Goal: Task Accomplishment & Management: Manage account settings

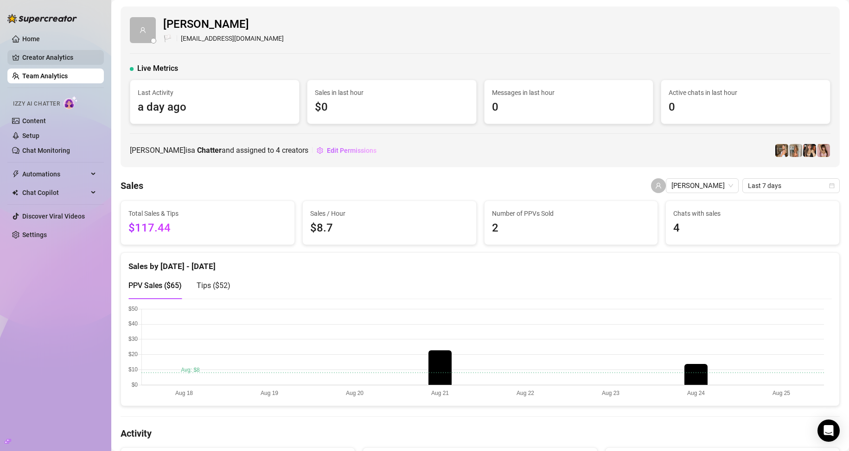
click at [63, 54] on link "Creator Analytics" at bounding box center [59, 57] width 74 height 15
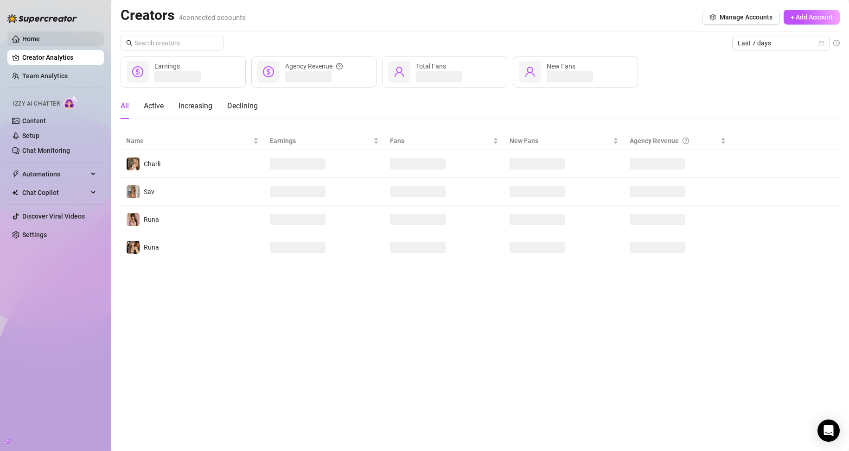
click at [40, 39] on link "Home" at bounding box center [31, 38] width 18 height 7
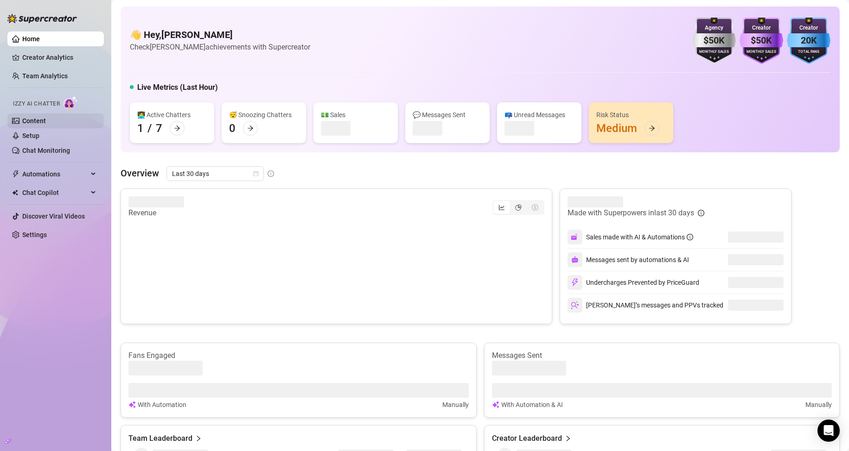
click at [45, 117] on link "Content" at bounding box center [34, 120] width 24 height 7
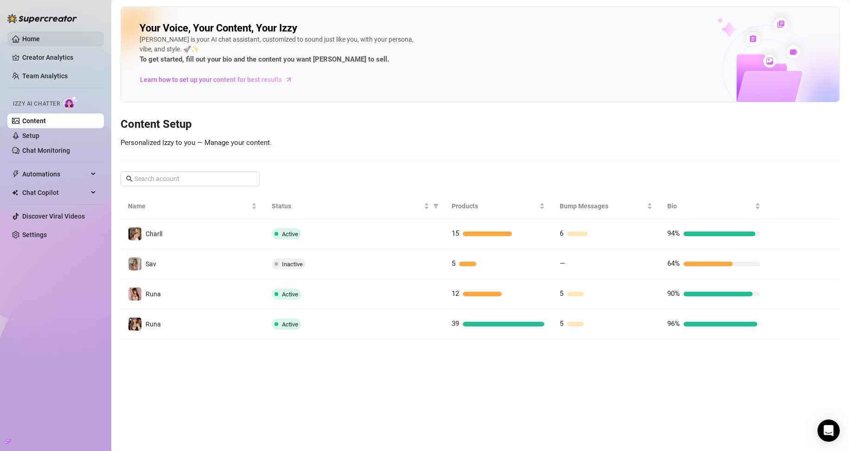
click at [40, 40] on link "Home" at bounding box center [31, 38] width 18 height 7
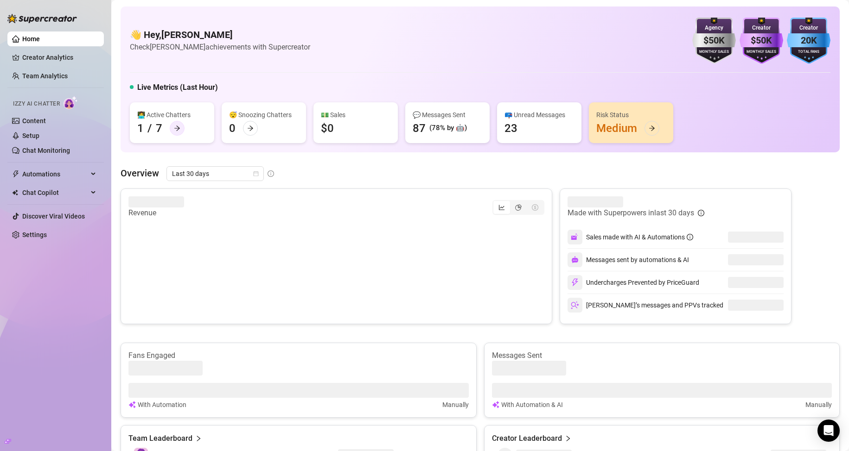
click at [174, 126] on icon "arrow-right" at bounding box center [177, 128] width 6 height 6
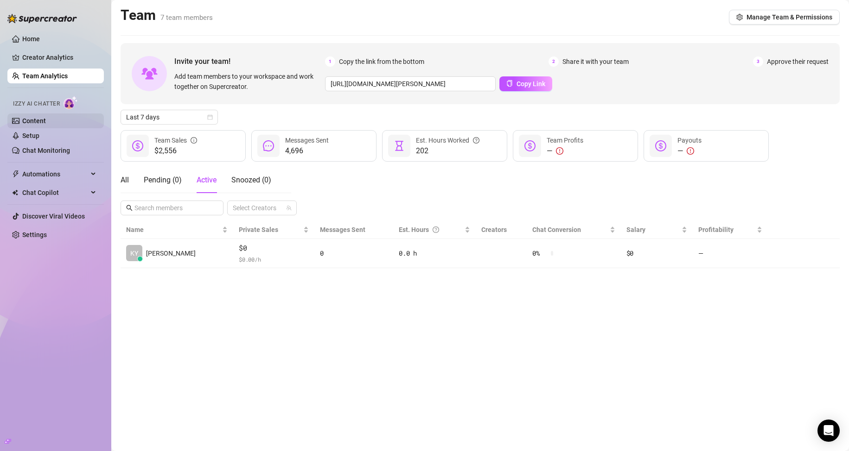
click at [45, 120] on link "Content" at bounding box center [34, 120] width 24 height 7
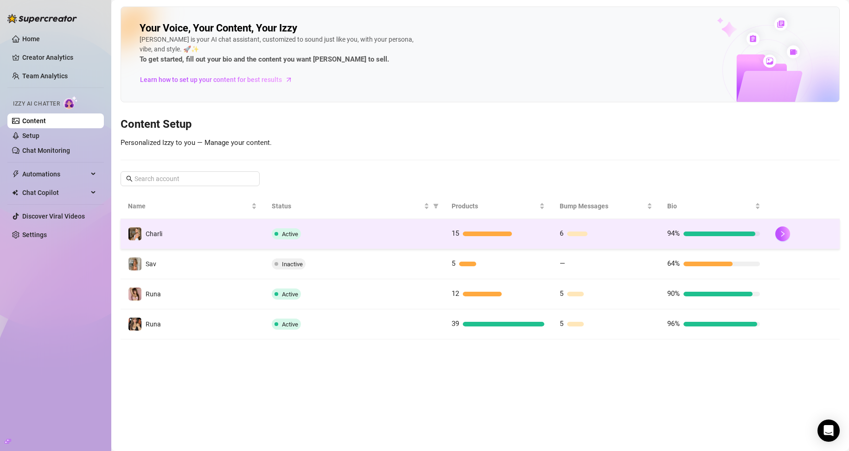
click at [388, 236] on div "Active" at bounding box center [354, 234] width 165 height 11
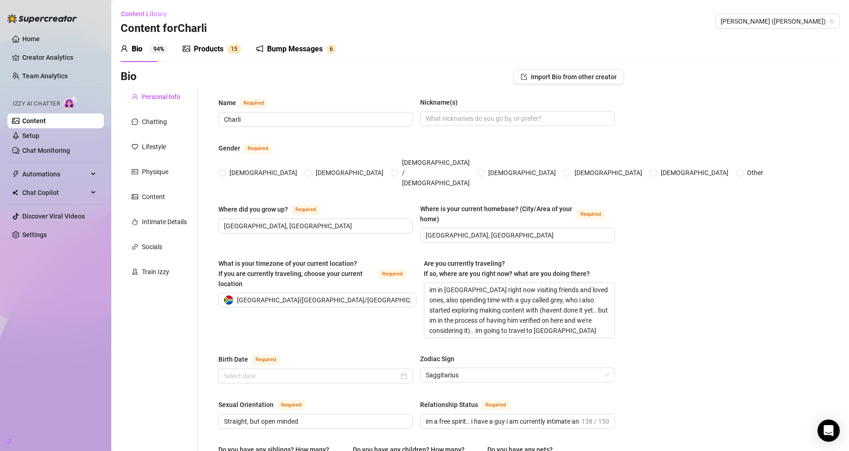
radio input "true"
type input "[DATE]"
click at [39, 136] on link "Setup" at bounding box center [30, 135] width 17 height 7
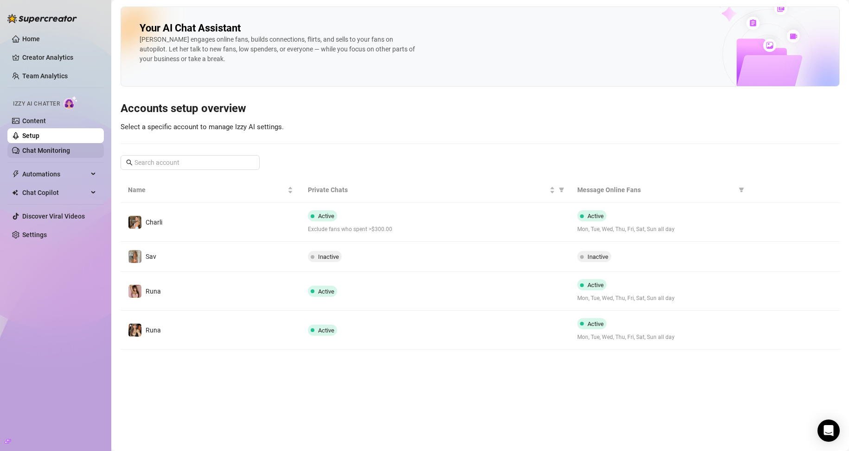
click at [52, 150] on link "Chat Monitoring" at bounding box center [46, 150] width 48 height 7
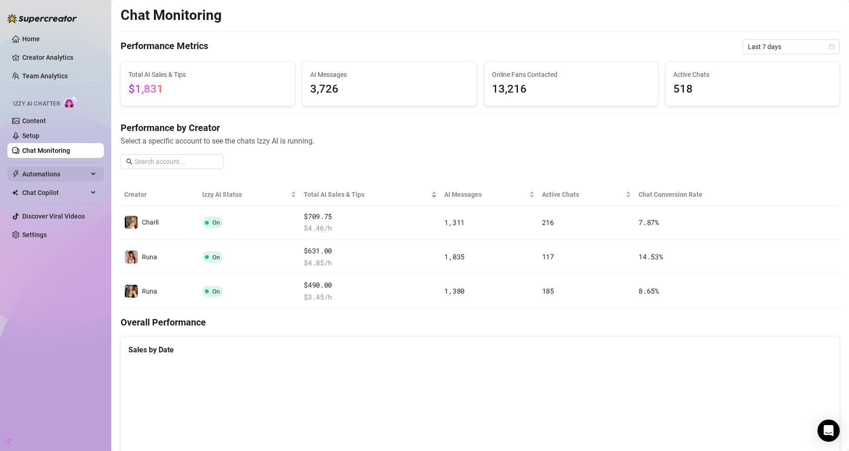
click at [56, 176] on span "Automations" at bounding box center [55, 174] width 66 height 15
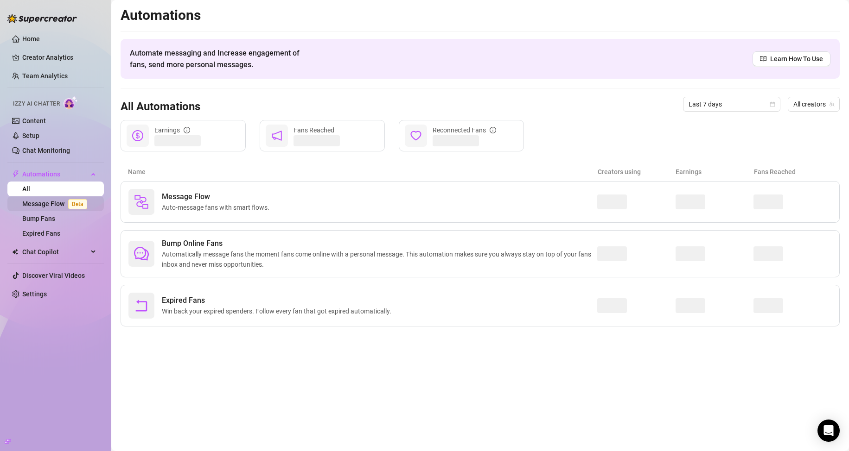
click at [51, 202] on link "Message Flow Beta" at bounding box center [56, 203] width 69 height 7
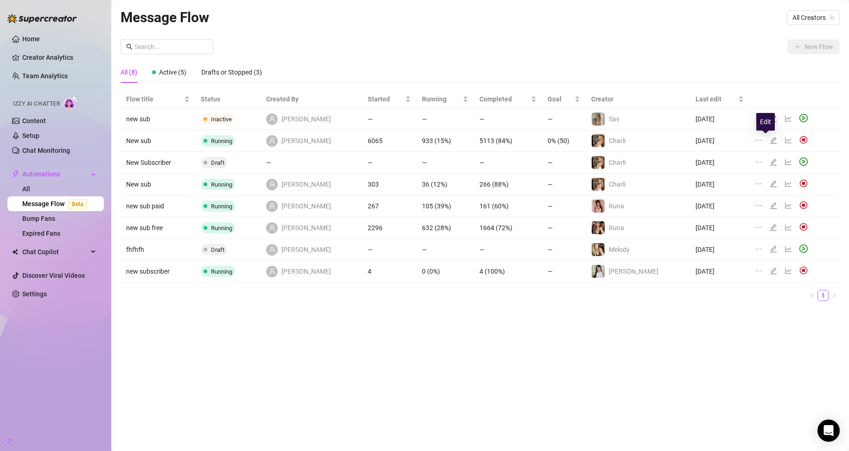
click at [769, 141] on icon "edit" at bounding box center [772, 140] width 7 height 7
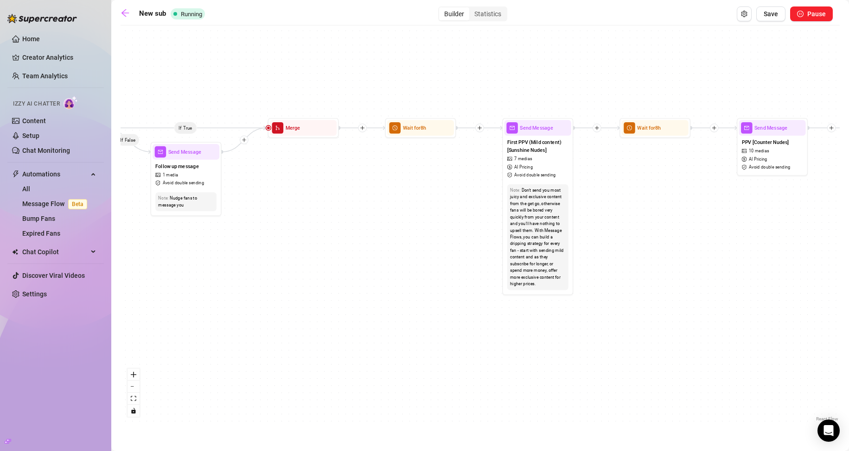
drag, startPoint x: 389, startPoint y: 263, endPoint x: 217, endPoint y: 301, distance: 176.2
click at [217, 301] on div "If True If True If True If False If True If False If False If False Wait for 8h…" at bounding box center [480, 227] width 719 height 394
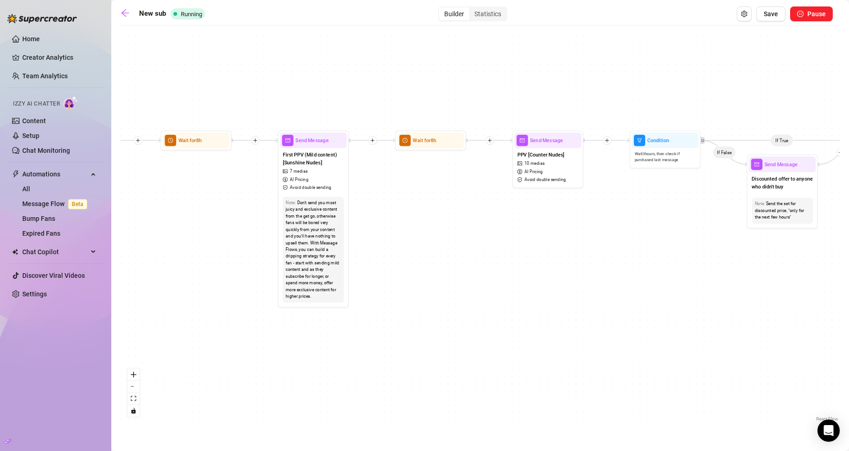
drag, startPoint x: 641, startPoint y: 204, endPoint x: 363, endPoint y: 219, distance: 277.6
click at [367, 219] on div "If True If True If True If False If True If False If False If False Wait for 8h…" at bounding box center [480, 227] width 719 height 394
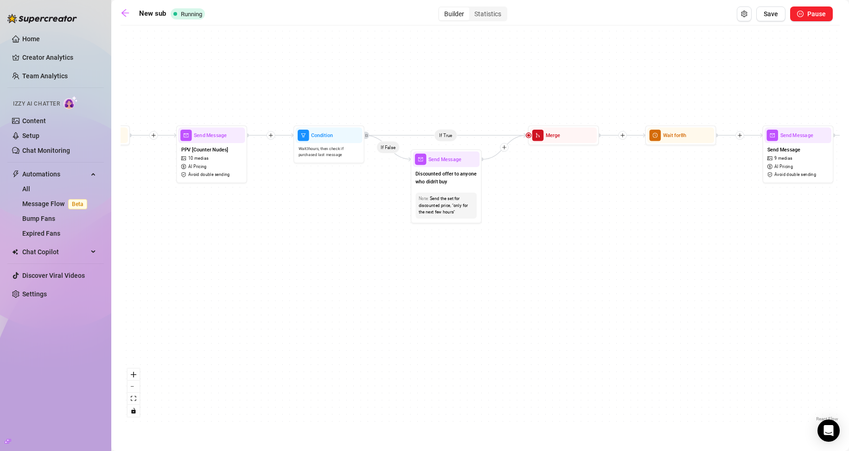
drag, startPoint x: 553, startPoint y: 261, endPoint x: 275, endPoint y: 255, distance: 277.2
click at [260, 253] on div "If True If True If True If False If True If False If False If False Wait for 8h…" at bounding box center [480, 227] width 719 height 394
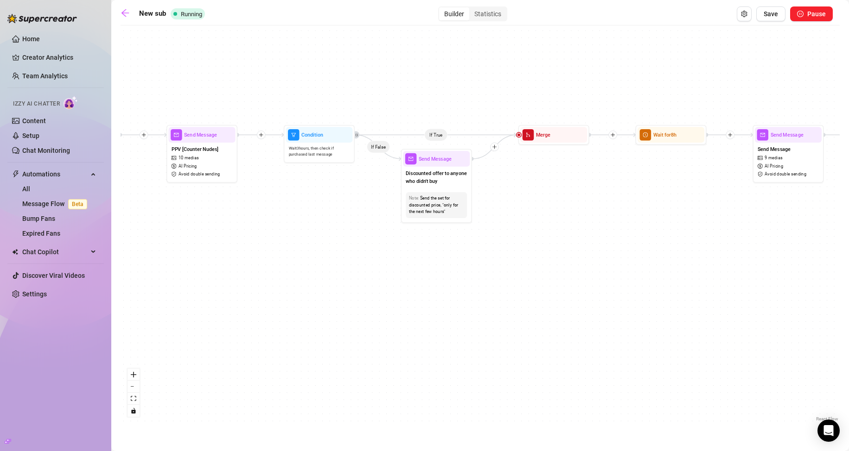
drag, startPoint x: 567, startPoint y: 316, endPoint x: 178, endPoint y: 299, distance: 389.3
click at [183, 300] on div "If True If True If True If False If True If False If False If False Wait for 8h…" at bounding box center [480, 227] width 719 height 394
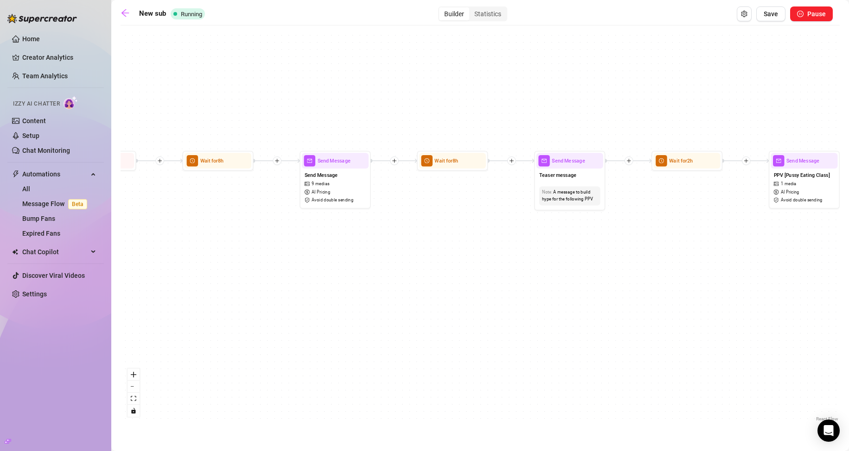
drag, startPoint x: 477, startPoint y: 296, endPoint x: 394, endPoint y: 343, distance: 94.9
click at [394, 343] on div "If True If True If True If False If True If False If False If False Wait for 8h…" at bounding box center [480, 227] width 719 height 394
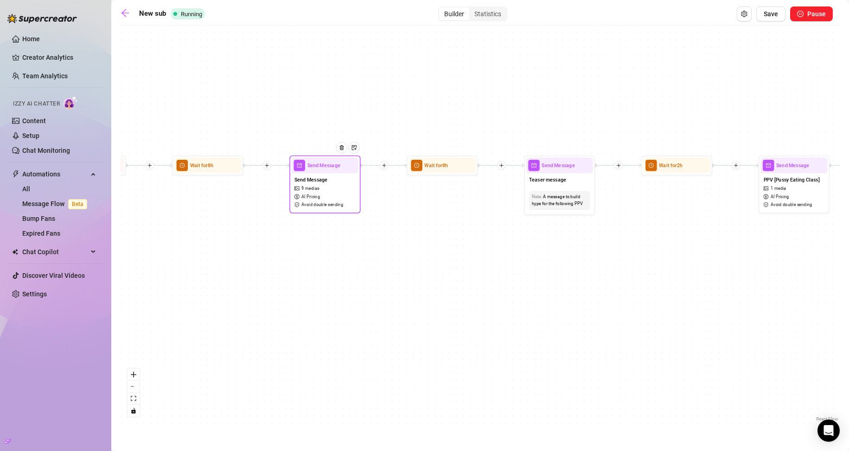
click at [326, 196] on div "Send Message 9 medias AI Pricing Avoid double sending" at bounding box center [325, 192] width 67 height 38
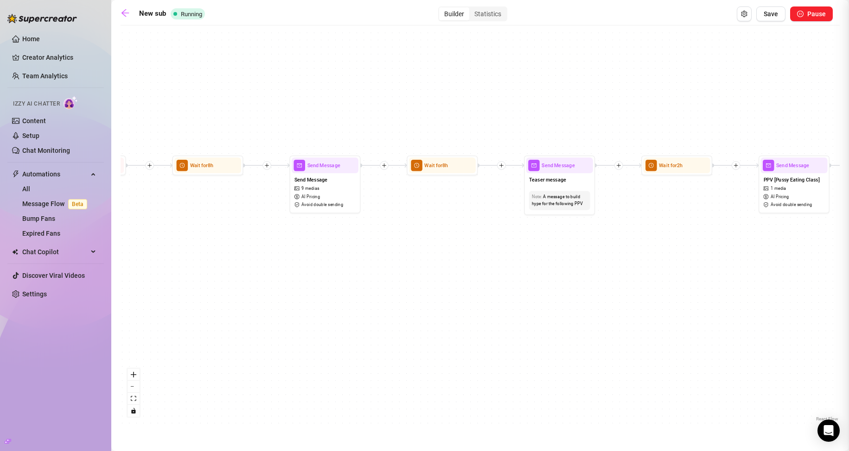
type textarea "fuck it! im too horny to function and i need u to masturbate with me right now 😫"
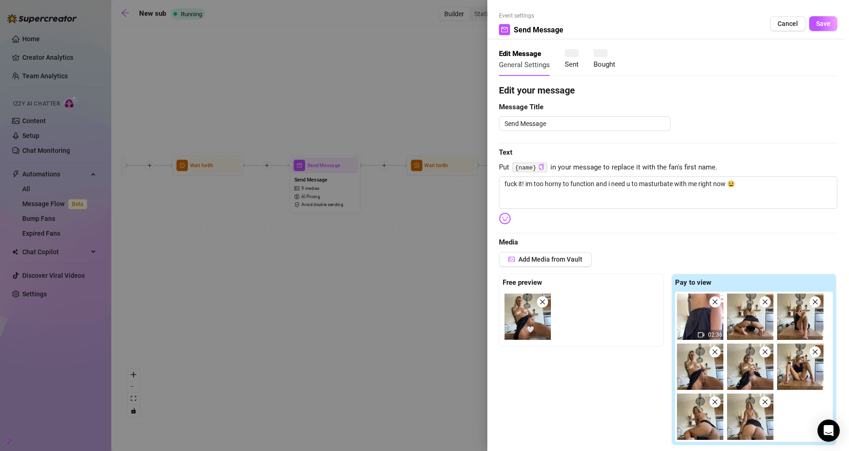
click at [350, 244] on div at bounding box center [424, 225] width 849 height 451
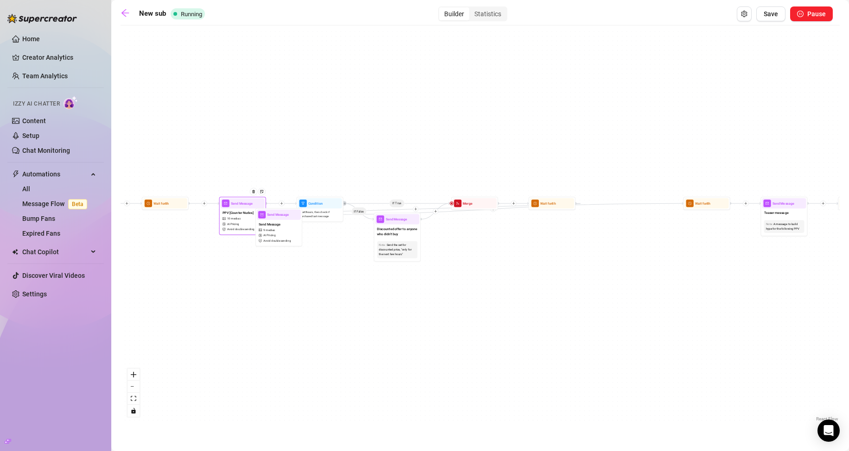
drag, startPoint x: 343, startPoint y: 193, endPoint x: 248, endPoint y: 225, distance: 101.0
drag, startPoint x: 289, startPoint y: 242, endPoint x: 640, endPoint y: 231, distance: 351.5
click at [640, 231] on div "Send Message 9 medias AI Pricing Avoid double sending" at bounding box center [627, 220] width 44 height 25
click at [282, 203] on icon "plus" at bounding box center [281, 203] width 3 height 0
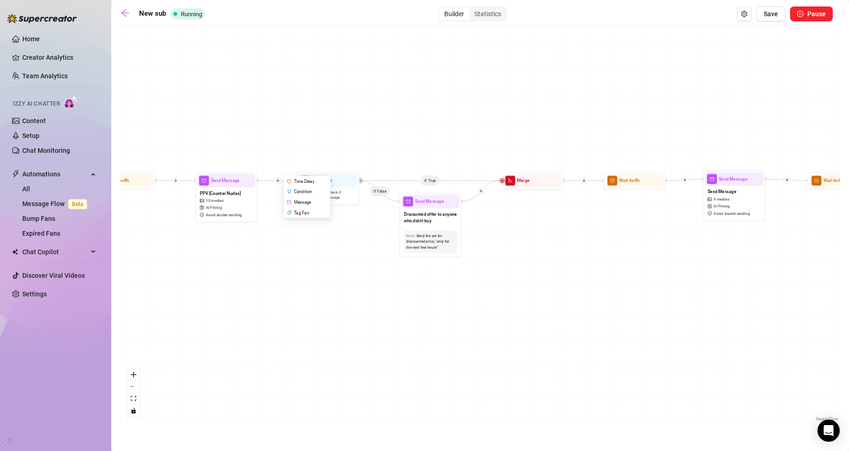
click at [293, 275] on div "If True Time Delay Condition Message Tag Fan If True If True If False If True I…" at bounding box center [480, 227] width 719 height 394
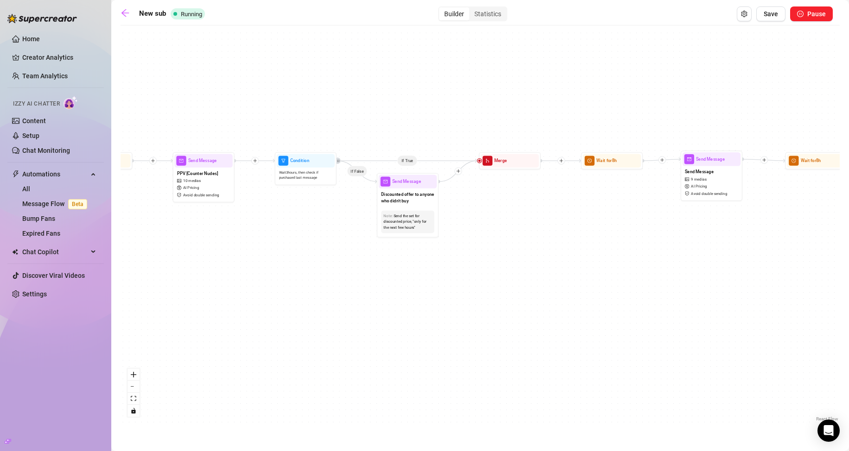
drag, startPoint x: 691, startPoint y: 241, endPoint x: 438, endPoint y: 221, distance: 253.4
click at [438, 221] on div "If True If True If True If False If True If False If False If False Wait for 8h…" at bounding box center [480, 227] width 719 height 394
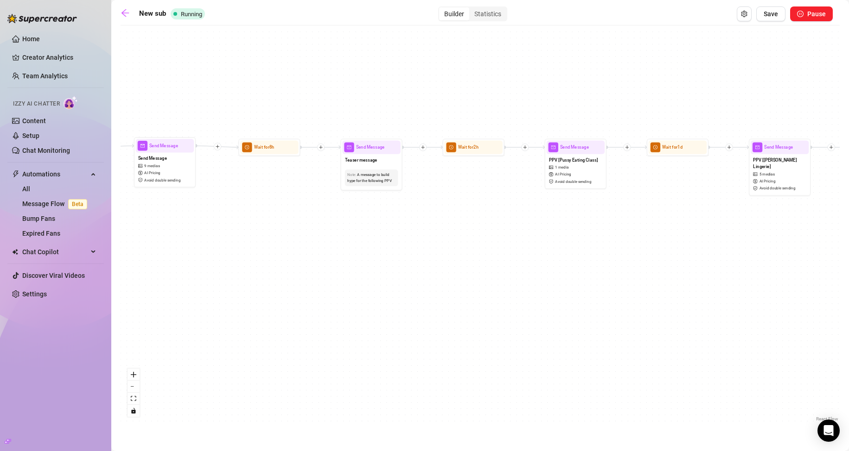
drag, startPoint x: 622, startPoint y: 258, endPoint x: 290, endPoint y: 245, distance: 332.1
click at [295, 245] on div "If True If True If True If False If True If False If False If False Wait for 8h…" at bounding box center [480, 227] width 719 height 394
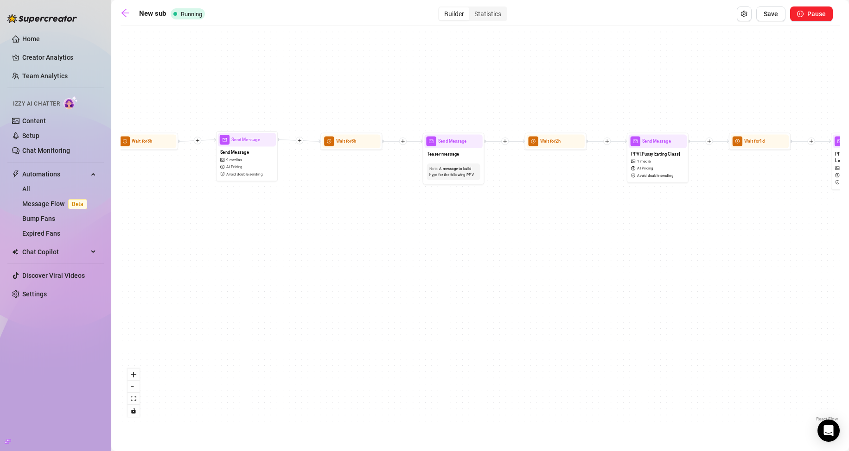
drag, startPoint x: 316, startPoint y: 248, endPoint x: 468, endPoint y: 244, distance: 152.1
click at [468, 244] on div "If True If True If True If False If True If False If False If False Wait for 8h…" at bounding box center [480, 227] width 719 height 394
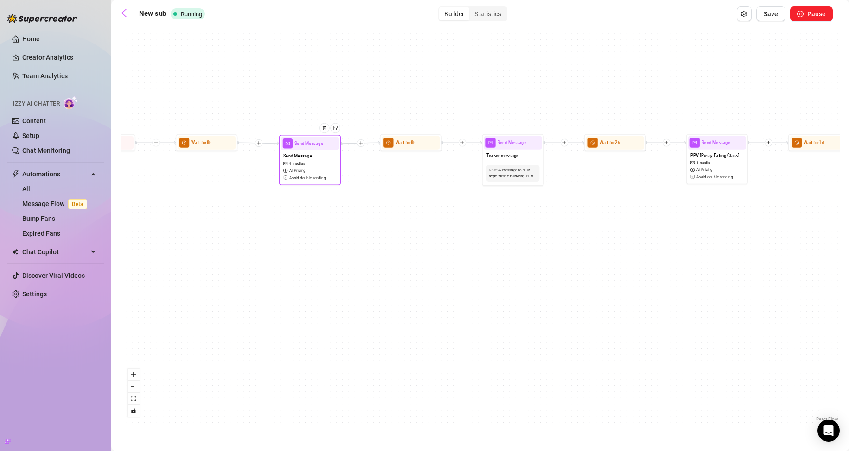
drag, startPoint x: 306, startPoint y: 174, endPoint x: 311, endPoint y: 177, distance: 4.8
click at [311, 177] on span "Avoid double sending" at bounding box center [307, 178] width 36 height 6
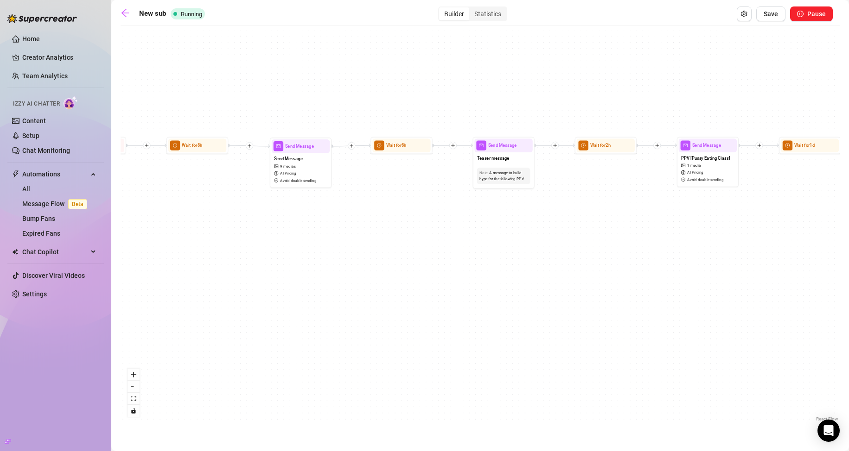
drag, startPoint x: 650, startPoint y: 236, endPoint x: 396, endPoint y: 232, distance: 254.5
click at [396, 232] on div "If True If True If True If False If True If False If False If False Wait for 8h…" at bounding box center [480, 227] width 719 height 394
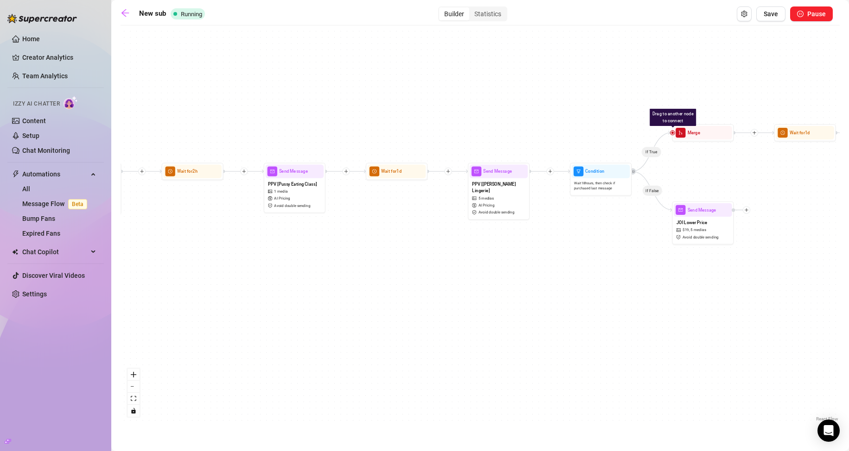
drag, startPoint x: 562, startPoint y: 234, endPoint x: 403, endPoint y: 264, distance: 161.8
click at [403, 264] on div "If True If True If True If False If True If False If False If False Wait for 8h…" at bounding box center [480, 227] width 719 height 394
click at [406, 174] on div at bounding box center [413, 161] width 27 height 32
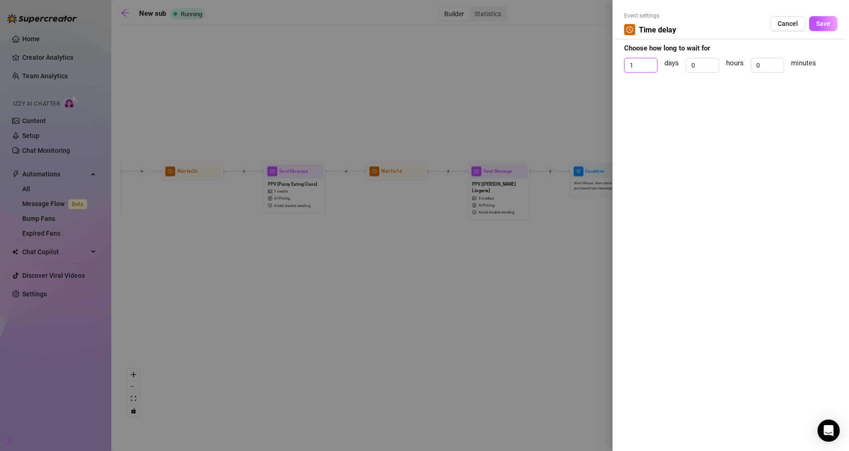
drag, startPoint x: 644, startPoint y: 67, endPoint x: 618, endPoint y: 74, distance: 27.3
click at [620, 72] on div "Event settings Time delay Cancel Save Choose how long to wait for 1 days 0 hour…" at bounding box center [730, 225] width 236 height 451
type input "8"
click at [825, 19] on button "Save" at bounding box center [823, 23] width 28 height 15
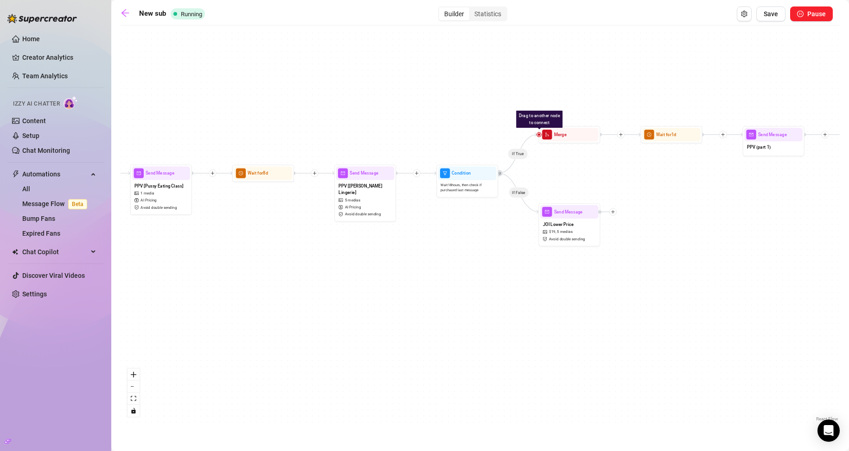
drag, startPoint x: 572, startPoint y: 262, endPoint x: 426, endPoint y: 265, distance: 146.0
click at [426, 266] on div "If True If True If True If False If True If False If False If False Wait for 8h…" at bounding box center [480, 227] width 719 height 394
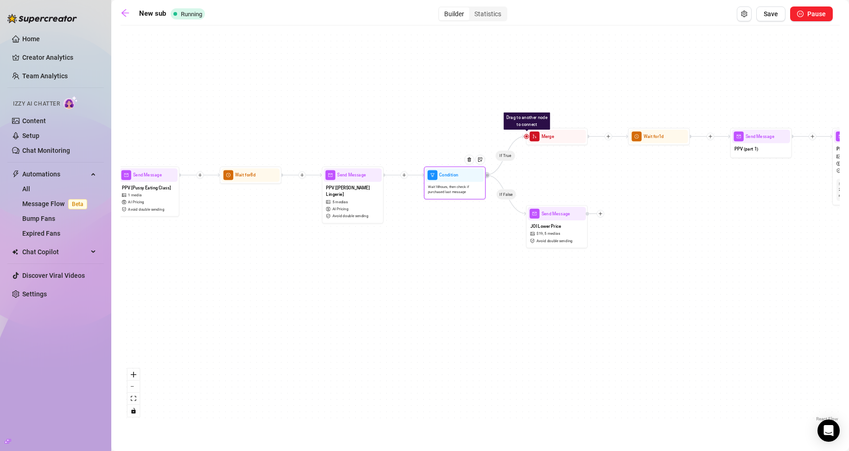
click at [441, 194] on span "Wait 18 hours, then check if purchased last message" at bounding box center [454, 189] width 53 height 11
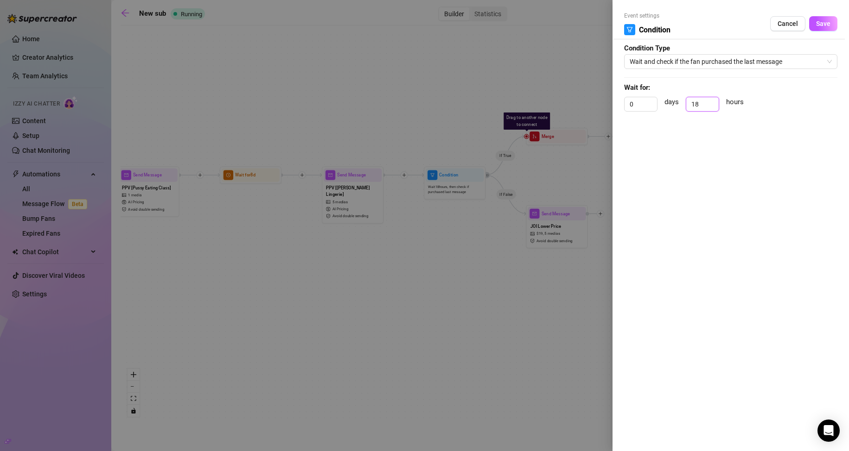
drag, startPoint x: 700, startPoint y: 102, endPoint x: 677, endPoint y: 107, distance: 23.6
click at [677, 107] on div "0 days 18 hours" at bounding box center [730, 108] width 213 height 23
type input "10"
click at [561, 322] on div at bounding box center [424, 225] width 849 height 451
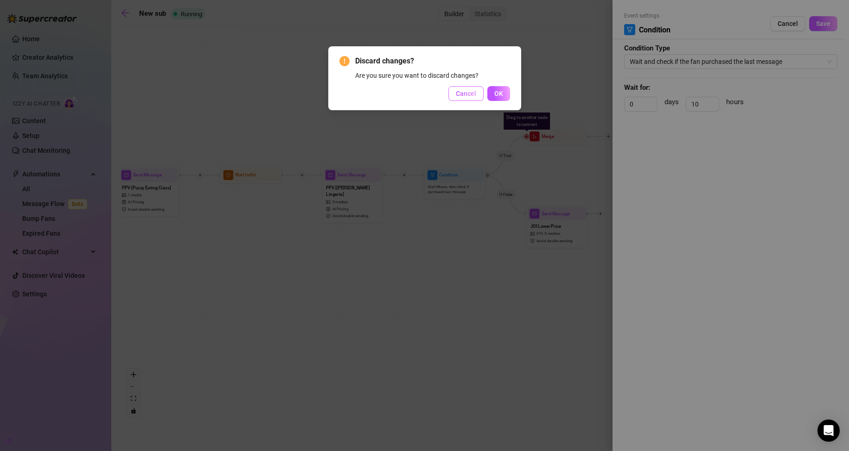
click at [467, 96] on span "Cancel" at bounding box center [466, 93] width 20 height 7
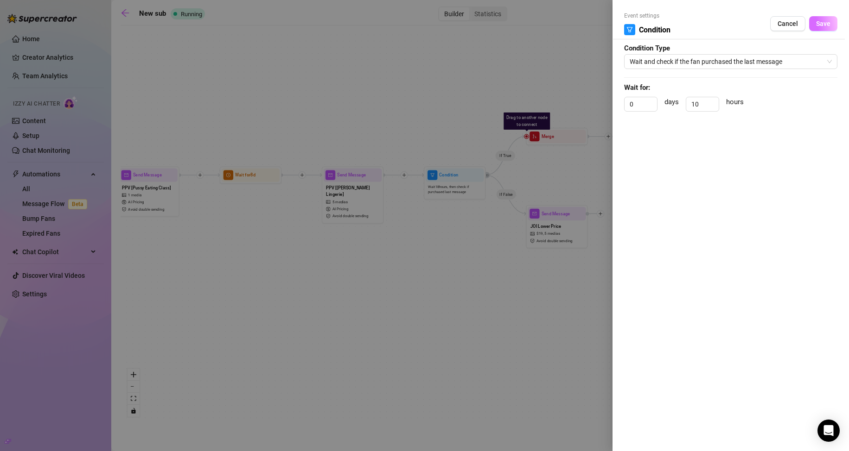
click at [824, 20] on span "Save" at bounding box center [823, 23] width 14 height 7
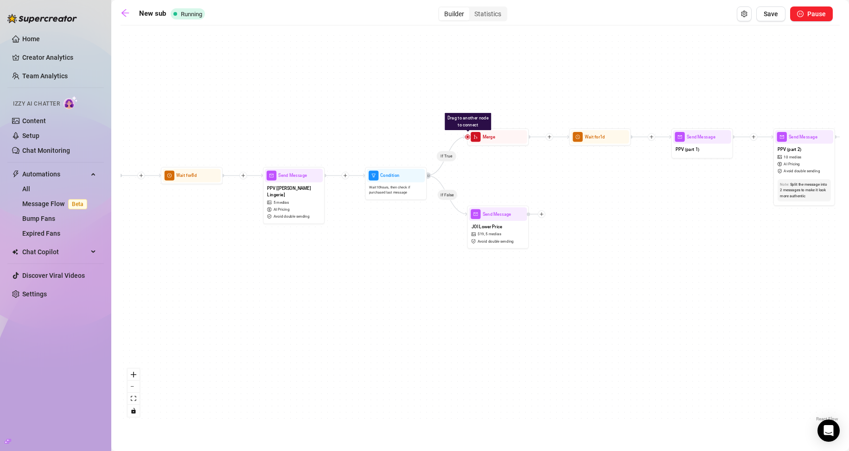
drag, startPoint x: 570, startPoint y: 108, endPoint x: 479, endPoint y: 127, distance: 92.8
click at [486, 107] on div "If True If True If True If False If True If False If False If False Wait for 8h…" at bounding box center [480, 227] width 719 height 394
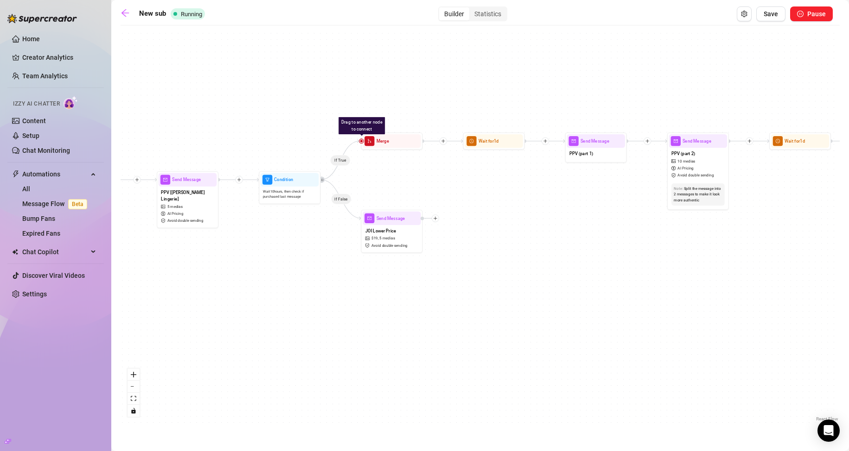
drag, startPoint x: 583, startPoint y: 240, endPoint x: 502, endPoint y: 246, distance: 81.3
click at [502, 246] on div "If True If True If True If False If True If False If False If False Wait for 8h…" at bounding box center [480, 227] width 719 height 394
click at [499, 146] on div at bounding box center [510, 130] width 27 height 32
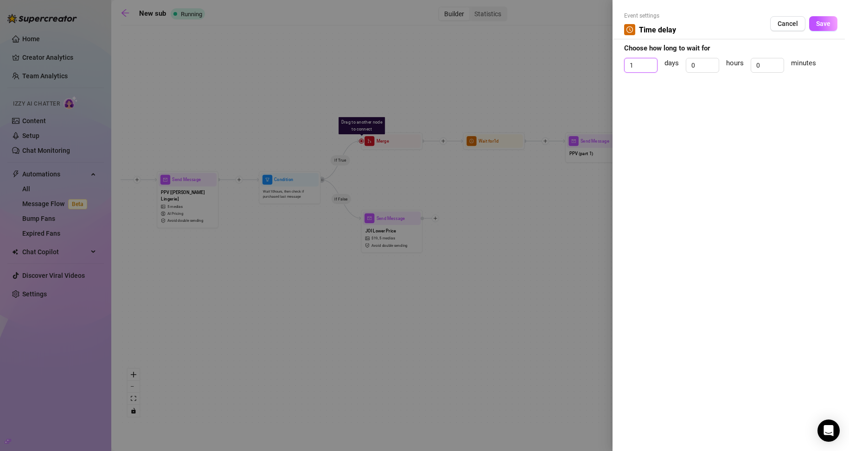
drag, startPoint x: 642, startPoint y: 64, endPoint x: 598, endPoint y: 66, distance: 44.1
click at [598, 66] on div "Event settings Time delay Cancel Save Choose how long to wait for 1 days 0 hour…" at bounding box center [424, 225] width 849 height 451
type input "0"
drag, startPoint x: 697, startPoint y: 64, endPoint x: 660, endPoint y: 68, distance: 36.8
click at [661, 68] on div "0 days 0 hours 0 minutes" at bounding box center [730, 69] width 213 height 23
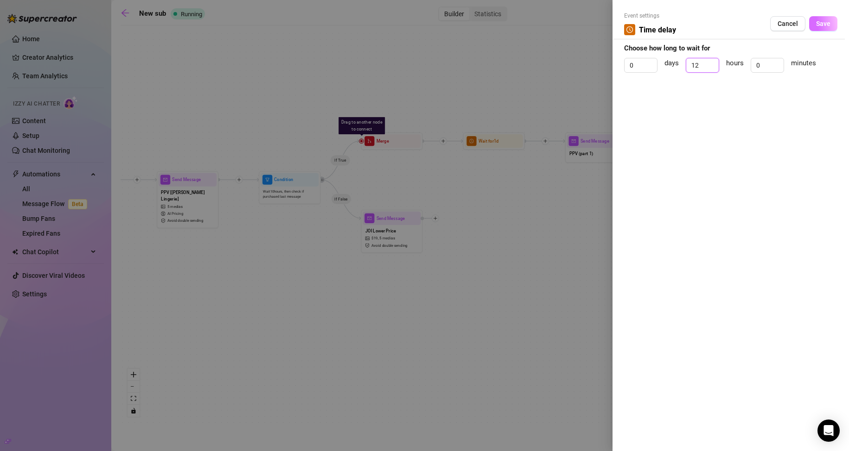
type input "12"
click at [823, 28] on button "Save" at bounding box center [823, 23] width 28 height 15
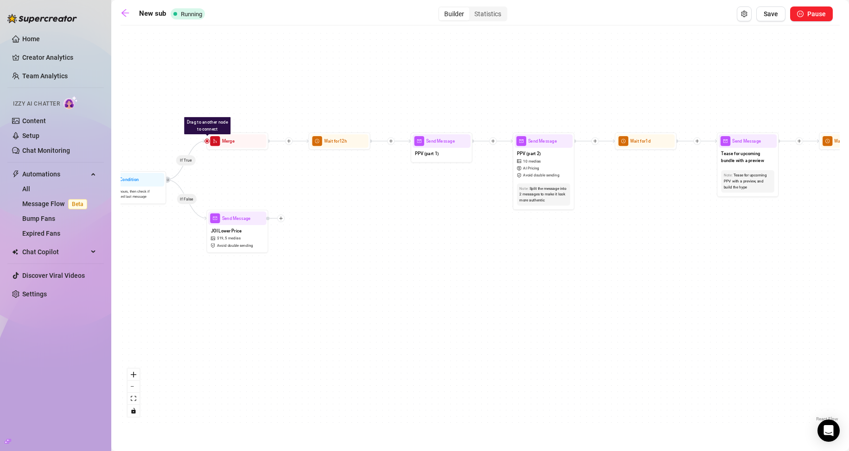
drag, startPoint x: 577, startPoint y: 199, endPoint x: 422, endPoint y: 199, distance: 154.4
click at [422, 199] on div "If True If True If True If False If True If False If False If False Wait for 8h…" at bounding box center [480, 227] width 719 height 394
click at [444, 157] on div "PPV (part 1)" at bounding box center [441, 154] width 58 height 13
type textarea "got so horny i ripped a hole in my fishnets so i could touch my wet pussy lips 😭"
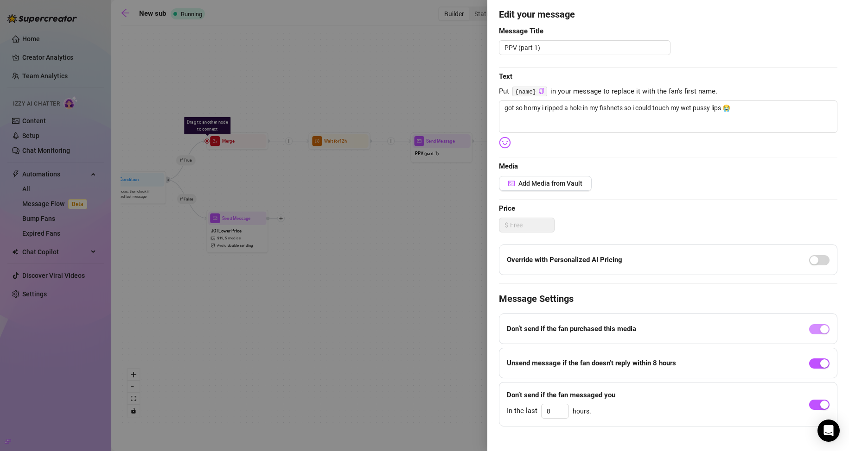
scroll to position [86, 0]
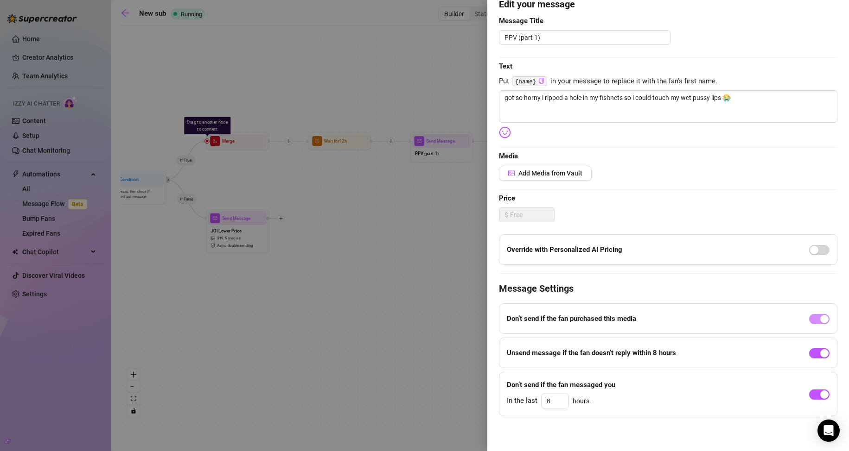
click at [433, 216] on div at bounding box center [424, 225] width 849 height 451
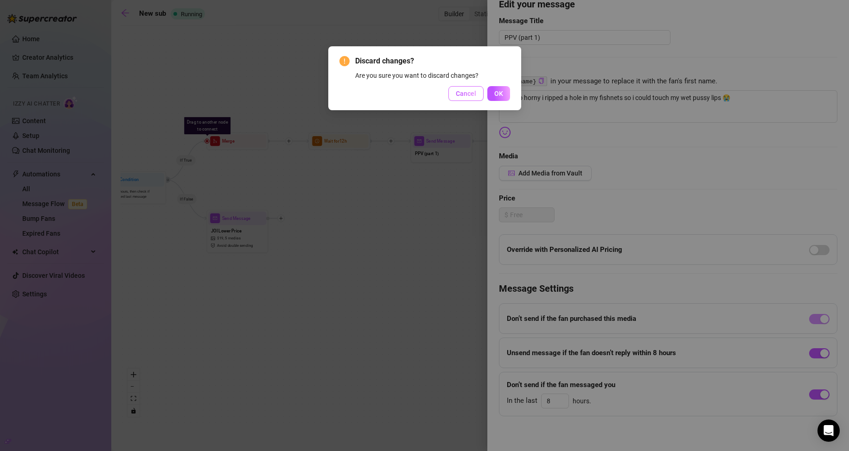
click at [475, 99] on button "Cancel" at bounding box center [465, 93] width 35 height 15
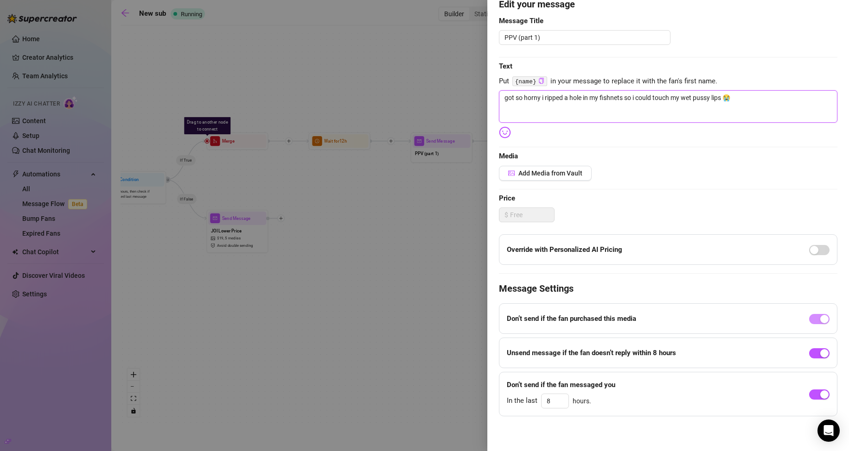
click at [741, 101] on textarea "got so horny i ripped a hole in my fishnets so i could touch my wet pussy lips 😭" at bounding box center [668, 106] width 338 height 32
type textarea "got so horny i ripped a hole in my fishnets so i could touch my wet pussy lips 😭"
type textarea "got so horny i ripped a hole in my fishnets so i could touch my wet pussy lips …"
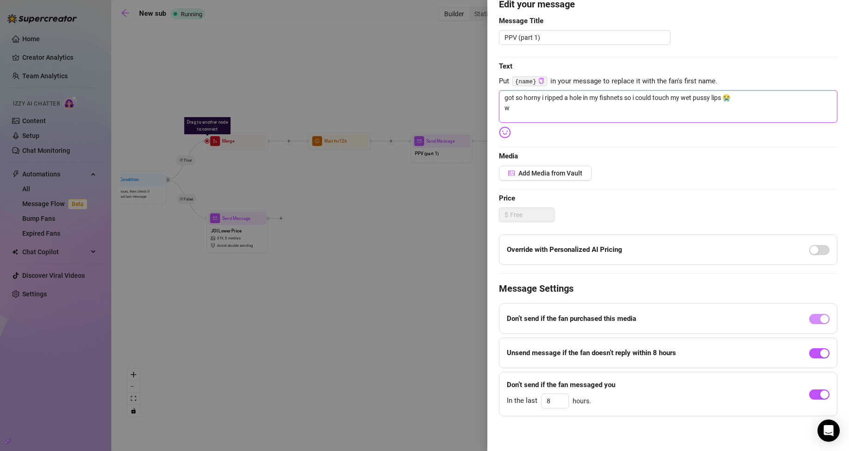
type textarea "got so horny i ripped a hole in my fishnets so i could touch my wet pussy lips …"
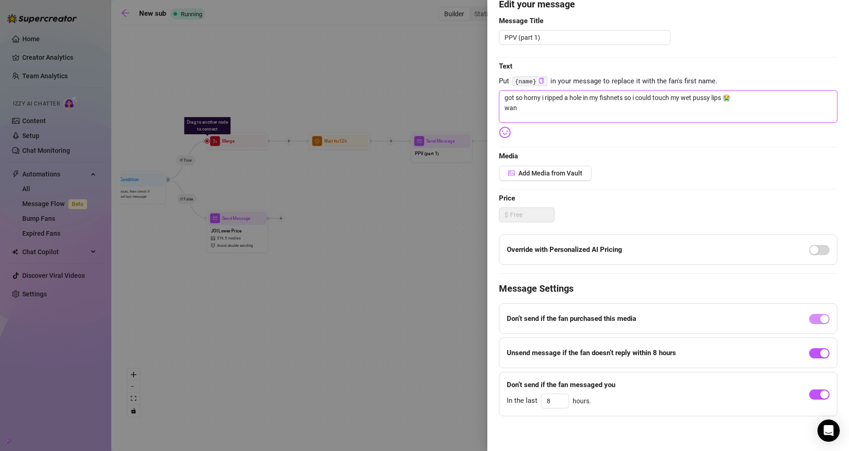
type textarea "got so horny i ripped a hole in my fishnets so i could touch my wet pussy lips …"
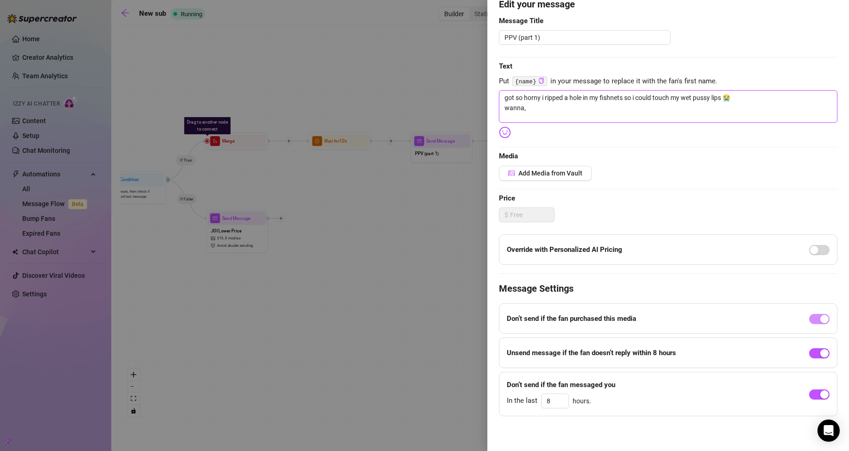
type textarea "got so horny i ripped a hole in my fishnets so i could touch my wet pussy lips …"
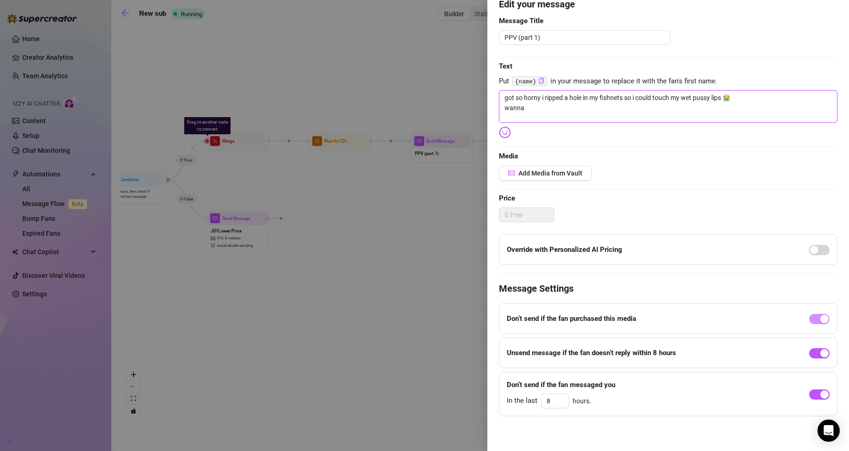
type textarea "got so horny i ripped a hole in my fishnets so i could touch my wet pussy lips …"
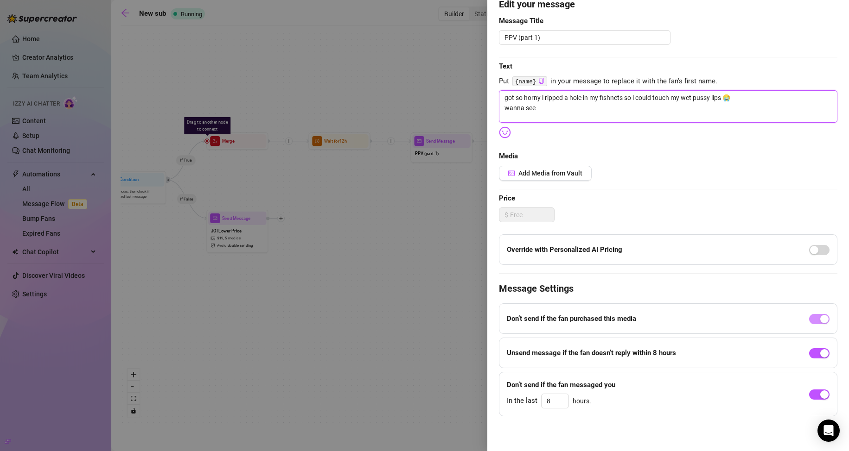
type textarea "got so horny i ripped a hole in my fishnets so i could touch my wet pussy lips …"
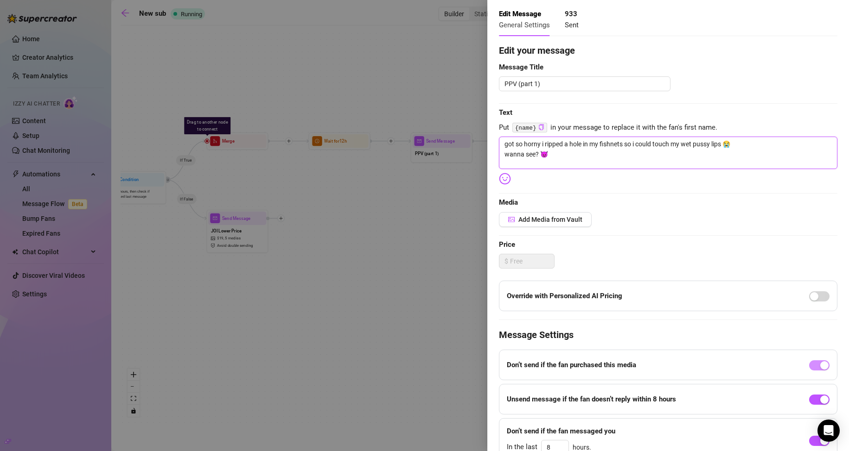
scroll to position [0, 0]
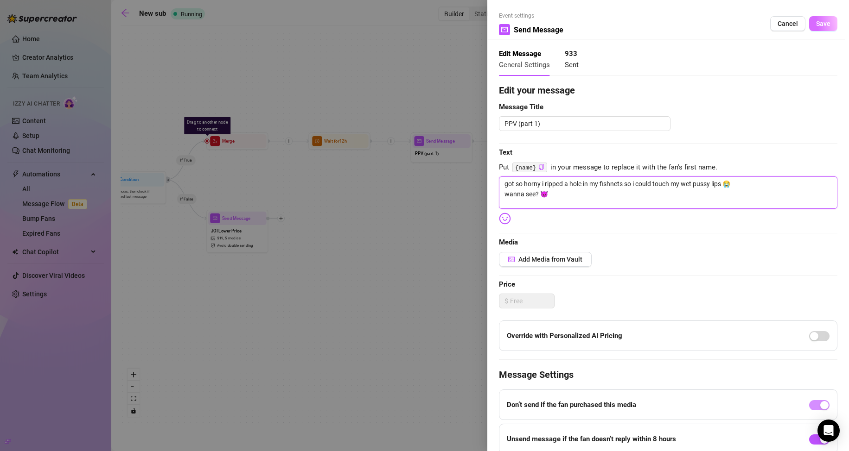
type textarea "got so horny i ripped a hole in my fishnets so i could touch my wet pussy lips …"
click at [816, 22] on span "Save" at bounding box center [823, 23] width 14 height 7
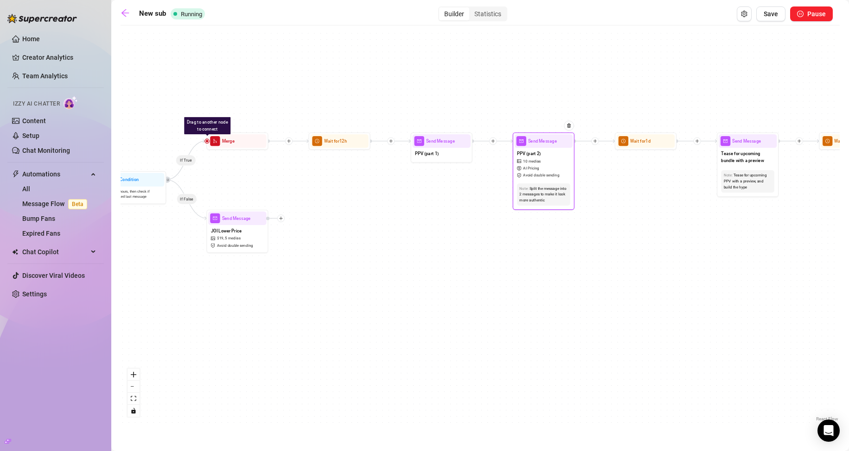
click at [528, 166] on span "AI Pricing" at bounding box center [531, 168] width 16 height 6
type textarea "okay this was completely unplanned.. i decided to do a small photoshoot for u w…"
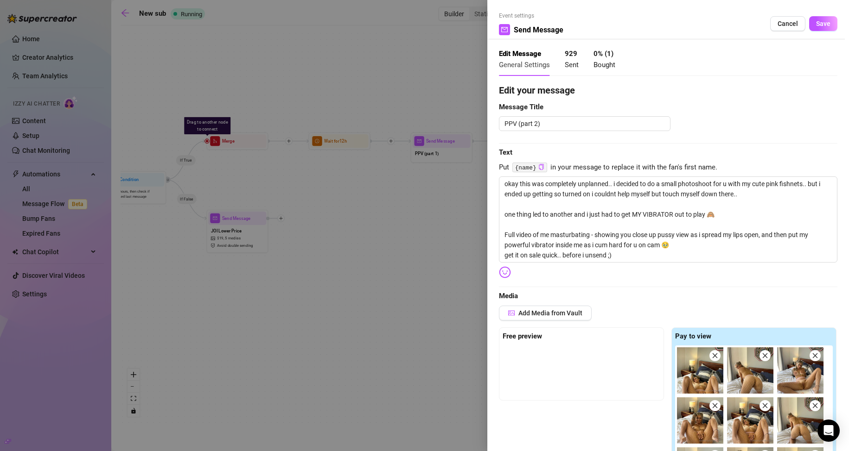
click at [443, 218] on div at bounding box center [424, 225] width 849 height 451
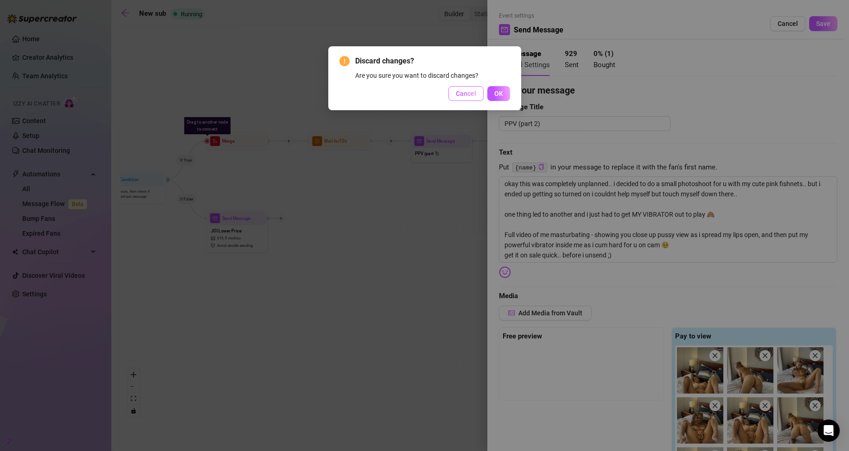
click at [457, 94] on span "Cancel" at bounding box center [466, 93] width 20 height 7
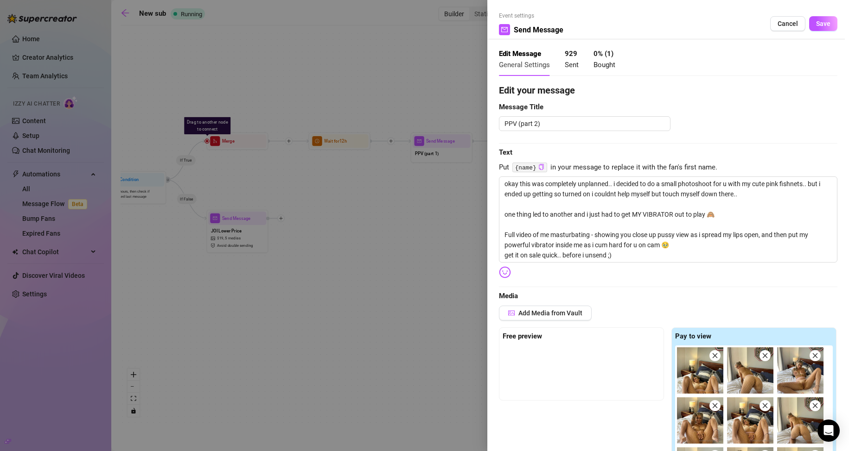
click at [442, 151] on div at bounding box center [424, 225] width 849 height 451
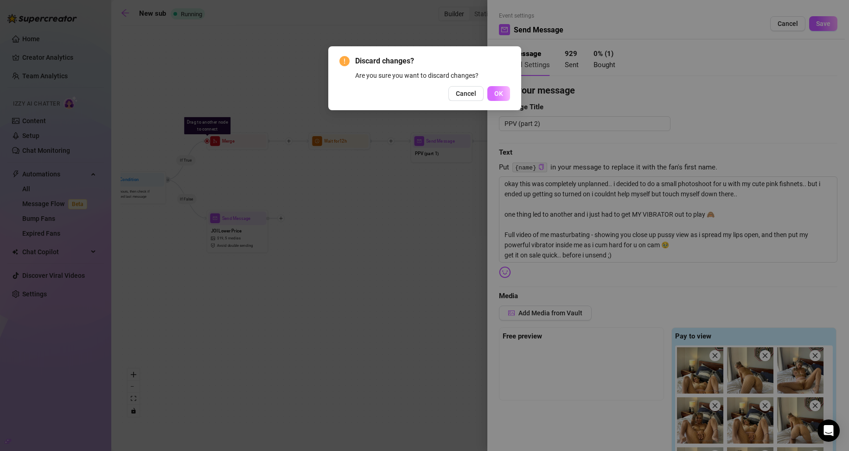
click at [502, 89] on button "OK" at bounding box center [498, 93] width 23 height 15
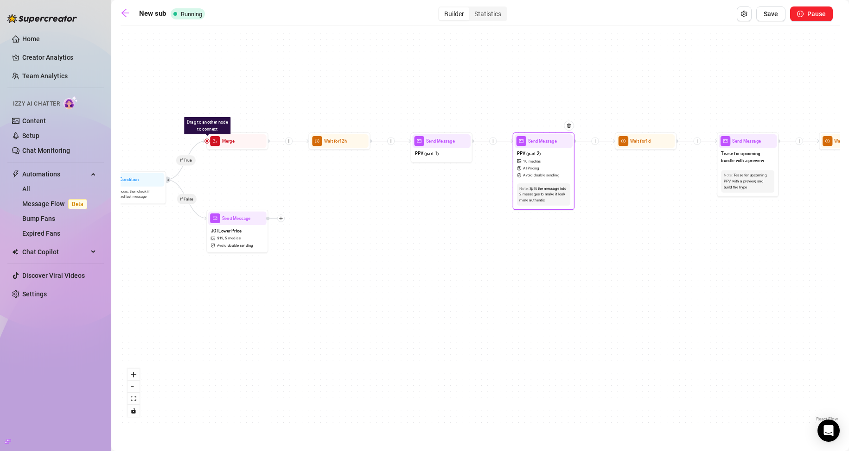
click at [547, 173] on span "Avoid double sending" at bounding box center [541, 176] width 36 height 6
type textarea "okay this was completely unplanned.. i decided to do a small photoshoot for u w…"
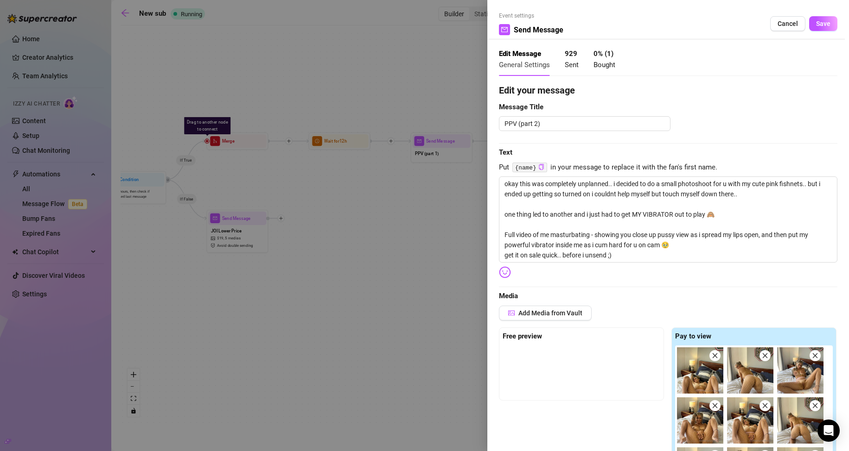
click at [456, 206] on div at bounding box center [424, 225] width 849 height 451
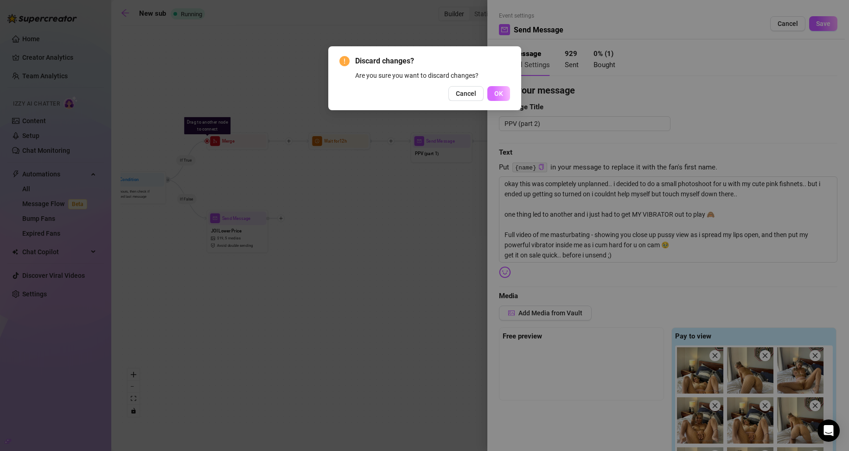
click at [506, 91] on button "OK" at bounding box center [498, 93] width 23 height 15
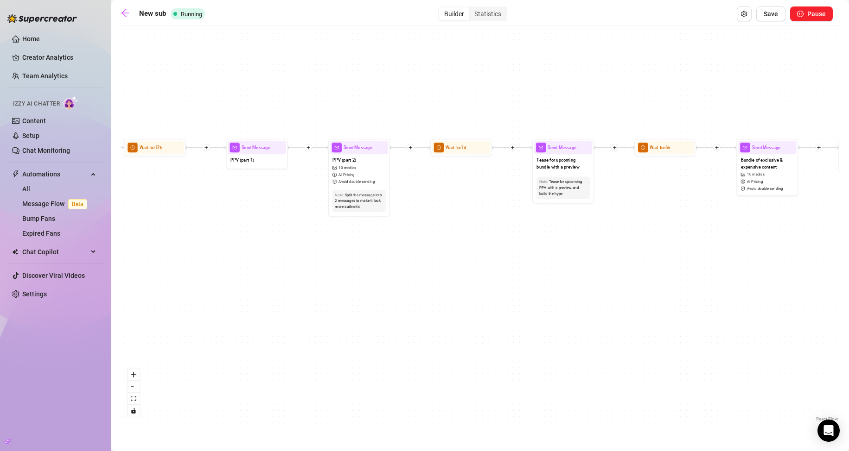
drag, startPoint x: 619, startPoint y: 195, endPoint x: 430, endPoint y: 201, distance: 189.7
click at [430, 201] on div "If True If True If True If False If True If False If False If False Wait for 8h…" at bounding box center [480, 227] width 719 height 394
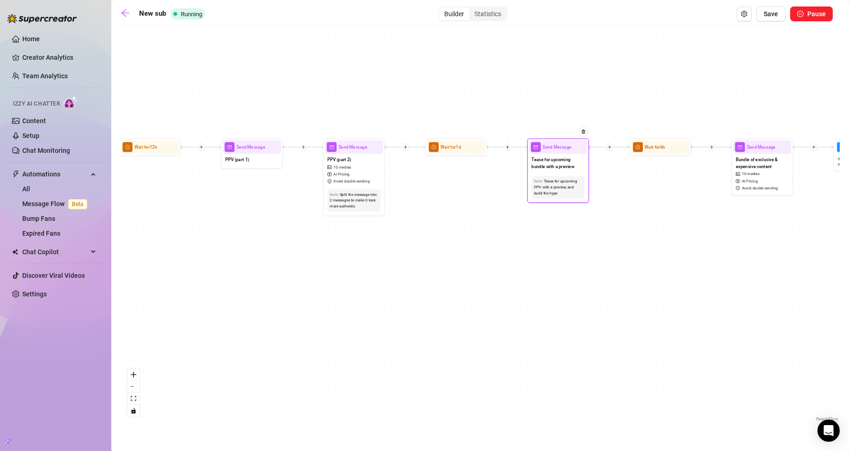
click at [550, 199] on div "Note: Tease for upcoming PPV with a preview, and build the hype" at bounding box center [558, 187] width 58 height 27
type textarea "ATTENTION: MY MONHTLY MEGASALE IS COMING UP LATER [DATE]! 😍 be ready.. ;)"
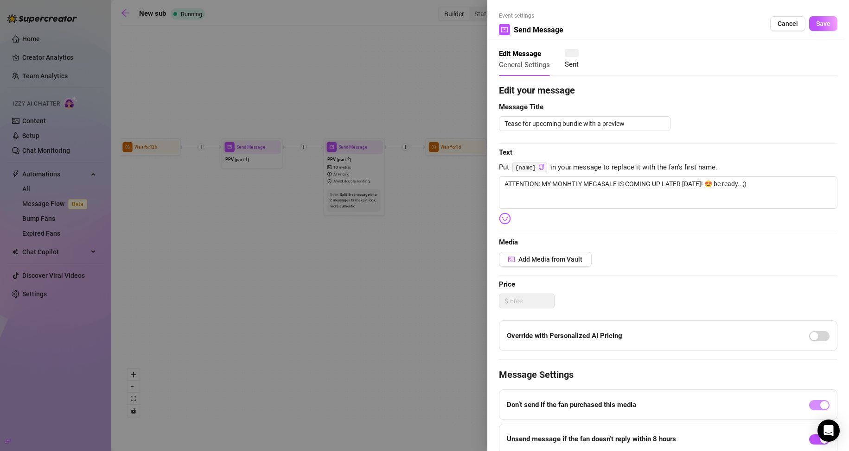
click at [441, 248] on div at bounding box center [424, 225] width 849 height 451
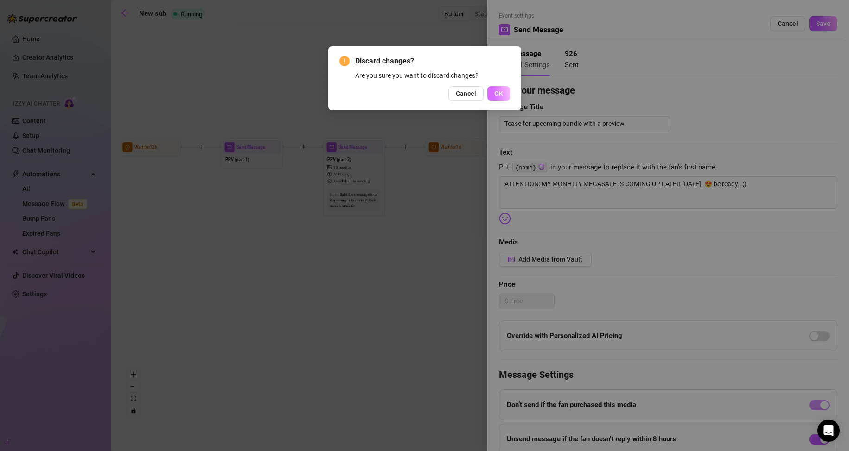
click at [502, 94] on span "OK" at bounding box center [498, 93] width 9 height 7
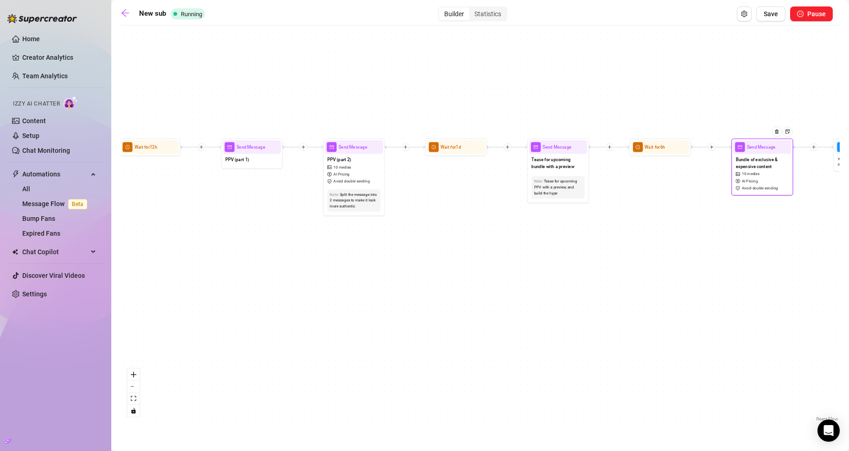
click at [743, 173] on span "10 medias" at bounding box center [751, 175] width 18 height 6
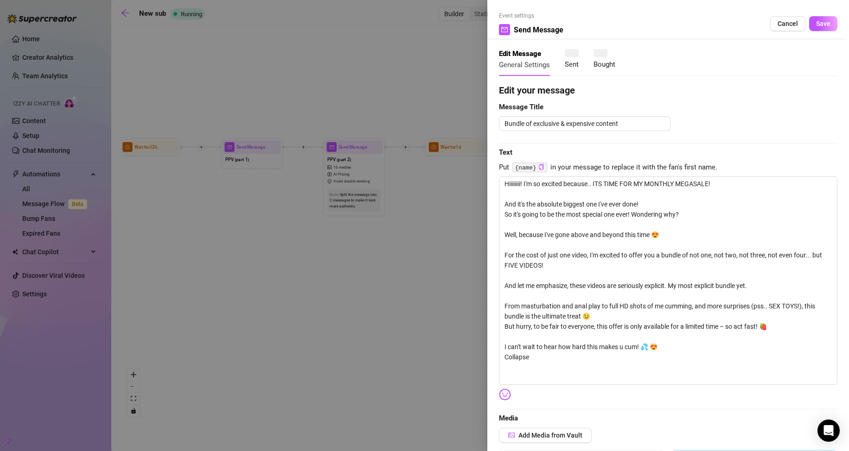
type textarea "Hiiiiiiii! I'm so excited because.. ITS TIME FOR MY MONTHLY MEGASALE! And it's …"
click at [595, 63] on span "Bought" at bounding box center [604, 65] width 22 height 8
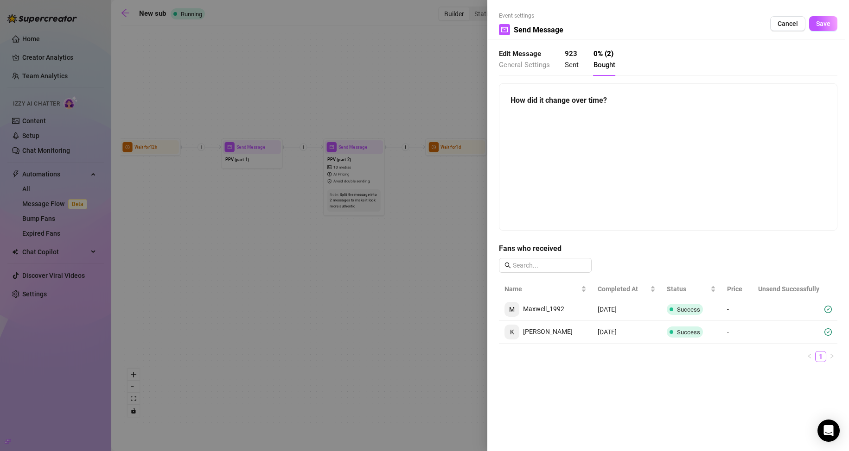
click at [570, 68] on span "Sent" at bounding box center [572, 65] width 14 height 8
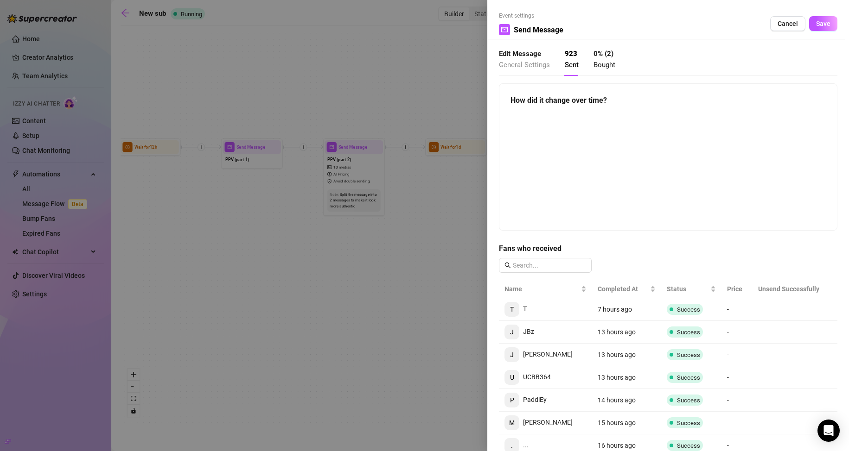
click at [451, 271] on div at bounding box center [424, 225] width 849 height 451
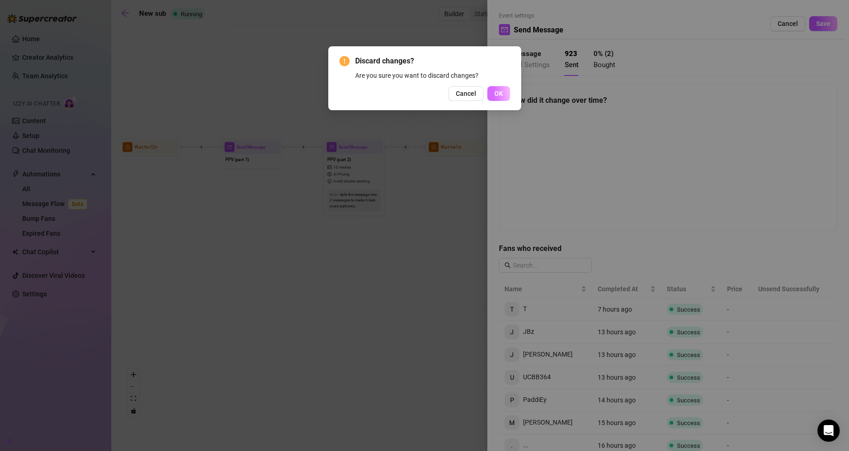
click at [496, 95] on span "OK" at bounding box center [498, 93] width 9 height 7
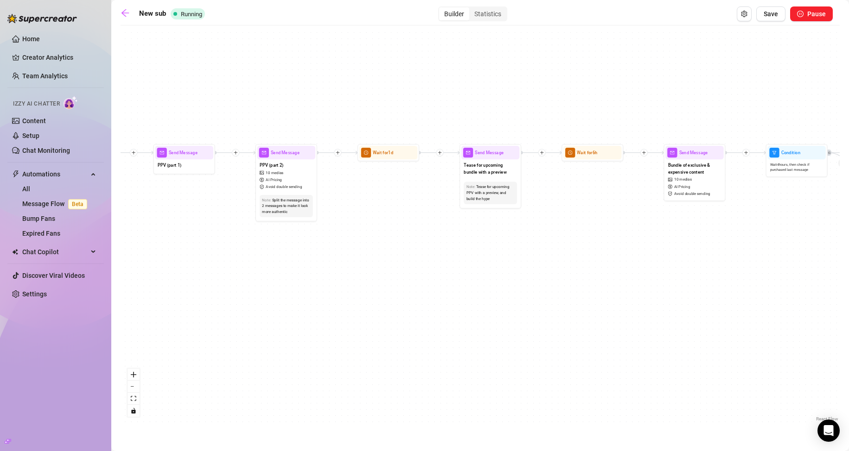
drag, startPoint x: 538, startPoint y: 240, endPoint x: 210, endPoint y: 235, distance: 328.2
click at [211, 235] on div "If True If True If True If False If True If False If False If False Wait for 8h…" at bounding box center [480, 227] width 719 height 394
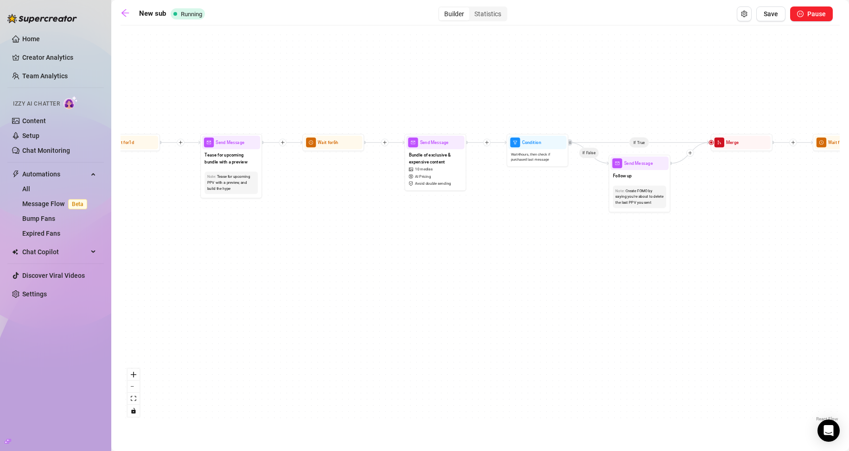
drag, startPoint x: 586, startPoint y: 254, endPoint x: 168, endPoint y: 236, distance: 418.5
click at [234, 237] on div "If True If True If True If False If True If False If False If False Wait for 8h…" at bounding box center [480, 227] width 719 height 394
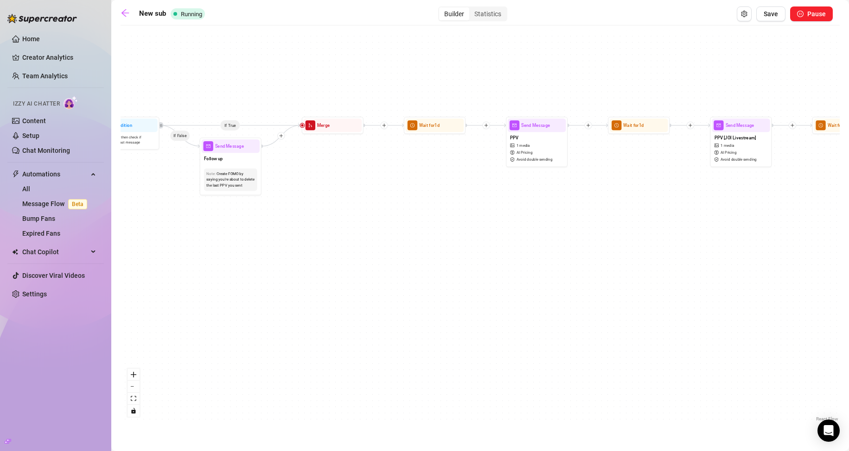
drag, startPoint x: 470, startPoint y: 282, endPoint x: 198, endPoint y: 269, distance: 272.0
click at [205, 269] on div "If True If True If True If False If True If False If False If False Wait for 8h…" at bounding box center [480, 227] width 719 height 394
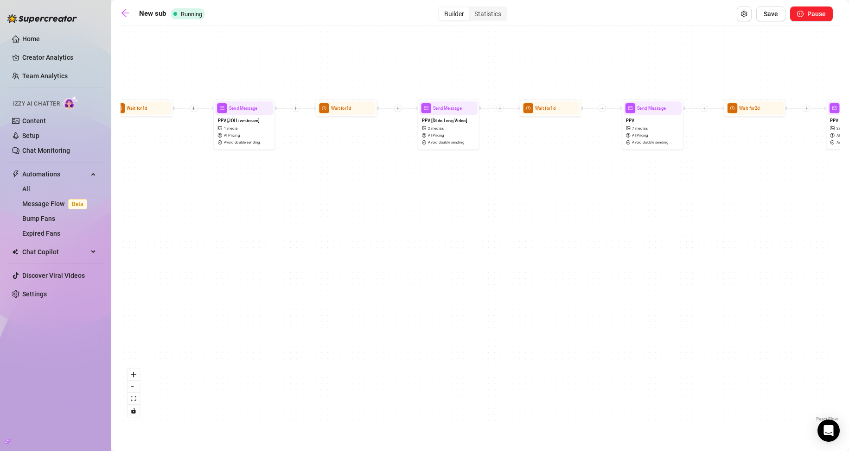
drag, startPoint x: 496, startPoint y: 266, endPoint x: 237, endPoint y: 260, distance: 259.7
click at [239, 260] on div "If True If True If True If False If True If False If False If False Wait for 8h…" at bounding box center [480, 227] width 719 height 394
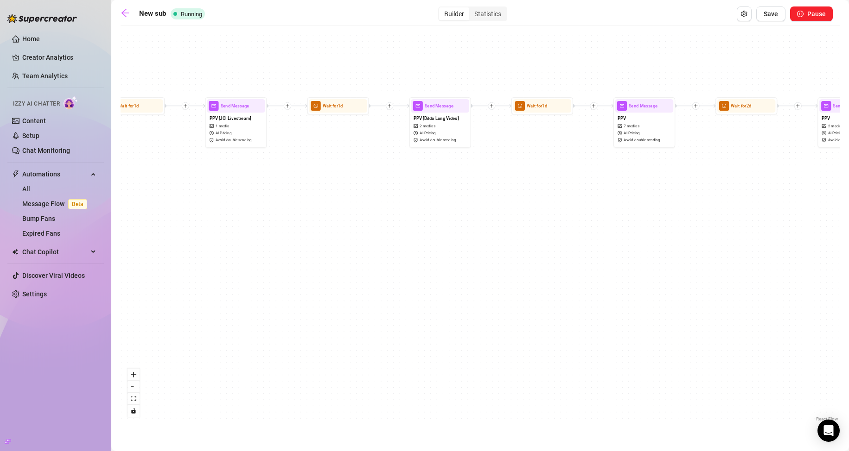
drag, startPoint x: 324, startPoint y: 259, endPoint x: 714, endPoint y: 247, distance: 390.9
click at [709, 248] on div "If True If True If True If False If True If False If False If False Wait for 8h…" at bounding box center [480, 227] width 719 height 394
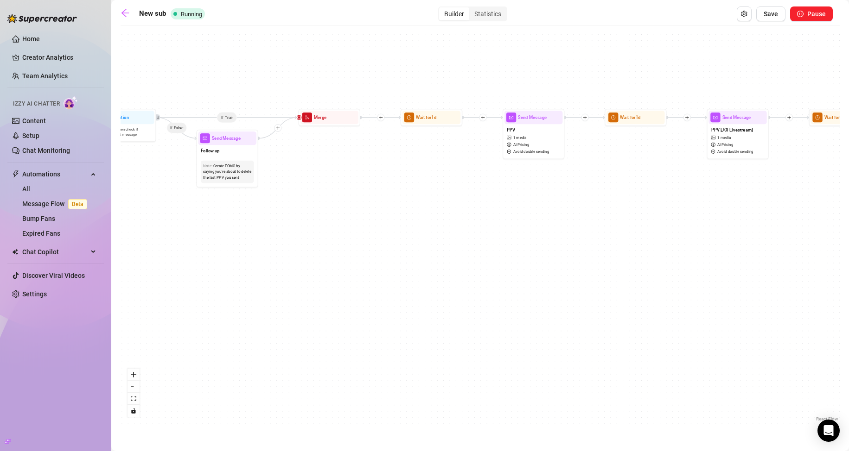
drag, startPoint x: 545, startPoint y: 251, endPoint x: 679, endPoint y: 269, distance: 134.7
click at [679, 269] on div "If True If True If True If False If True If False If False If False Wait for 8h…" at bounding box center [480, 227] width 719 height 394
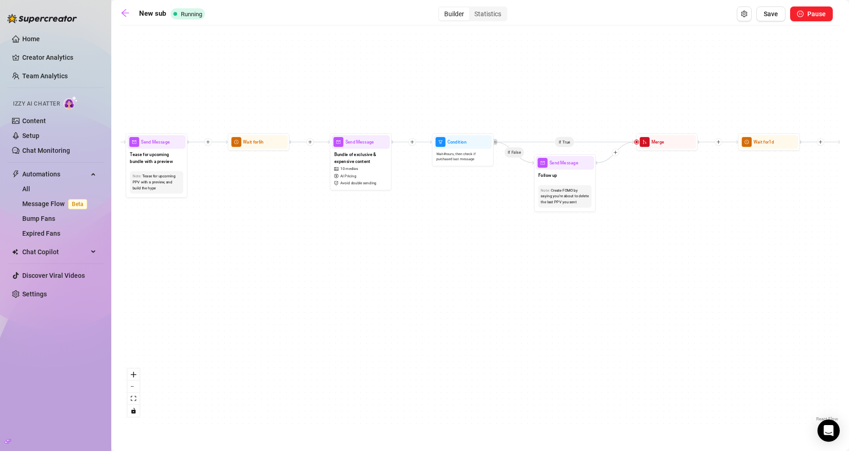
drag, startPoint x: 504, startPoint y: 209, endPoint x: 708, endPoint y: 216, distance: 204.1
click at [708, 216] on div "If True If True If True If False If True If False If False If False Wait for 8h…" at bounding box center [480, 227] width 719 height 394
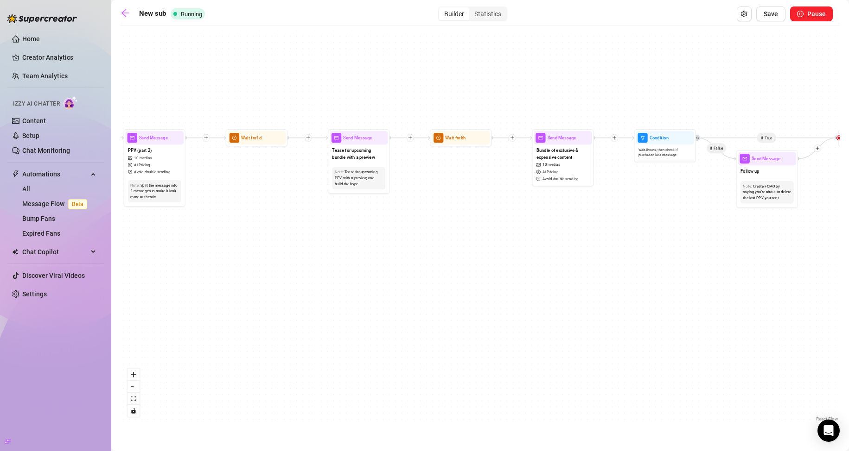
drag, startPoint x: 395, startPoint y: 255, endPoint x: 616, endPoint y: 251, distance: 221.1
click at [616, 251] on div "If True If True If True If False If True If False If False If False Wait for 8h…" at bounding box center [480, 227] width 719 height 394
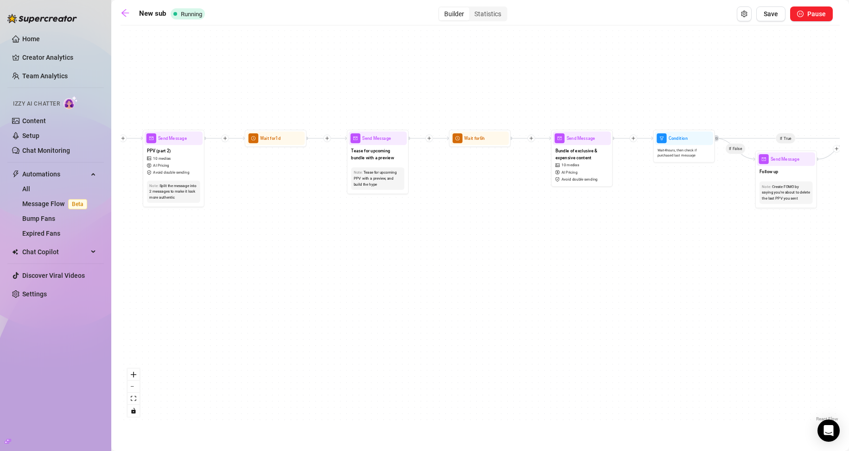
click at [616, 251] on div "If True If True If True If False If True If False If False If False Wait for 8h…" at bounding box center [480, 227] width 719 height 394
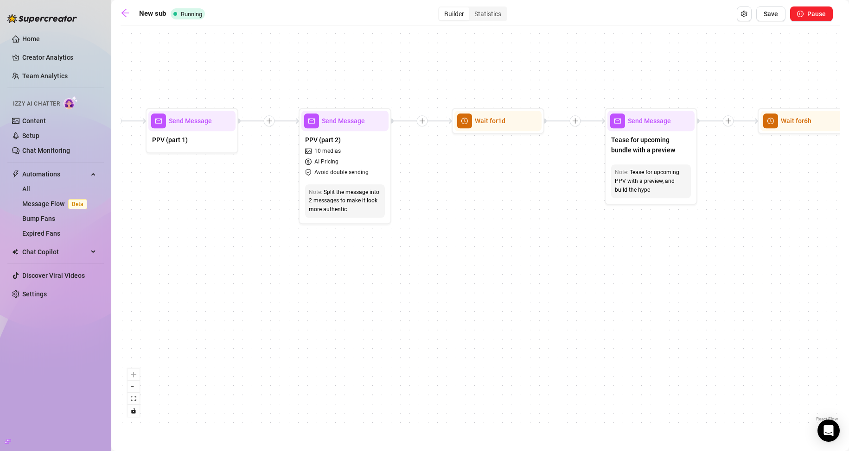
drag, startPoint x: 373, startPoint y: 264, endPoint x: 765, endPoint y: 303, distance: 394.1
click at [765, 303] on div "If True If True If True If False If True If False If False If False Wait for 8h…" at bounding box center [480, 227] width 719 height 394
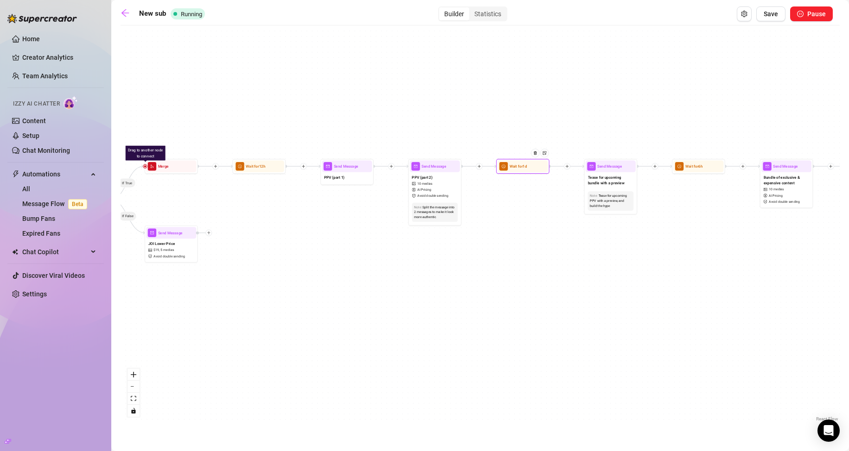
click at [534, 170] on div at bounding box center [537, 157] width 23 height 27
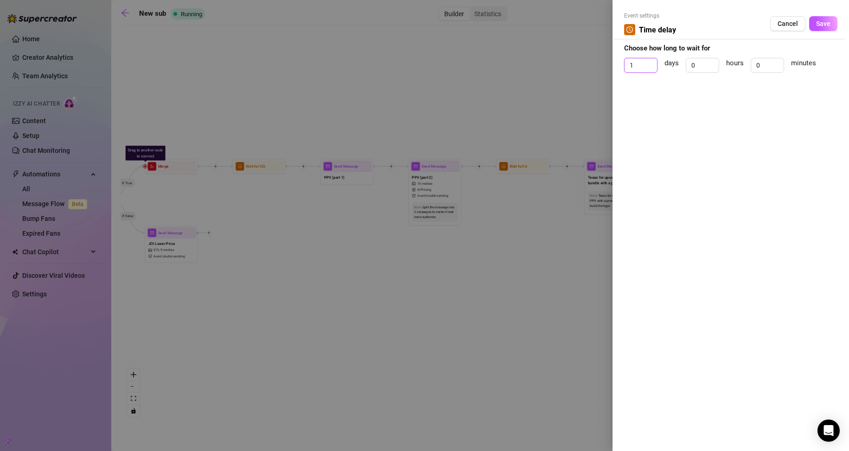
drag, startPoint x: 640, startPoint y: 62, endPoint x: 611, endPoint y: 61, distance: 28.7
click at [611, 61] on div "Event settings Time delay Cancel Save Choose how long to wait for 1 days 0 hour…" at bounding box center [424, 225] width 849 height 451
type input "0"
click at [697, 64] on input "0" at bounding box center [702, 65] width 32 height 14
drag, startPoint x: 699, startPoint y: 66, endPoint x: 661, endPoint y: 77, distance: 40.5
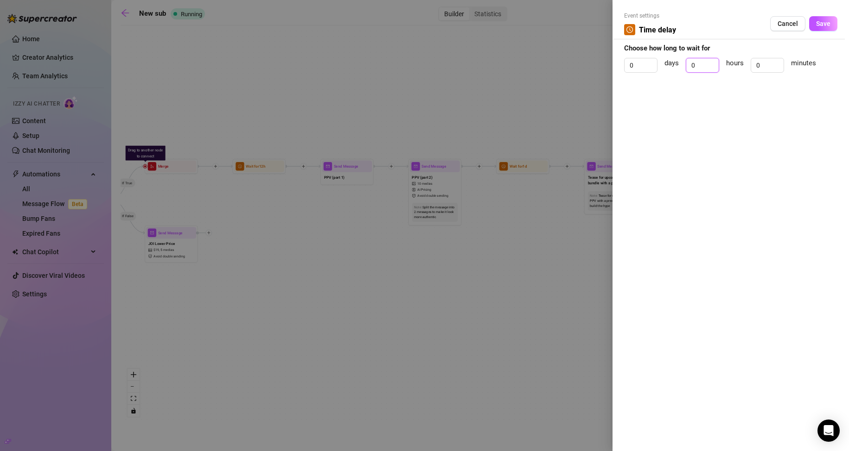
click at [661, 77] on div "0 days 0 hours 0 minutes" at bounding box center [730, 69] width 213 height 23
type input "12"
click at [831, 27] on button "Save" at bounding box center [823, 23] width 28 height 15
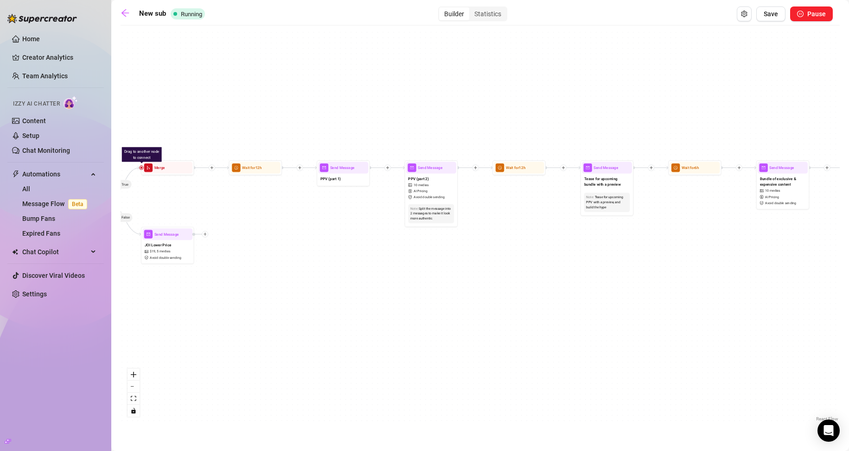
drag, startPoint x: 644, startPoint y: 261, endPoint x: 411, endPoint y: 245, distance: 234.1
click at [411, 245] on div "If True If True If True If False If True If False If False If False Wait for 8h…" at bounding box center [480, 227] width 719 height 394
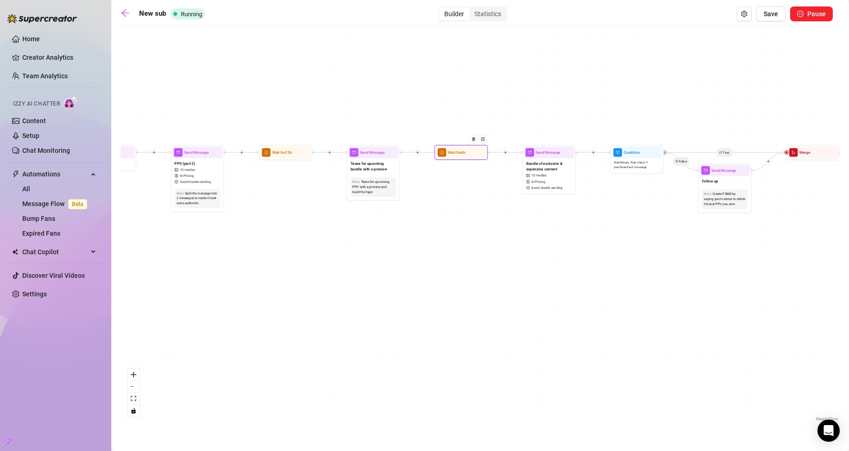
click at [464, 155] on div at bounding box center [475, 143] width 23 height 27
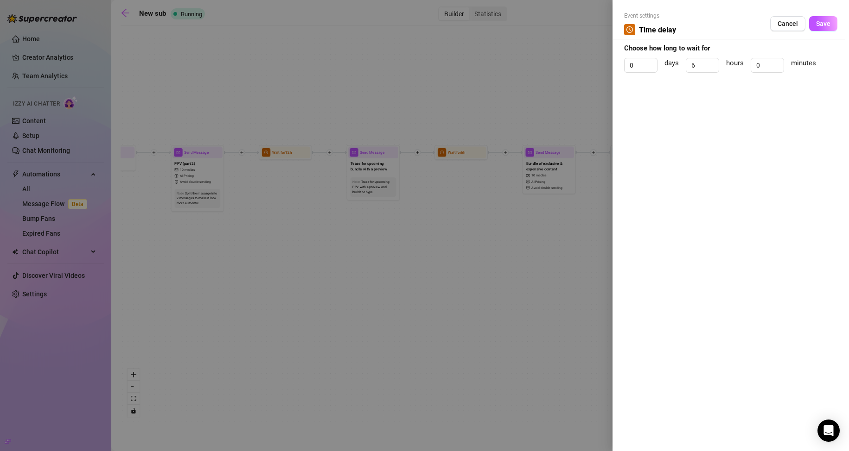
click at [483, 264] on div at bounding box center [424, 225] width 849 height 451
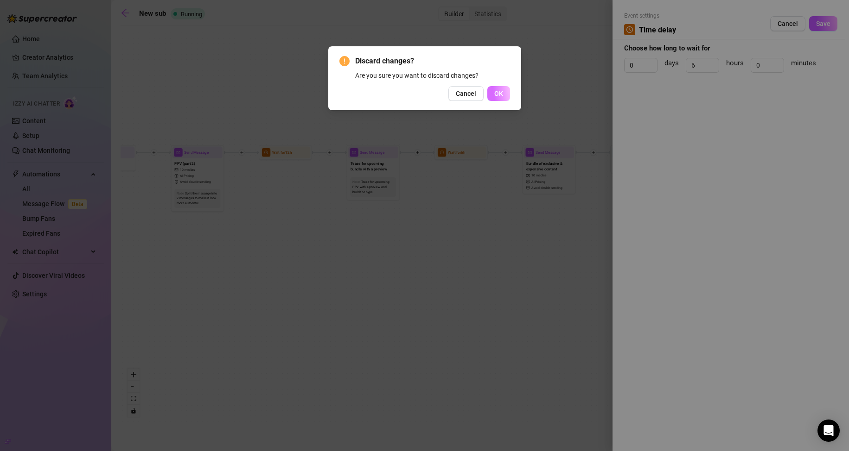
click at [498, 95] on span "OK" at bounding box center [498, 93] width 9 height 7
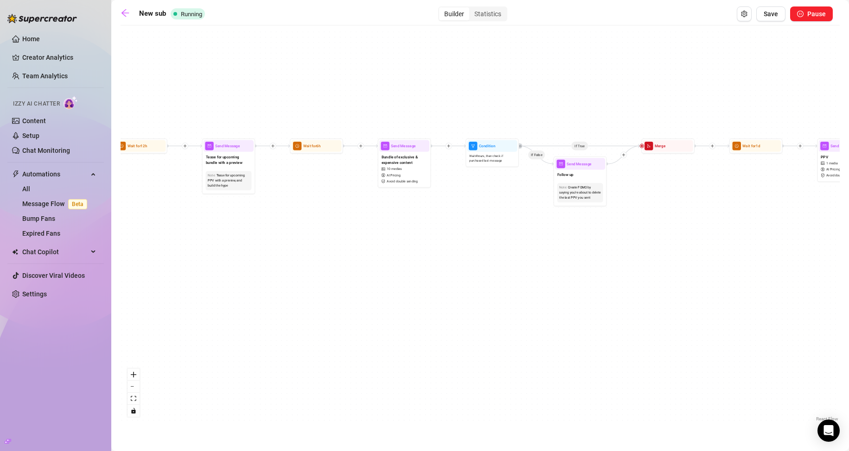
drag, startPoint x: 630, startPoint y: 230, endPoint x: 327, endPoint y: 221, distance: 302.8
click at [327, 221] on div "If True If True If True If False If True If False If False If False Wait for 8h…" at bounding box center [480, 227] width 719 height 394
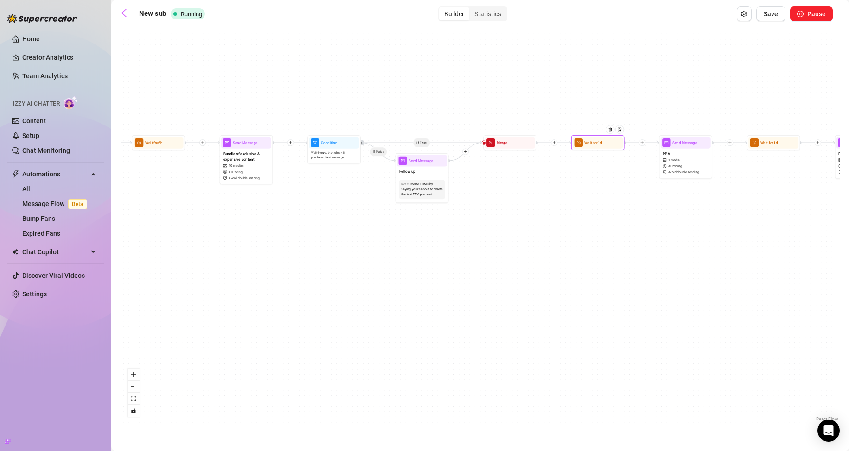
click at [607, 148] on div "Wait for 1d" at bounding box center [597, 143] width 50 height 12
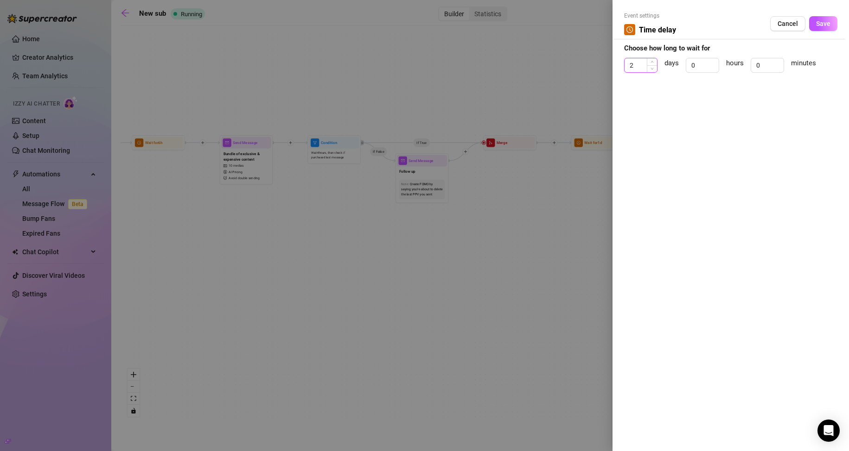
drag, startPoint x: 649, startPoint y: 64, endPoint x: 631, endPoint y: 66, distance: 18.6
click at [631, 66] on div "2" at bounding box center [640, 65] width 33 height 15
drag, startPoint x: 644, startPoint y: 66, endPoint x: 618, endPoint y: 67, distance: 25.5
click at [618, 67] on div "Event settings Time delay Cancel Save Choose how long to wait for 2 days 0 hour…" at bounding box center [730, 225] width 236 height 451
type input "0"
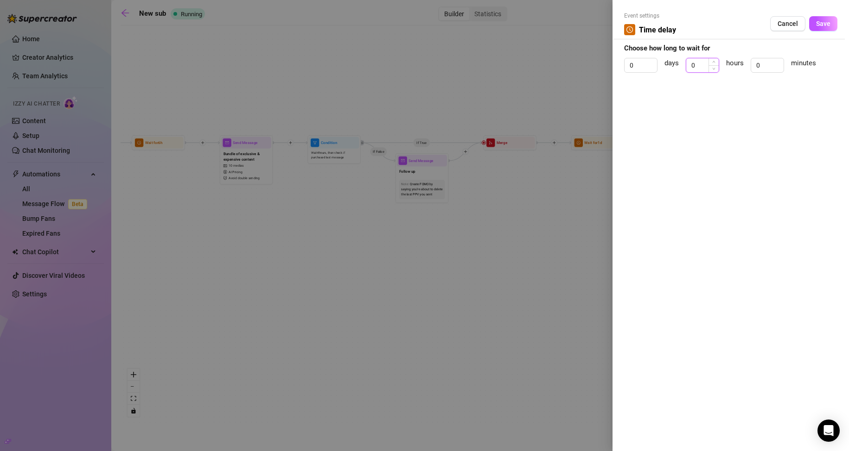
drag, startPoint x: 700, startPoint y: 65, endPoint x: 691, endPoint y: 66, distance: 9.3
click at [691, 66] on input "0" at bounding box center [702, 65] width 32 height 14
type input "12"
click at [826, 21] on span "Save" at bounding box center [823, 23] width 14 height 7
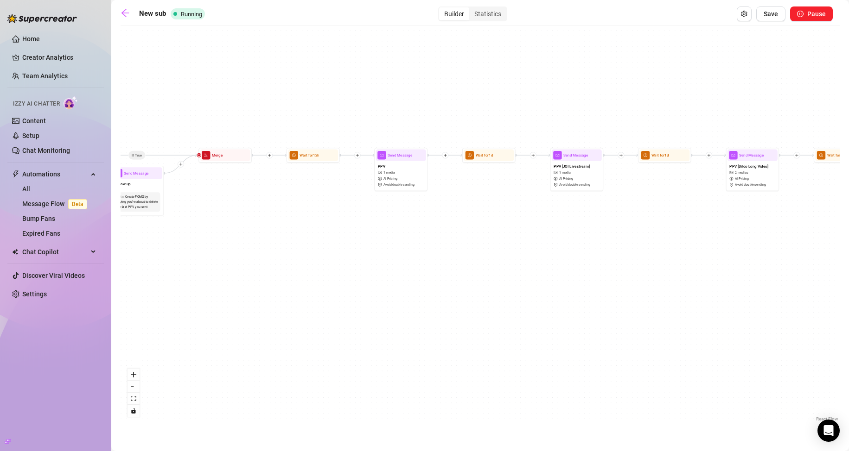
drag, startPoint x: 658, startPoint y: 221, endPoint x: 378, endPoint y: 232, distance: 280.2
click at [378, 232] on div "If True If True If True If False If True If False If False If False Wait for 8h…" at bounding box center [480, 227] width 719 height 394
click at [502, 161] on div "Wait for 1d" at bounding box center [489, 156] width 50 height 12
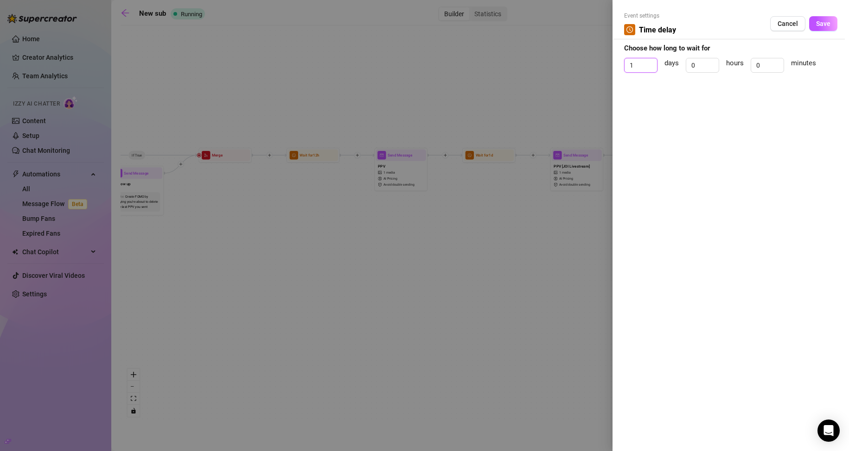
drag, startPoint x: 639, startPoint y: 68, endPoint x: 616, endPoint y: 70, distance: 23.7
click at [616, 70] on div "Event settings Time delay Cancel Save Choose how long to wait for 1 days 0 hour…" at bounding box center [730, 225] width 236 height 451
type input "0"
drag, startPoint x: 700, startPoint y: 62, endPoint x: 675, endPoint y: 90, distance: 37.4
click at [684, 66] on div "0 days 0 hours 0 minutes" at bounding box center [730, 69] width 213 height 23
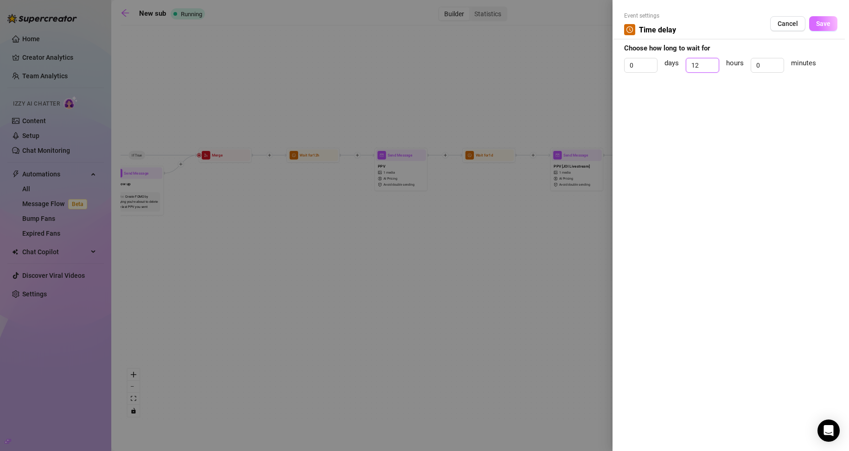
type input "12"
click at [830, 23] on span "Save" at bounding box center [823, 23] width 14 height 7
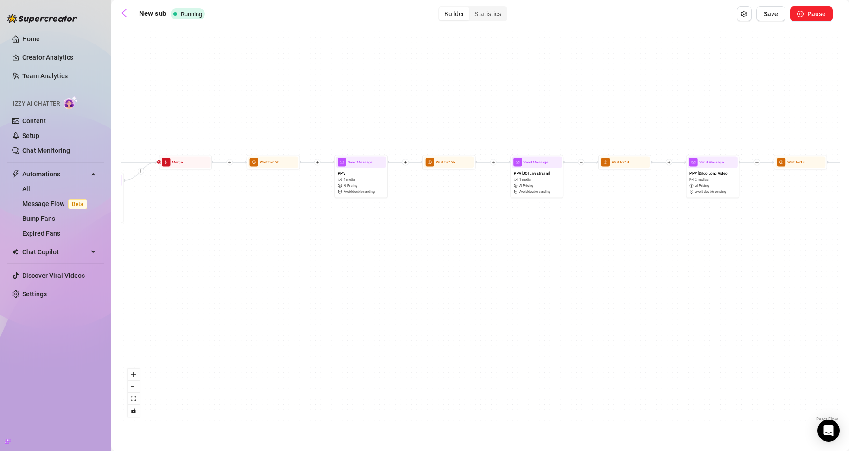
drag, startPoint x: 659, startPoint y: 217, endPoint x: 503, endPoint y: 202, distance: 156.0
click at [509, 207] on div "If True If True If True If False If True If False If False If False Wait for 8h…" at bounding box center [480, 227] width 719 height 394
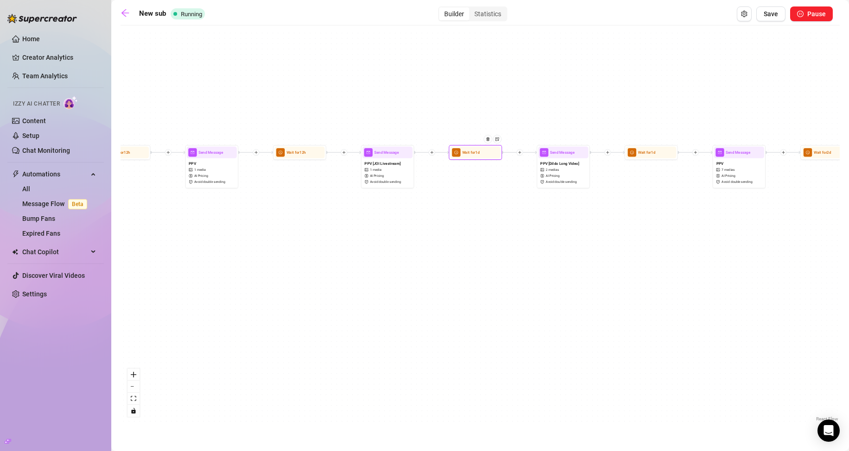
click at [485, 156] on div at bounding box center [489, 143] width 23 height 27
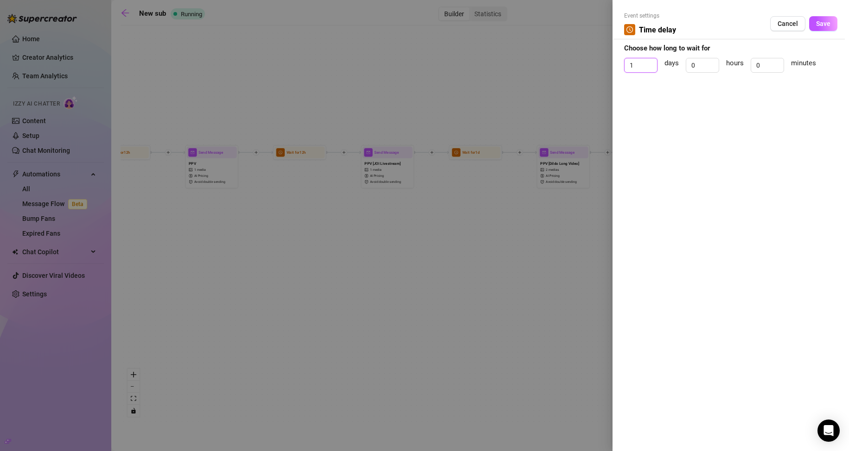
drag, startPoint x: 629, startPoint y: 62, endPoint x: 610, endPoint y: 67, distance: 20.6
click at [610, 67] on div "Event settings Time delay Cancel Save Choose how long to wait for 1 days 0 hour…" at bounding box center [424, 225] width 849 height 451
drag, startPoint x: 640, startPoint y: 64, endPoint x: 609, endPoint y: 65, distance: 31.5
click at [610, 65] on div "Event settings Time delay Cancel Save Choose how long to wait for 01 days 0 hou…" at bounding box center [424, 225] width 849 height 451
type input "0"
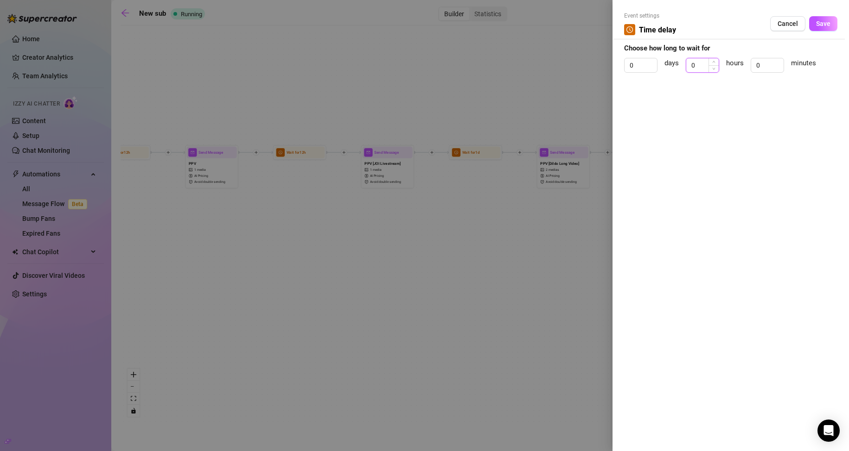
drag, startPoint x: 699, startPoint y: 64, endPoint x: 690, endPoint y: 68, distance: 9.8
click at [690, 68] on input "0" at bounding box center [702, 65] width 32 height 14
type input "12"
click at [814, 22] on button "Save" at bounding box center [823, 23] width 28 height 15
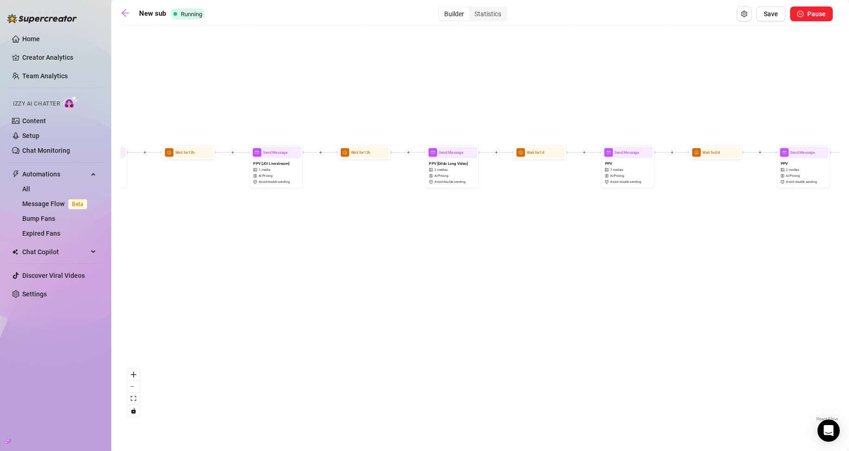
drag, startPoint x: 647, startPoint y: 243, endPoint x: 524, endPoint y: 243, distance: 122.8
click at [524, 243] on div "If True If True If True If False If True If False If False If False Wait for 8h…" at bounding box center [480, 227] width 719 height 394
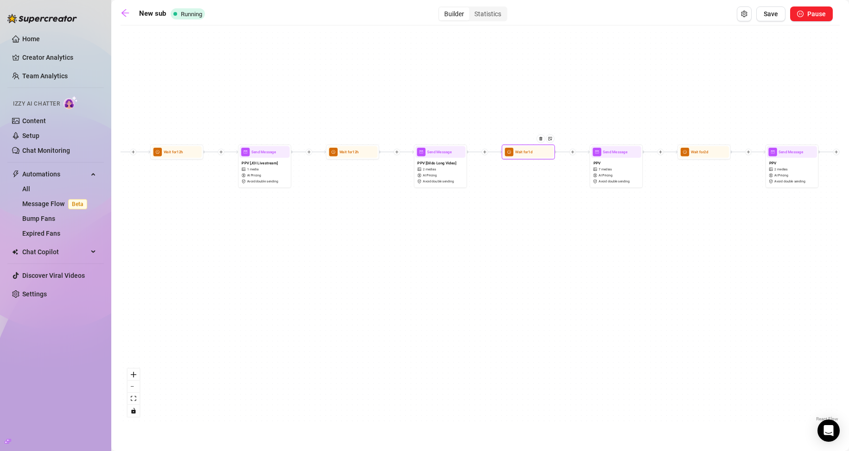
click at [528, 153] on span "Wait for 1d" at bounding box center [524, 152] width 18 height 6
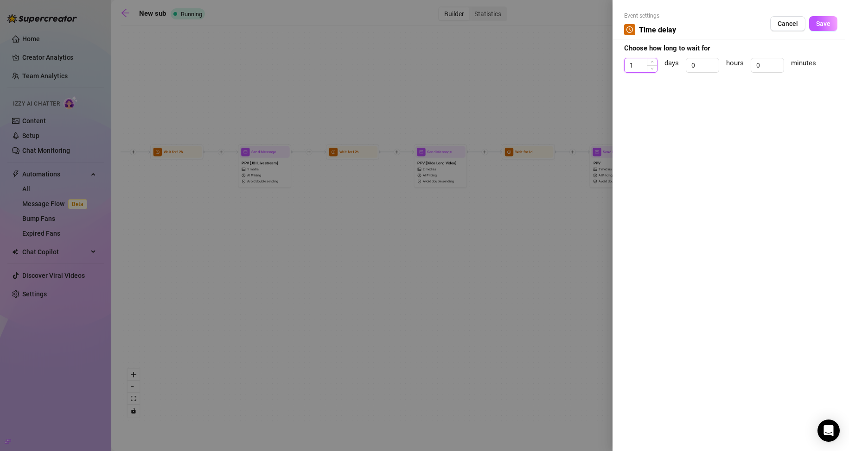
drag, startPoint x: 635, startPoint y: 68, endPoint x: 652, endPoint y: 65, distance: 17.4
click at [623, 70] on div "Event settings Time delay Cancel Save Choose how long to wait for 1 days 0 hour…" at bounding box center [730, 225] width 236 height 451
type input "0"
drag, startPoint x: 700, startPoint y: 68, endPoint x: 677, endPoint y: 70, distance: 23.8
click at [677, 70] on div "0 days 0 hours 0 minutes" at bounding box center [730, 69] width 213 height 23
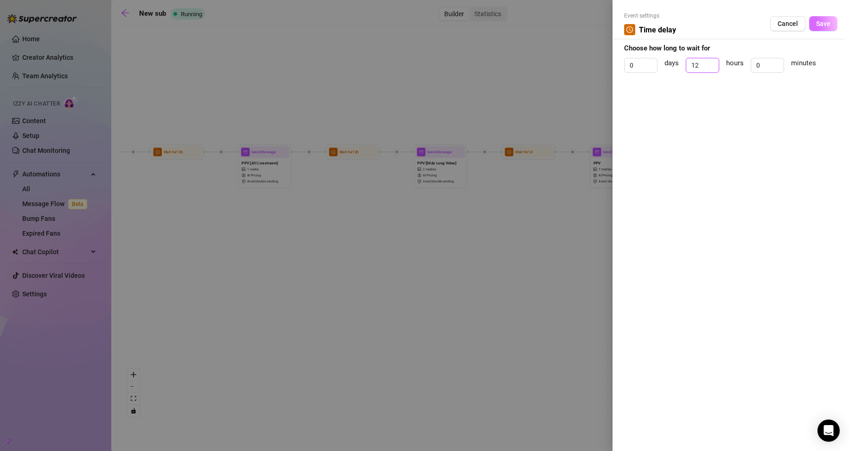
type input "12"
click at [820, 29] on button "Save" at bounding box center [823, 23] width 28 height 15
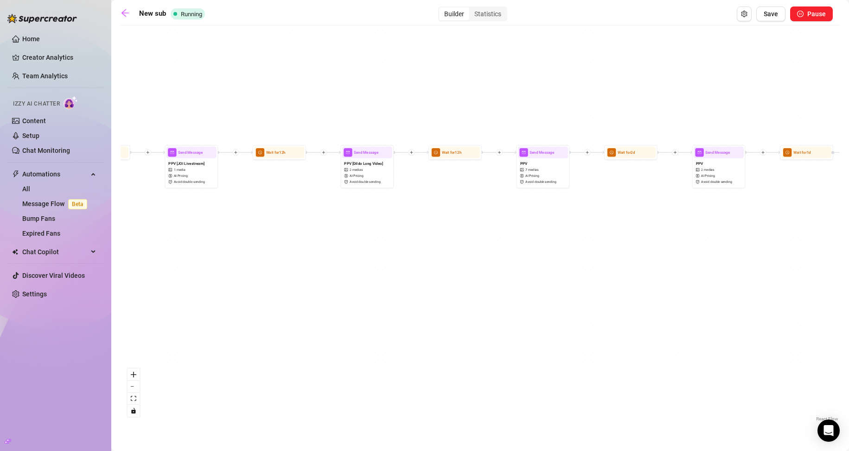
drag, startPoint x: 640, startPoint y: 262, endPoint x: 422, endPoint y: 249, distance: 217.8
click at [423, 249] on div "If True If True If True If False If True If False If False If False Wait for 8h…" at bounding box center [480, 227] width 719 height 394
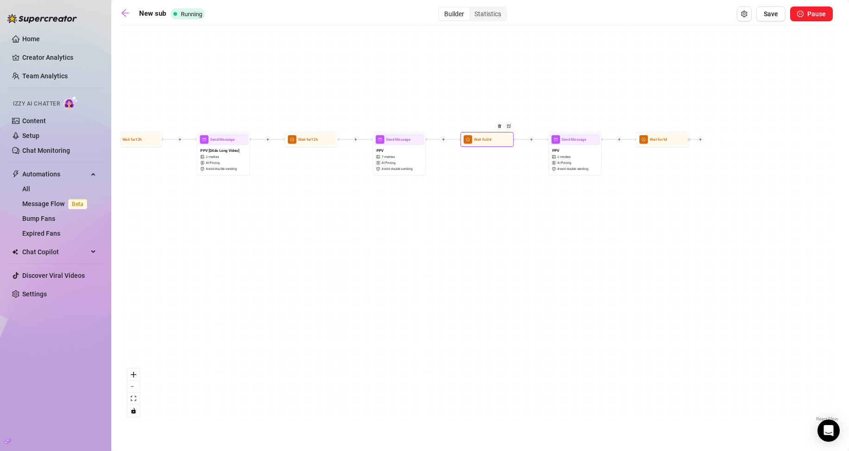
click at [482, 140] on span "Wait for 2d" at bounding box center [483, 140] width 18 height 6
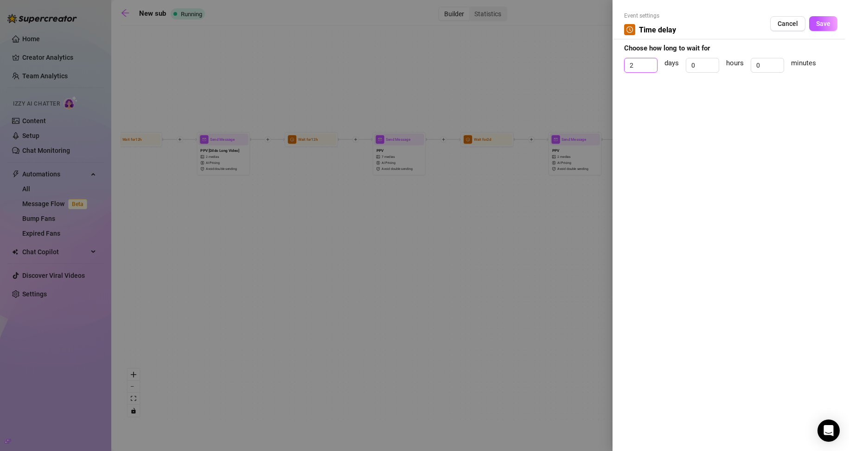
drag, startPoint x: 637, startPoint y: 65, endPoint x: 609, endPoint y: 69, distance: 29.0
click at [609, 69] on div "Event settings Time delay Cancel Save Choose how long to wait for 2 days 0 hour…" at bounding box center [424, 225] width 849 height 451
type input "0"
drag, startPoint x: 702, startPoint y: 62, endPoint x: 666, endPoint y: 72, distance: 37.6
click at [668, 66] on div "0 days 0 hours 0 minutes" at bounding box center [730, 69] width 213 height 23
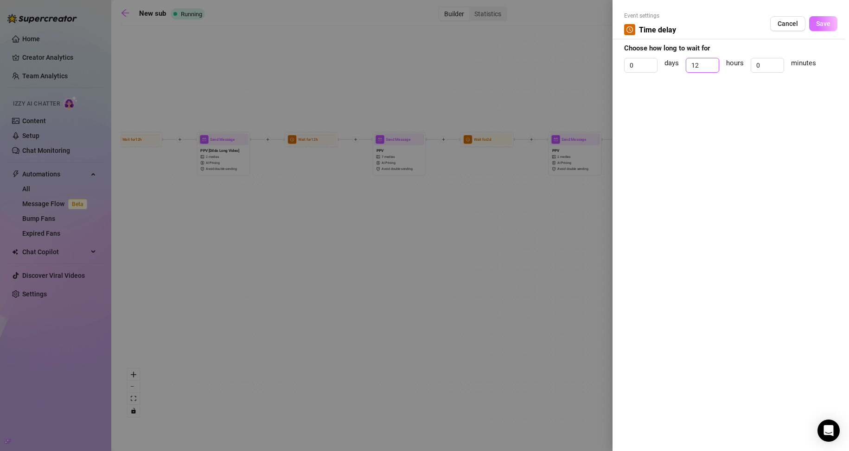
type input "12"
click at [820, 28] on button "Save" at bounding box center [823, 23] width 28 height 15
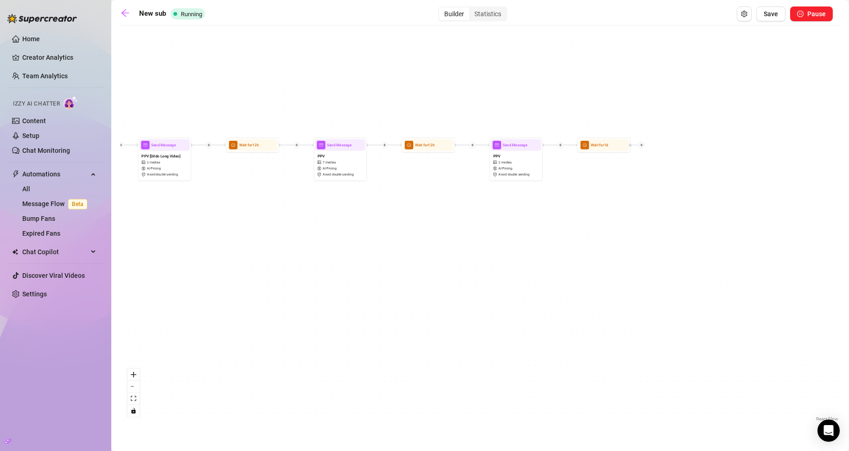
drag, startPoint x: 629, startPoint y: 210, endPoint x: 581, endPoint y: 213, distance: 47.4
click at [581, 213] on div "If True If True If True If False If True If False If False If False Wait for 8h…" at bounding box center [480, 227] width 719 height 394
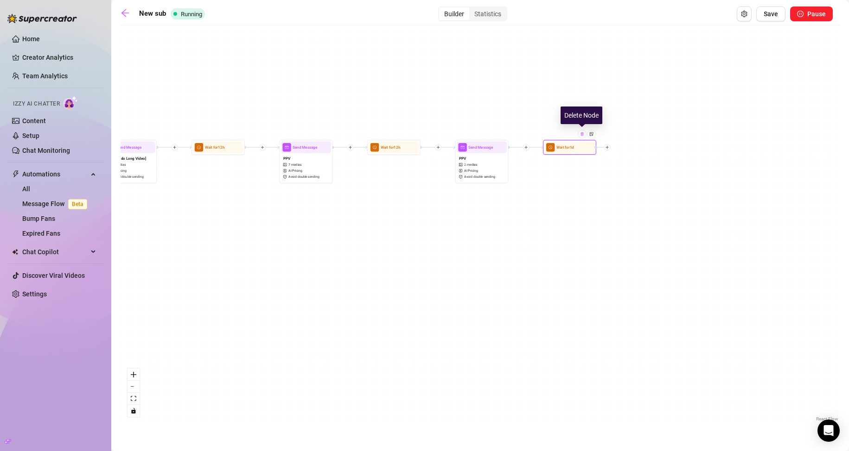
click at [580, 135] on img at bounding box center [582, 134] width 4 height 4
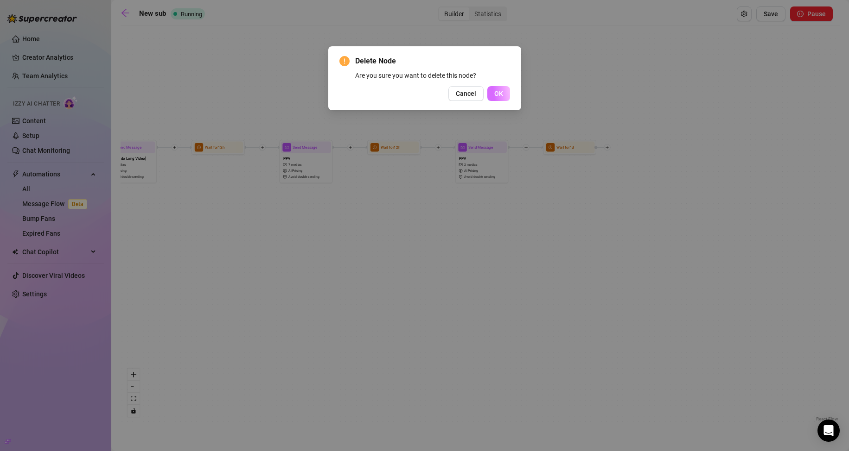
click at [500, 90] on span "OK" at bounding box center [498, 93] width 9 height 7
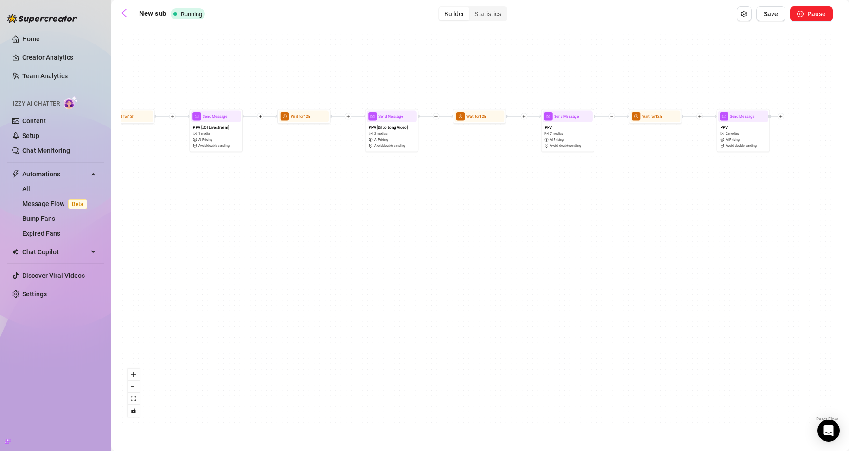
drag, startPoint x: 391, startPoint y: 277, endPoint x: 682, endPoint y: 244, distance: 293.4
click at [661, 247] on div "If True If True If True If False If True If False If False If False Wait for 8h…" at bounding box center [480, 227] width 719 height 394
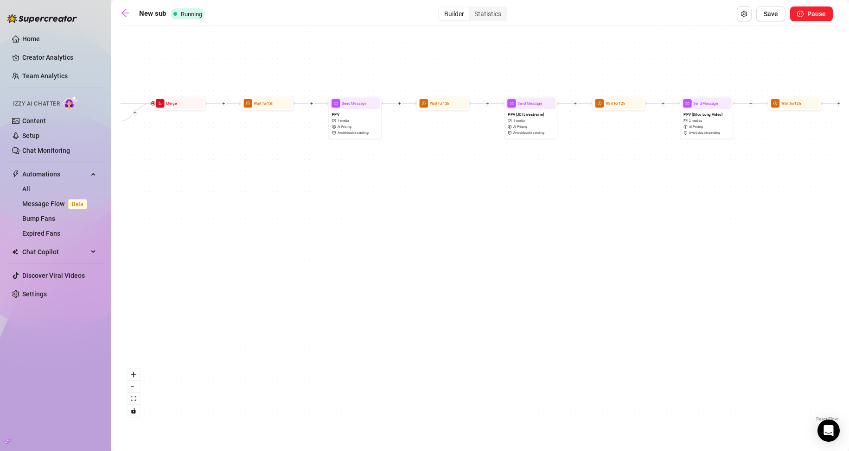
drag, startPoint x: 348, startPoint y: 291, endPoint x: 742, endPoint y: 278, distance: 394.7
click at [760, 278] on div "If True If True If True If False If True If False If False If False Wait for 8h…" at bounding box center [480, 227] width 719 height 394
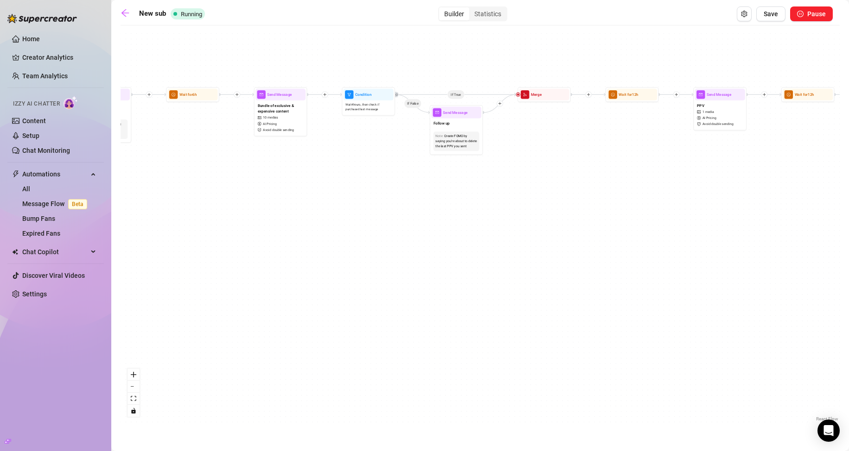
drag, startPoint x: 521, startPoint y: 280, endPoint x: 856, endPoint y: 282, distance: 334.7
click at [848, 282] on html "Home Creator Analytics Team Analytics Izzy AI Chatter Content Setup Chat Monito…" at bounding box center [424, 225] width 849 height 451
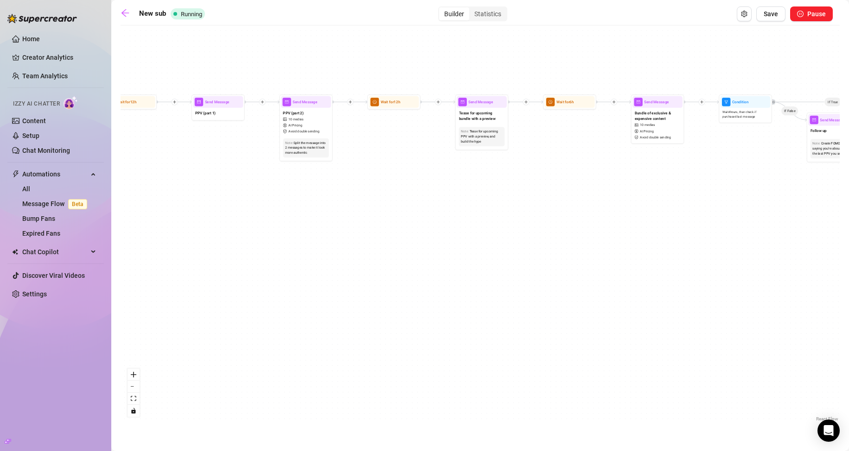
drag, startPoint x: 323, startPoint y: 262, endPoint x: 856, endPoint y: 280, distance: 532.9
click at [848, 280] on html "Home Creator Analytics Team Analytics Izzy AI Chatter Content Setup Chat Monito…" at bounding box center [424, 225] width 849 height 451
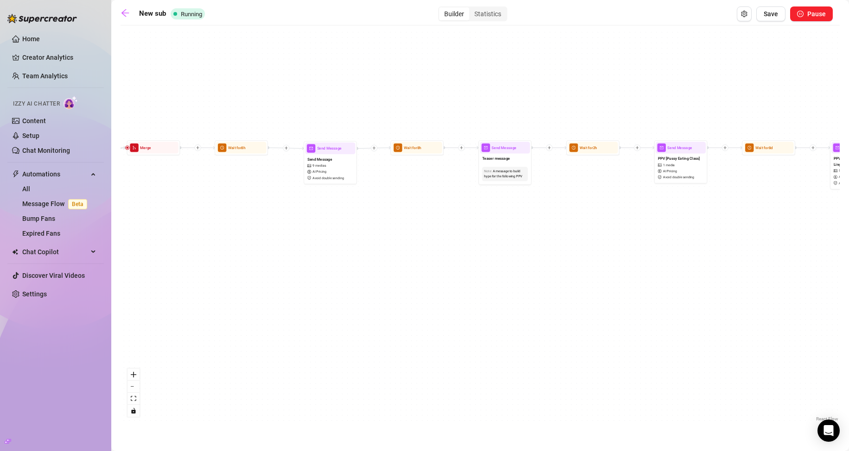
drag, startPoint x: 342, startPoint y: 273, endPoint x: 792, endPoint y: 274, distance: 449.6
click at [848, 263] on html "Home Creator Analytics Team Analytics Izzy AI Chatter Content Setup Chat Monito…" at bounding box center [424, 225] width 849 height 451
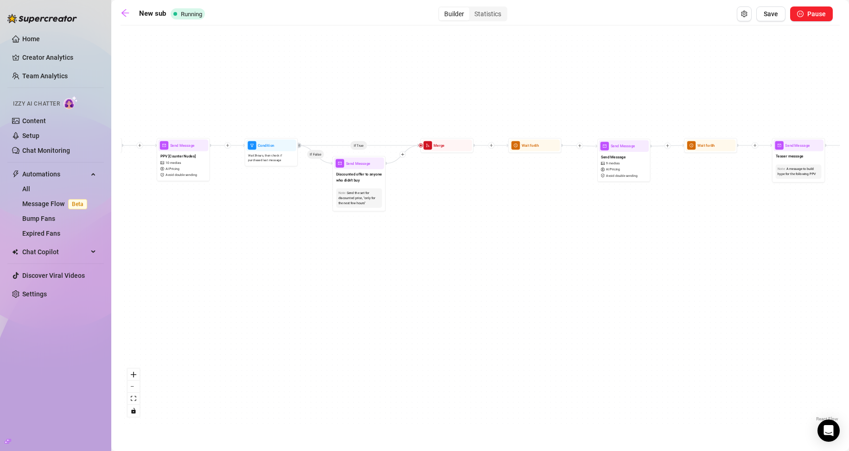
drag, startPoint x: 450, startPoint y: 286, endPoint x: 833, endPoint y: 291, distance: 383.4
click at [831, 291] on div "If True If True If True If False If True If False If False If False Wait for 8h…" at bounding box center [480, 227] width 719 height 394
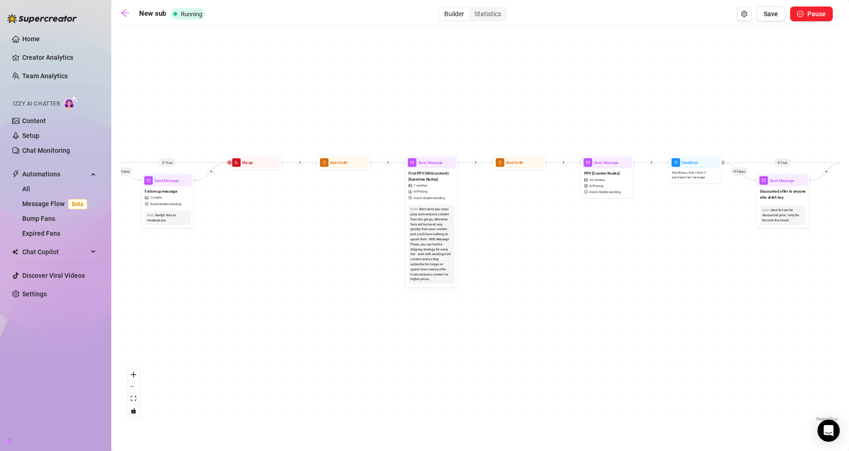
drag
click at [510, 287] on div "If True If True If True If False If True If False If False If False Wait for 8h…" at bounding box center [480, 227] width 719 height 394
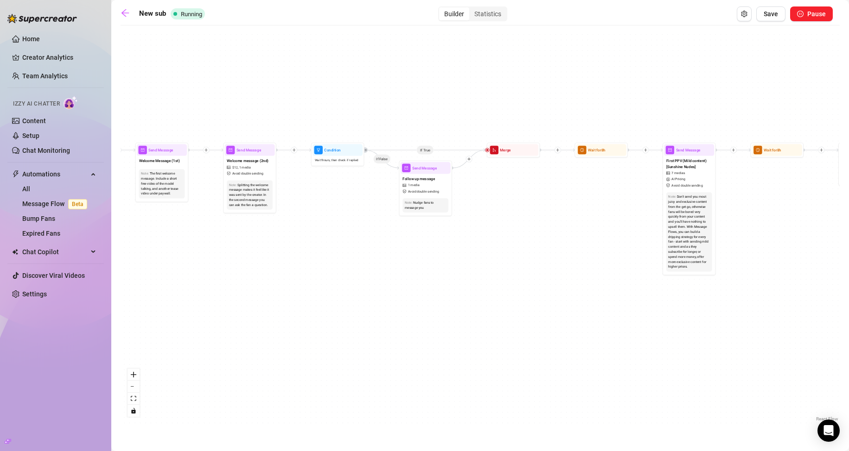
click at [622, 245] on div "If True If True If True If False If True If False If False If False Wait for 8h…" at bounding box center [480, 227] width 719 height 394
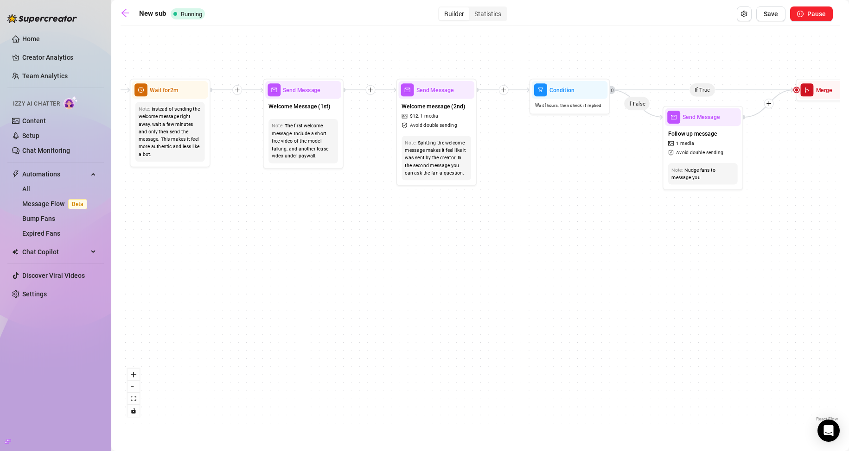
click at [515, 299] on div "If True If True If True If False If True If False If False If False Wait for 8h…" at bounding box center [480, 227] width 719 height 394
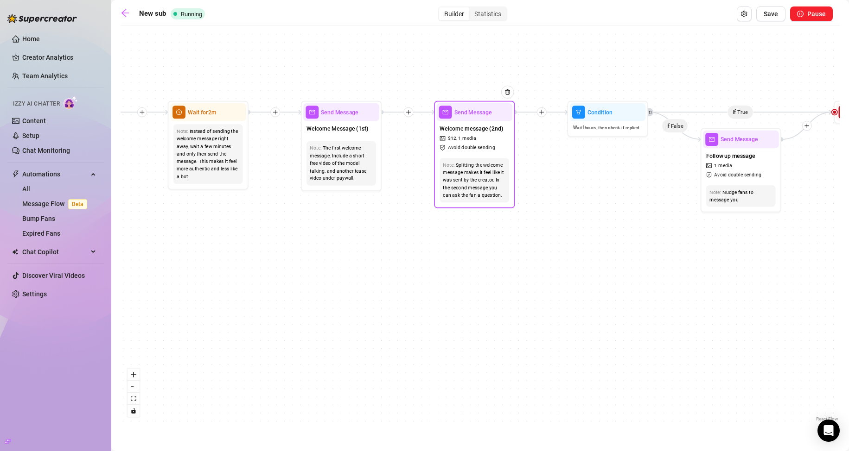
click at [478, 163] on div "Splitting the welcome message makes it feel like it was sent by the creator. In…" at bounding box center [474, 180] width 63 height 38
click at [494, 140] on div "Welcome message (2nd) $ 12 , 1 media Avoid double sending" at bounding box center [474, 138] width 76 height 34
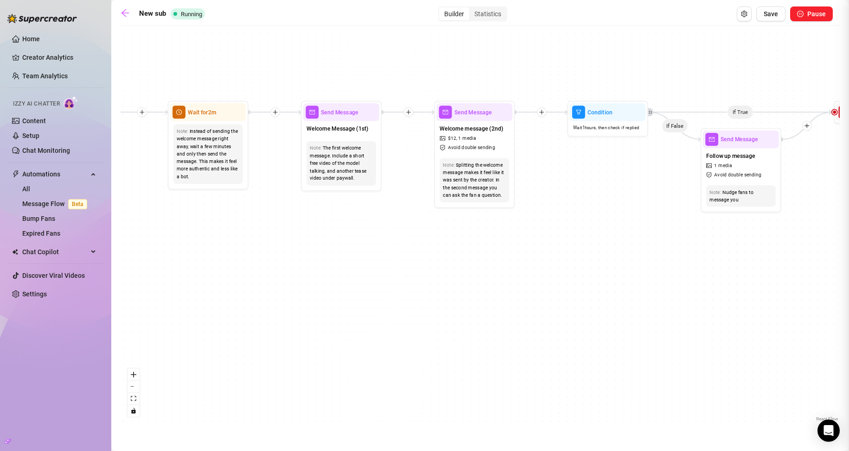
type textarea "and in case u wanna see some more.. here's a little gift from me c:"
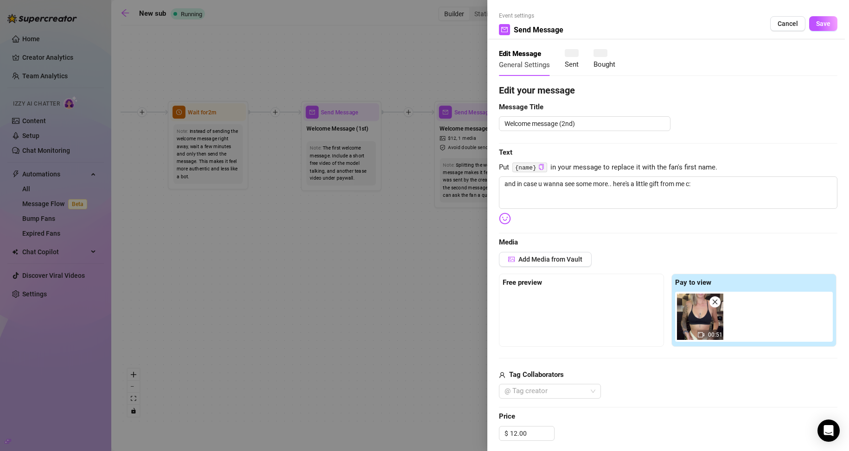
click at [386, 245] on div at bounding box center [424, 225] width 849 height 451
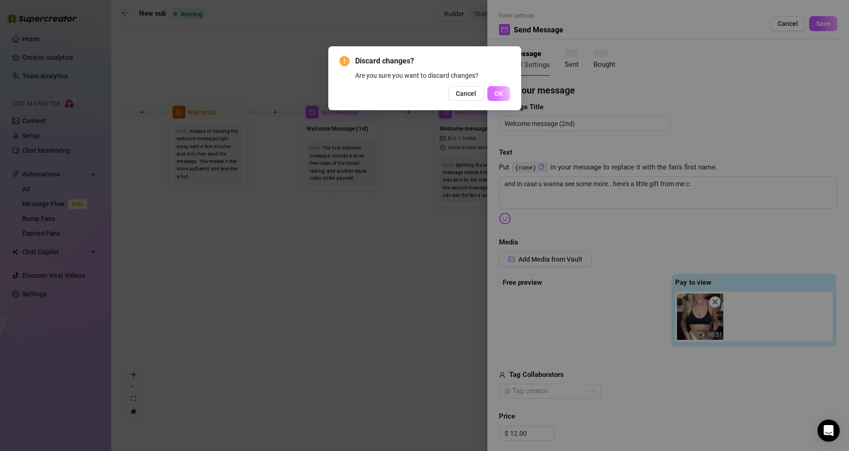
click at [498, 92] on span "OK" at bounding box center [498, 93] width 9 height 7
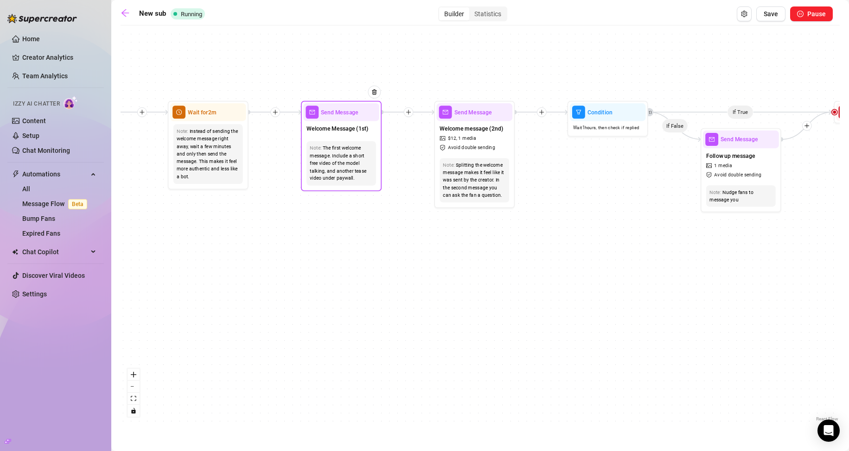
click at [338, 142] on div "Note: The first welcome message. Include a short free video of the model talkin…" at bounding box center [341, 163] width 70 height 44
type textarea "hey u :3 so happy to have u here!! whats ur name? ooh and where did u find me?"
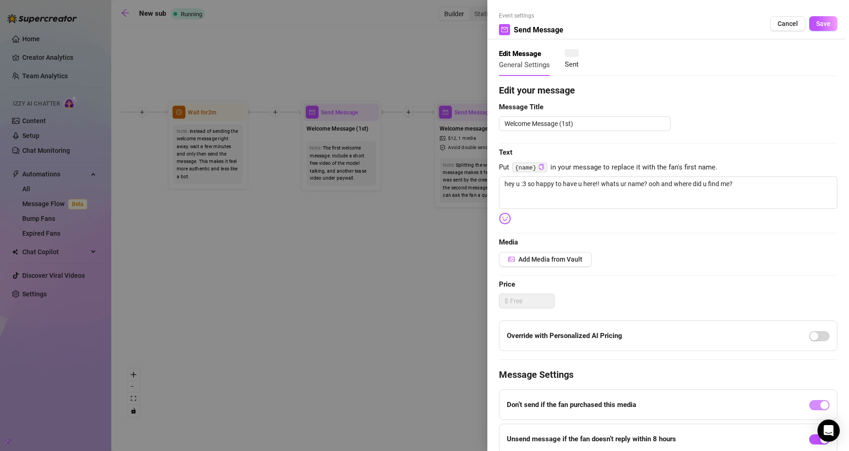
click at [294, 288] on div at bounding box center [424, 225] width 849 height 451
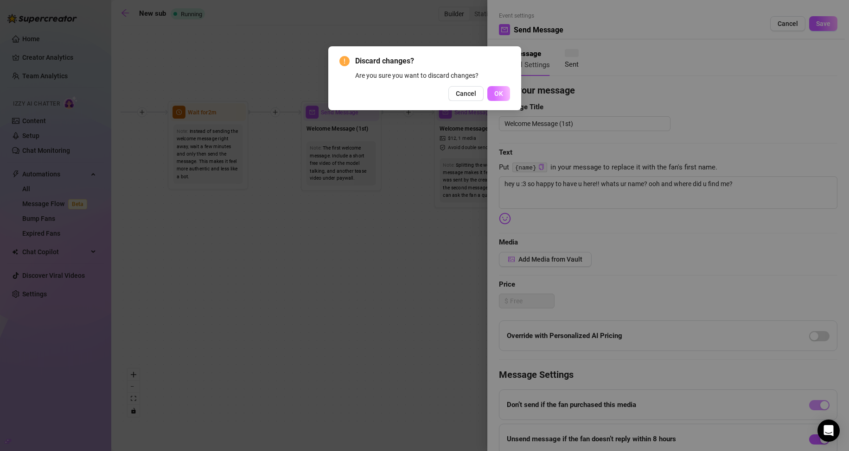
click at [503, 100] on button "OK" at bounding box center [498, 93] width 23 height 15
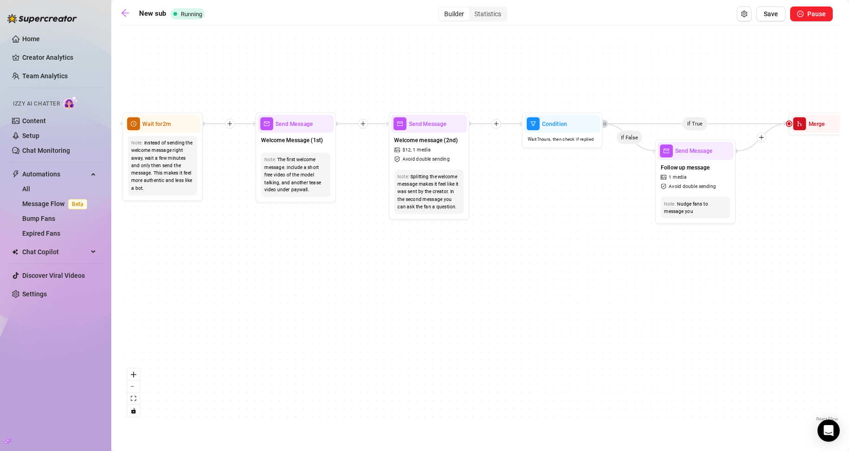
drag, startPoint x: 405, startPoint y: 222, endPoint x: 199, endPoint y: 246, distance: 207.6
click at [199, 246] on div "If True If True If True If False If True If False If False If False Wait for 8h…" at bounding box center [480, 227] width 719 height 394
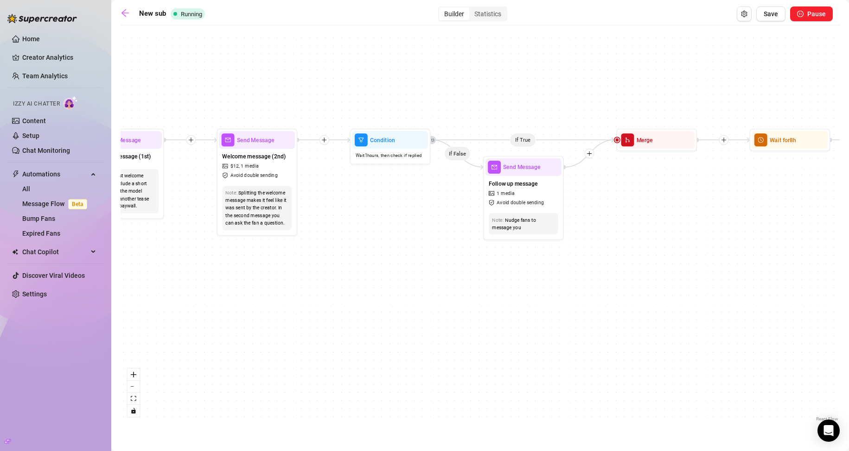
drag, startPoint x: 620, startPoint y: 234, endPoint x: 517, endPoint y: 235, distance: 102.9
click at [572, 242] on div "If True If True If True If False If True If False If False If False Wait for 8h…" at bounding box center [480, 227] width 719 height 394
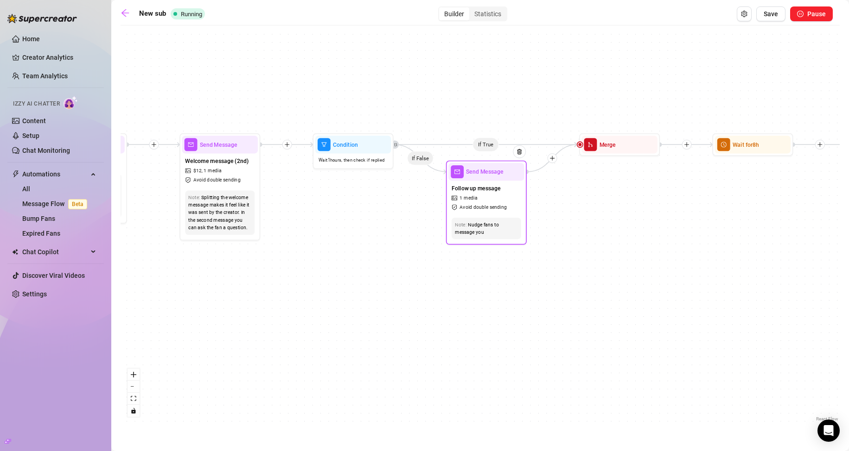
click at [486, 222] on div "Nudge fans to message you" at bounding box center [486, 228] width 63 height 15
click at [489, 205] on span "Avoid double sending" at bounding box center [482, 207] width 47 height 7
type textarea "okay we dont have to chat if u dont want to lol but can u just tell me if u thi…"
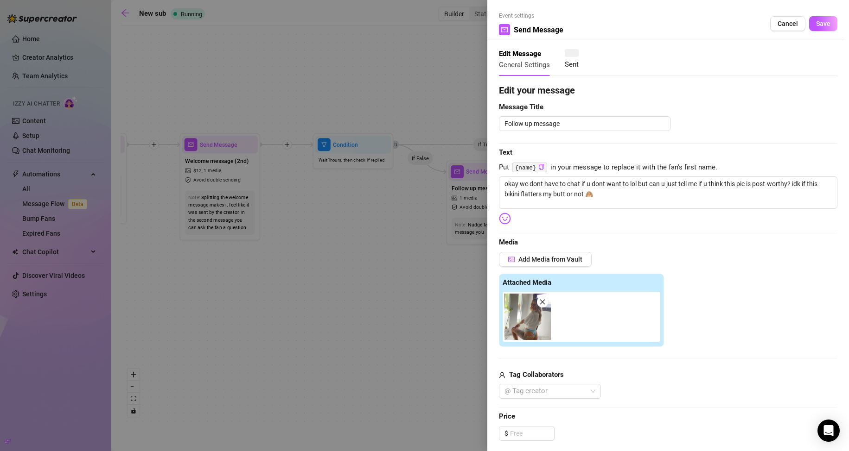
click at [422, 252] on div at bounding box center [424, 225] width 849 height 451
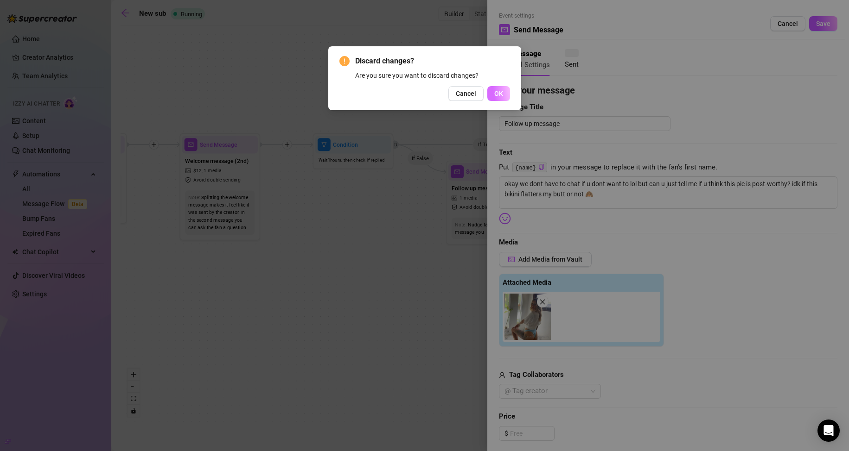
click at [504, 95] on button "OK" at bounding box center [498, 93] width 23 height 15
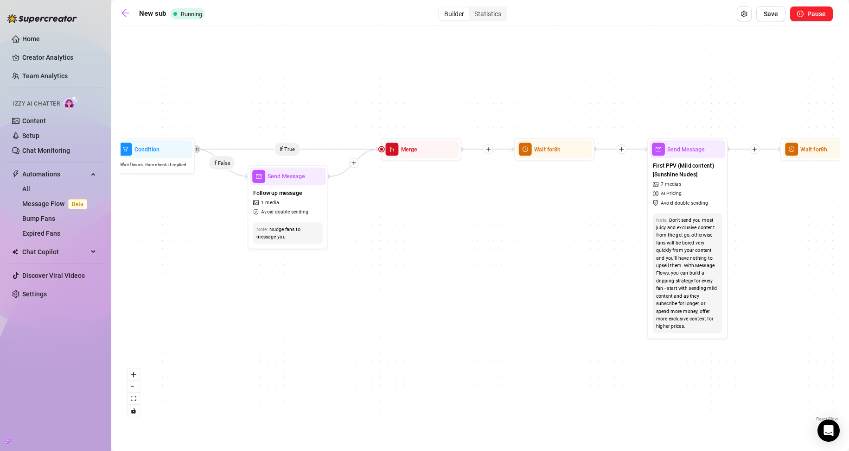
drag, startPoint x: 496, startPoint y: 265, endPoint x: 298, endPoint y: 269, distance: 198.4
click at [298, 269] on div "If True If True If True If False If True If False If False If False Wait for 8h…" at bounding box center [480, 227] width 719 height 394
click at [561, 152] on div at bounding box center [576, 134] width 35 height 41
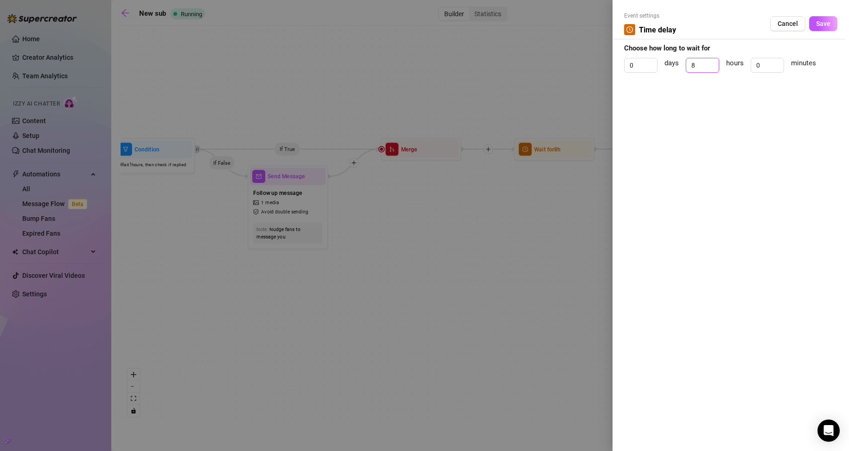
drag, startPoint x: 699, startPoint y: 61, endPoint x: 657, endPoint y: 71, distance: 43.4
click at [657, 71] on div "0 days 8 hours 0 minutes" at bounding box center [730, 69] width 213 height 23
type input "4"
click at [831, 28] on button "Save" at bounding box center [823, 23] width 28 height 15
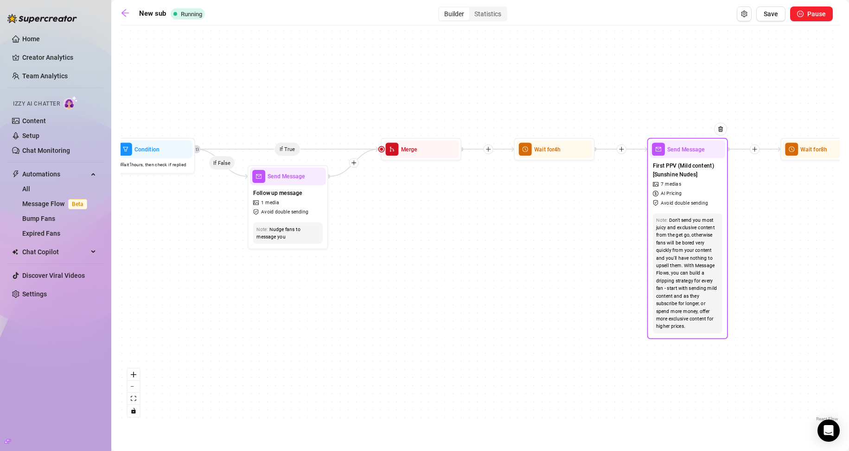
click at [696, 213] on div "Note: Don't send you most juicy and exclusive content from the get go, otherwis…" at bounding box center [687, 273] width 76 height 127
type textarea "{name} :3 it's time i took things to the next level 🫣 this bundle is in case yo…"
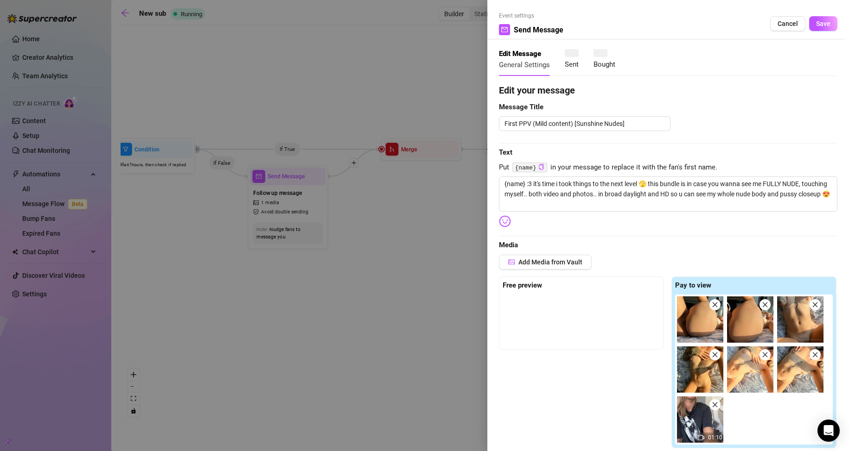
click at [459, 271] on div at bounding box center [424, 225] width 849 height 451
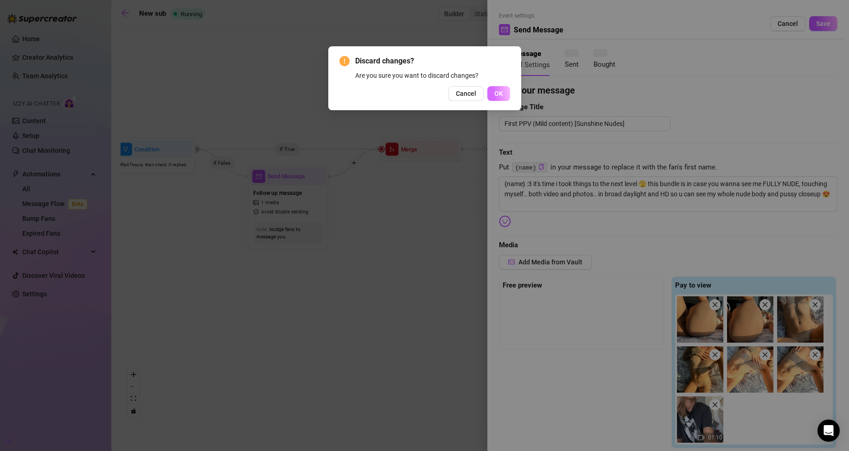
click at [489, 89] on button "OK" at bounding box center [498, 93] width 23 height 15
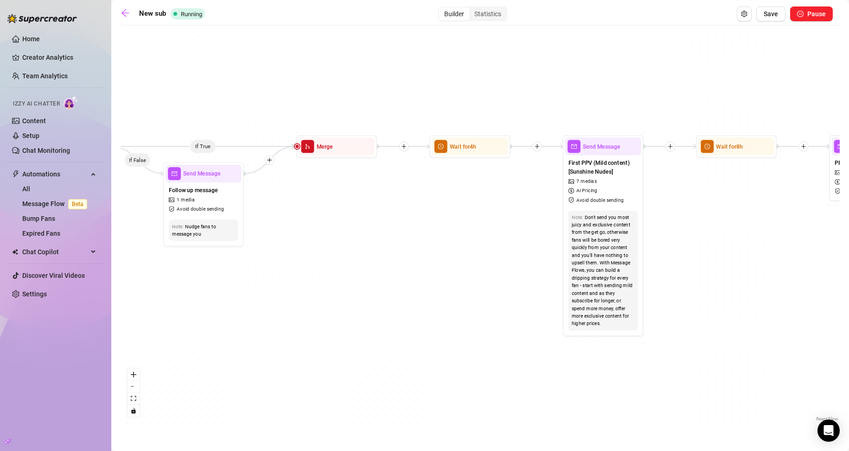
drag, startPoint x: 779, startPoint y: 239, endPoint x: 607, endPoint y: 262, distance: 173.5
click at [674, 236] on div "If True If True If True If False If True If False If False If False Wait for 8h…" at bounding box center [480, 227] width 719 height 394
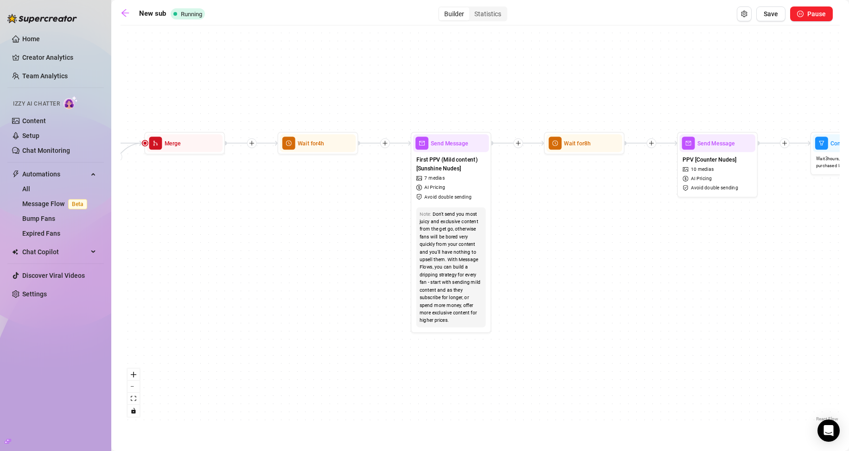
drag, startPoint x: 694, startPoint y: 282, endPoint x: 524, endPoint y: 277, distance: 170.6
click at [524, 277] on div "If True If True If True If False If True If False If False If False Wait for 8h…" at bounding box center [480, 227] width 719 height 394
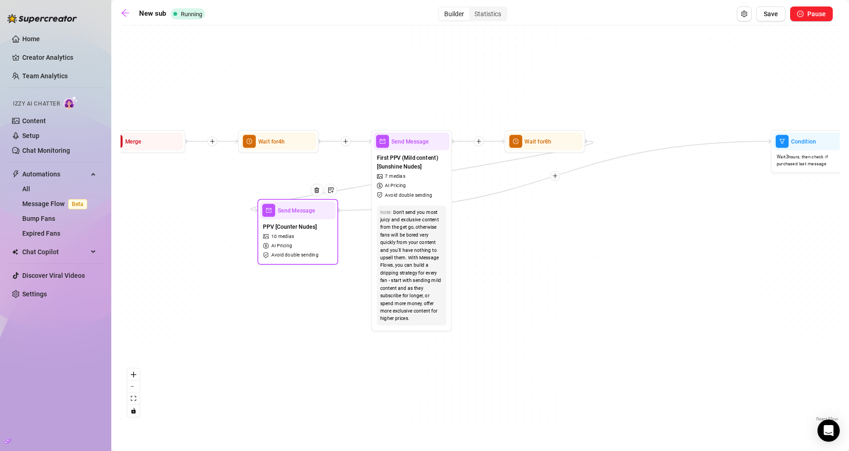
drag, startPoint x: 695, startPoint y: 168, endPoint x: 313, endPoint y: 238, distance: 388.3
click at [313, 238] on div "PPV [Counter Nudes] 10 medias AI Pricing Avoid double sending" at bounding box center [298, 240] width 76 height 43
drag, startPoint x: 423, startPoint y: 233, endPoint x: 634, endPoint y: 210, distance: 211.7
click at [634, 210] on div "If True If True If True If False If True If False If False If False Wait for 8h…" at bounding box center [480, 227] width 719 height 394
drag, startPoint x: 434, startPoint y: 192, endPoint x: 455, endPoint y: 191, distance: 21.4
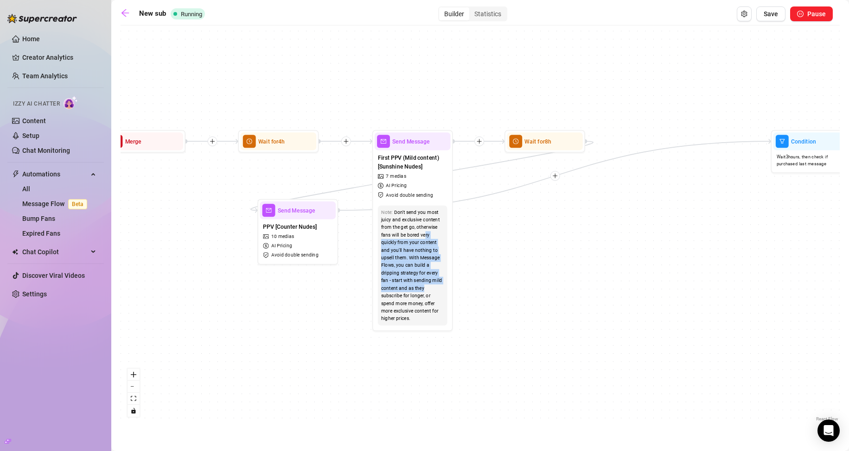
click at [455, 191] on div "If True If True If True If False If True If False If False If False Wait for 8h…" at bounding box center [480, 227] width 719 height 394
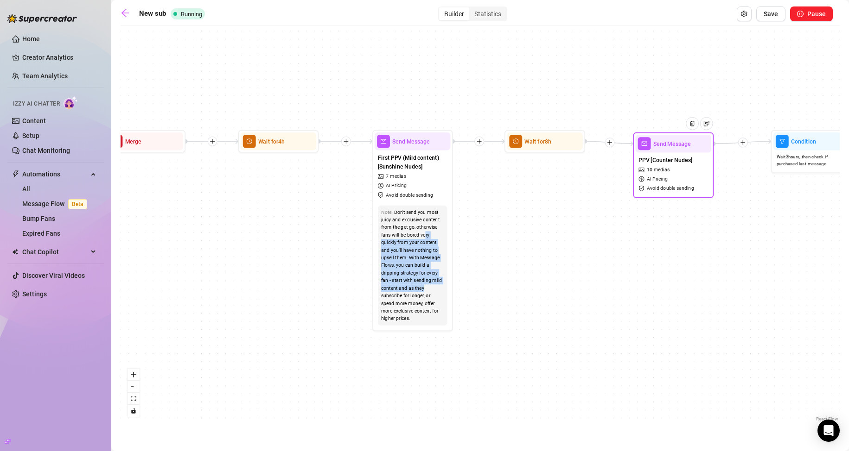
drag, startPoint x: 347, startPoint y: 227, endPoint x: 669, endPoint y: 147, distance: 332.0
click at [669, 147] on span "Send Message" at bounding box center [672, 144] width 38 height 9
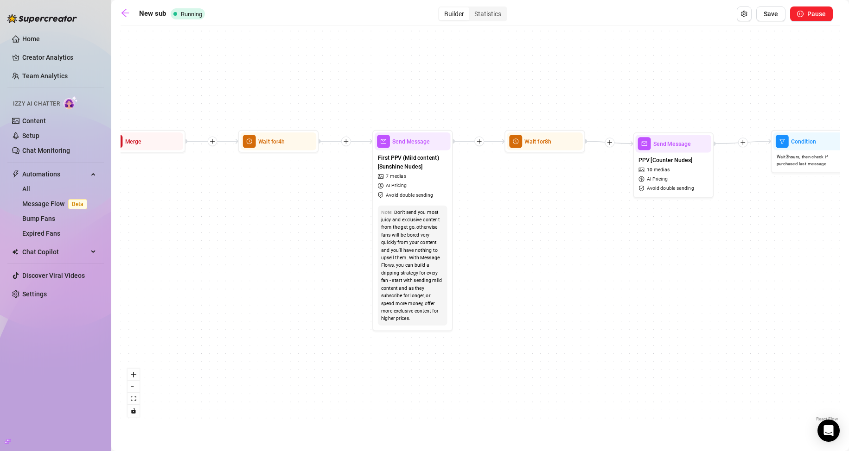
click at [484, 21] on div "Builder Statistics" at bounding box center [472, 13] width 69 height 15
click at [489, 11] on div "Statistics" at bounding box center [487, 13] width 37 height 13
click at [471, 9] on input "Statistics" at bounding box center [471, 9] width 0 height 0
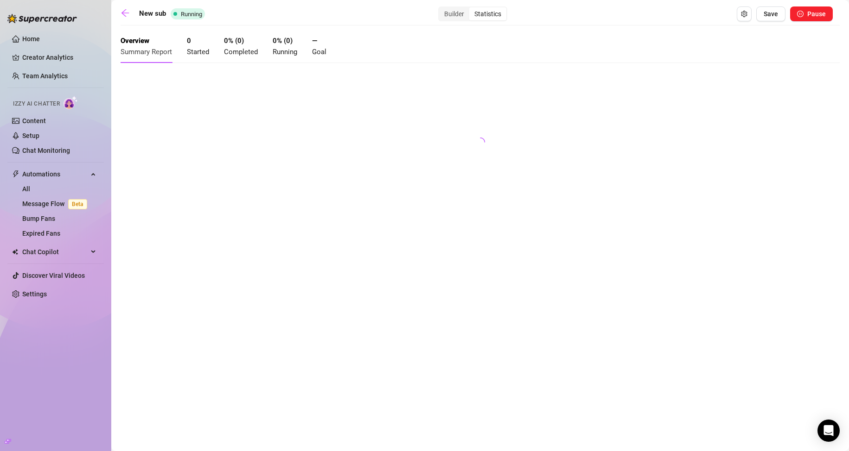
click at [234, 53] on span "Completed" at bounding box center [241, 52] width 34 height 8
click at [197, 51] on span "Started" at bounding box center [198, 52] width 22 height 8
click at [777, 16] on span "Save" at bounding box center [770, 13] width 14 height 7
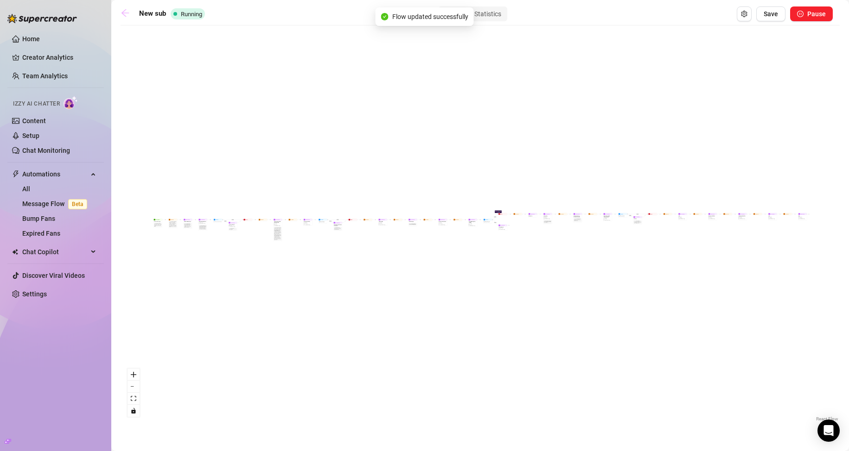
click at [126, 15] on icon "arrow-left" at bounding box center [125, 12] width 9 height 9
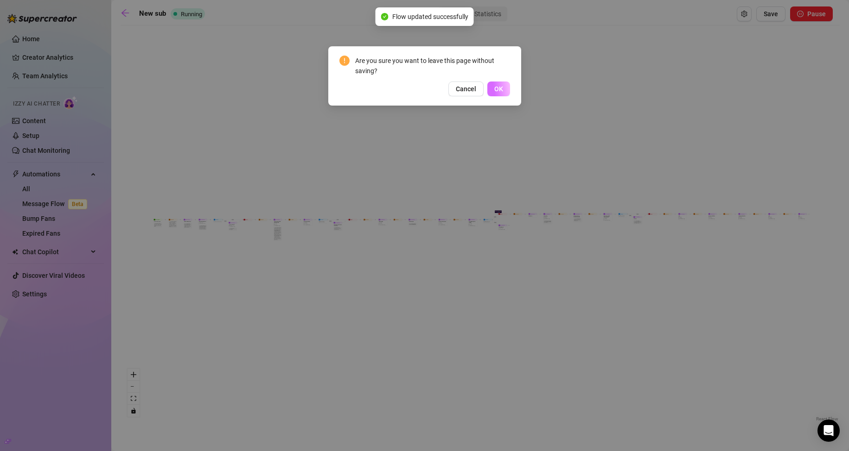
click at [496, 83] on button "OK" at bounding box center [498, 89] width 23 height 15
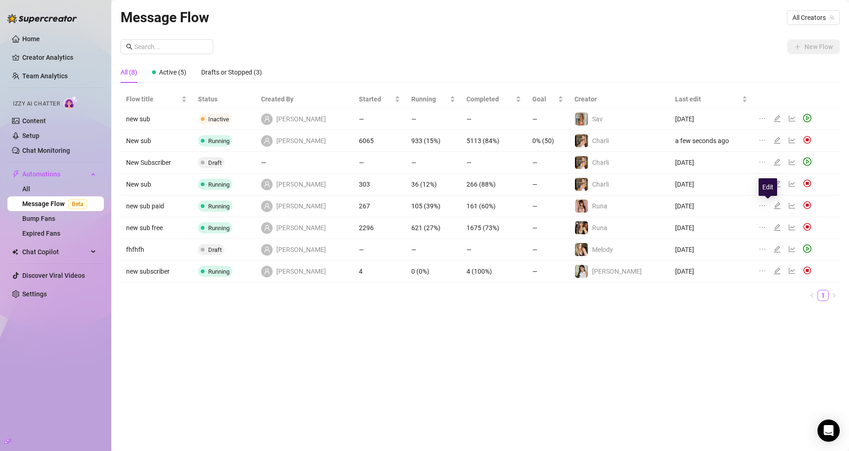
click at [773, 206] on icon "edit" at bounding box center [776, 206] width 6 height 6
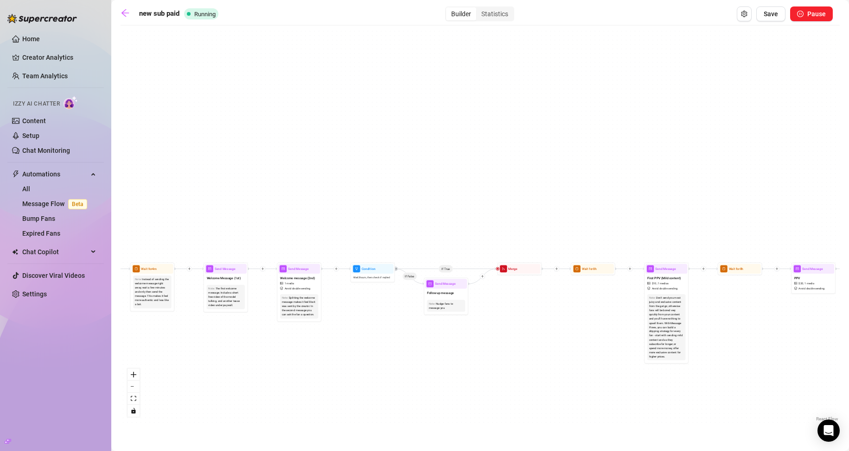
drag, startPoint x: 234, startPoint y: 211, endPoint x: 319, endPoint y: 143, distance: 109.5
click at [319, 143] on div "If True If True If True If False If False If False Send Message engagement 2 Se…" at bounding box center [480, 227] width 719 height 394
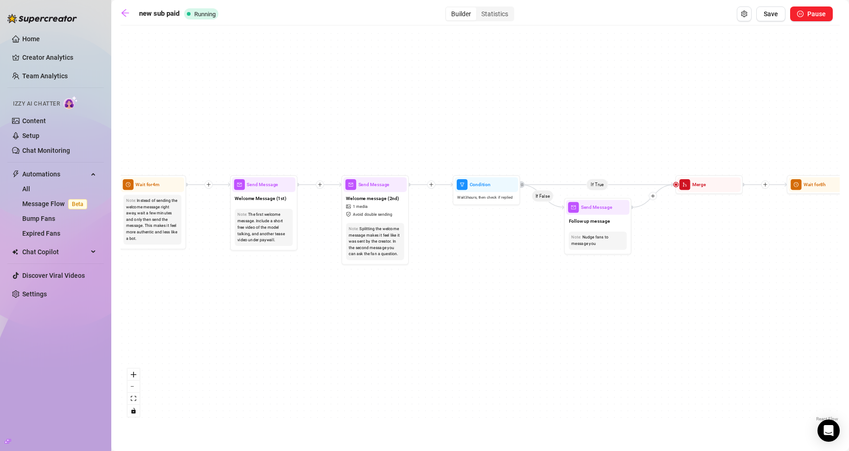
drag, startPoint x: 407, startPoint y: 144, endPoint x: 326, endPoint y: 70, distance: 109.2
click at [326, 70] on div "If True If True If True If False If False If False Send Message engagement 2 Se…" at bounding box center [480, 227] width 719 height 394
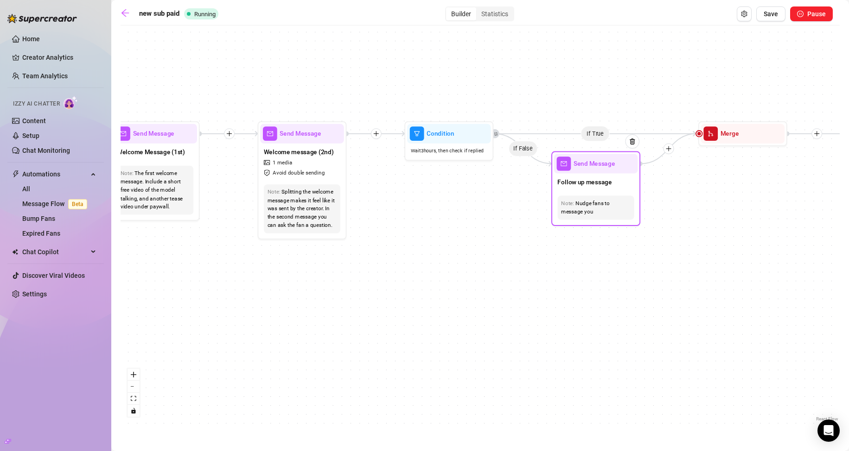
click at [592, 202] on div "Nudge fans to message you" at bounding box center [596, 207] width 70 height 17
click at [591, 184] on span "Follow up message" at bounding box center [584, 182] width 54 height 10
type textarea "what made you sub to me? i wanna know 🥺"
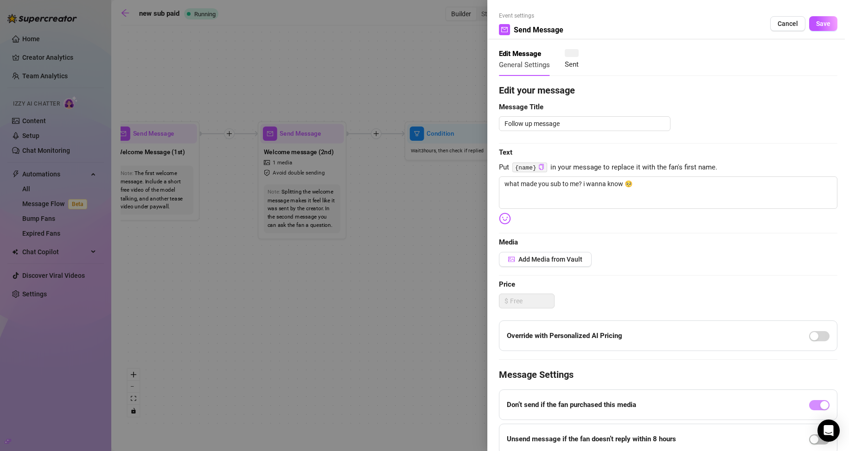
click at [457, 218] on div at bounding box center [424, 225] width 849 height 451
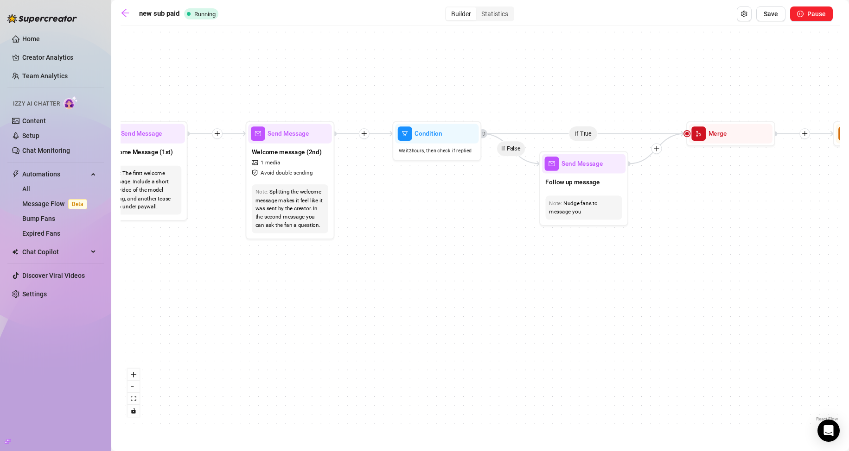
drag, startPoint x: 514, startPoint y: 225, endPoint x: 246, endPoint y: 216, distance: 267.6
click at [246, 216] on div "If True If True If True If False If False If False Send Message engagement 2 Se…" at bounding box center [480, 227] width 719 height 394
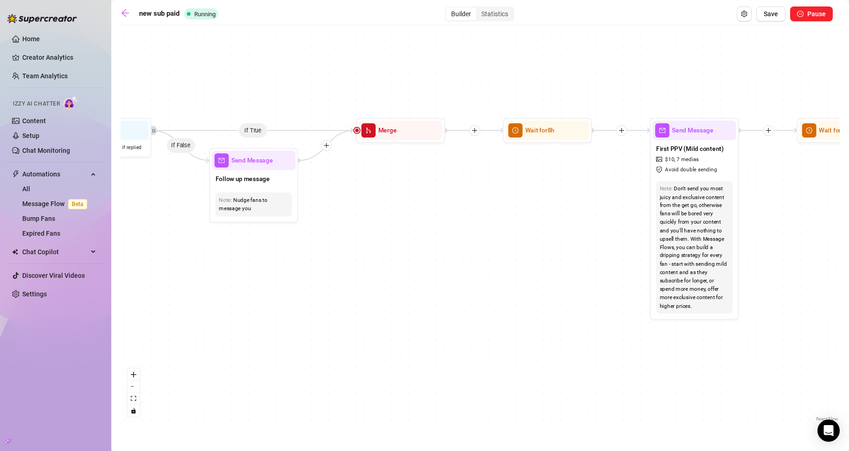
drag, startPoint x: 619, startPoint y: 216, endPoint x: 359, endPoint y: 216, distance: 260.0
click at [359, 216] on div "If True If True If True If False If False If False Send Message engagement 2 Se…" at bounding box center [480, 227] width 719 height 394
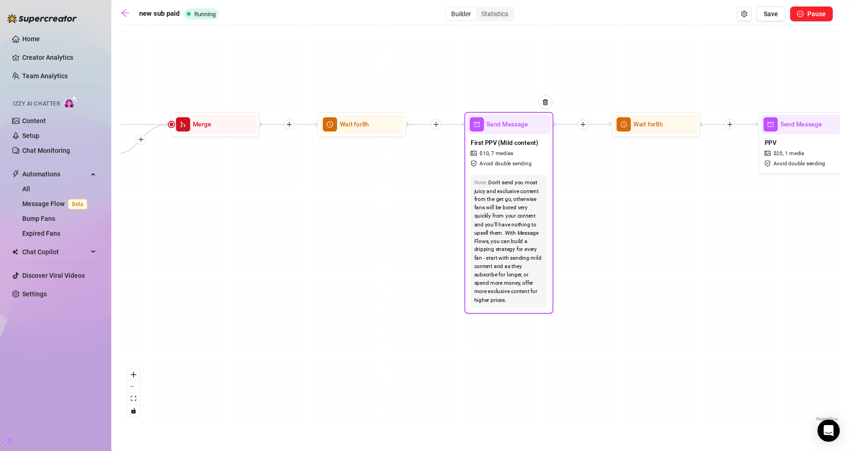
click at [525, 165] on span "Avoid double sending" at bounding box center [505, 163] width 52 height 8
type textarea "put together some of my best little teases for u, daddy 🙈 i think u will love t…"
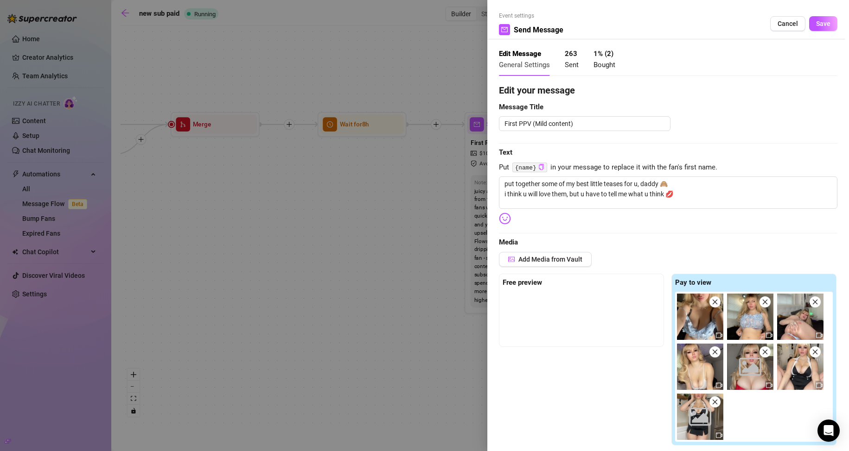
click at [396, 194] on div at bounding box center [424, 225] width 849 height 451
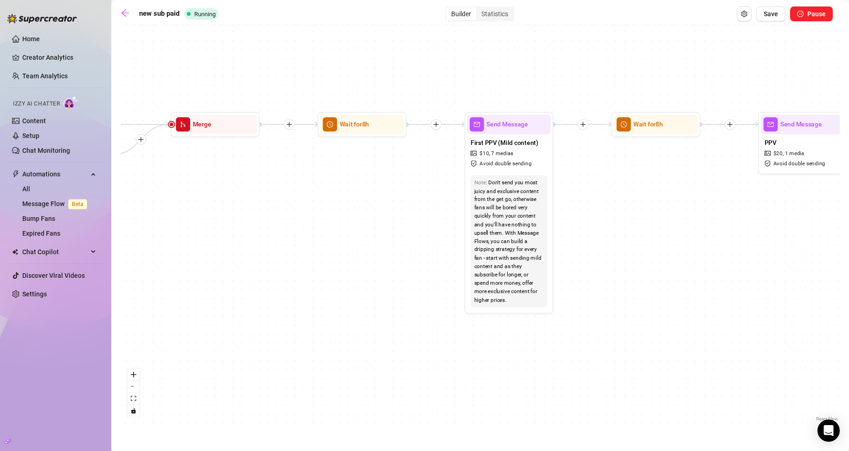
drag, startPoint x: 644, startPoint y: 222, endPoint x: 505, endPoint y: 223, distance: 138.6
click at [505, 223] on div "If True If True If True If False If False If False Send Message engagement 2 Se…" at bounding box center [480, 227] width 719 height 394
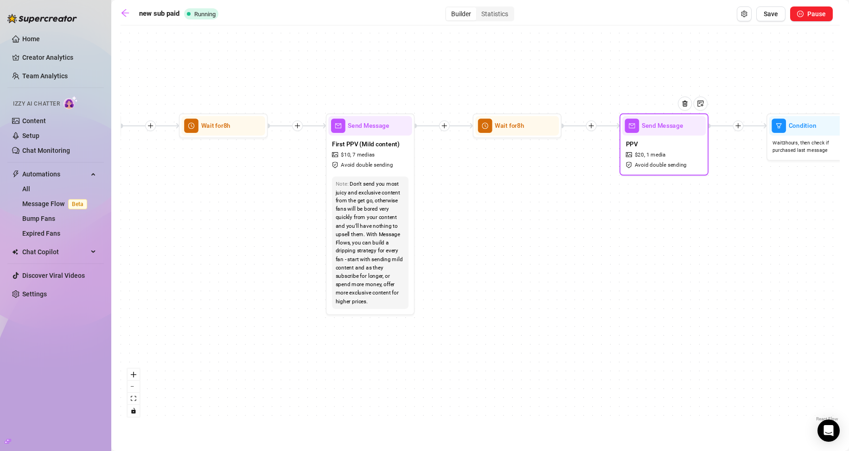
click at [648, 152] on span "1 media" at bounding box center [655, 155] width 19 height 8
type textarea "i'm so fucking horny right now and just need u so badly so i got a little dress…"
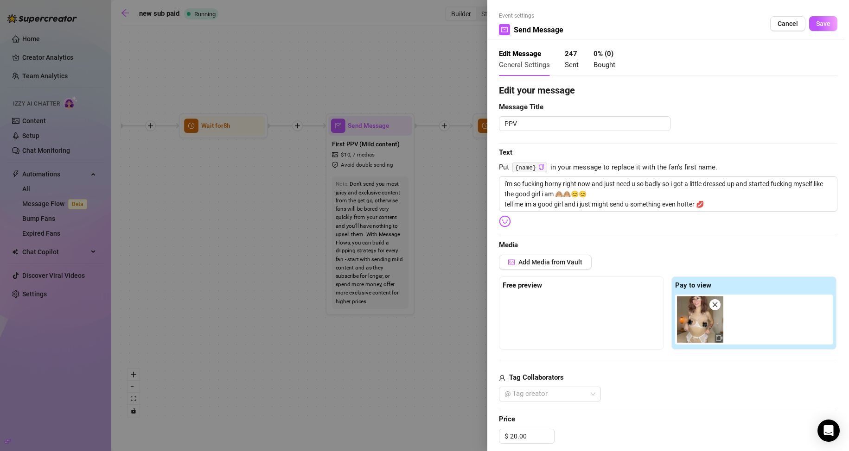
click at [474, 196] on div at bounding box center [424, 225] width 849 height 451
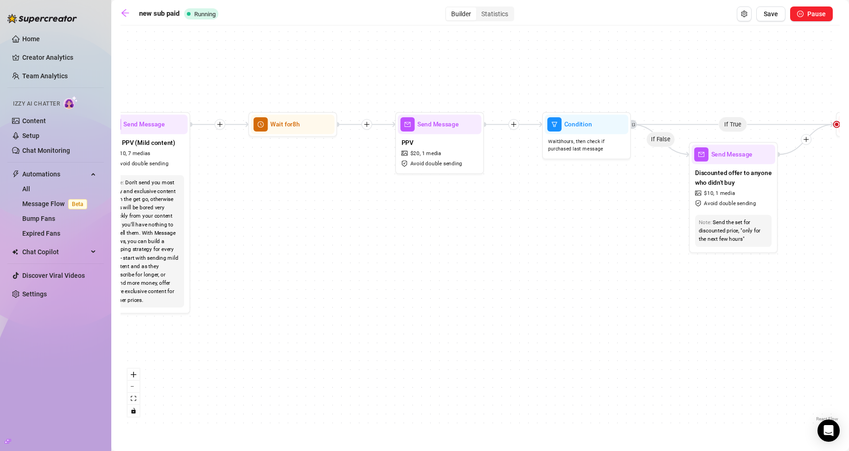
drag, startPoint x: 629, startPoint y: 210, endPoint x: 227, endPoint y: 203, distance: 402.4
click at [226, 203] on div "If True If True If True If False If False If False Send Message engagement 2 Se…" at bounding box center [480, 227] width 719 height 394
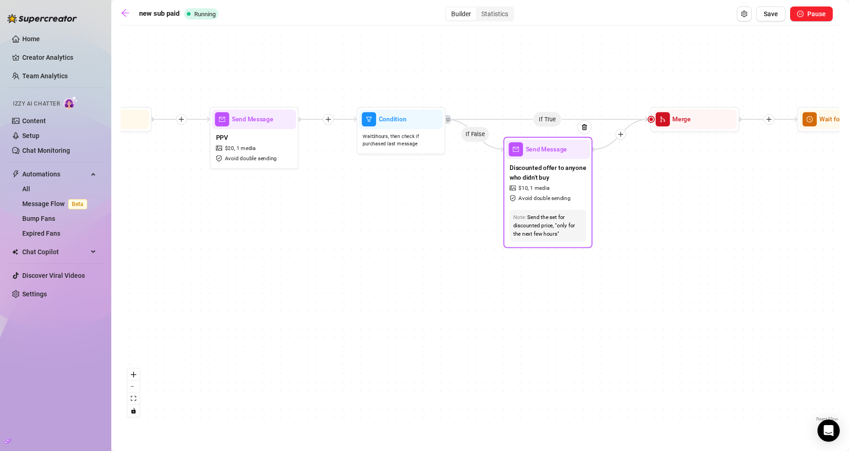
click at [537, 178] on span "Discounted offer to anyone who didn't buy" at bounding box center [547, 172] width 76 height 19
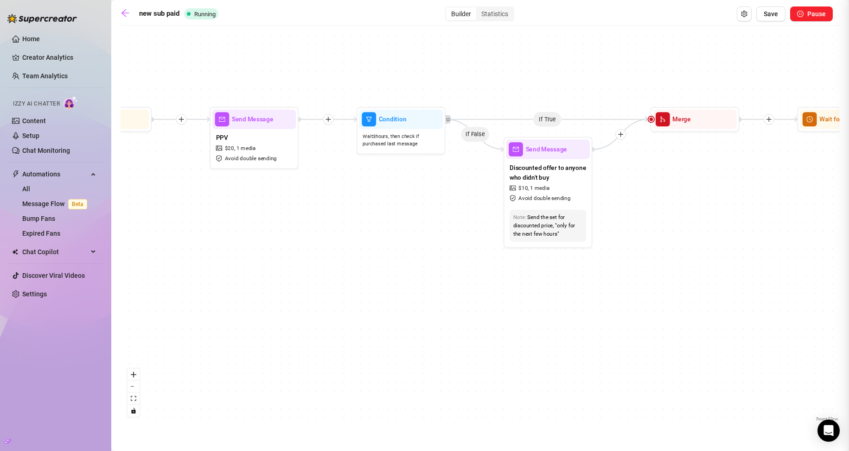
type textarea "okay, i really want you to enjoy this with me 💗 it's on sale now but only for t…"
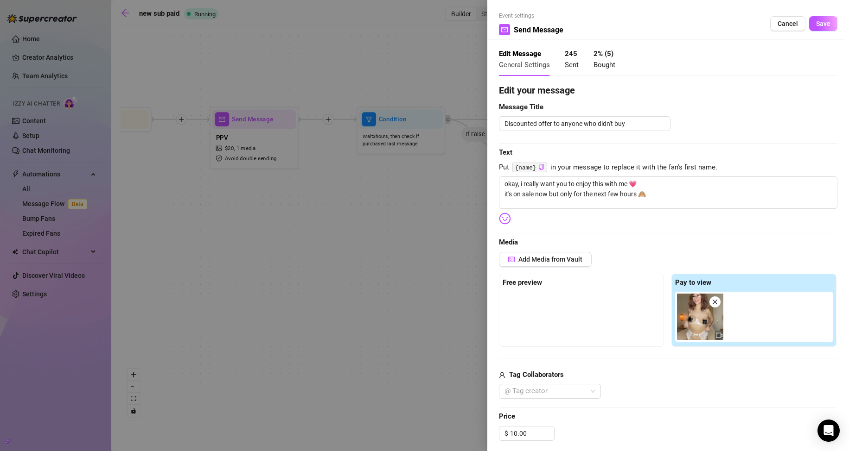
click at [414, 234] on div at bounding box center [424, 225] width 849 height 451
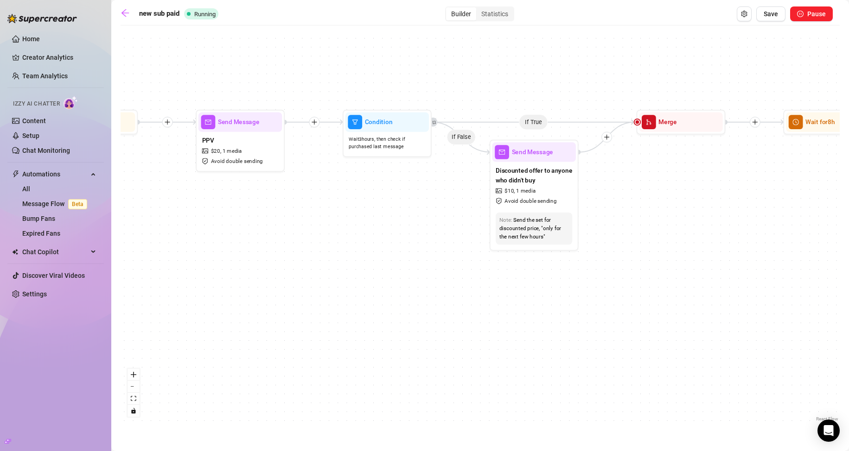
drag, startPoint x: 648, startPoint y: 249, endPoint x: 580, endPoint y: 253, distance: 68.7
click at [580, 253] on div "If True If True If True If False If False If False Send Message engagement 2 Se…" at bounding box center [480, 227] width 719 height 394
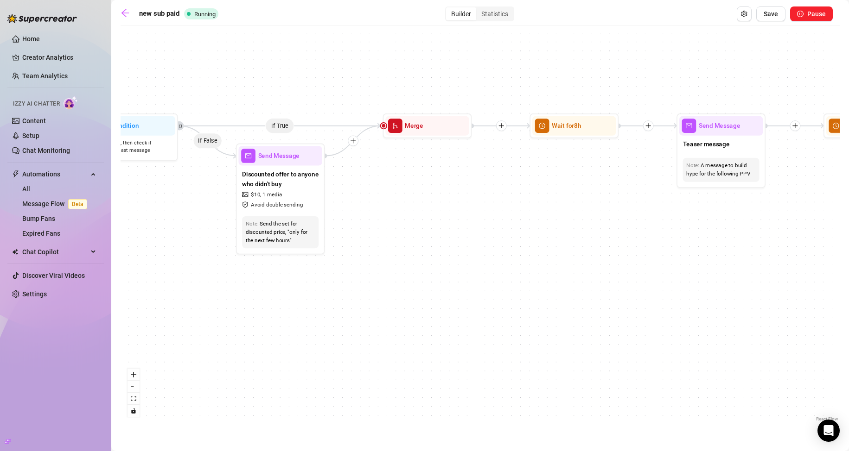
drag, startPoint x: 580, startPoint y: 253, endPoint x: 296, endPoint y: 244, distance: 284.3
click at [289, 247] on div "If True If True If True If False If False If False Send Message engagement 2 Se…" at bounding box center [480, 227] width 719 height 394
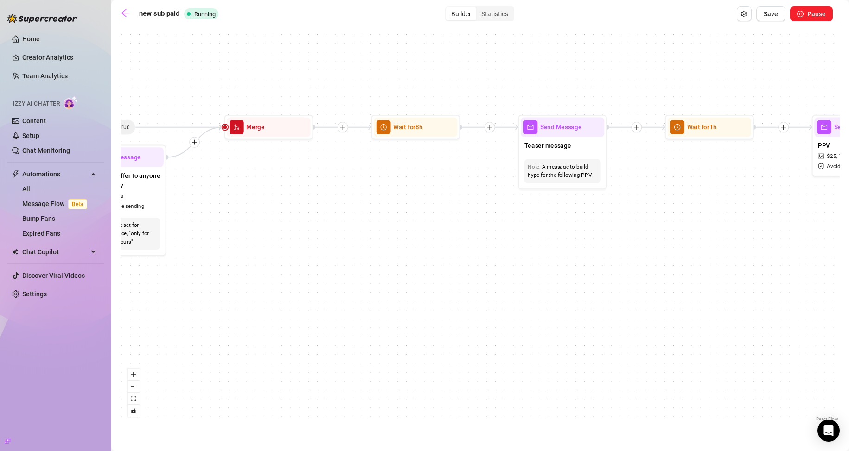
drag, startPoint x: 531, startPoint y: 198, endPoint x: 448, endPoint y: 205, distance: 83.3
click at [449, 205] on div "If True If True If True If False If False If False Send Message engagement 2 Se…" at bounding box center [480, 227] width 719 height 394
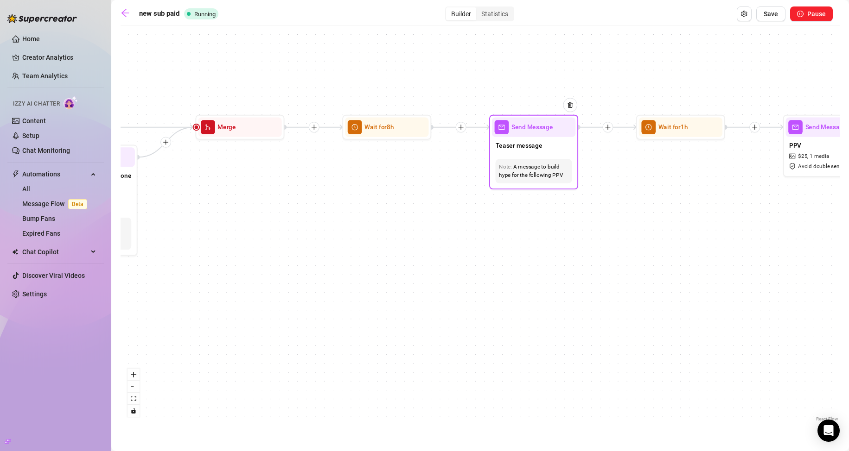
click at [544, 172] on div "A message to build hype for the following PPV" at bounding box center [534, 171] width 70 height 17
click at [542, 152] on div "Teaser message" at bounding box center [533, 146] width 83 height 19
type textarea "daddy, i wanted to show u something i haven't shown anyone else ever 🙈 it's a s…"
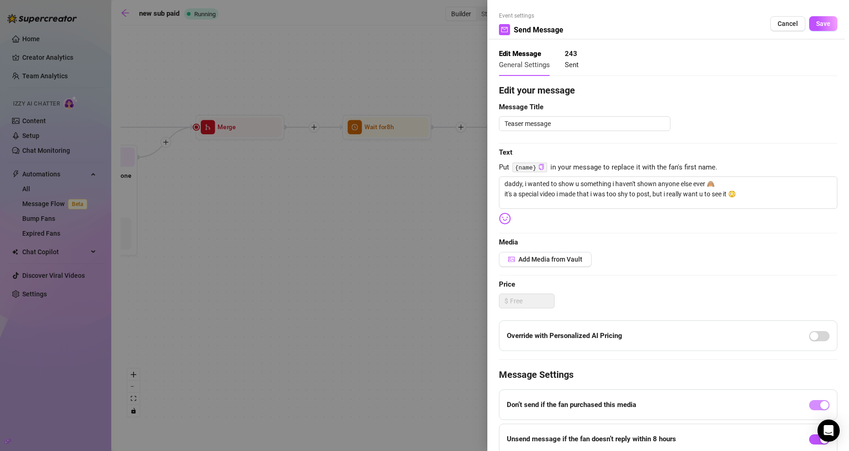
click at [451, 221] on div at bounding box center [424, 225] width 849 height 451
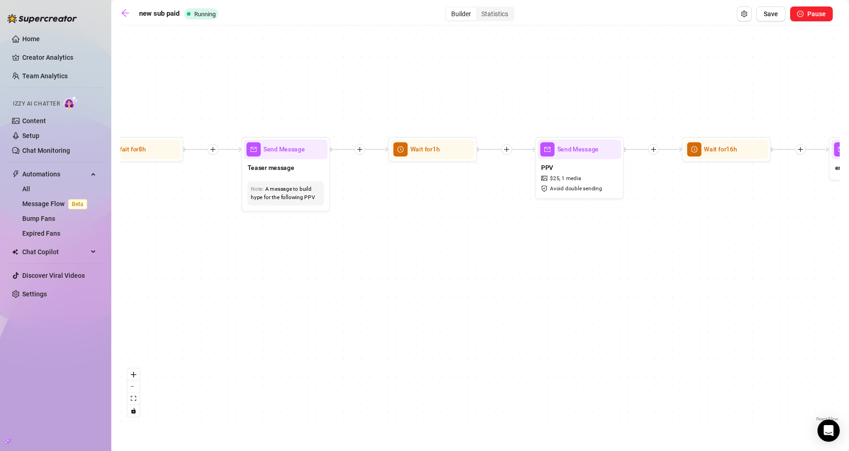
drag, startPoint x: 726, startPoint y: 193, endPoint x: 482, endPoint y: 213, distance: 244.7
click at [482, 213] on div "If True If True If True If False If False If False Send Message engagement 2 Se…" at bounding box center [480, 227] width 719 height 394
click at [594, 172] on div "PPV $ 25 , 1 media Avoid double sending" at bounding box center [578, 177] width 83 height 37
type textarea "it's one of my longest videos i ever made and i got really really into it 😳 cum…"
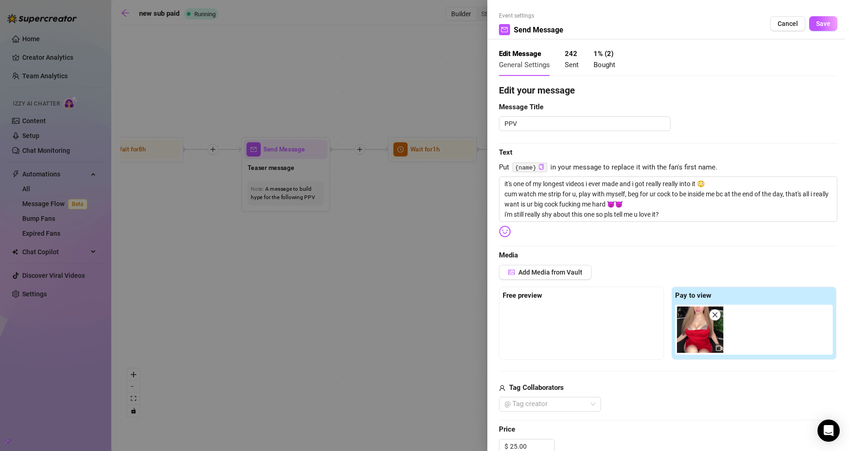
click at [441, 216] on div at bounding box center [424, 225] width 849 height 451
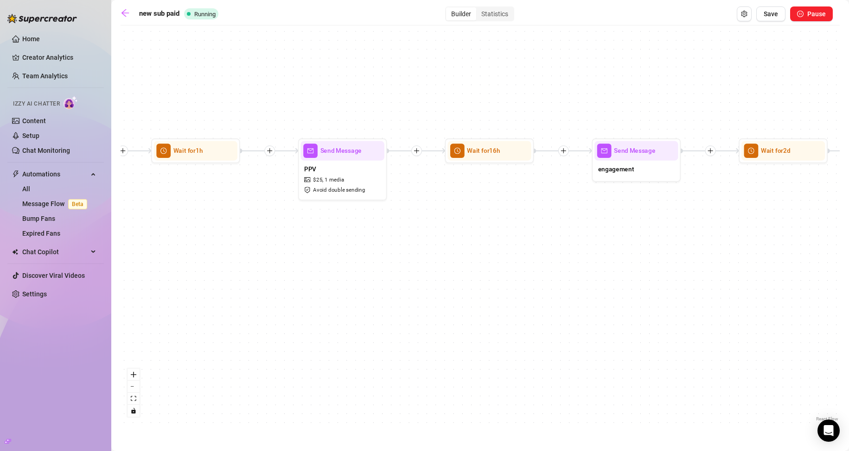
drag, startPoint x: 662, startPoint y: 207, endPoint x: 431, endPoint y: 196, distance: 232.0
click at [431, 196] on div "If True If True If True If False If False If False Send Message engagement 2 Se…" at bounding box center [480, 227] width 719 height 394
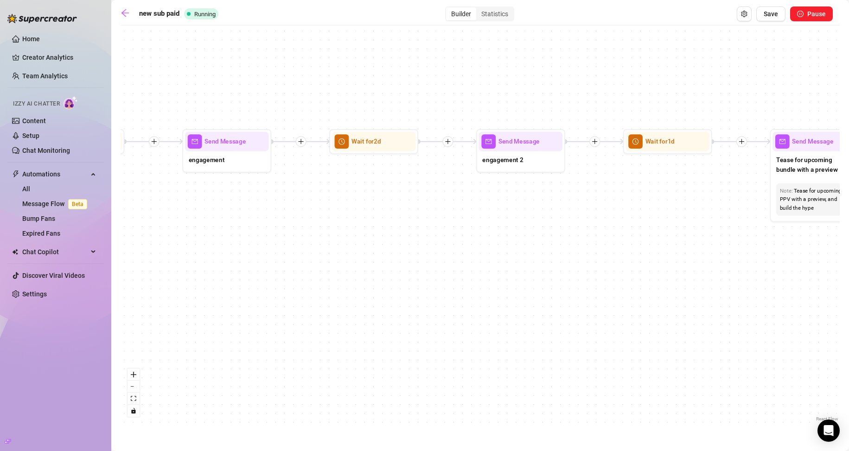
drag, startPoint x: 587, startPoint y: 206, endPoint x: 241, endPoint y: 203, distance: 345.8
click at [241, 203] on div "If True If True If True If False If False If False Send Message engagement 2 Se…" at bounding box center [480, 227] width 719 height 394
drag, startPoint x: 268, startPoint y: 197, endPoint x: 392, endPoint y: 209, distance: 124.3
click at [391, 209] on div "If True If True If True If False If False If False Send Message engagement 2 Se…" at bounding box center [480, 227] width 719 height 394
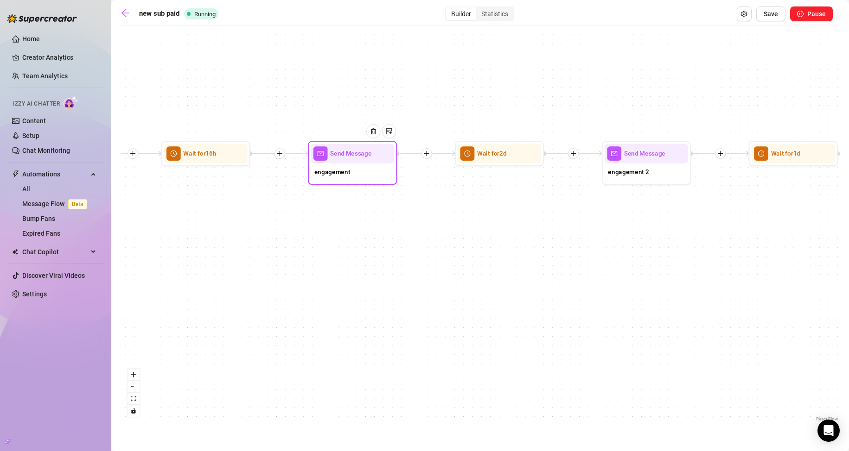
click at [351, 171] on div "engagement" at bounding box center [352, 173] width 83 height 19
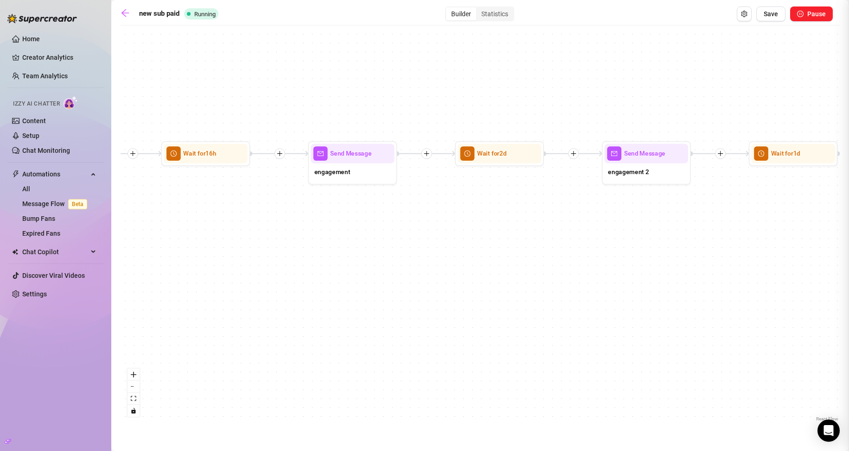
type textarea "hey daddy, what are u up to tonight? dreaming about me, I hope? 💋"
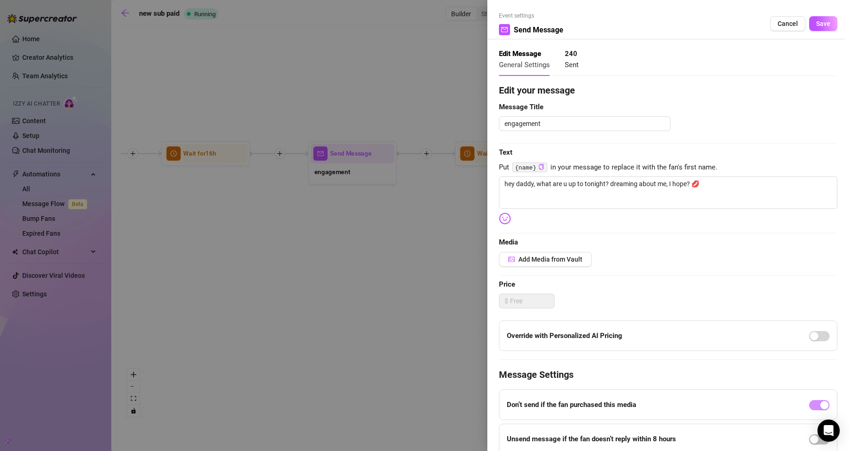
click at [340, 216] on div at bounding box center [424, 225] width 849 height 451
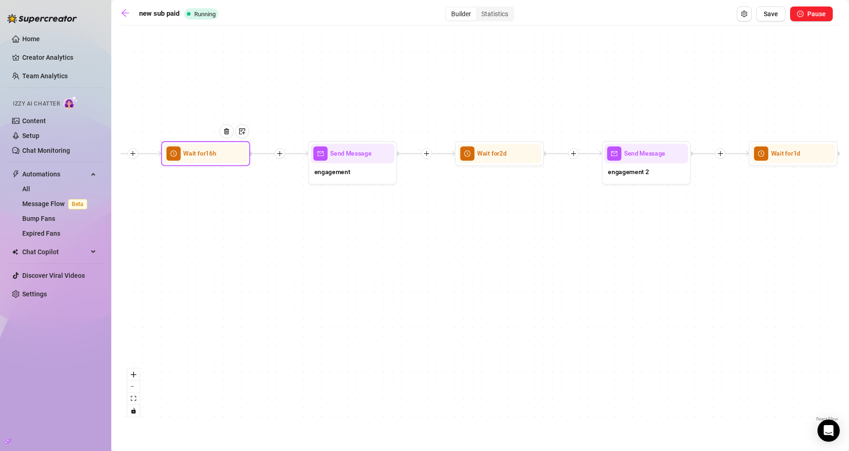
click at [219, 159] on div at bounding box center [229, 137] width 39 height 45
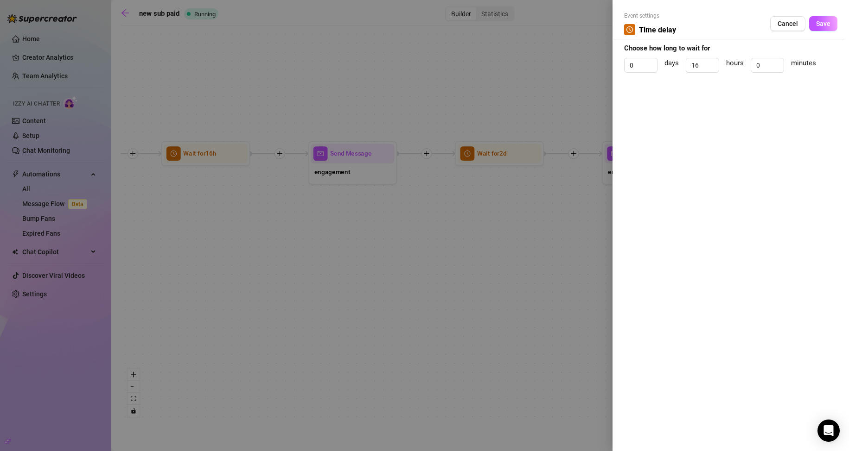
click at [451, 209] on div at bounding box center [424, 225] width 849 height 451
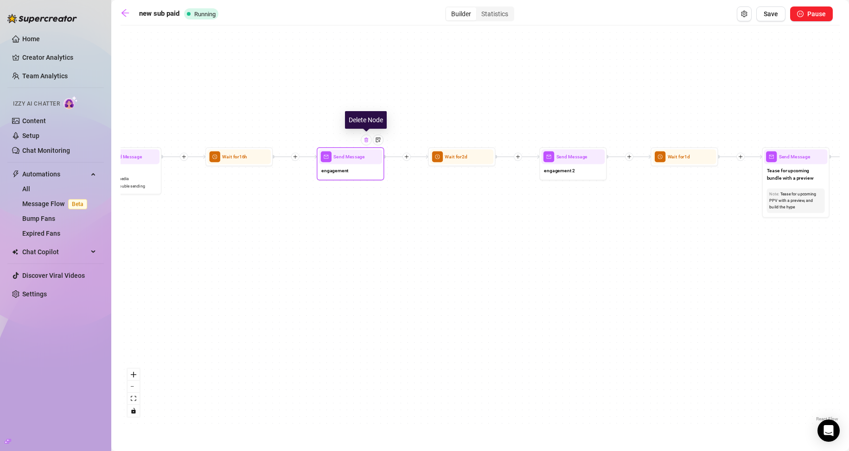
click at [365, 140] on img at bounding box center [366, 140] width 6 height 6
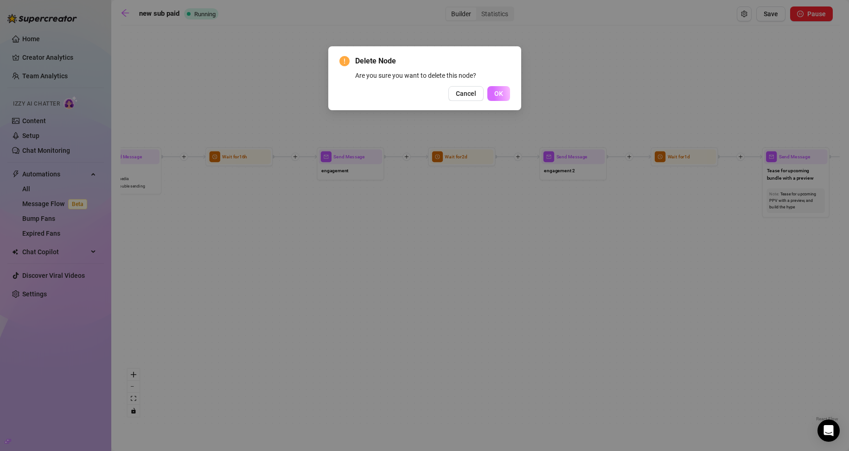
click at [504, 91] on button "OK" at bounding box center [498, 93] width 23 height 15
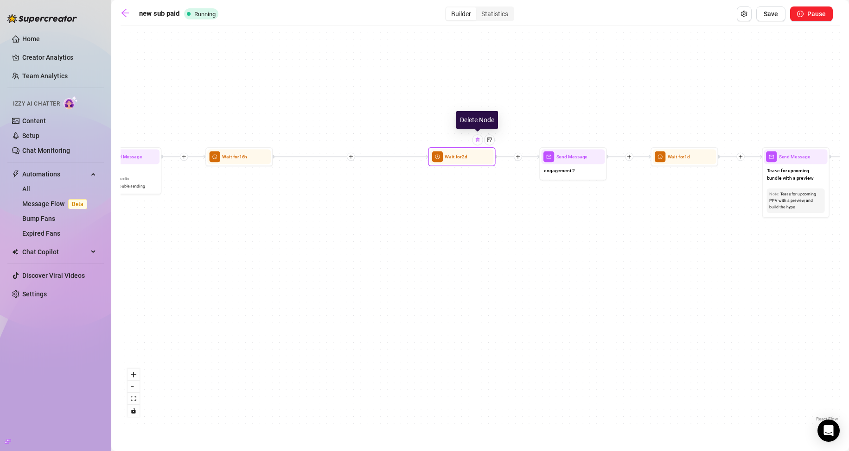
click at [477, 141] on img at bounding box center [478, 140] width 6 height 6
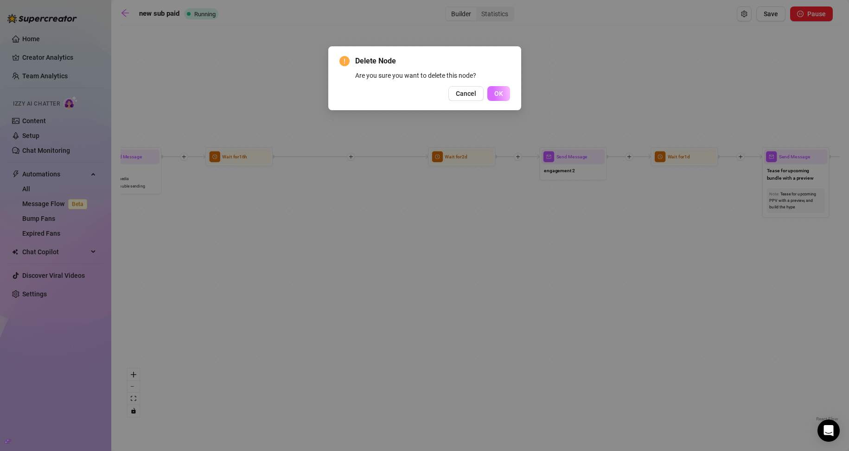
click at [498, 89] on button "OK" at bounding box center [498, 93] width 23 height 15
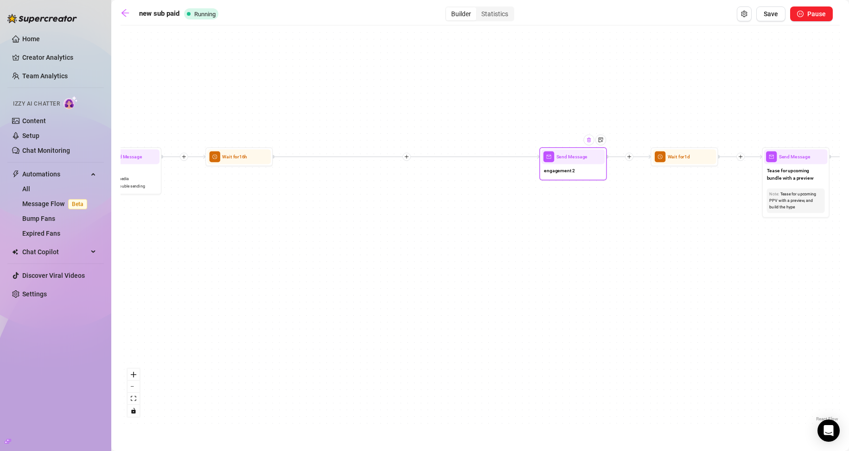
click at [590, 144] on div at bounding box center [589, 139] width 11 height 11
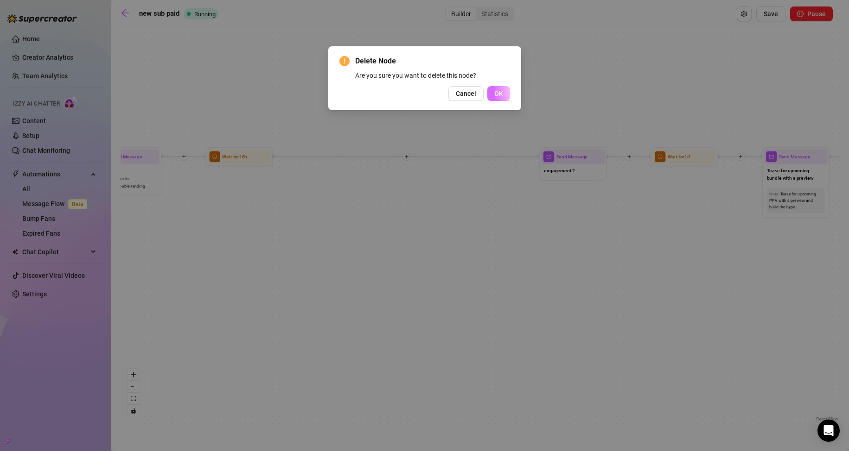
click at [494, 94] on button "OK" at bounding box center [498, 93] width 23 height 15
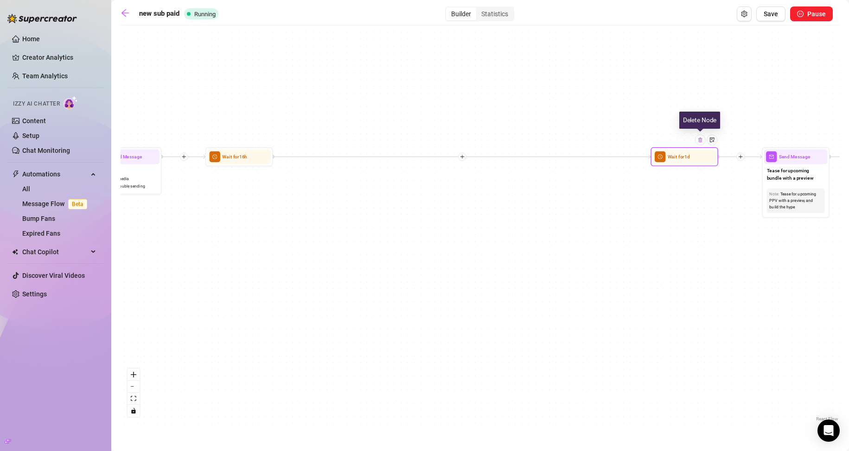
click at [700, 141] on img at bounding box center [700, 140] width 6 height 6
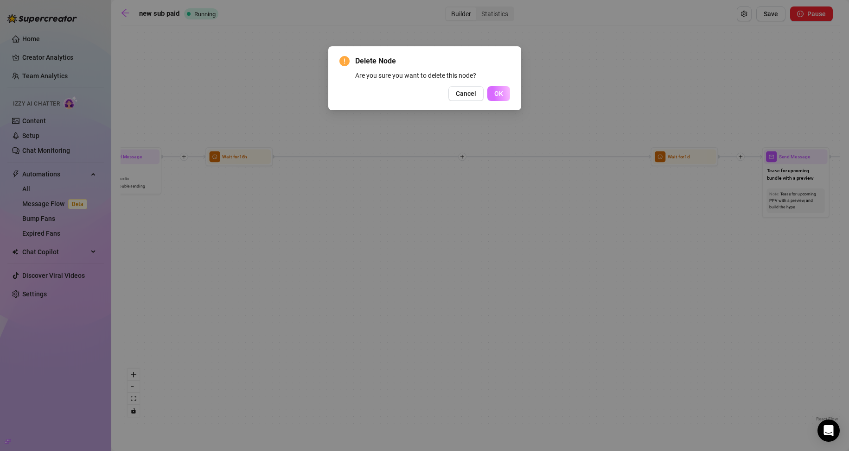
click at [506, 100] on button "OK" at bounding box center [498, 93] width 23 height 15
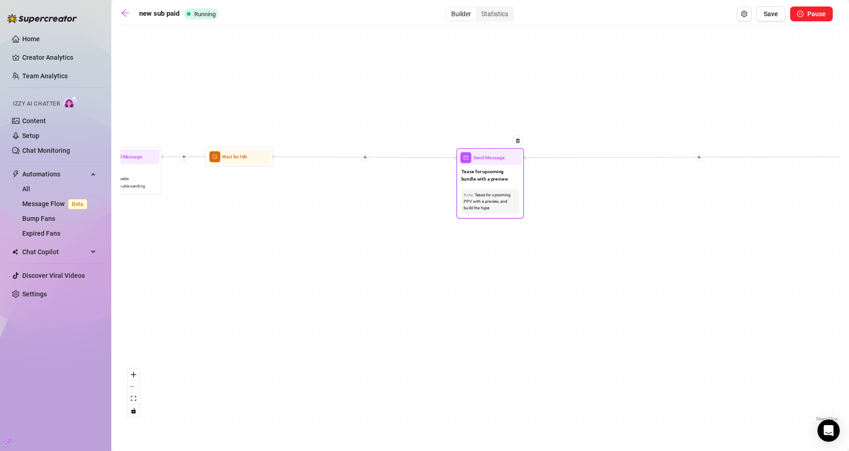
drag, startPoint x: 792, startPoint y: 183, endPoint x: 486, endPoint y: 184, distance: 305.9
click at [486, 184] on div "Tease for upcoming bundle with a preview" at bounding box center [490, 176] width 64 height 22
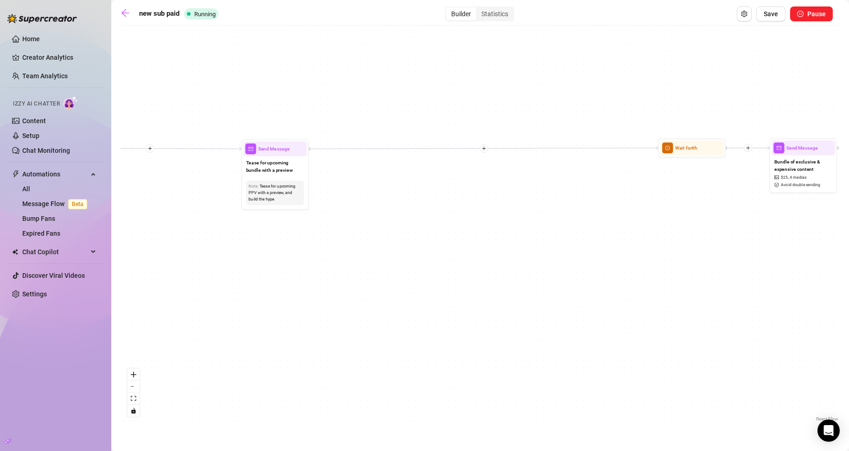
drag, startPoint x: 610, startPoint y: 231, endPoint x: 428, endPoint y: 216, distance: 183.2
click at [425, 218] on div "If True If True If True If False If False If False Merge Merge Merge Wait for 1…" at bounding box center [480, 227] width 719 height 394
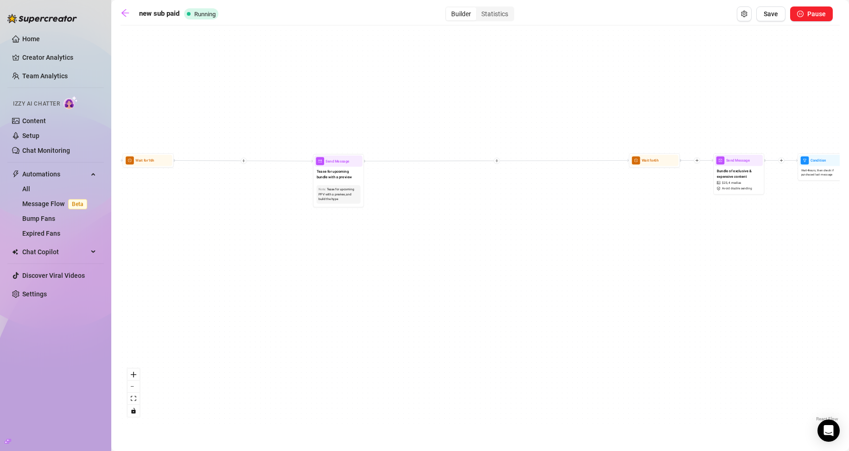
click at [242, 162] on icon "plus" at bounding box center [244, 161] width 4 height 4
click at [225, 187] on div "If True If True Time Delay Condition Message Tag Fan If True If False If False …" at bounding box center [480, 227] width 719 height 394
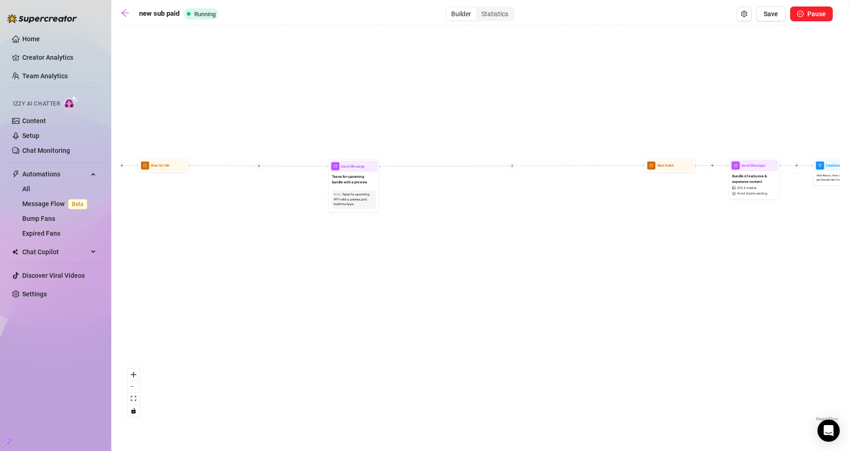
drag, startPoint x: 216, startPoint y: 221, endPoint x: 301, endPoint y: 232, distance: 86.0
click at [301, 232] on div "If True If True If True If False If False If False Merge Merge Merge Wait for 1…" at bounding box center [480, 227] width 719 height 394
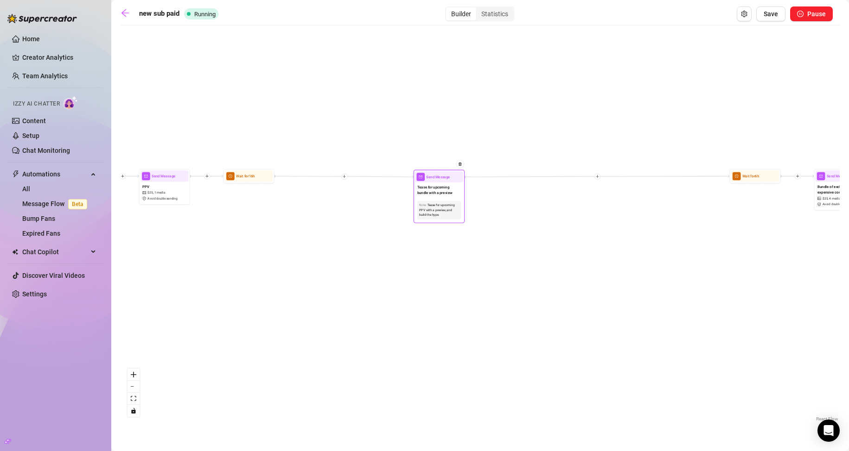
click at [445, 195] on span "Tease for upcoming bundle with a preview" at bounding box center [439, 190] width 44 height 11
type textarea "i've got something really special planned for you, {name} i think it's one of m…"
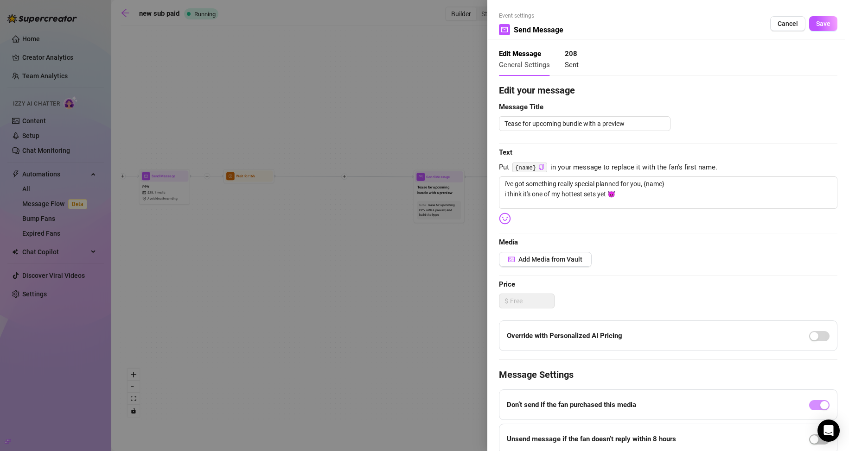
click at [406, 237] on div at bounding box center [424, 225] width 849 height 451
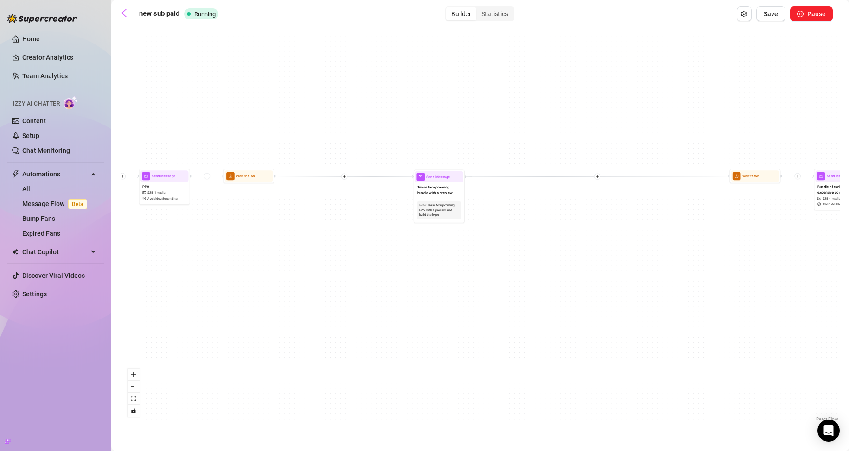
drag, startPoint x: 661, startPoint y: 251, endPoint x: 574, endPoint y: 247, distance: 87.2
click at [577, 248] on div "If True If True If True If False If False If False Merge Merge Merge Wait for 1…" at bounding box center [480, 227] width 719 height 394
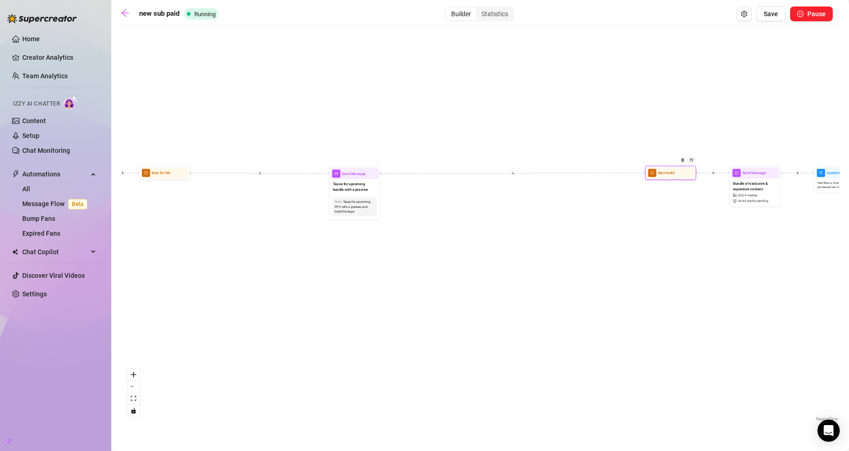
click at [671, 176] on span "Wait for 6h" at bounding box center [666, 173] width 17 height 6
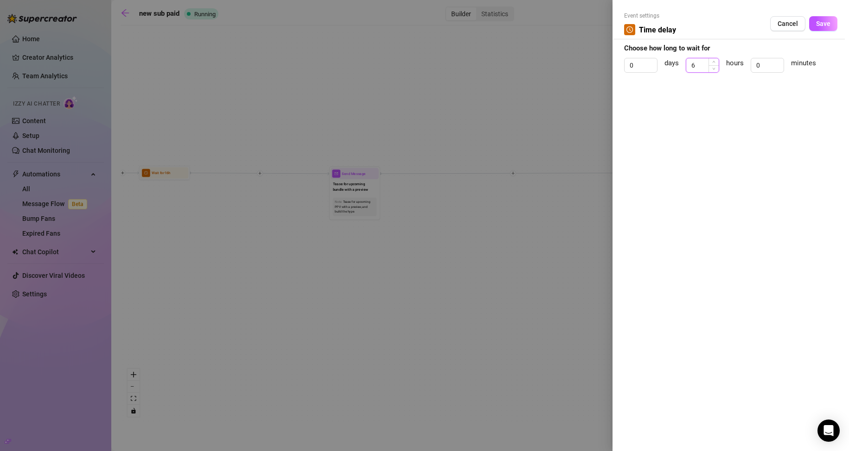
drag, startPoint x: 695, startPoint y: 63, endPoint x: 686, endPoint y: 65, distance: 10.0
click at [686, 65] on div "6" at bounding box center [702, 65] width 33 height 15
type input "4"
click at [829, 16] on button "Save" at bounding box center [823, 23] width 28 height 15
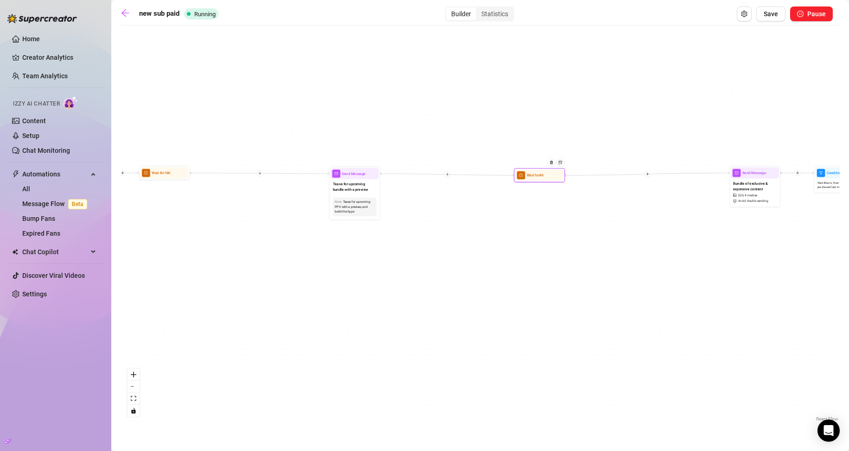
drag, startPoint x: 667, startPoint y: 176, endPoint x: 536, endPoint y: 178, distance: 131.2
click at [536, 178] on div "Wait for 4h" at bounding box center [539, 175] width 48 height 11
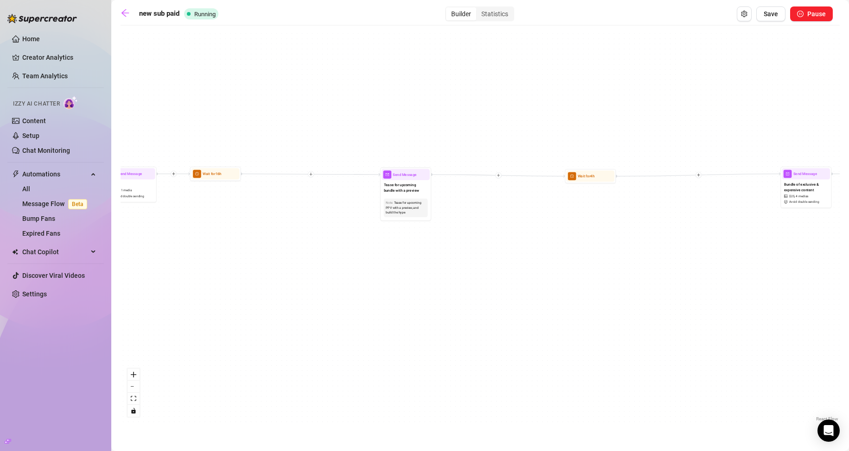
drag, startPoint x: 252, startPoint y: 222, endPoint x: 320, endPoint y: 224, distance: 67.7
click at [320, 224] on div "If True If True If True If False If False If False Merge Merge Merge Wait for 1…" at bounding box center [480, 227] width 719 height 394
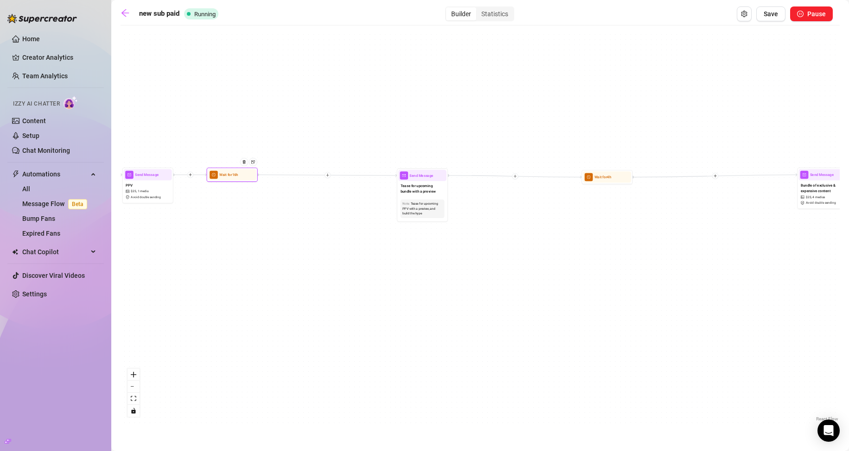
click at [224, 176] on span "Wait for 16h" at bounding box center [228, 175] width 19 height 6
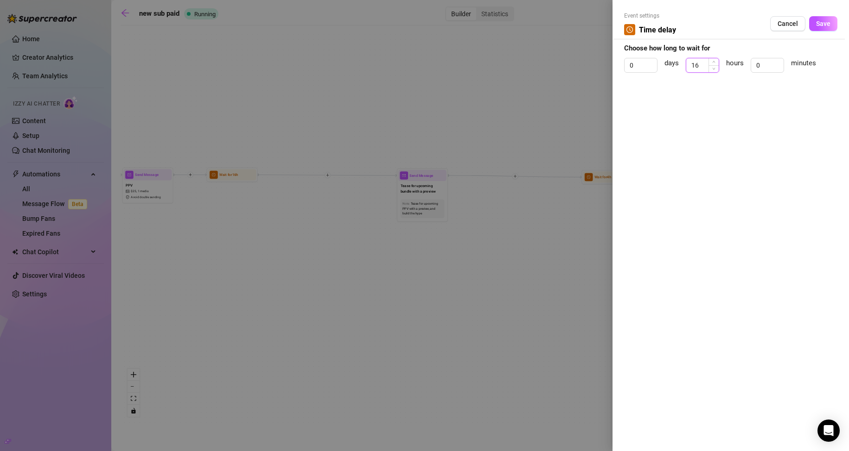
drag, startPoint x: 690, startPoint y: 62, endPoint x: 704, endPoint y: 61, distance: 13.5
click at [704, 61] on input "16" at bounding box center [702, 65] width 32 height 14
type input "12"
click at [818, 28] on button "Save" at bounding box center [823, 23] width 28 height 15
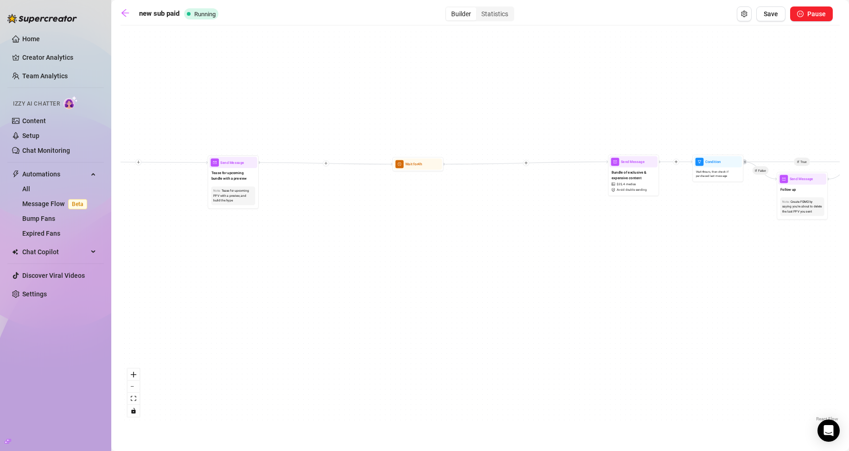
drag, startPoint x: 466, startPoint y: 257, endPoint x: 275, endPoint y: 244, distance: 191.0
click at [275, 244] on div "If True If True If True If False If False If False Merge Merge Merge Wait for 1…" at bounding box center [480, 227] width 719 height 394
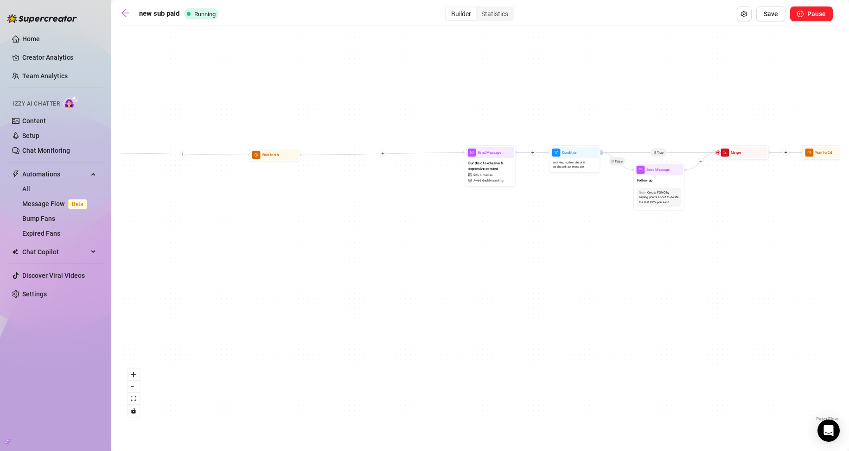
drag, startPoint x: 539, startPoint y: 260, endPoint x: 398, endPoint y: 250, distance: 141.7
click at [397, 250] on div "If True If True If True If False If False If False Merge Merge Merge Wait for 1…" at bounding box center [480, 227] width 719 height 394
click at [497, 177] on div "Bundle of exclusive & expensive content $ 25 , 4 medias Avoid double sending" at bounding box center [489, 172] width 48 height 27
type textarea "i don't normally do stuff like this but.... 🙈🙈 i just got back from shopping [D…"
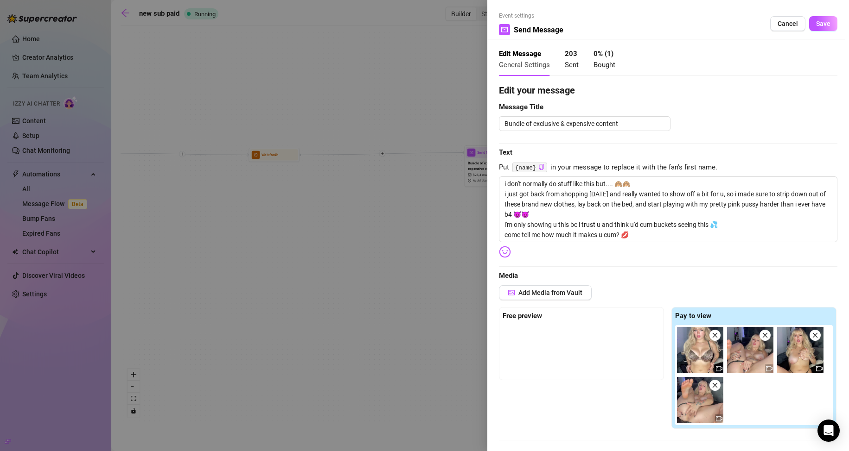
click at [328, 245] on div at bounding box center [424, 225] width 849 height 451
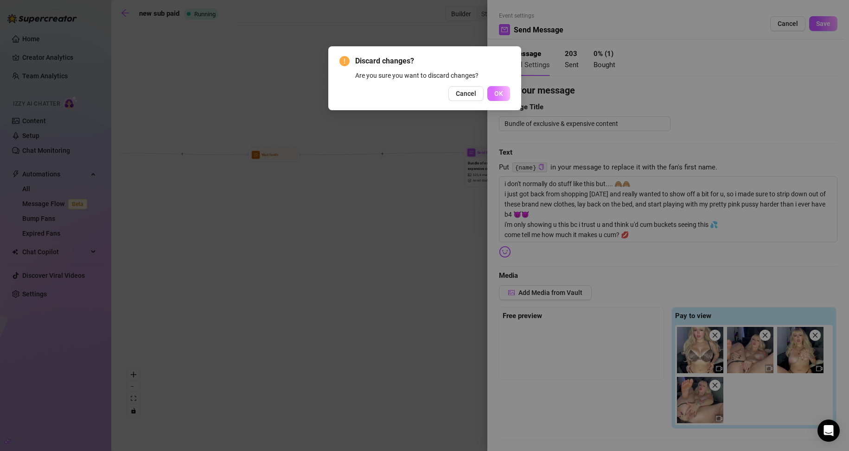
click at [495, 95] on span "OK" at bounding box center [498, 93] width 9 height 7
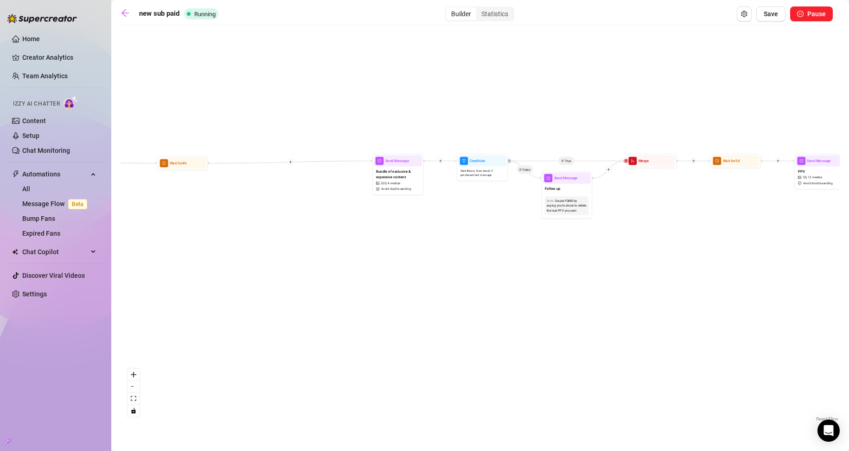
drag, startPoint x: 601, startPoint y: 219, endPoint x: 435, endPoint y: 222, distance: 166.0
click at [438, 222] on div "If True If True If True If False If False If False Merge Merge Merge Wait for 1…" at bounding box center [480, 227] width 719 height 394
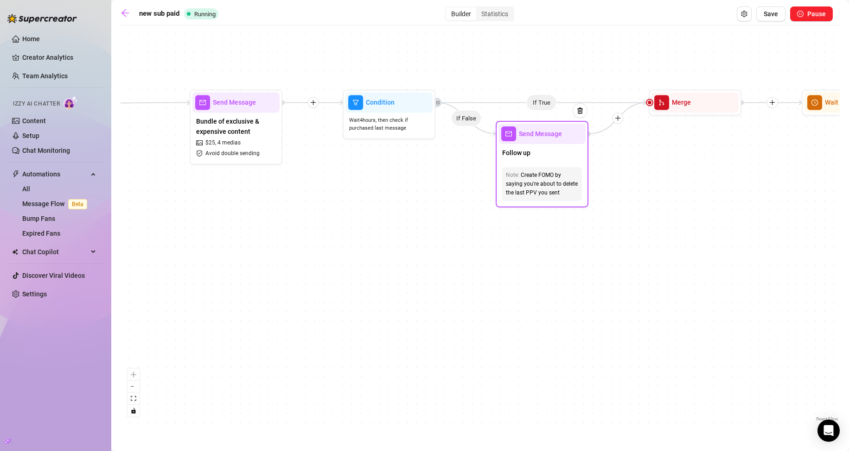
click at [564, 160] on div "Follow up" at bounding box center [541, 153] width 87 height 19
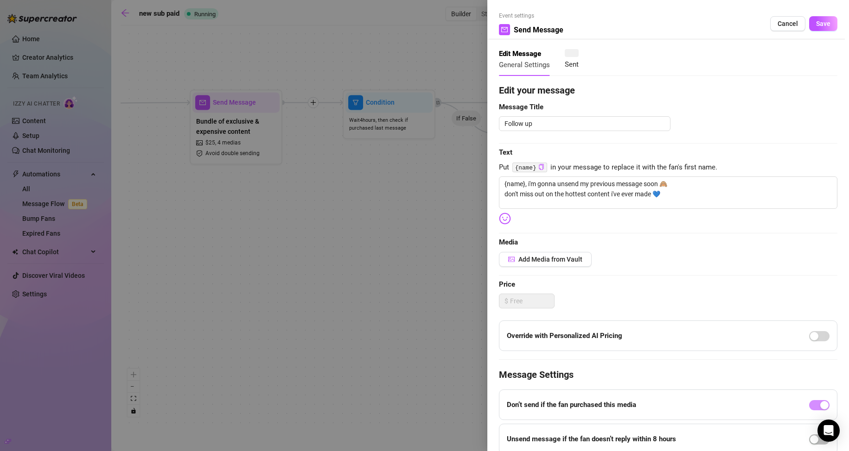
type textarea "{name}, i'm gonna unsend my previous message soon 🙈 don't miss out on the hotte…"
click at [396, 235] on div at bounding box center [424, 225] width 849 height 451
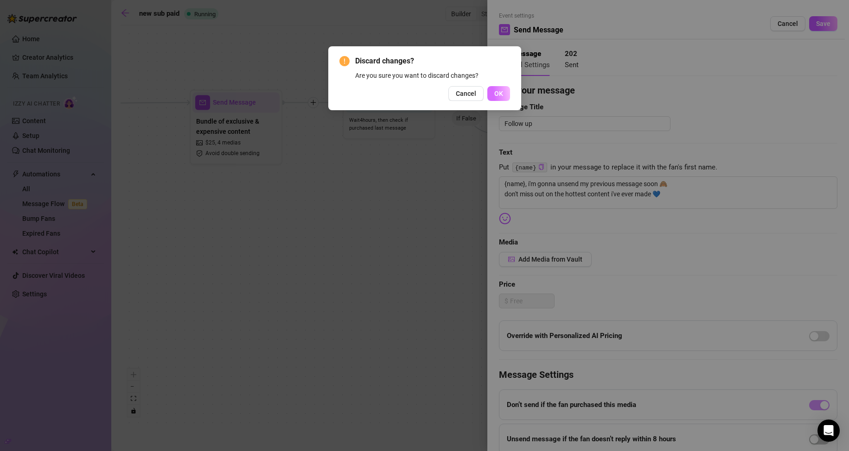
click at [496, 101] on button "OK" at bounding box center [498, 93] width 23 height 15
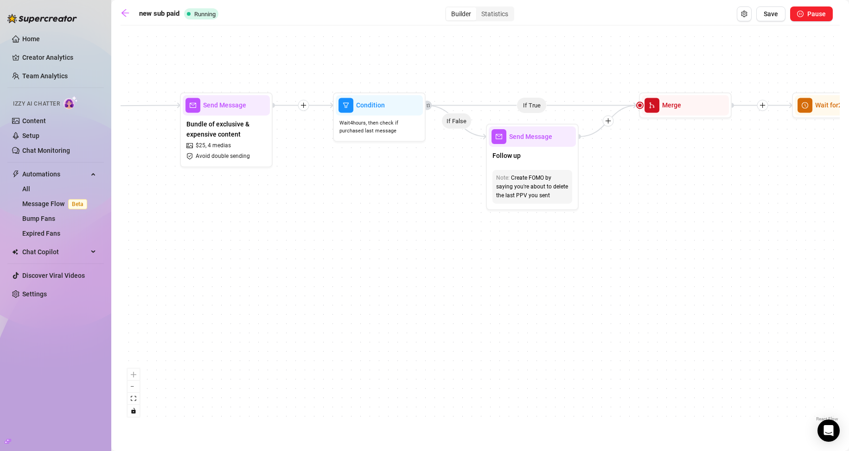
drag, startPoint x: 432, startPoint y: 232, endPoint x: 294, endPoint y: 236, distance: 138.2
click at [294, 236] on div "If True If True If True If False If False If False Merge Merge Merge Wait for 1…" at bounding box center [480, 227] width 719 height 394
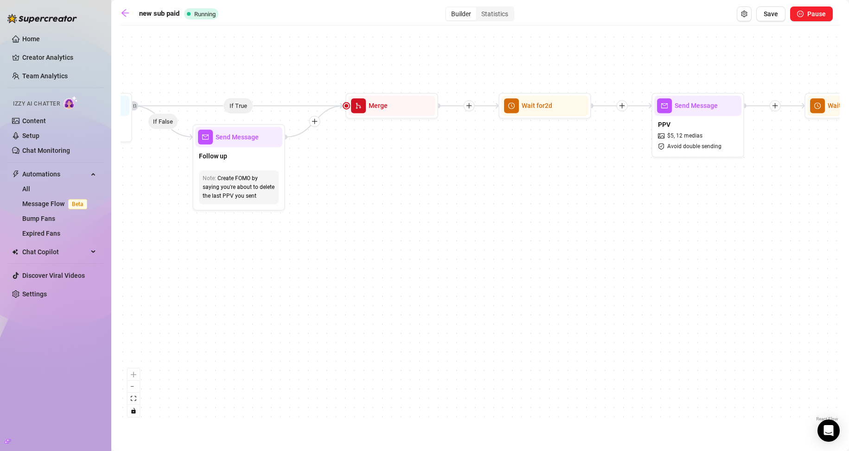
drag, startPoint x: 578, startPoint y: 236, endPoint x: 403, endPoint y: 225, distance: 175.6
click at [394, 230] on div "If True If True If True If False If False If False Merge Merge Merge Wait for 1…" at bounding box center [480, 227] width 719 height 394
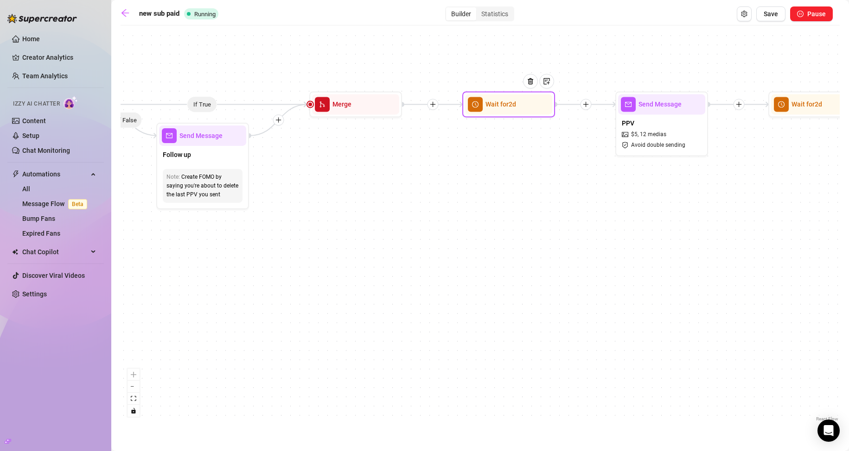
click at [527, 107] on div at bounding box center [534, 87] width 40 height 47
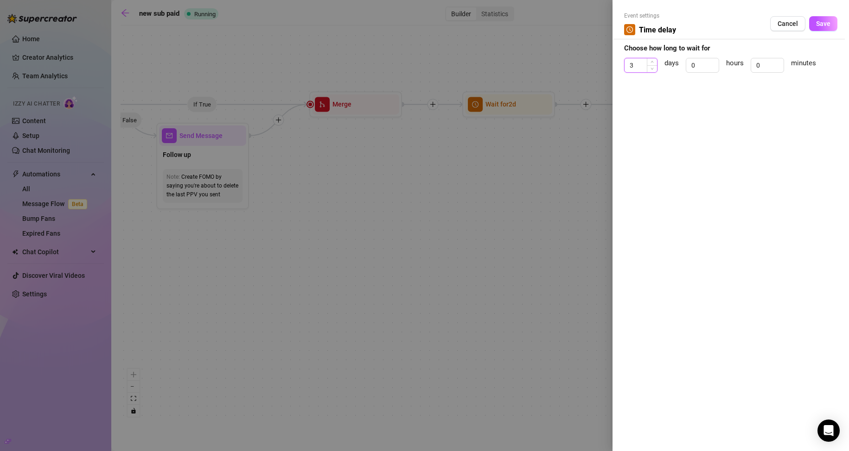
drag, startPoint x: 645, startPoint y: 66, endPoint x: 640, endPoint y: 66, distance: 5.1
click at [640, 66] on div "3" at bounding box center [640, 65] width 33 height 15
drag, startPoint x: 640, startPoint y: 66, endPoint x: 606, endPoint y: 64, distance: 33.9
click at [606, 64] on div "Event settings Time delay Cancel Save Choose how long to wait for 3 days 0 hour…" at bounding box center [424, 225] width 849 height 451
type input "0"
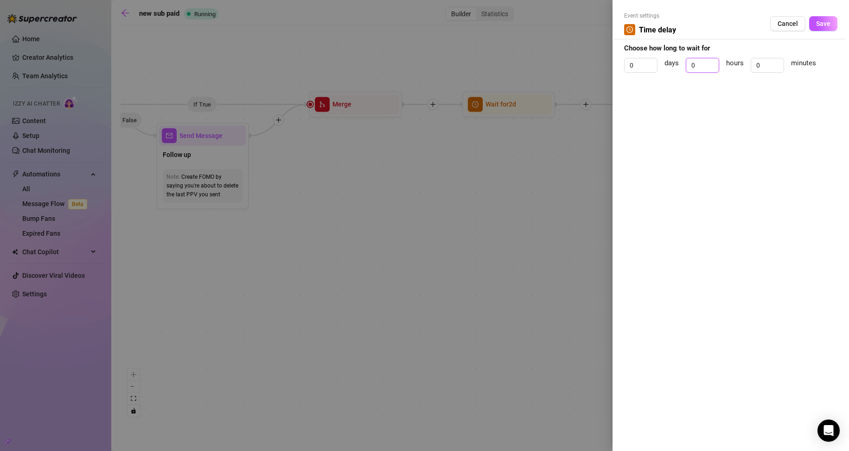
drag, startPoint x: 700, startPoint y: 64, endPoint x: 680, endPoint y: 70, distance: 21.1
click at [687, 66] on input "0" at bounding box center [702, 65] width 32 height 14
type input "12"
click at [819, 25] on span "Save" at bounding box center [823, 23] width 14 height 7
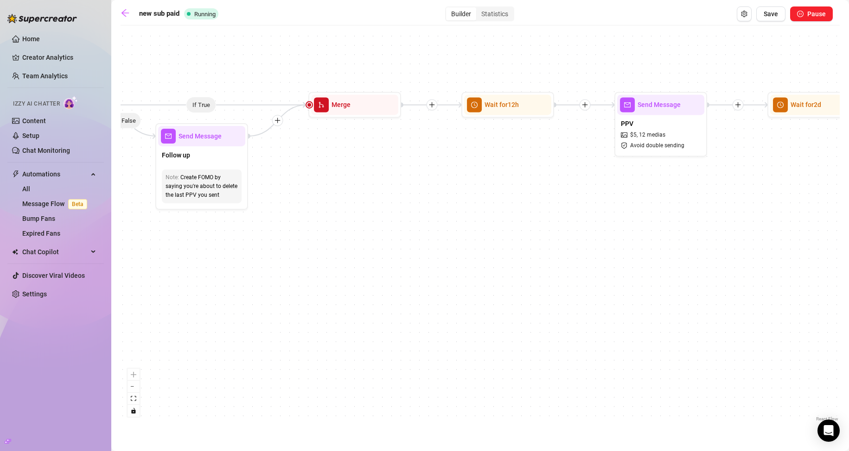
drag, startPoint x: 703, startPoint y: 194, endPoint x: 571, endPoint y: 190, distance: 132.6
click at [571, 191] on div "If True If True If True If False If False If False Merge Merge Merge Wait for 1…" at bounding box center [480, 227] width 719 height 394
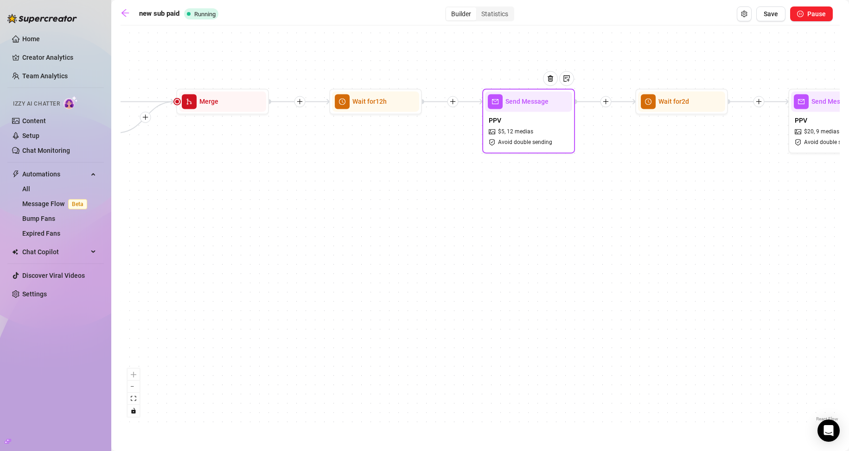
click at [523, 134] on span "12 medias" at bounding box center [520, 131] width 26 height 9
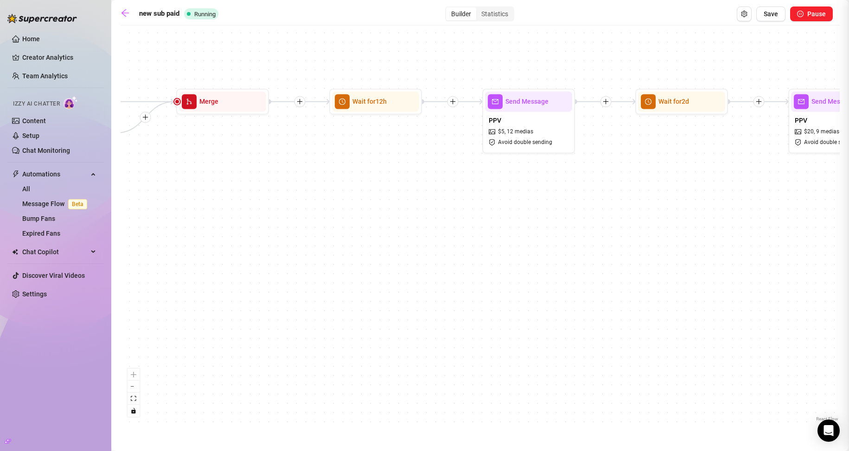
type textarea "put together a few of my favorite teases just for u, daddy 💋"
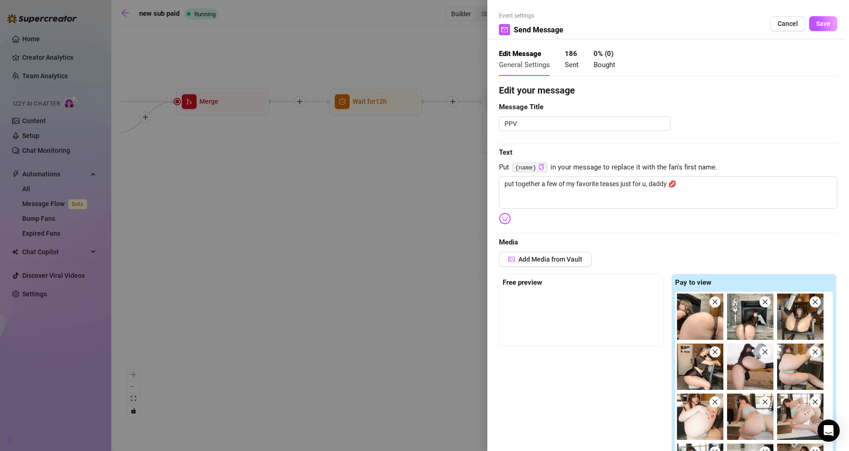
click at [428, 181] on div at bounding box center [424, 225] width 849 height 451
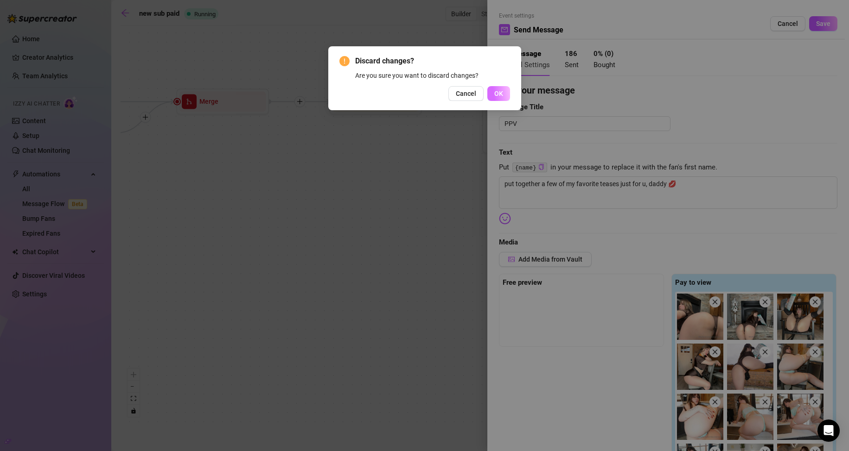
click at [503, 95] on button "OK" at bounding box center [498, 93] width 23 height 15
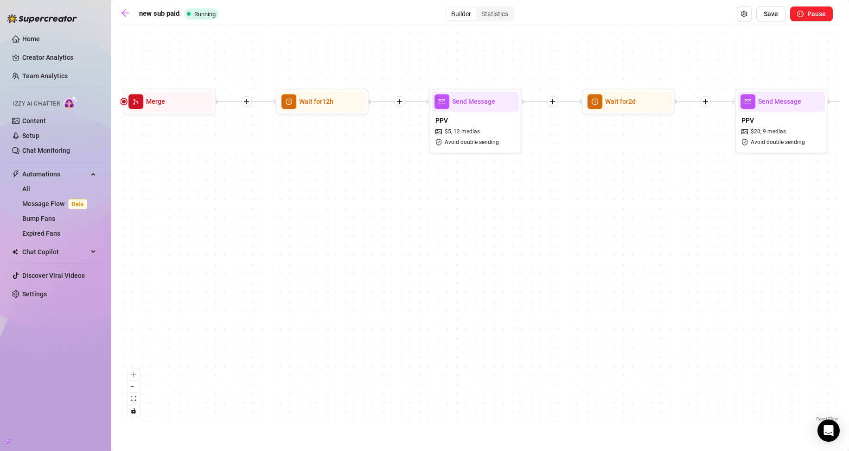
drag, startPoint x: 673, startPoint y: 203, endPoint x: 493, endPoint y: 197, distance: 179.5
click at [495, 197] on div "If True If True If True If False If False If False Merge Merge Merge Wait for 1…" at bounding box center [480, 227] width 719 height 394
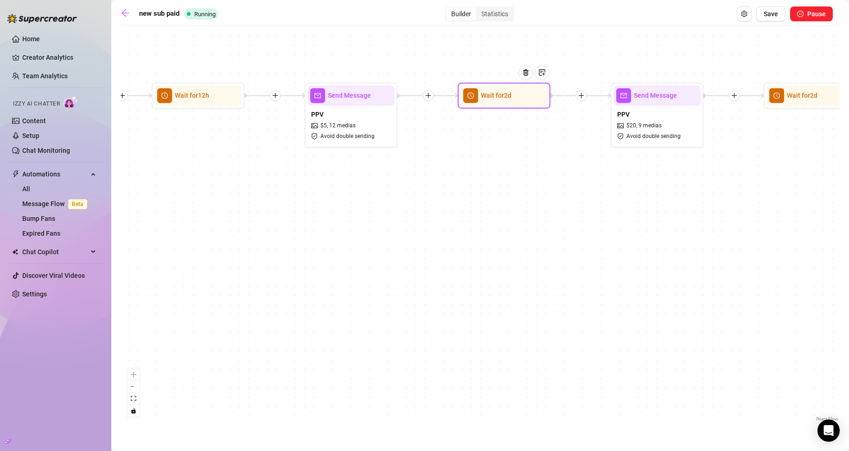
click at [501, 102] on div "Wait for 2d" at bounding box center [503, 95] width 87 height 20
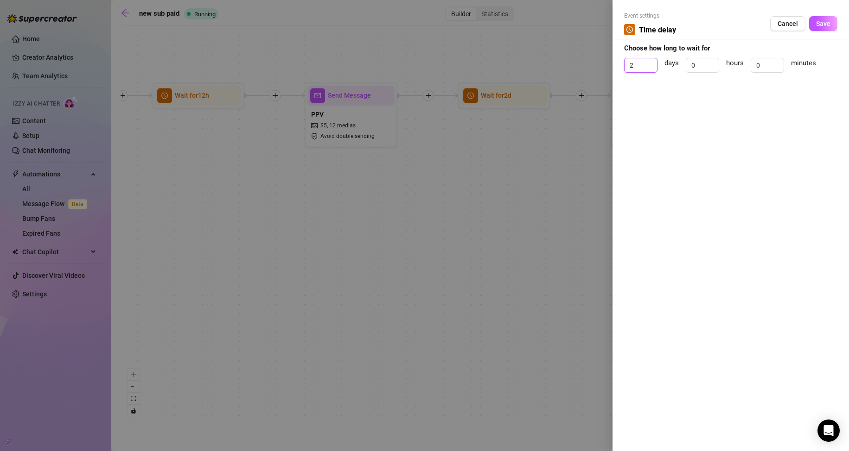
drag, startPoint x: 640, startPoint y: 63, endPoint x: 611, endPoint y: 66, distance: 28.5
click at [611, 66] on div "Event settings Time delay Cancel Save Choose how long to wait for 2 days 0 hour…" at bounding box center [424, 225] width 849 height 451
type input "0"
drag, startPoint x: 700, startPoint y: 64, endPoint x: 678, endPoint y: 65, distance: 21.9
click at [678, 65] on div "0 days 0 hours 0 minutes" at bounding box center [730, 69] width 213 height 23
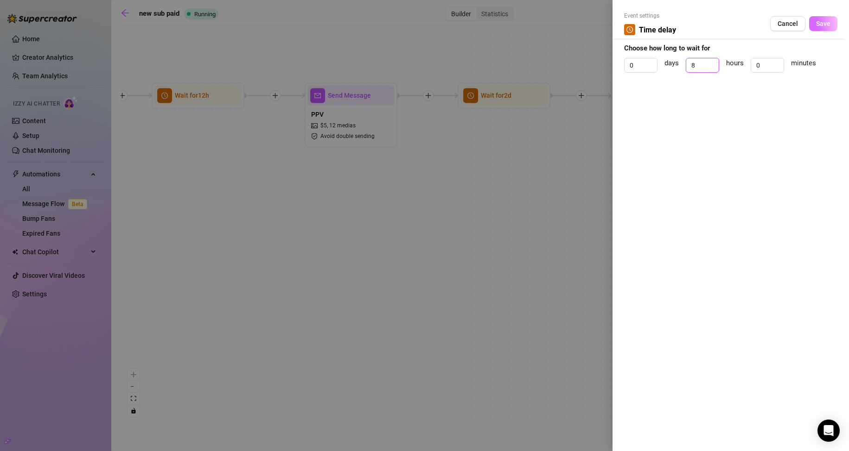
type input "8"
click at [813, 23] on button "Save" at bounding box center [823, 23] width 28 height 15
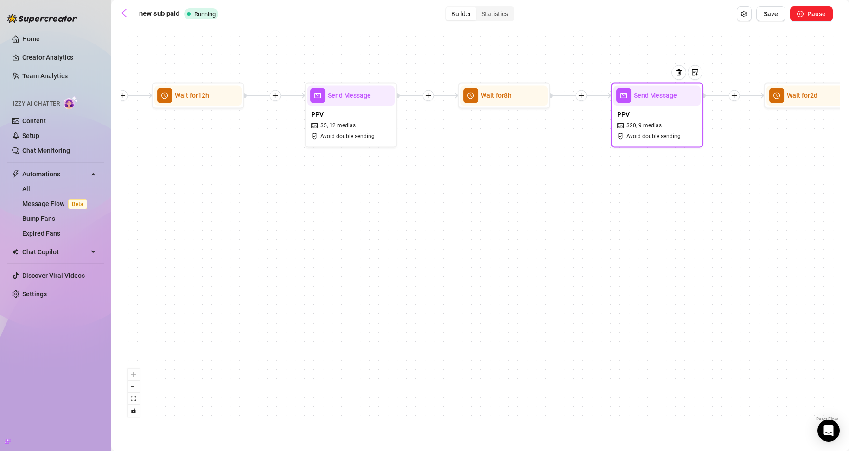
click at [649, 113] on div "PPV $ 20 , 9 medias Avoid double sending" at bounding box center [656, 125] width 87 height 39
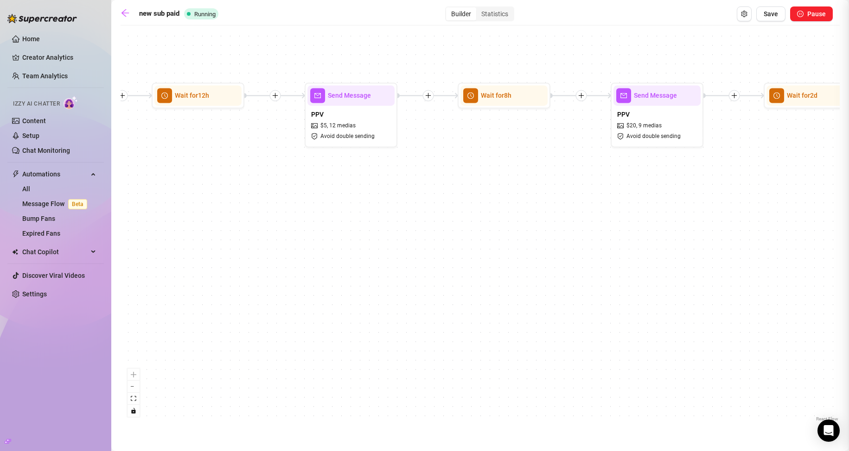
type textarea "wanna go fuck in the shower? :3 bc i know i did so that's exactly what i went a…"
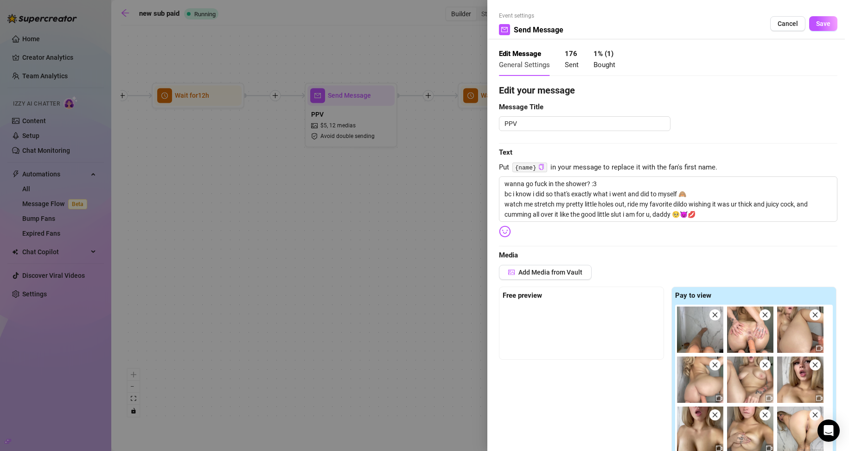
click at [443, 165] on div at bounding box center [424, 225] width 849 height 451
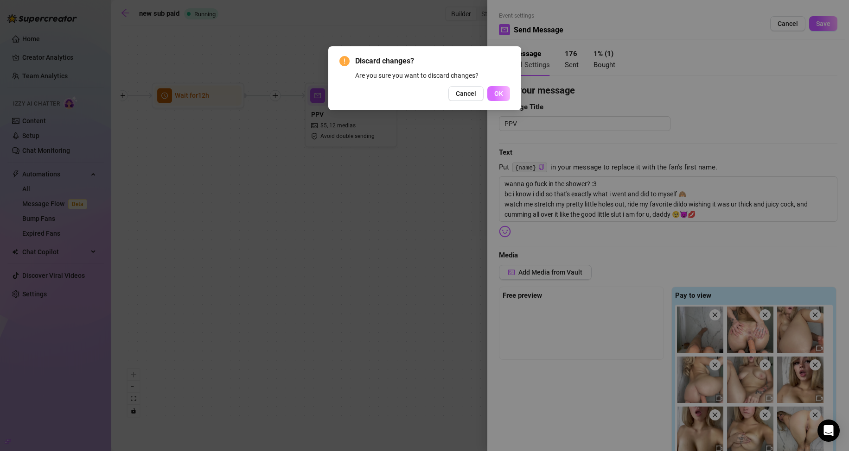
click at [497, 95] on span "OK" at bounding box center [498, 93] width 9 height 7
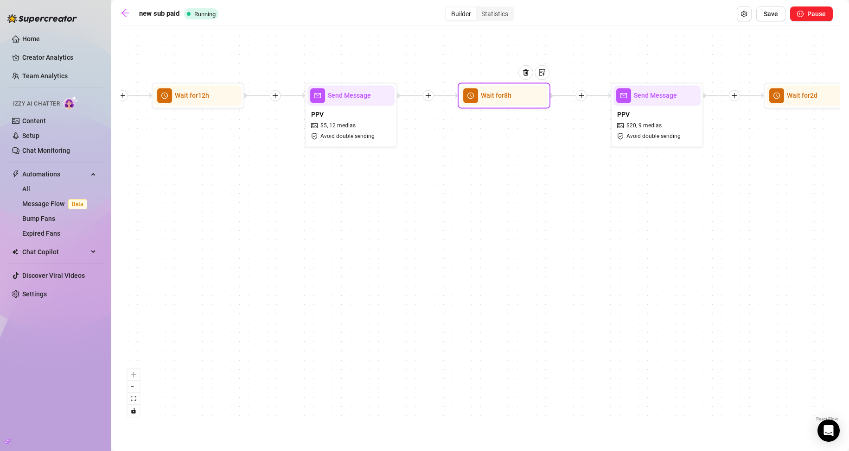
click at [509, 96] on div at bounding box center [529, 79] width 40 height 47
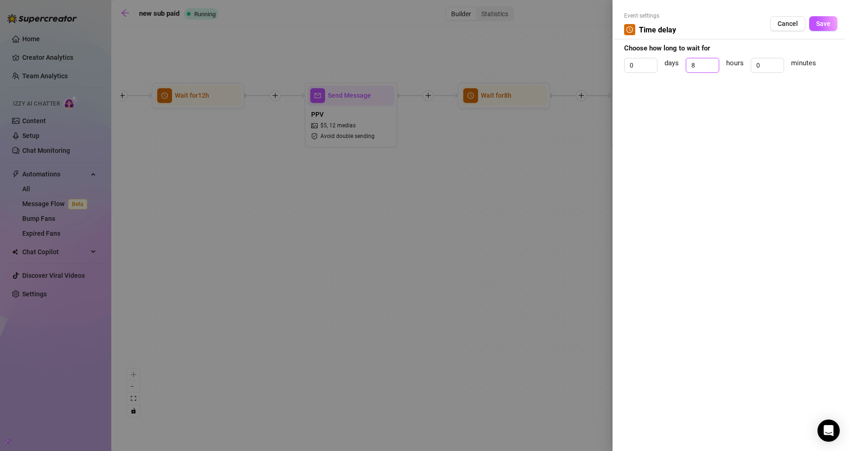
drag, startPoint x: 698, startPoint y: 62, endPoint x: 646, endPoint y: 78, distance: 54.7
click at [661, 71] on div "0 days 8 hours 0 minutes" at bounding box center [730, 69] width 213 height 23
type input "12"
click at [831, 30] on button "Save" at bounding box center [823, 23] width 28 height 15
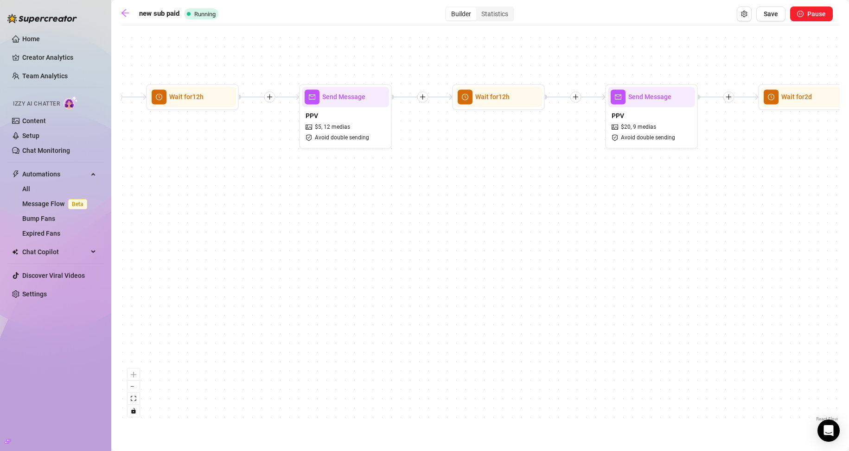
drag, startPoint x: 572, startPoint y: 214, endPoint x: 428, endPoint y: 194, distance: 145.1
click at [428, 198] on div "If True If True If True If False If False If False Merge Merge Merge Wait for 1…" at bounding box center [480, 227] width 719 height 394
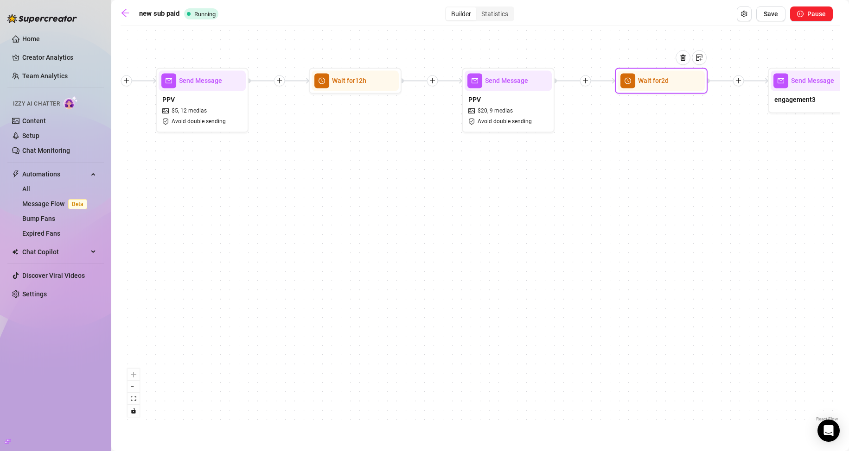
click at [642, 79] on span "Wait for 2d" at bounding box center [653, 81] width 31 height 10
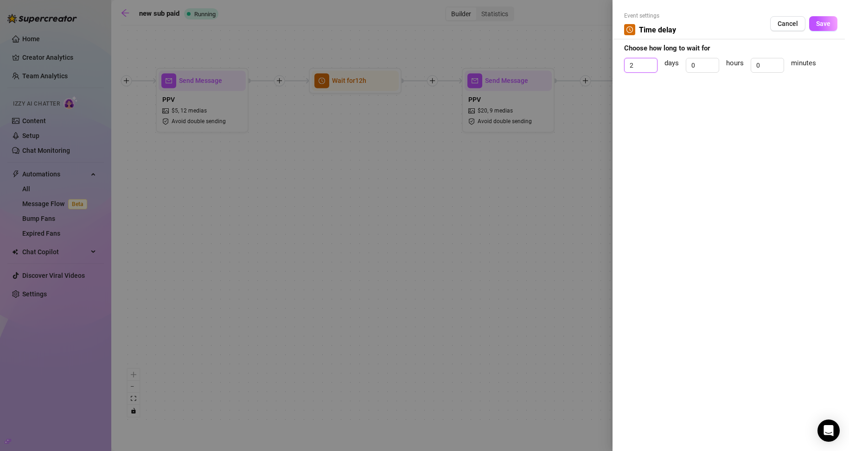
drag, startPoint x: 638, startPoint y: 71, endPoint x: 547, endPoint y: 75, distance: 90.9
click at [547, 75] on div "Event settings Time delay Cancel Save Choose how long to wait for 2 days 0 hour…" at bounding box center [424, 225] width 849 height 451
type input "12"
click at [820, 18] on button "Save" at bounding box center [823, 23] width 28 height 15
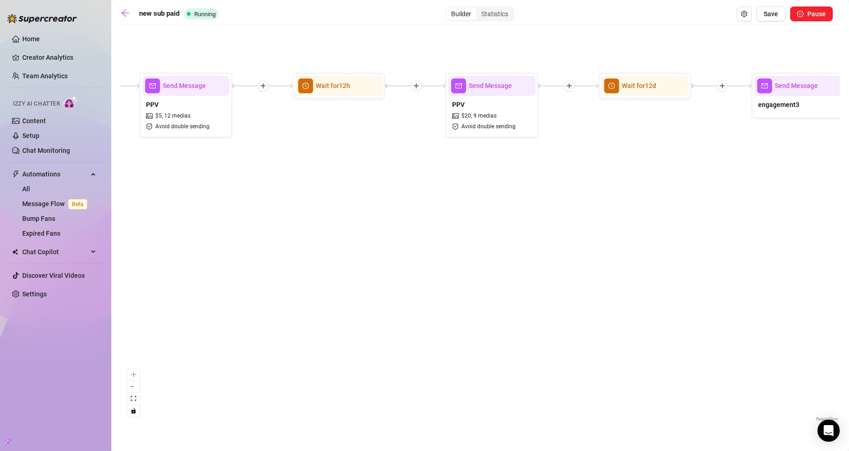
drag, startPoint x: 692, startPoint y: 171, endPoint x: 506, endPoint y: 184, distance: 186.3
click at [501, 186] on div "If True If True If True If False If False If False Merge Merge Merge Wait for 1…" at bounding box center [480, 227] width 719 height 394
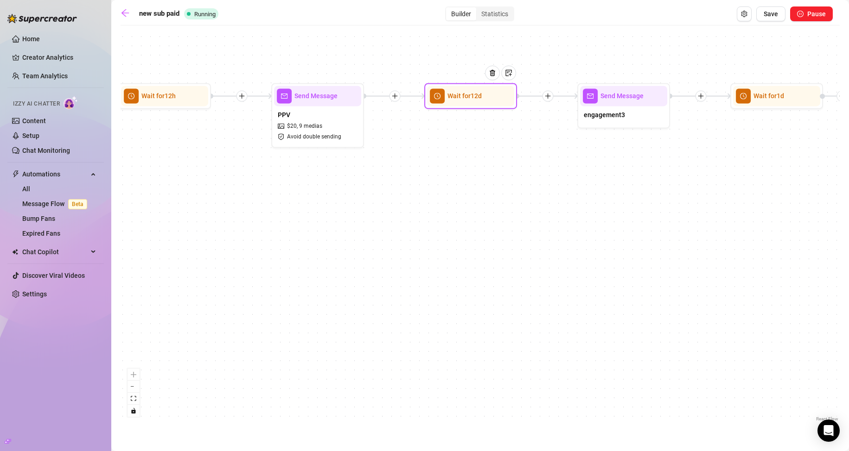
click at [485, 103] on div at bounding box center [496, 79] width 40 height 47
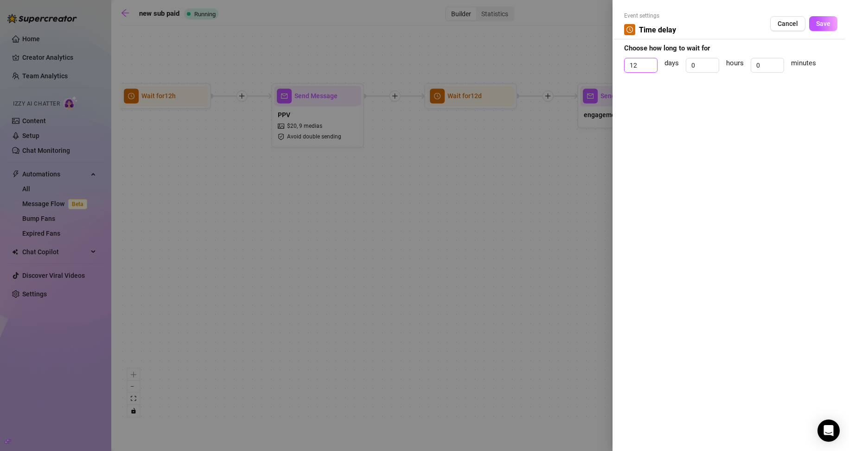
drag, startPoint x: 641, startPoint y: 61, endPoint x: 623, endPoint y: 64, distance: 17.8
click at [623, 64] on div "Event settings Time delay Cancel Save Choose how long to wait for 12 days 0 hou…" at bounding box center [730, 225] width 236 height 451
type input "0"
drag, startPoint x: 701, startPoint y: 66, endPoint x: 675, endPoint y: 71, distance: 26.5
click at [674, 69] on div "0 days 0 hours 0 minutes" at bounding box center [730, 69] width 213 height 23
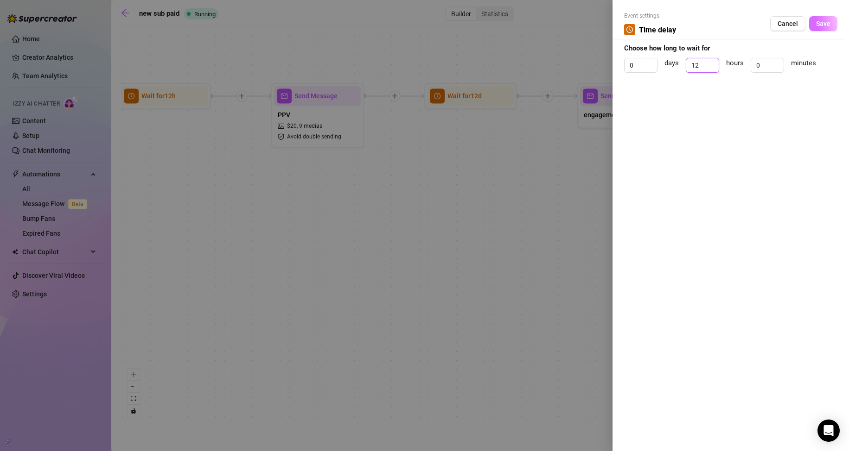
type input "12"
click at [825, 26] on span "Save" at bounding box center [823, 23] width 14 height 7
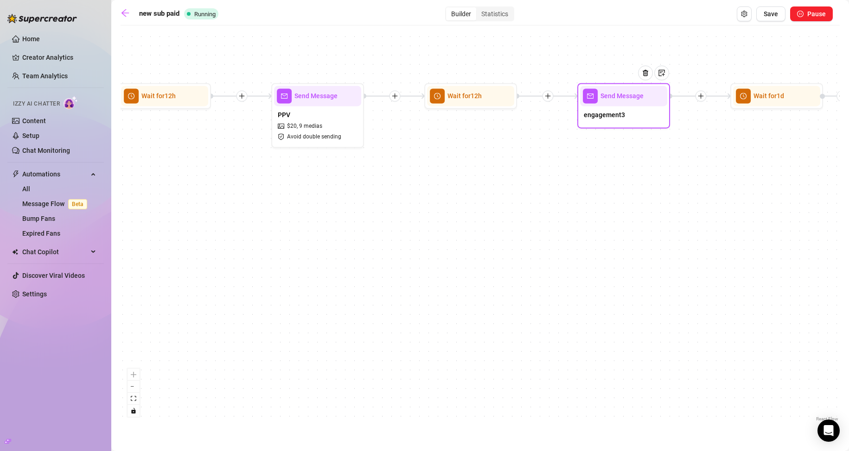
click at [629, 124] on div "engagement3" at bounding box center [623, 115] width 87 height 19
type textarea "really been wanting to show u something no one else has seen b4 if u catch my d…"
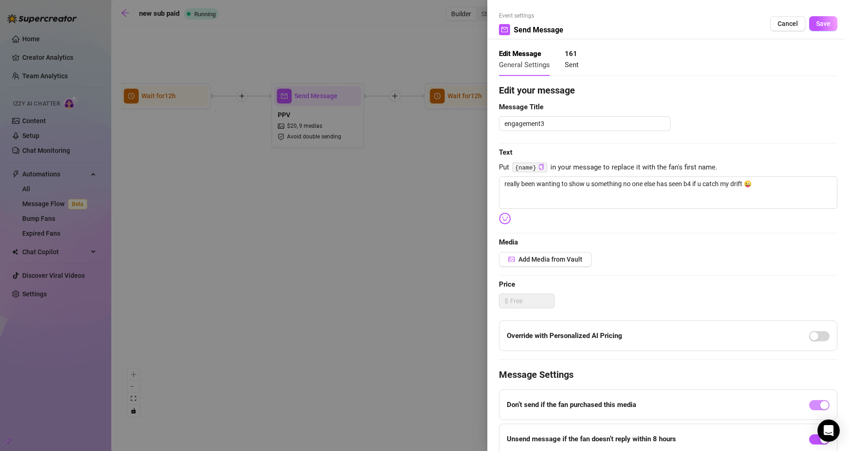
click at [356, 222] on div at bounding box center [424, 225] width 849 height 451
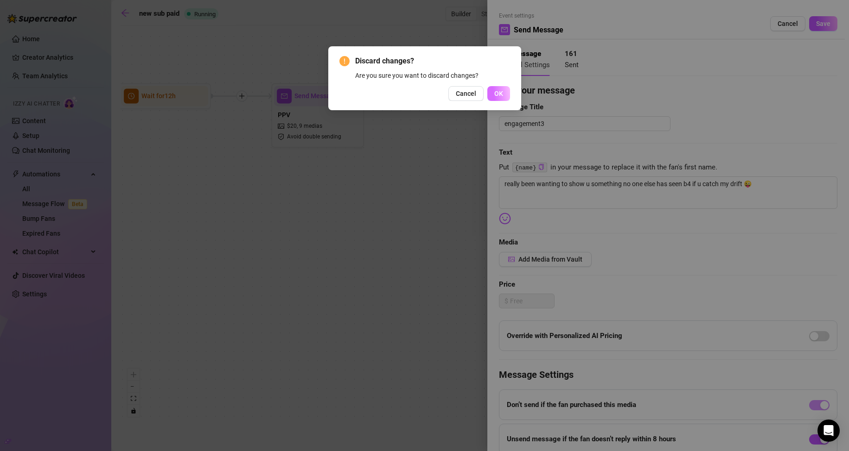
click at [493, 89] on button "OK" at bounding box center [498, 93] width 23 height 15
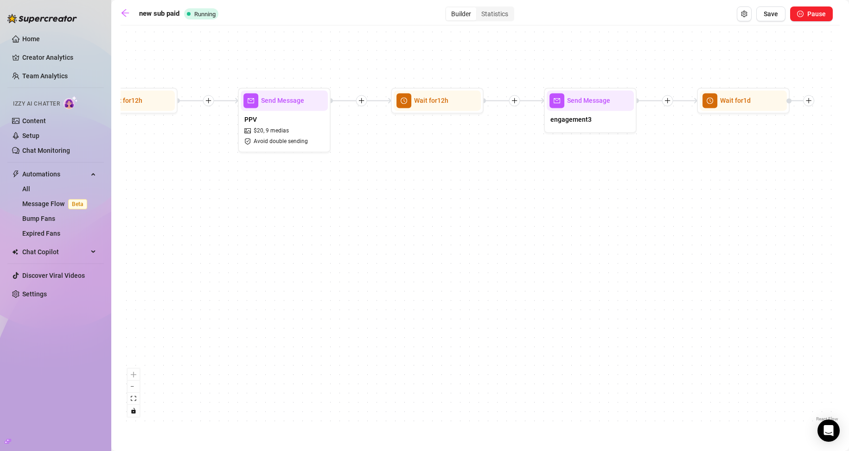
drag, startPoint x: 728, startPoint y: 171, endPoint x: 428, endPoint y: 165, distance: 299.5
click at [428, 165] on div "If True If True If True If False If False If False Merge Merge Merge Wait for 1…" at bounding box center [480, 227] width 719 height 394
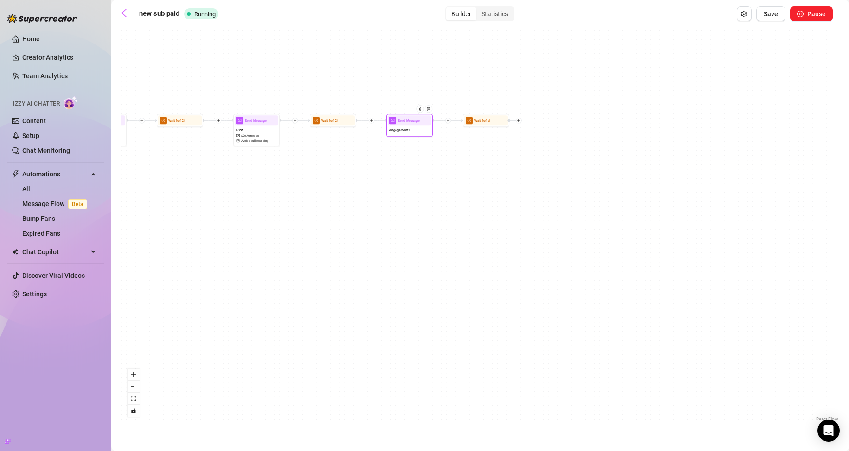
click at [412, 125] on div "Send Message" at bounding box center [410, 120] width 44 height 10
type textarea "really been wanting to show u something no one else has seen b4 if u catch my d…"
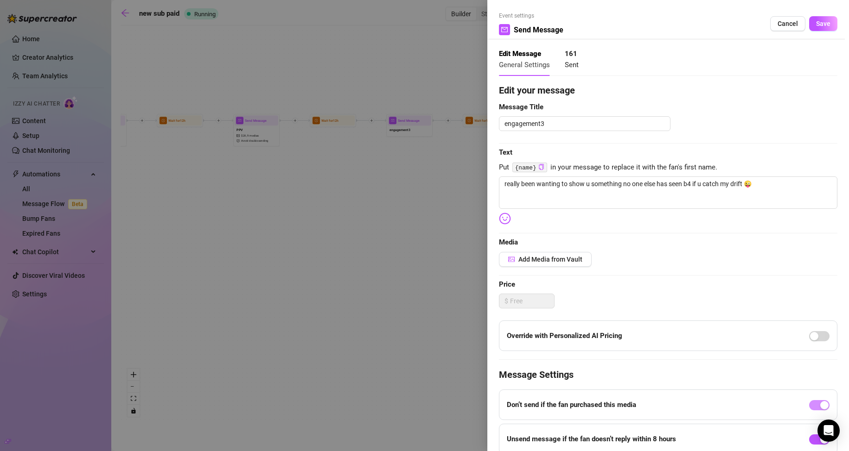
click at [279, 204] on div at bounding box center [424, 225] width 849 height 451
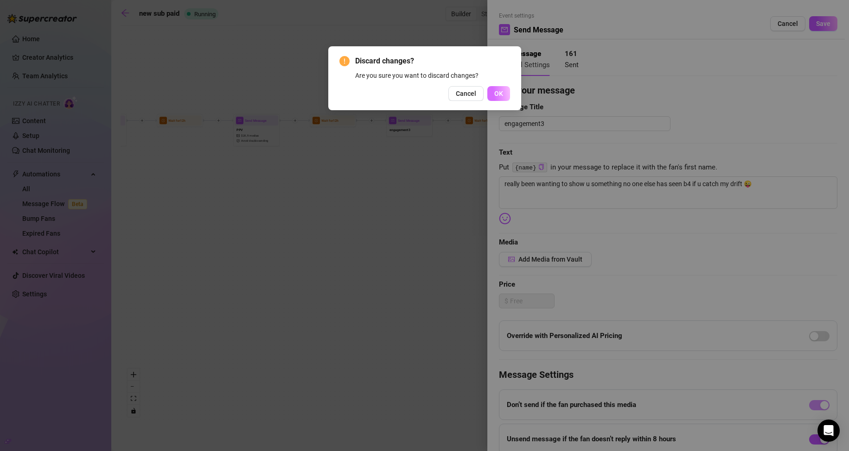
click at [496, 96] on span "OK" at bounding box center [498, 93] width 9 height 7
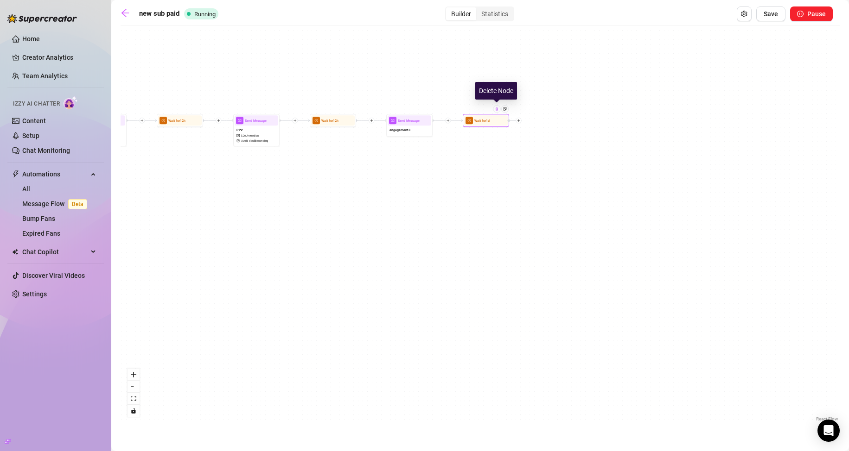
click at [498, 111] on img at bounding box center [497, 109] width 4 height 4
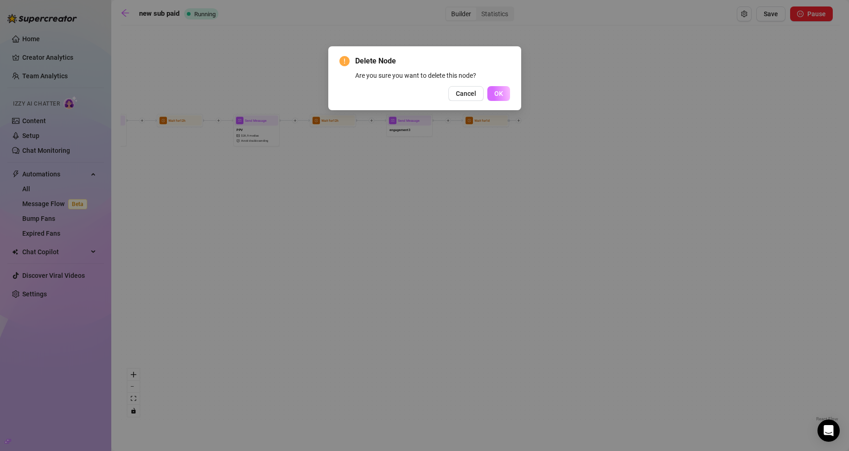
click at [493, 95] on button "OK" at bounding box center [498, 93] width 23 height 15
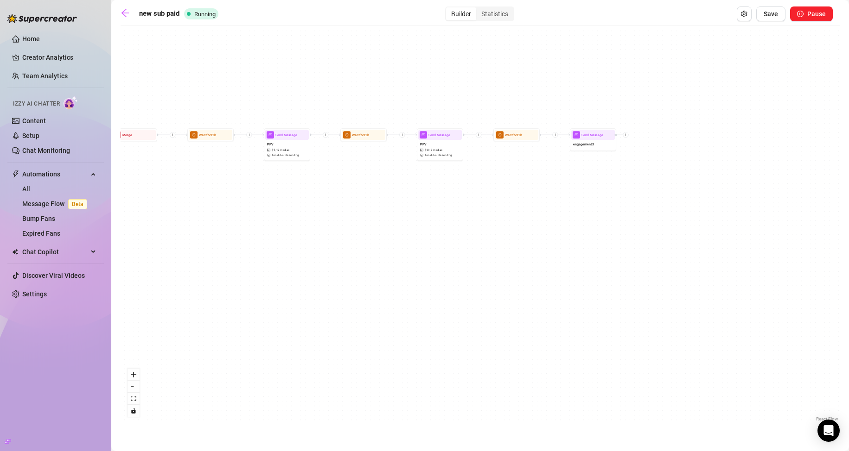
drag, startPoint x: 422, startPoint y: 193, endPoint x: 664, endPoint y: 188, distance: 242.5
click at [648, 197] on div "If True If True If True If False If False If False Merge Merge Merge Send Messa…" at bounding box center [480, 227] width 719 height 394
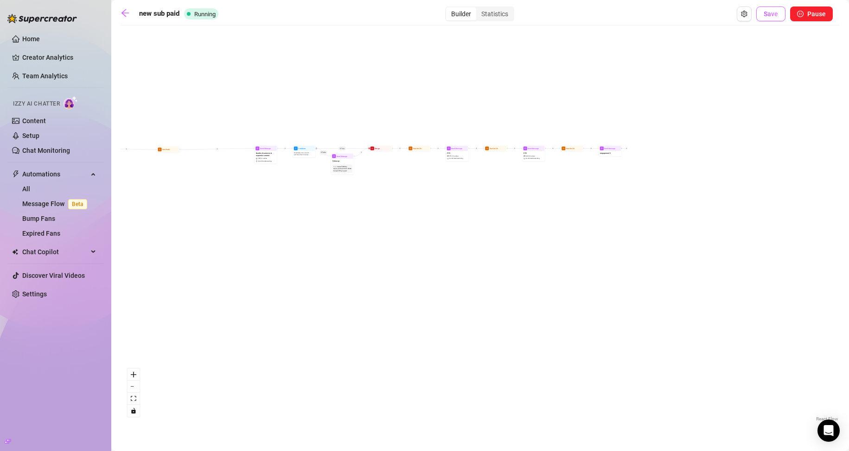
click at [776, 19] on button "Save" at bounding box center [770, 13] width 29 height 15
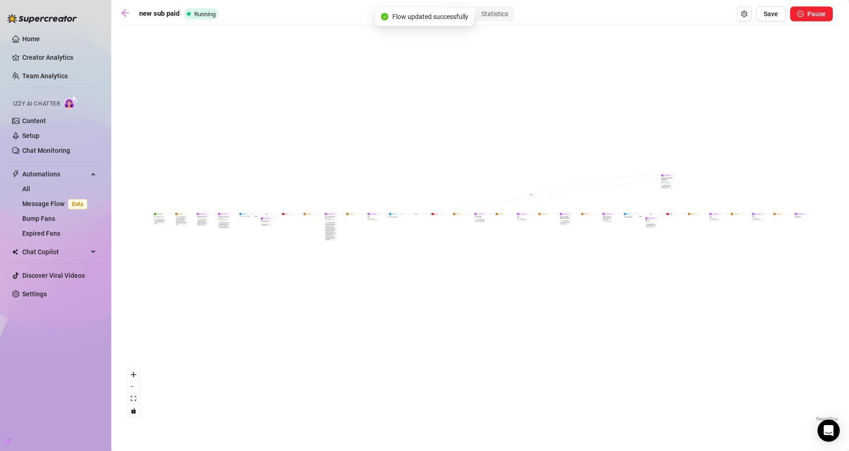
drag, startPoint x: 423, startPoint y: 222, endPoint x: 724, endPoint y: 171, distance: 306.1
click at [707, 173] on div "If True If False If True If False If True If False Merge Merge Merge Send Messa…" at bounding box center [480, 227] width 719 height 394
click at [127, 15] on icon "arrow-left" at bounding box center [125, 12] width 9 height 9
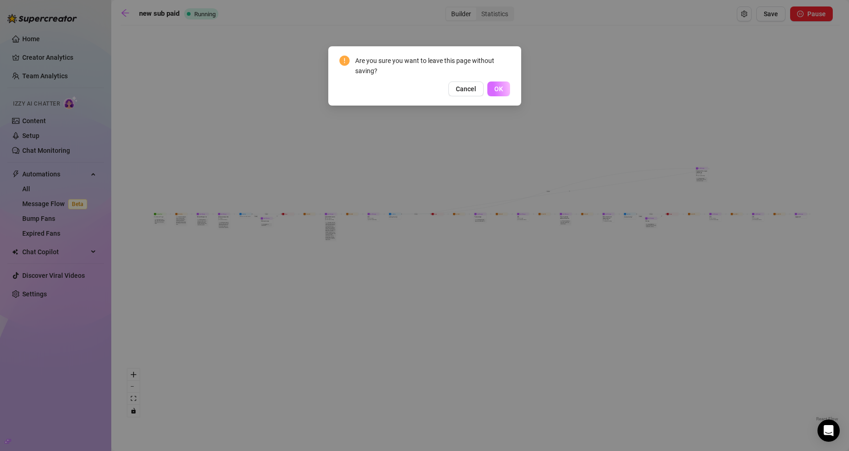
click at [503, 89] on button "OK" at bounding box center [498, 89] width 23 height 15
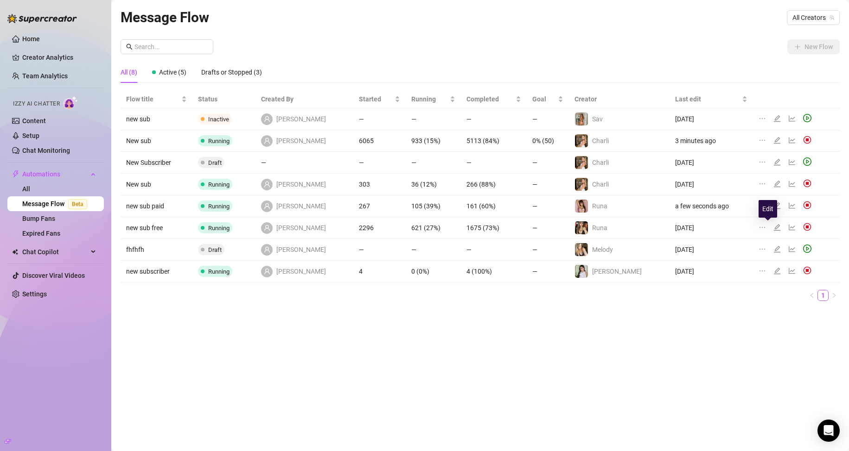
click at [773, 229] on icon "edit" at bounding box center [776, 227] width 7 height 7
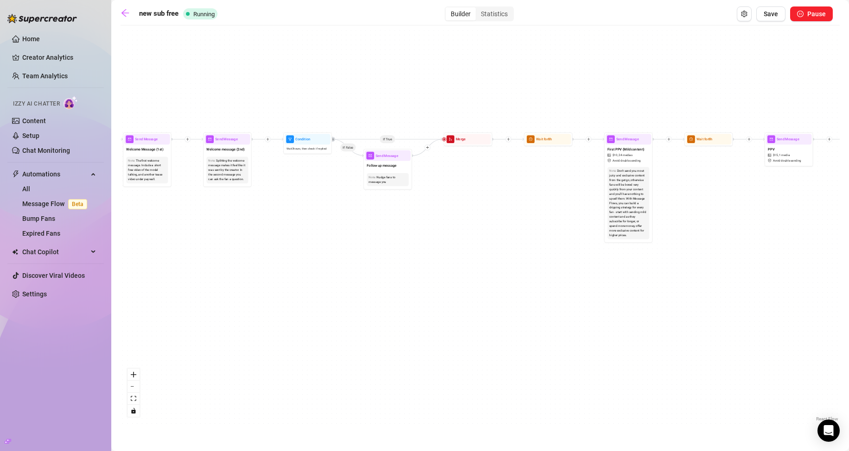
drag, startPoint x: 378, startPoint y: 205, endPoint x: 426, endPoint y: 417, distance: 217.0
click at [425, 418] on div "If True If True If True If False If False If False Send Message enagagement 1 m…" at bounding box center [480, 227] width 719 height 394
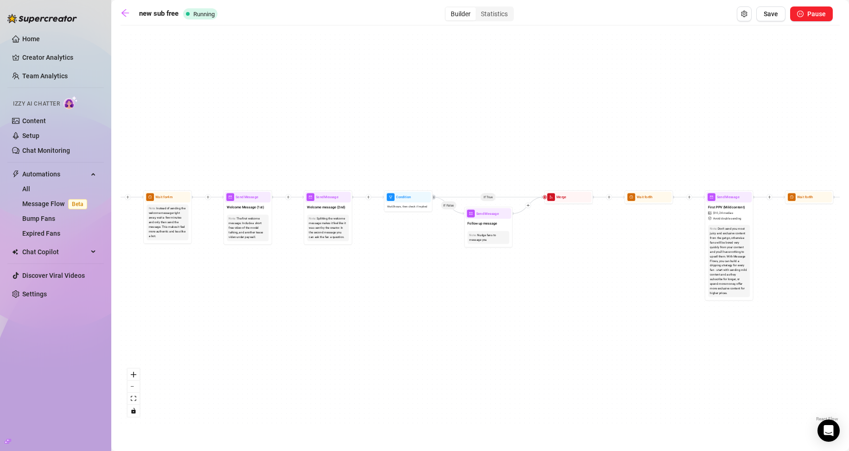
drag, startPoint x: 346, startPoint y: 326, endPoint x: 413, endPoint y: 330, distance: 67.3
click at [410, 333] on div "If True If True If True If False If False If False Send Message enagagement 1 m…" at bounding box center [480, 227] width 719 height 394
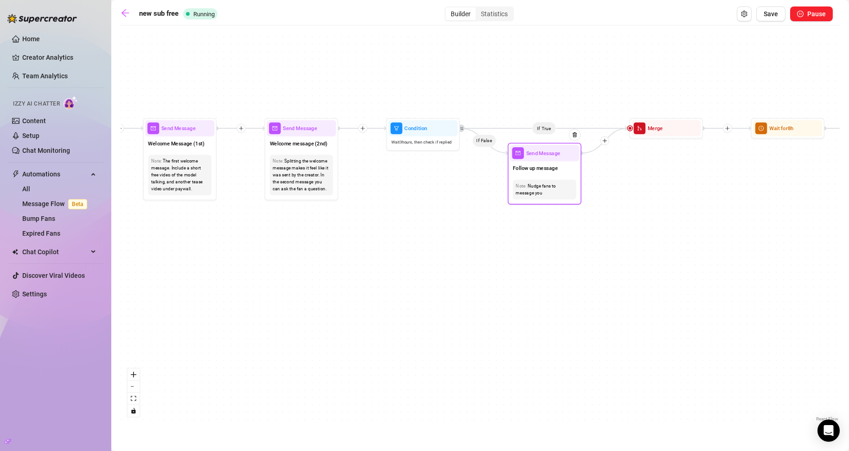
click at [536, 174] on div "Follow up message" at bounding box center [544, 168] width 69 height 15
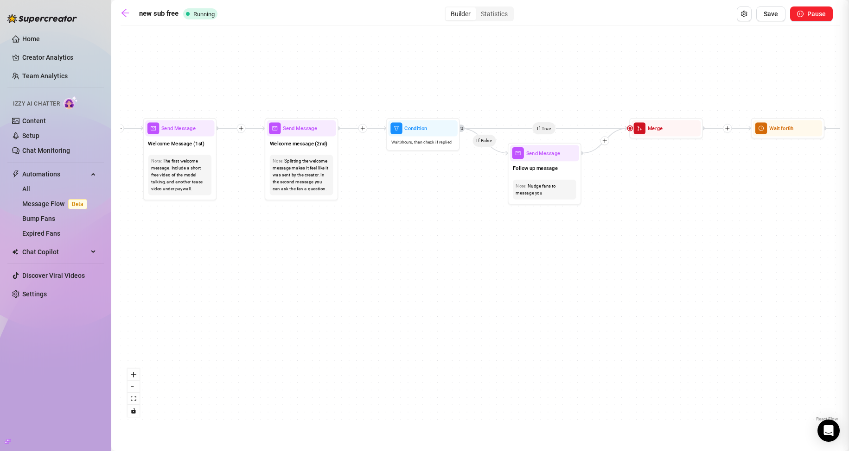
type textarea "what made you follow me? 🥺"
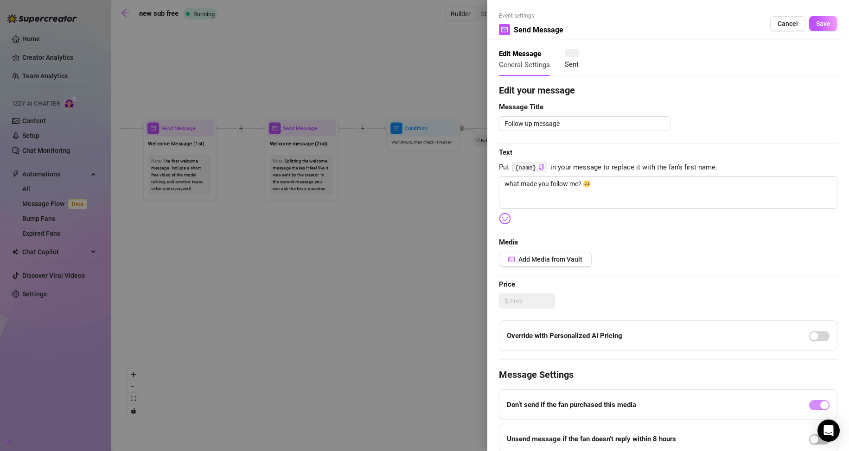
click at [391, 256] on div at bounding box center [424, 225] width 849 height 451
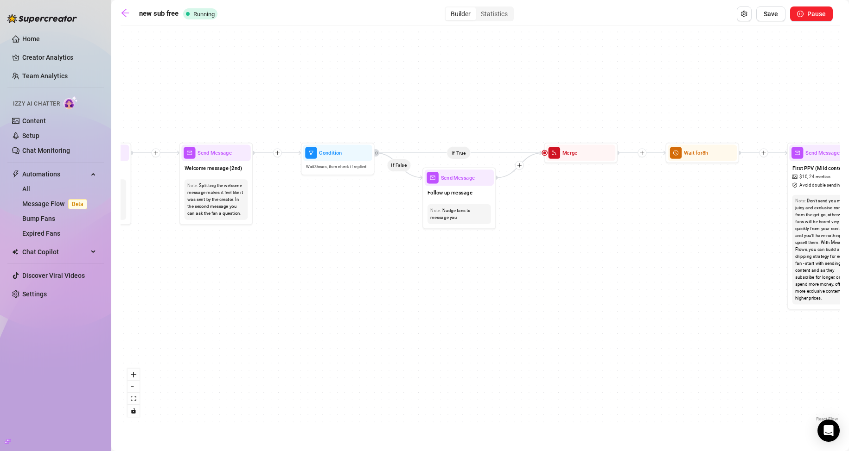
drag, startPoint x: 585, startPoint y: 254, endPoint x: 392, endPoint y: 275, distance: 194.4
click at [392, 276] on div "If True If True If True If False If False If False Send Message enagagement 1 m…" at bounding box center [480, 227] width 719 height 394
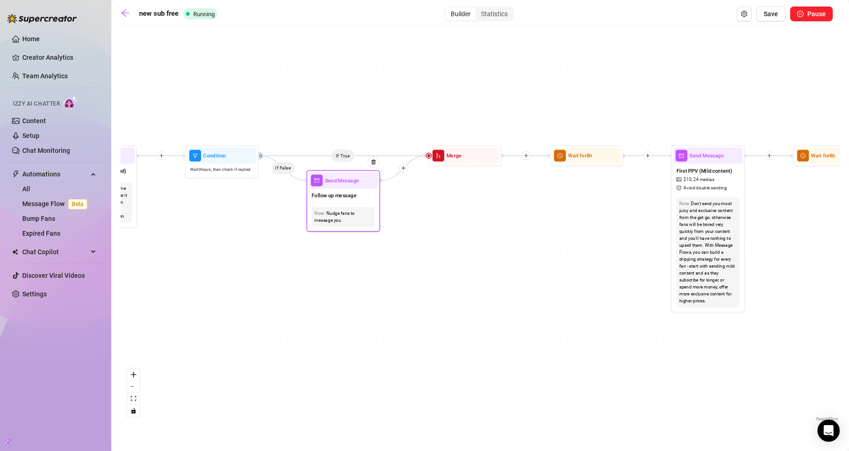
click at [358, 223] on div "Nudge fans to message you" at bounding box center [342, 217] width 57 height 14
click at [337, 197] on span "Follow up message" at bounding box center [333, 196] width 45 height 8
type textarea "what made you follow me? 🥺"
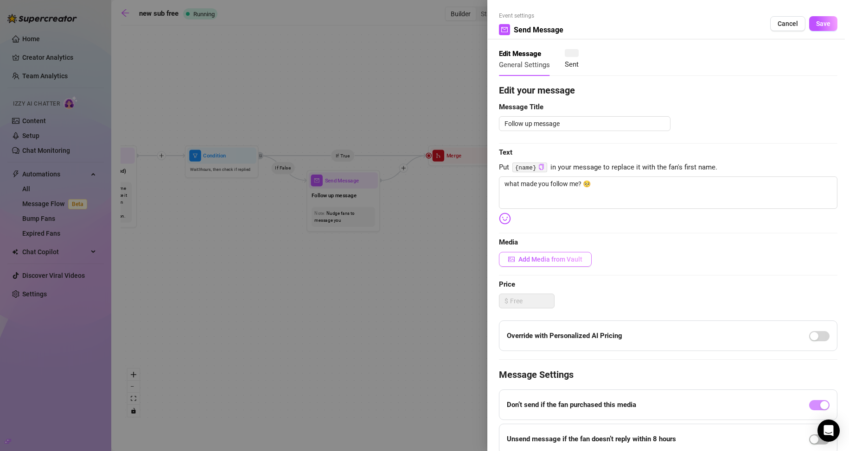
click at [552, 259] on span "Add Media from Vault" at bounding box center [550, 259] width 64 height 7
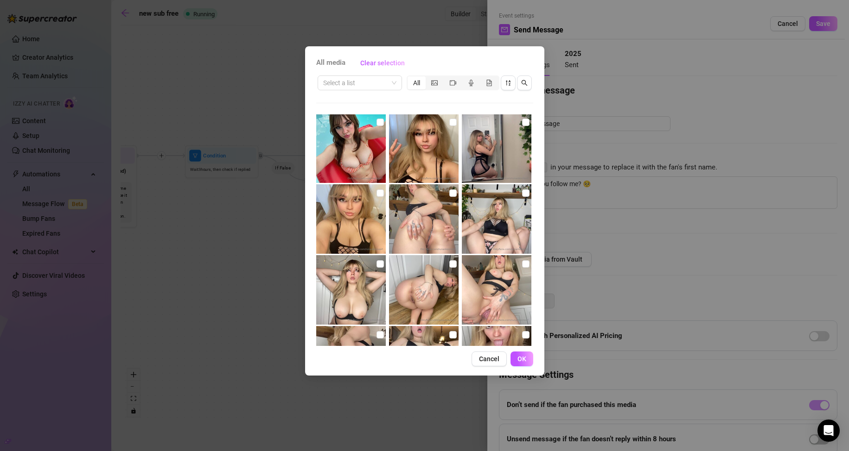
scroll to position [581, 0]
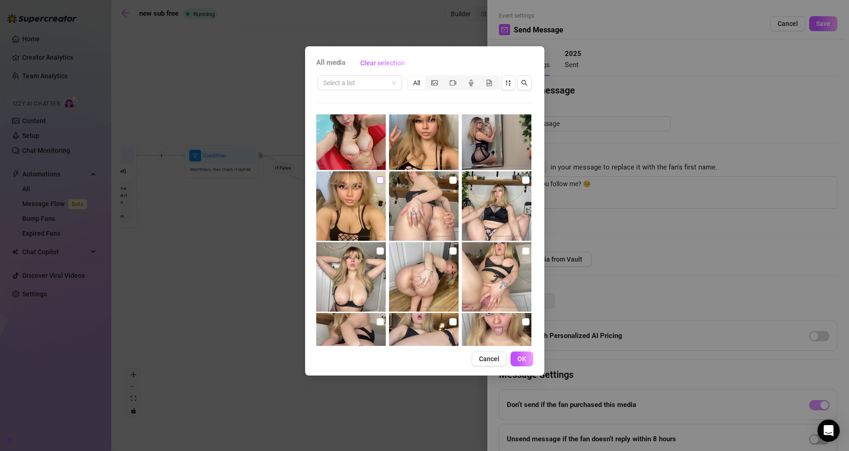
click at [379, 180] on input "checkbox" at bounding box center [379, 180] width 7 height 7
checkbox input "true"
click at [516, 361] on button "OK" at bounding box center [521, 359] width 23 height 15
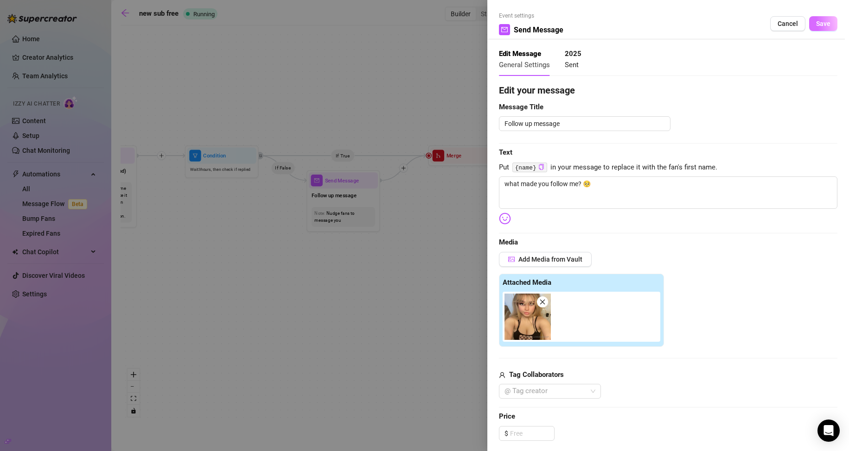
click at [815, 16] on button "Save" at bounding box center [823, 23] width 28 height 15
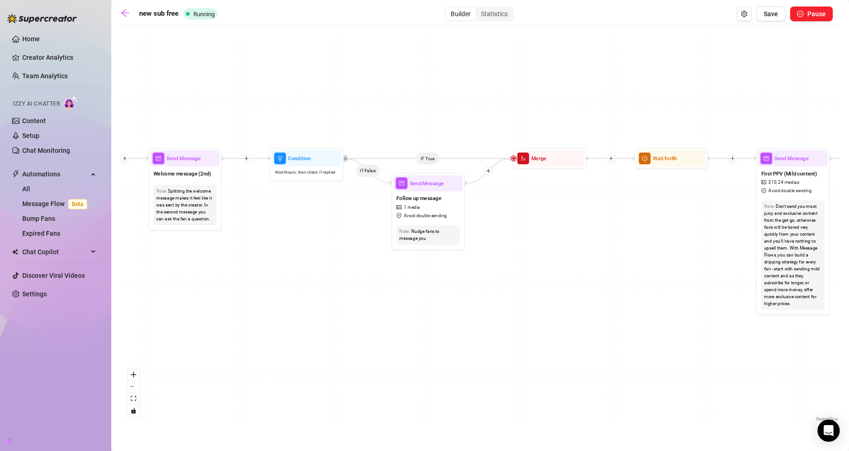
drag, startPoint x: 581, startPoint y: 261, endPoint x: 663, endPoint y: 261, distance: 81.6
click at [663, 261] on div "If True If True If True If False If False If False Send Message enagagement 1 m…" at bounding box center [480, 227] width 719 height 394
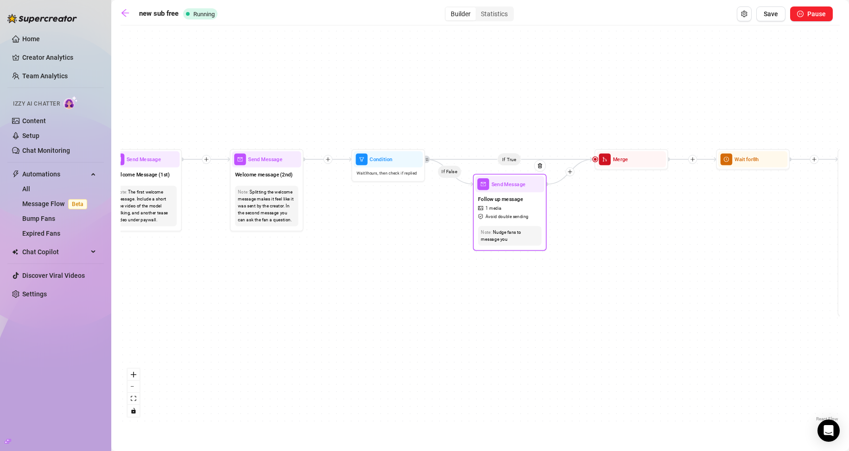
click at [511, 216] on span "Avoid double sending" at bounding box center [506, 216] width 43 height 7
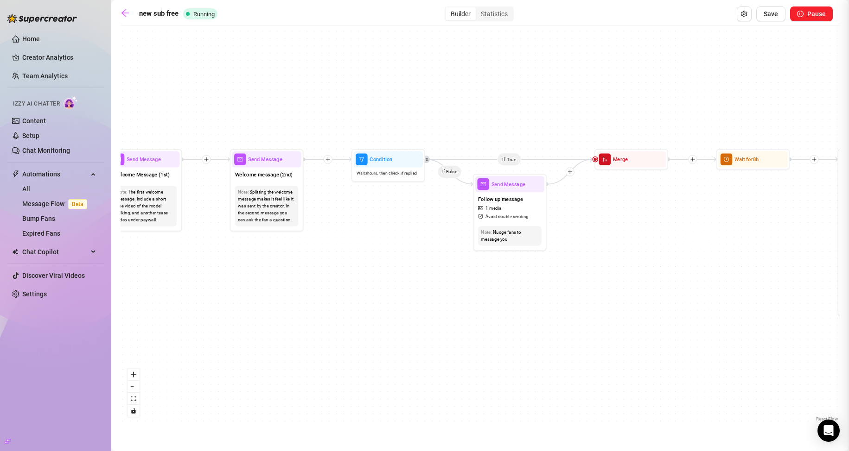
type textarea "what made you follow me? 🥺"
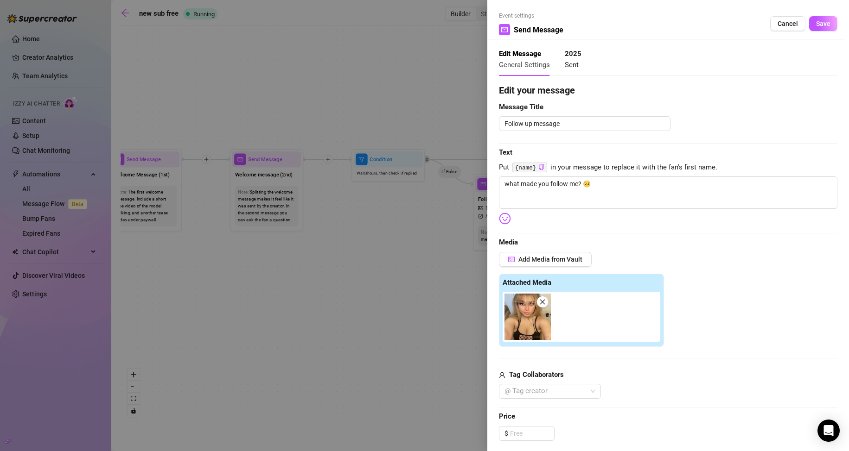
click at [527, 312] on img at bounding box center [527, 317] width 46 height 46
click at [434, 302] on div at bounding box center [424, 225] width 849 height 451
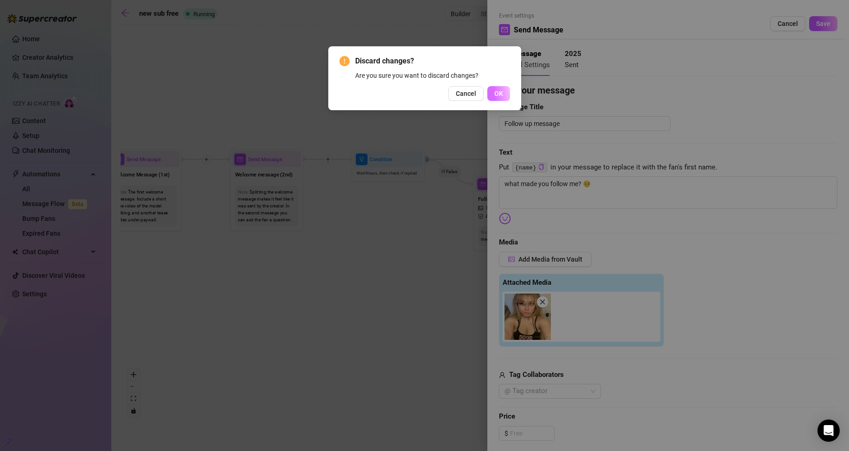
click at [506, 89] on button "OK" at bounding box center [498, 93] width 23 height 15
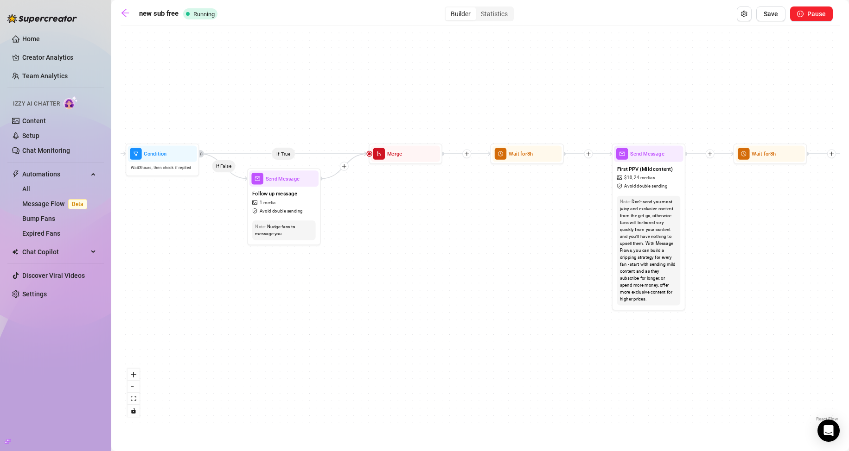
drag, startPoint x: 671, startPoint y: 231, endPoint x: 404, endPoint y: 223, distance: 267.6
click at [404, 223] on div "If True If True If True If False If False If False Send Message enagagement 1 m…" at bounding box center [480, 227] width 719 height 394
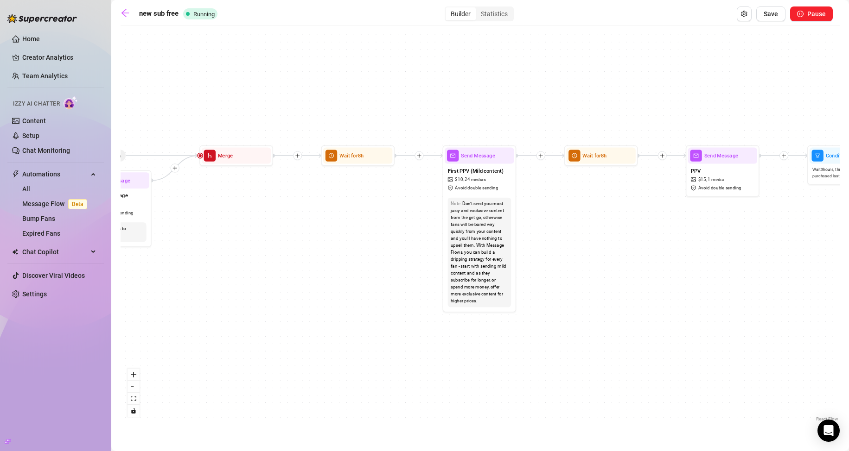
drag, startPoint x: 724, startPoint y: 241, endPoint x: 542, endPoint y: 242, distance: 181.2
click at [540, 245] on div "If True If True If True If False If False If False Send Message enagagement 1 m…" at bounding box center [480, 227] width 719 height 394
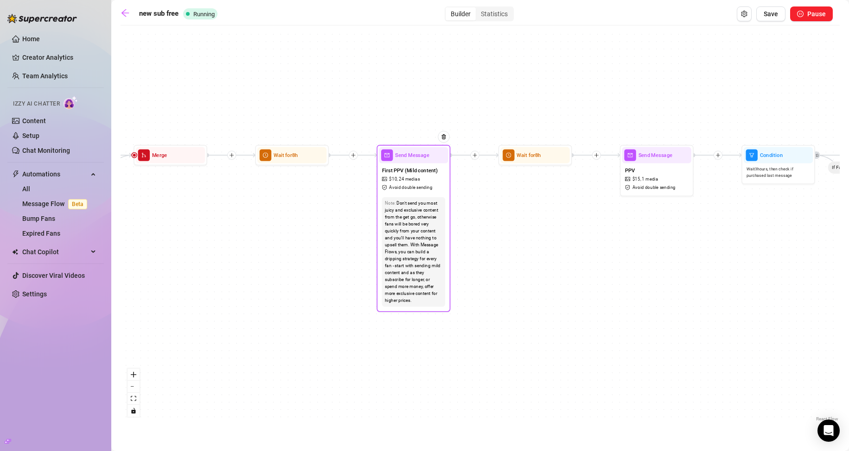
click at [431, 207] on div "Don't send you most juicy and exclusive content from the get go, otherwise fans…" at bounding box center [413, 252] width 57 height 104
click at [420, 184] on span "Avoid double sending" at bounding box center [410, 187] width 43 height 7
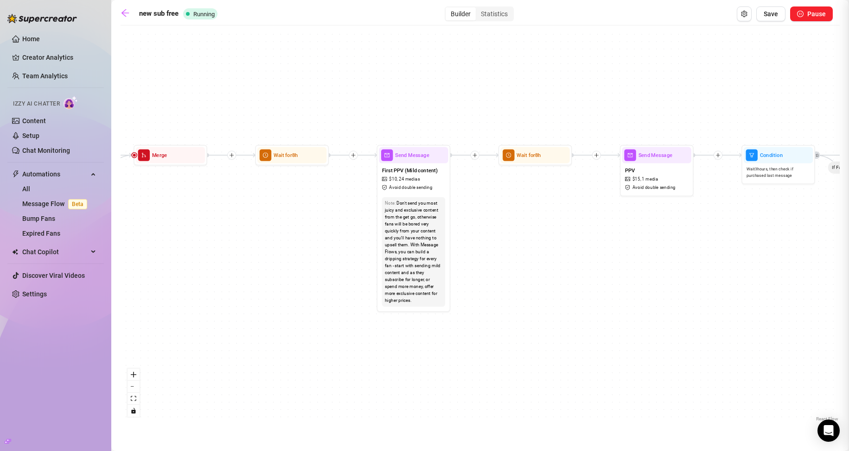
type textarea "ever wonder just how hot i look getting fucked? now's ur chance 💋 watch my ass …"
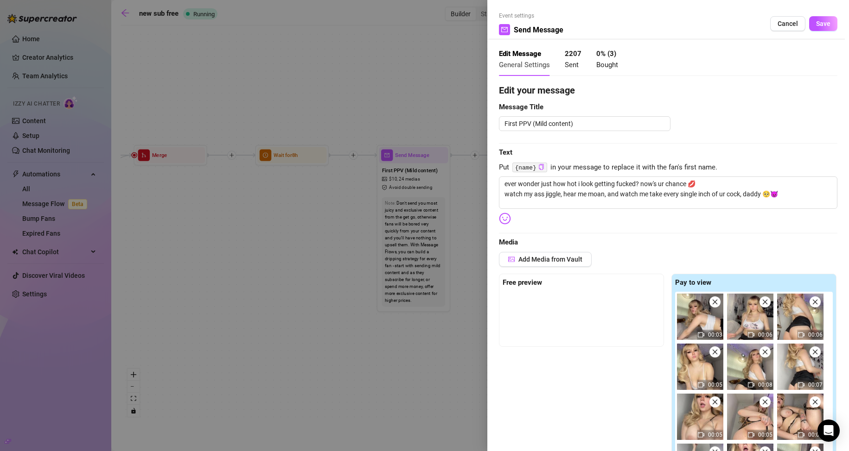
click at [599, 56] on strong "0 % ( 3 )" at bounding box center [606, 54] width 20 height 8
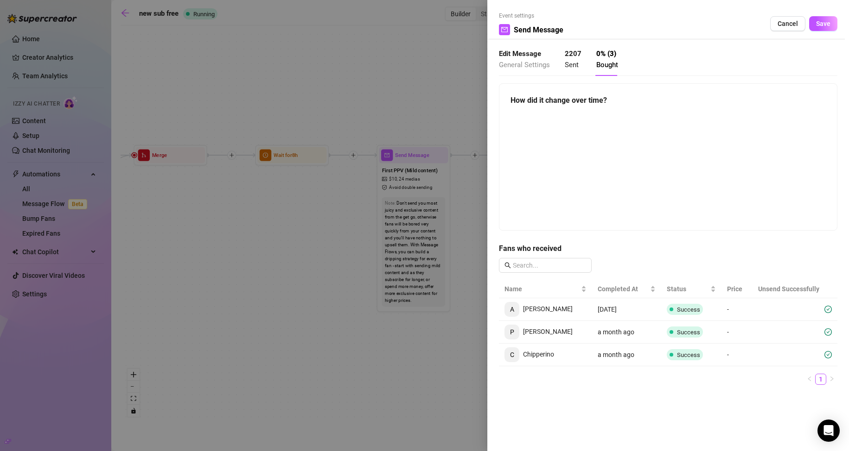
click at [369, 366] on div at bounding box center [424, 225] width 849 height 451
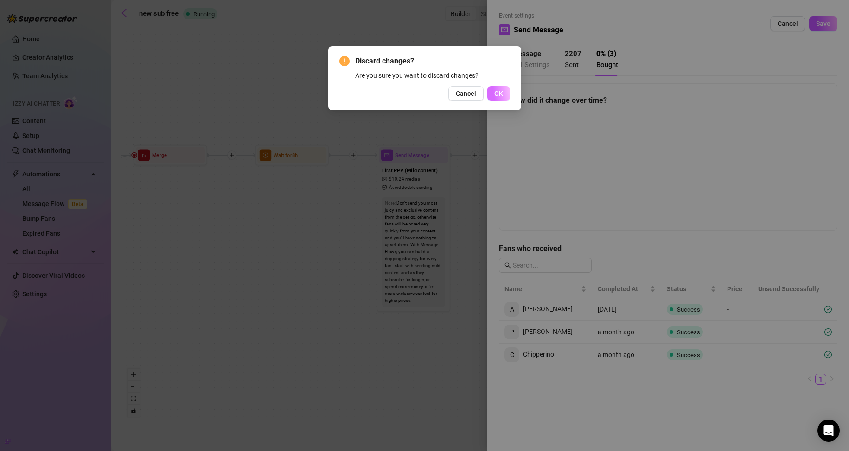
click at [499, 92] on span "OK" at bounding box center [498, 93] width 9 height 7
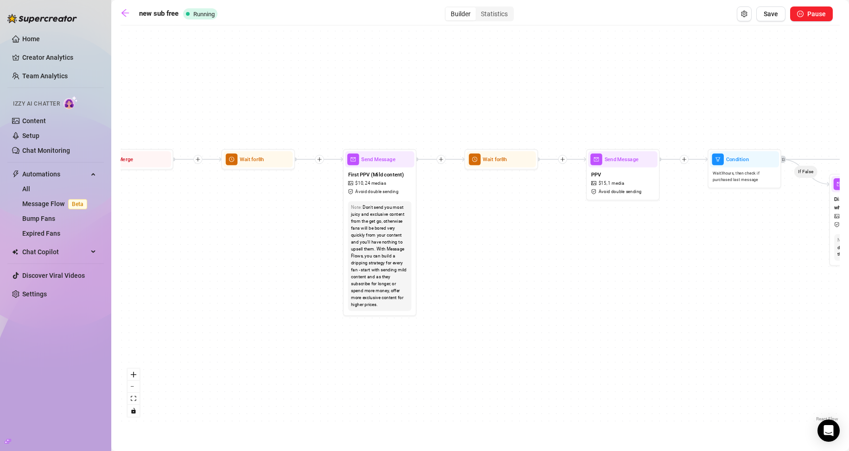
drag, startPoint x: 661, startPoint y: 260, endPoint x: 277, endPoint y: 230, distance: 384.9
click at [277, 230] on div "If True If True If True If False If False If False Send Message enagagement 1 m…" at bounding box center [480, 227] width 719 height 394
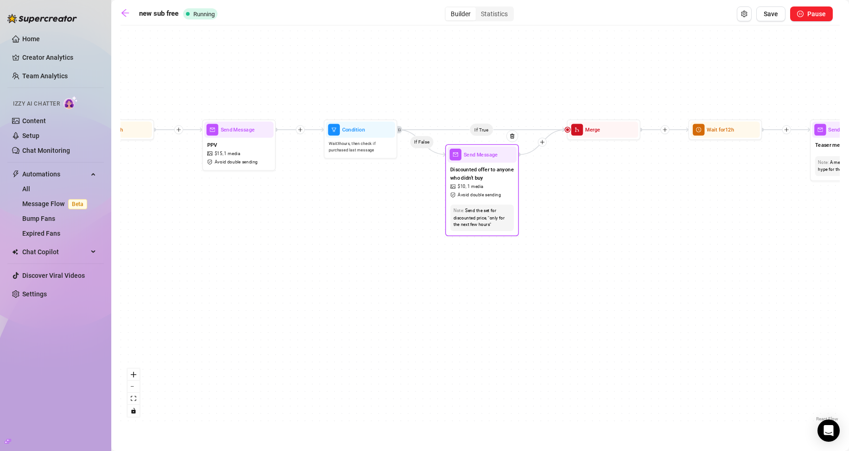
click at [459, 203] on div "Note: Send the set for discounted price, "only for the next few hours"" at bounding box center [481, 218] width 69 height 32
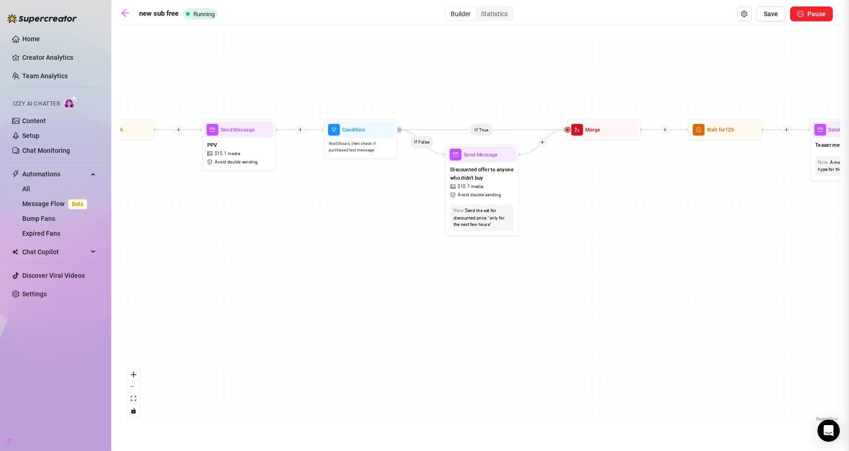
type textarea "okay, i really want you to enjoy yourself with me so you can have the previous …"
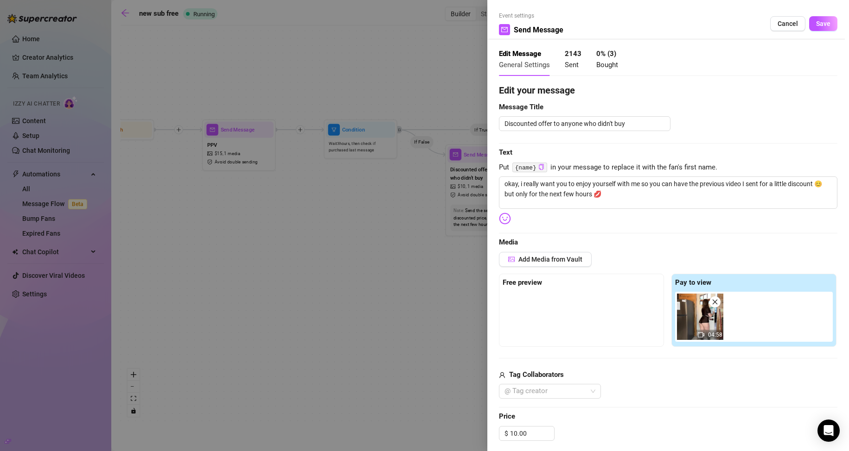
click at [606, 53] on strong "0 % ( 3 )" at bounding box center [606, 54] width 20 height 8
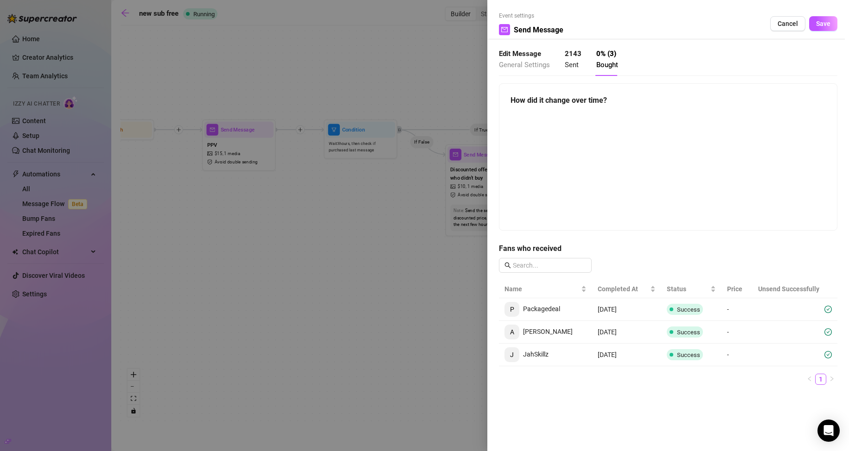
click at [381, 211] on div at bounding box center [424, 225] width 849 height 451
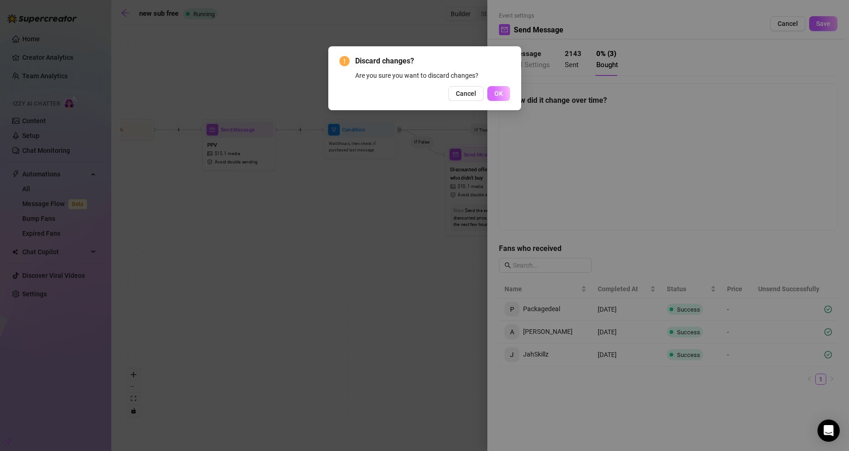
click at [498, 88] on button "OK" at bounding box center [498, 93] width 23 height 15
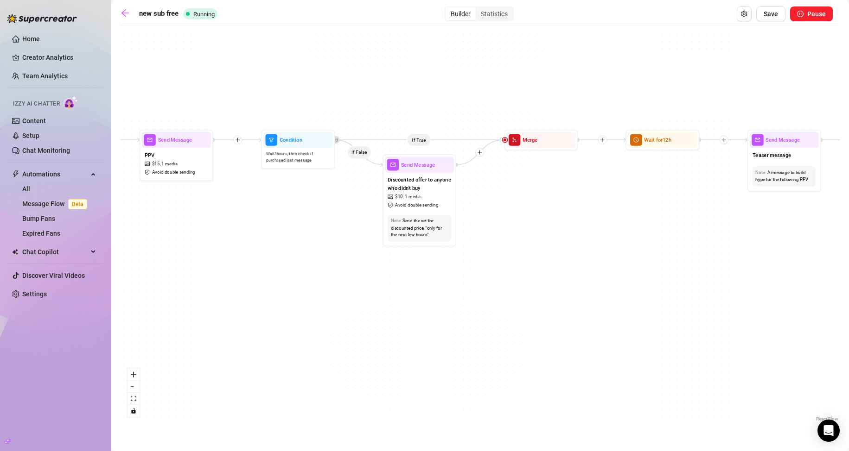
drag, startPoint x: 578, startPoint y: 243, endPoint x: 367, endPoint y: 241, distance: 211.4
click at [363, 260] on div "If True If True If True If False If False If False Send Message enagagement 1 m…" at bounding box center [480, 227] width 719 height 394
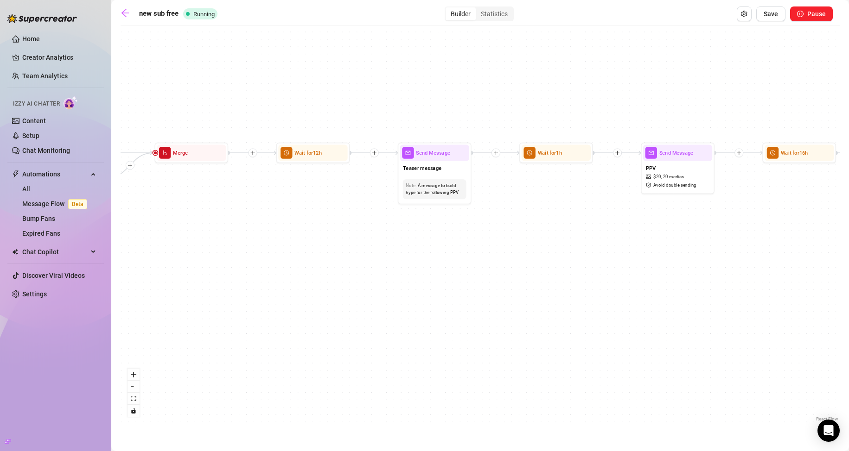
drag, startPoint x: 773, startPoint y: 180, endPoint x: 576, endPoint y: 187, distance: 196.7
click at [576, 187] on div "If True If True If True If False If False If False Send Message enagagement 1 m…" at bounding box center [480, 227] width 719 height 394
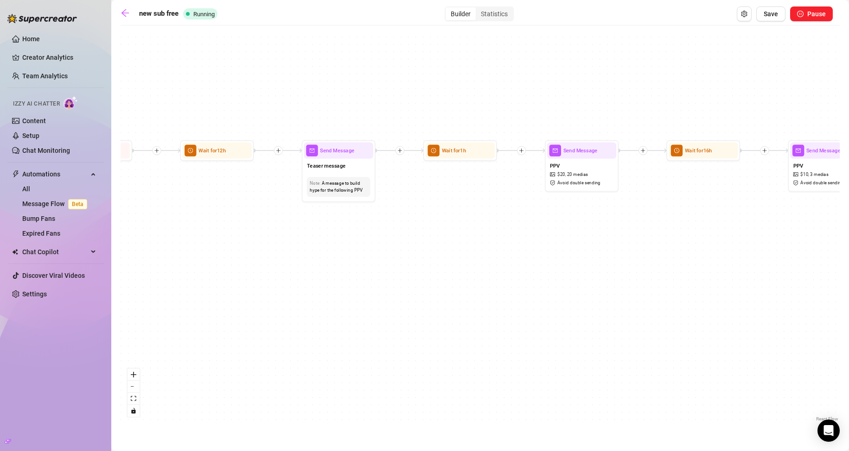
drag, startPoint x: 576, startPoint y: 187, endPoint x: 237, endPoint y: 175, distance: 339.5
click at [237, 175] on div "If True If True If True If False If False If False Send Message enagagement 1 m…" at bounding box center [480, 227] width 719 height 394
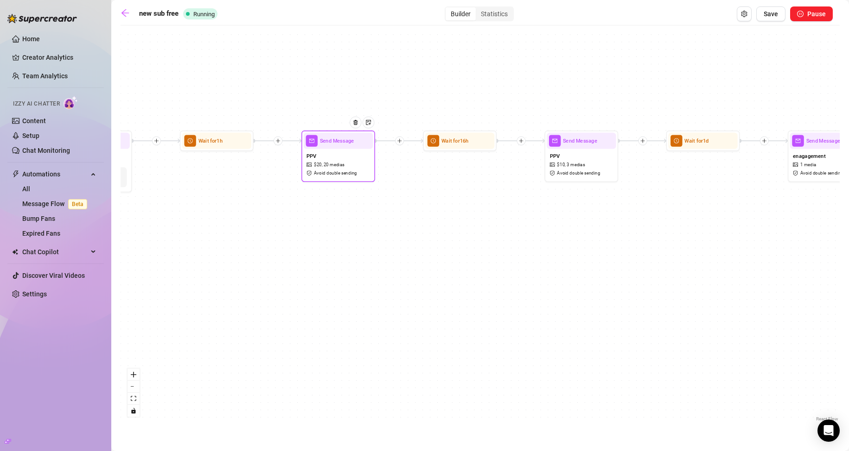
click at [357, 166] on div "PPV $ 20 , 20 medias Avoid double sending" at bounding box center [338, 164] width 69 height 31
type textarea "i think u will absolutely love this, daddy 💞 cum watch me play with my hair, pr…"
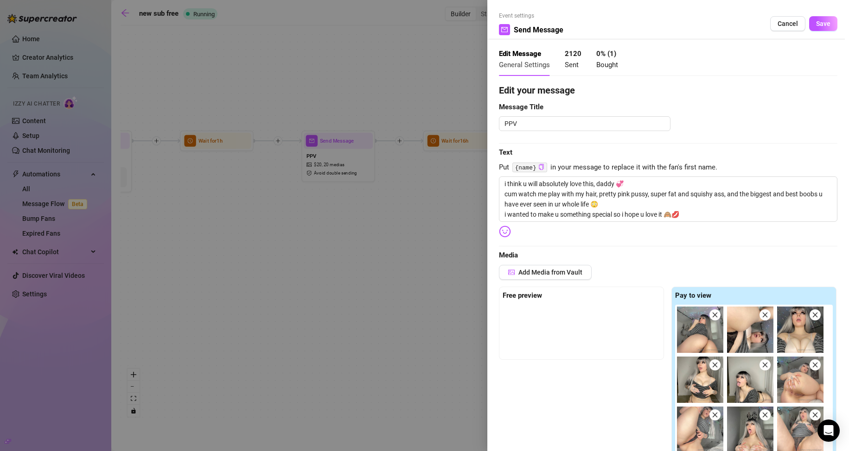
click at [600, 70] on div "0 % ( 1 ) Bought" at bounding box center [607, 60] width 22 height 22
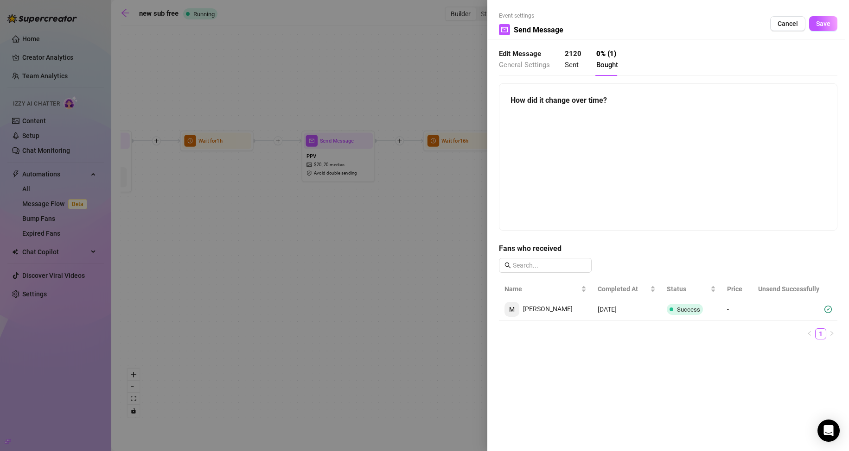
click at [402, 283] on div at bounding box center [424, 225] width 849 height 451
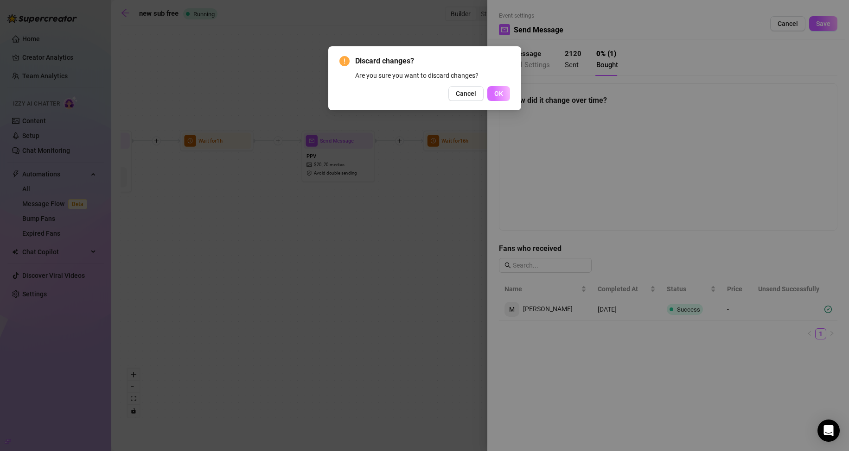
click at [505, 90] on button "OK" at bounding box center [498, 93] width 23 height 15
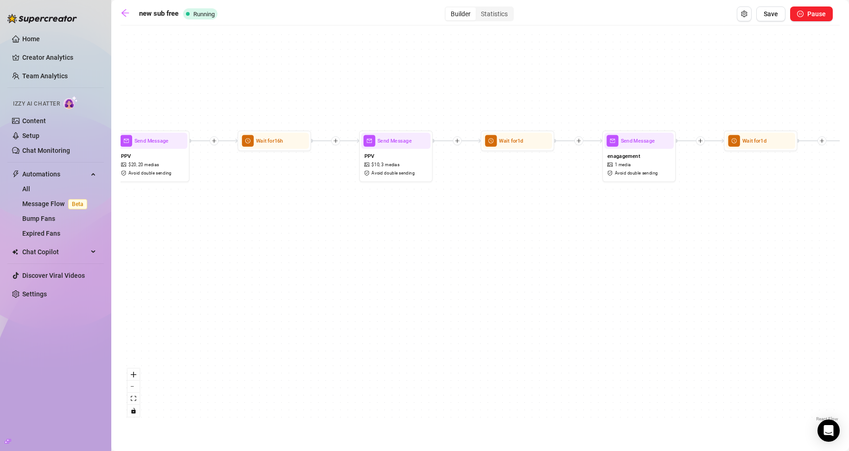
drag, startPoint x: 439, startPoint y: 336, endPoint x: 186, endPoint y: 326, distance: 253.3
click at [186, 326] on div "If True If True If True If False If False If False Send Message enagagement 1 m…" at bounding box center [480, 227] width 719 height 394
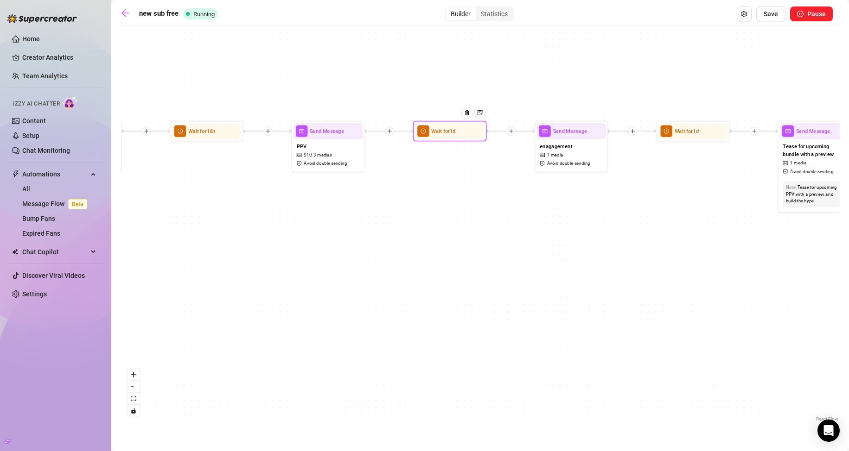
click at [455, 134] on div at bounding box center [470, 119] width 32 height 38
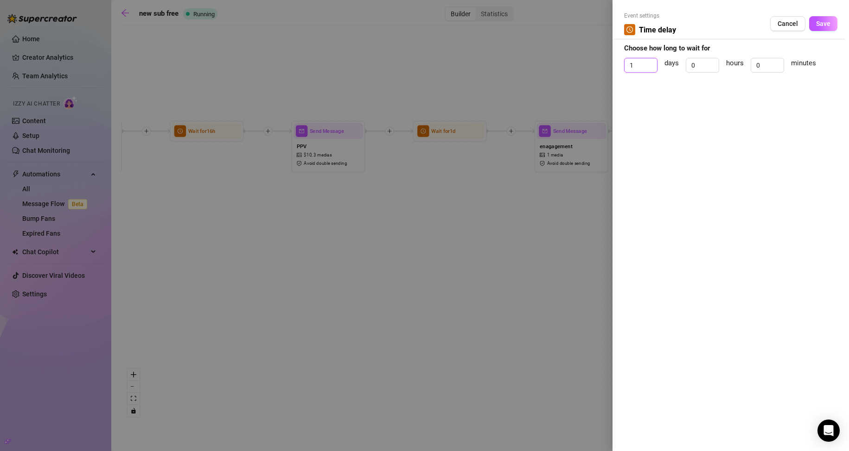
drag, startPoint x: 635, startPoint y: 72, endPoint x: 624, endPoint y: 73, distance: 11.2
click at [624, 74] on div "1 days 0 hours 0 minutes" at bounding box center [730, 69] width 213 height 23
type input "0"
drag, startPoint x: 697, startPoint y: 71, endPoint x: 675, endPoint y: 75, distance: 21.6
click at [678, 75] on div "0 days 0 hours 0 minutes" at bounding box center [730, 69] width 213 height 23
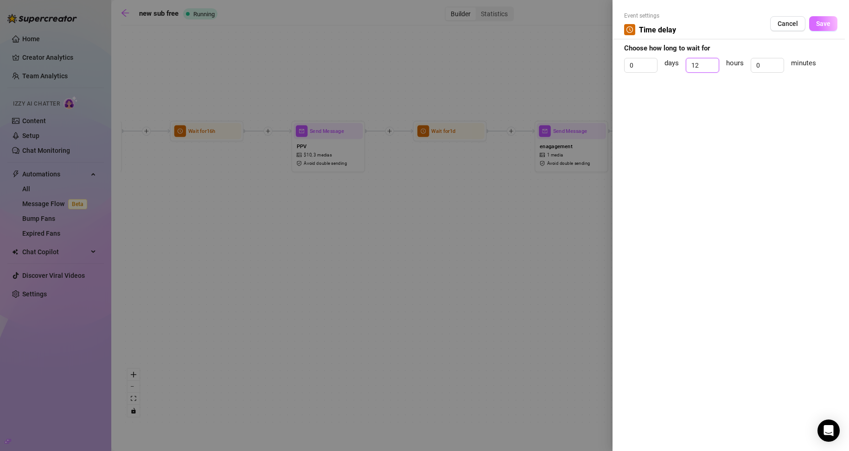
type input "12"
click at [831, 23] on button "Save" at bounding box center [823, 23] width 28 height 15
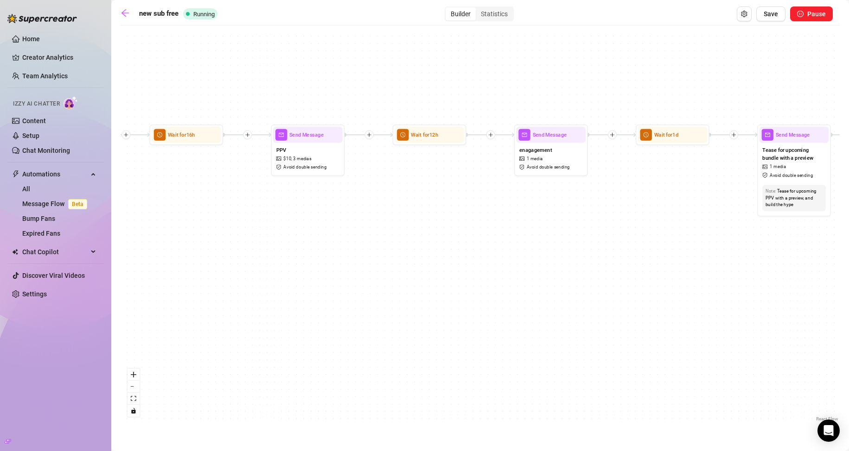
drag, startPoint x: 590, startPoint y: 217, endPoint x: 433, endPoint y: 222, distance: 156.8
click at [433, 222] on div "If True If True If True If False If False If False Send Message enagagement 1 m…" at bounding box center [480, 227] width 719 height 394
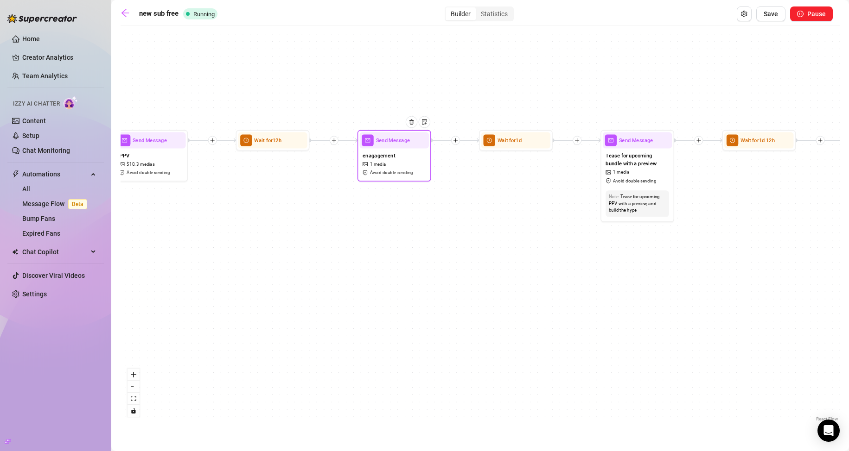
click at [389, 168] on div "enagagement 1 media Avoid double sending" at bounding box center [394, 164] width 69 height 31
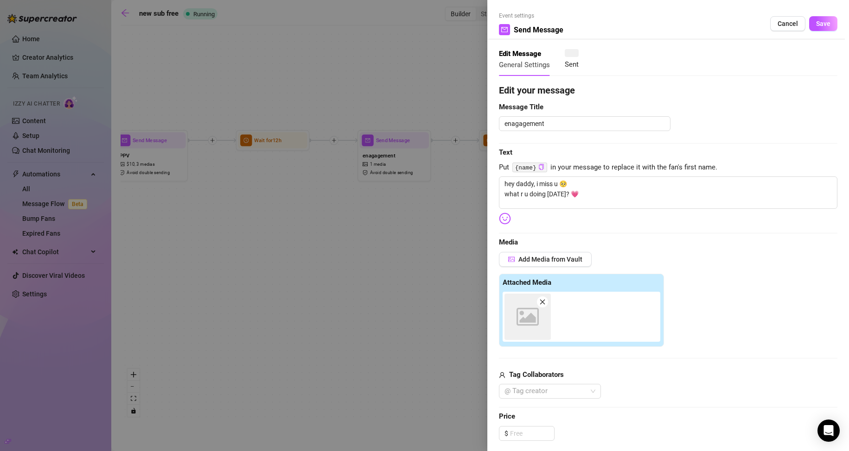
type textarea "hey daddy, i miss u 🥺 what r u doing [DATE]? 💗"
click at [350, 271] on div at bounding box center [424, 225] width 849 height 451
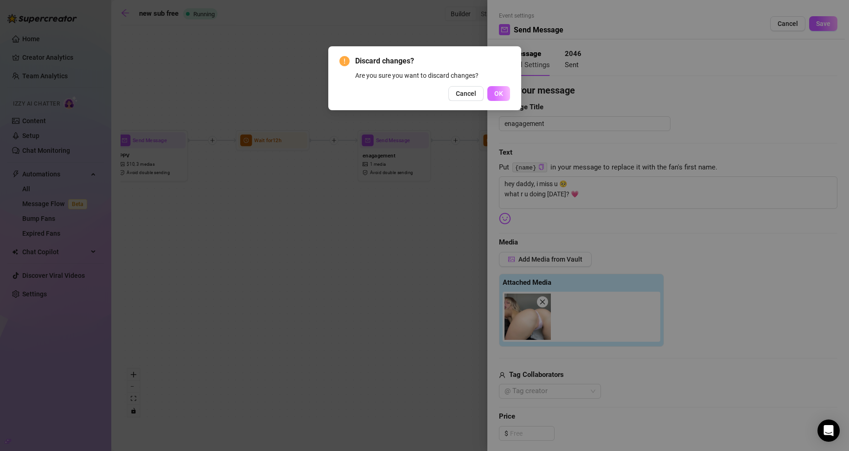
click at [495, 97] on span "OK" at bounding box center [498, 93] width 9 height 7
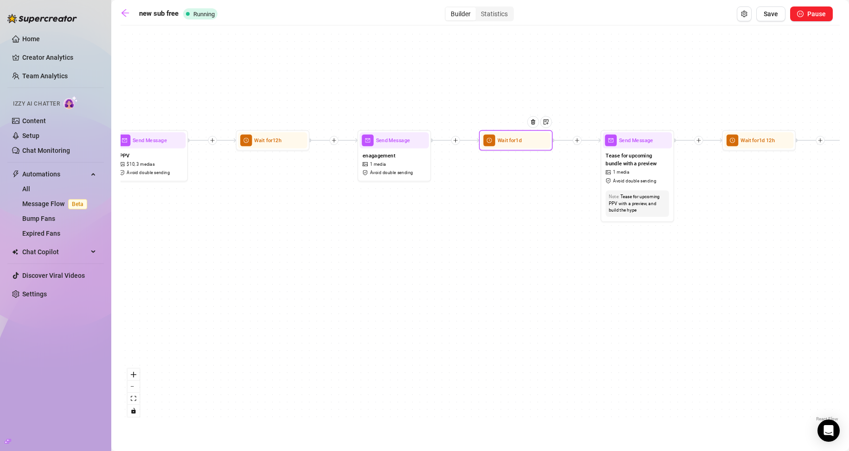
click at [522, 141] on div at bounding box center [536, 128] width 32 height 38
click at [524, 145] on div at bounding box center [536, 128] width 32 height 38
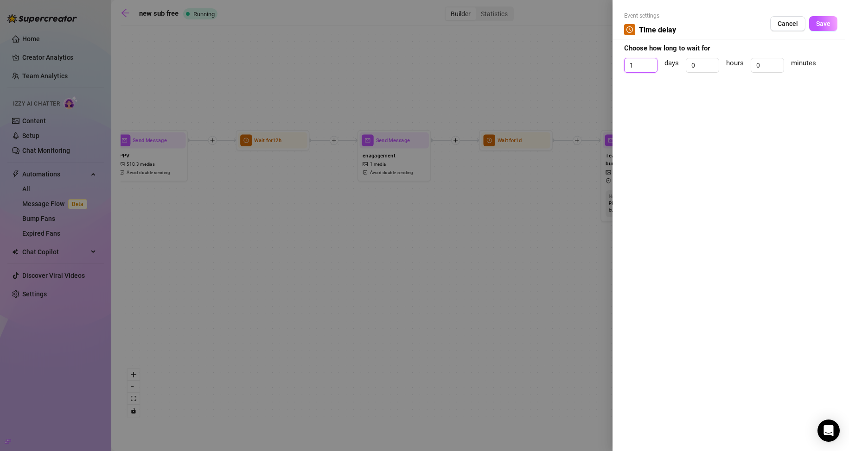
drag, startPoint x: 641, startPoint y: 65, endPoint x: 572, endPoint y: 87, distance: 72.0
click at [575, 75] on div "Event settings Time delay Cancel Save Choose how long to wait for 1 days 0 hour…" at bounding box center [424, 225] width 849 height 451
drag, startPoint x: 640, startPoint y: 67, endPoint x: 612, endPoint y: 72, distance: 28.3
click at [616, 71] on div "Event settings Time delay Cancel Save Choose how long to wait for 4 days 0 hour…" at bounding box center [730, 225] width 236 height 451
type input "0"
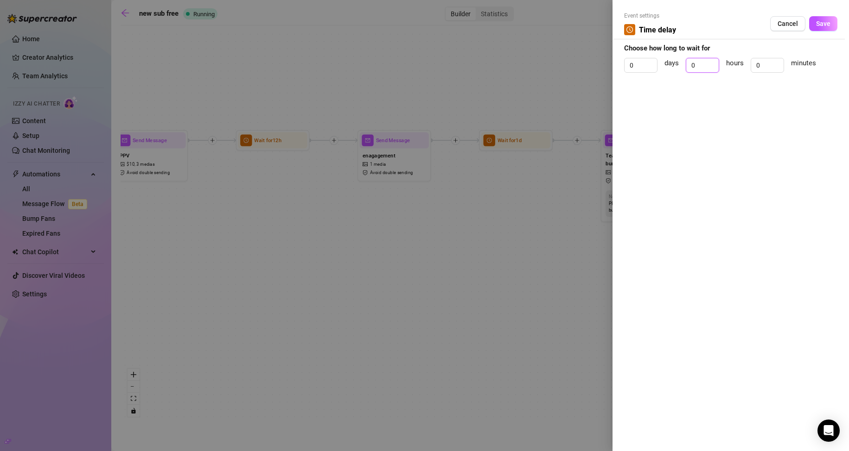
drag, startPoint x: 704, startPoint y: 65, endPoint x: 685, endPoint y: 81, distance: 25.0
click at [688, 72] on input "0" at bounding box center [702, 65] width 32 height 14
type input "4"
click at [836, 19] on button "Save" at bounding box center [823, 23] width 28 height 15
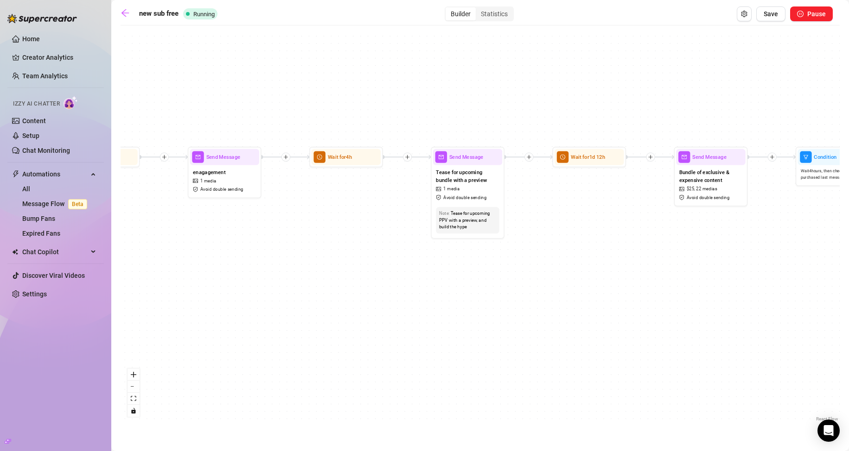
drag, startPoint x: 682, startPoint y: 303, endPoint x: 513, endPoint y: 319, distance: 170.5
click at [513, 319] on div "If True If True If True If False If False If False Send Message enagagement 1 m…" at bounding box center [480, 227] width 719 height 394
click at [600, 164] on div "Wait for 1d 12h" at bounding box center [588, 157] width 69 height 16
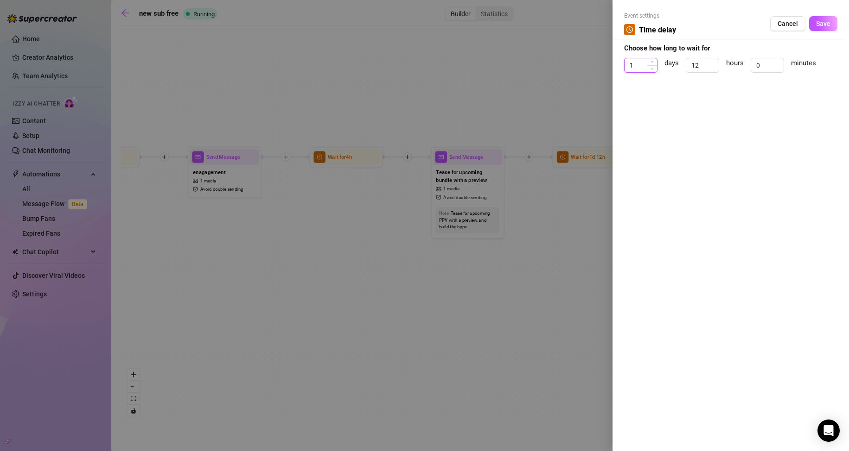
drag, startPoint x: 638, startPoint y: 63, endPoint x: 629, endPoint y: 64, distance: 9.8
click at [629, 64] on input "1" at bounding box center [640, 65] width 32 height 14
type input "0"
drag, startPoint x: 700, startPoint y: 67, endPoint x: 680, endPoint y: 68, distance: 20.9
click at [680, 68] on div "0 days 12 hours 0 minutes" at bounding box center [730, 69] width 213 height 23
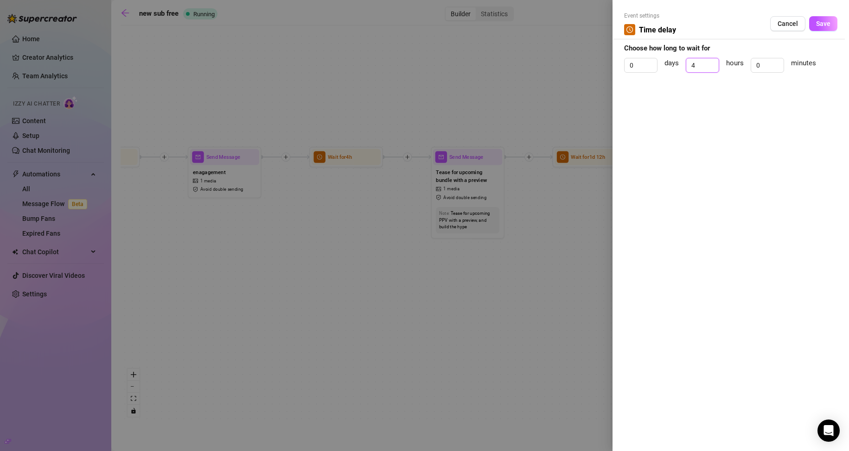
drag, startPoint x: 696, startPoint y: 68, endPoint x: 659, endPoint y: 77, distance: 38.2
click at [660, 76] on div "0 days 4 hours 0 minutes" at bounding box center [730, 69] width 213 height 23
type input "2"
click at [824, 21] on span "Save" at bounding box center [823, 23] width 14 height 7
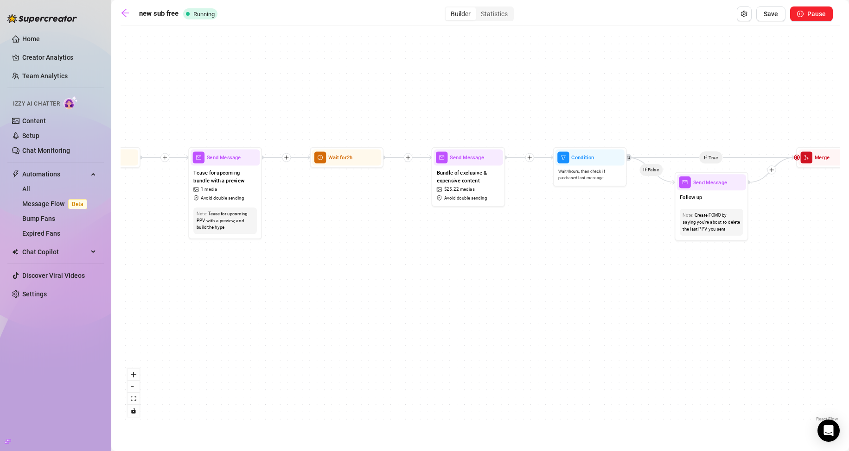
drag, startPoint x: 633, startPoint y: 321, endPoint x: 390, endPoint y: 321, distance: 242.4
click at [390, 321] on div "If True If True If True If False If False If False Send Message enagagement 1 m…" at bounding box center [480, 227] width 719 height 394
drag, startPoint x: 523, startPoint y: 302, endPoint x: 471, endPoint y: 306, distance: 52.1
click at [472, 306] on div "If True If True If True If False If False If False Send Message enagagement 1 m…" at bounding box center [480, 227] width 719 height 394
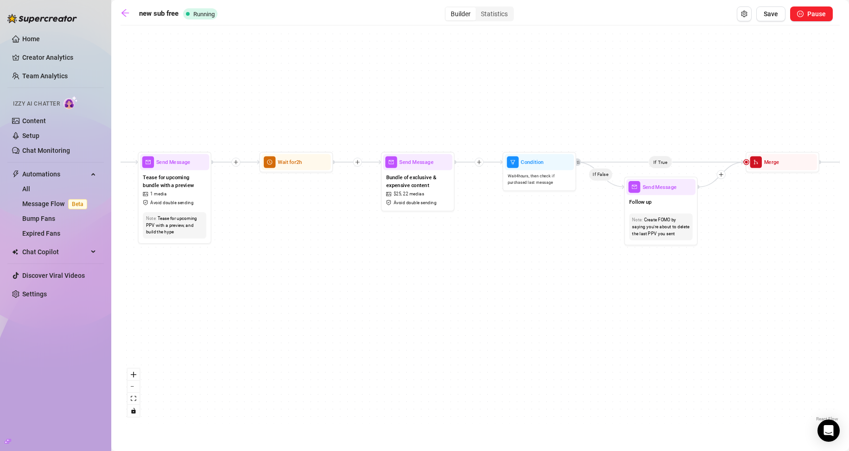
drag, startPoint x: 352, startPoint y: 439, endPoint x: 361, endPoint y: 429, distance: 13.1
click at [352, 439] on main "new sub free Running Builder Statistics Save Pause If True If True If True If F…" at bounding box center [479, 225] width 737 height 451
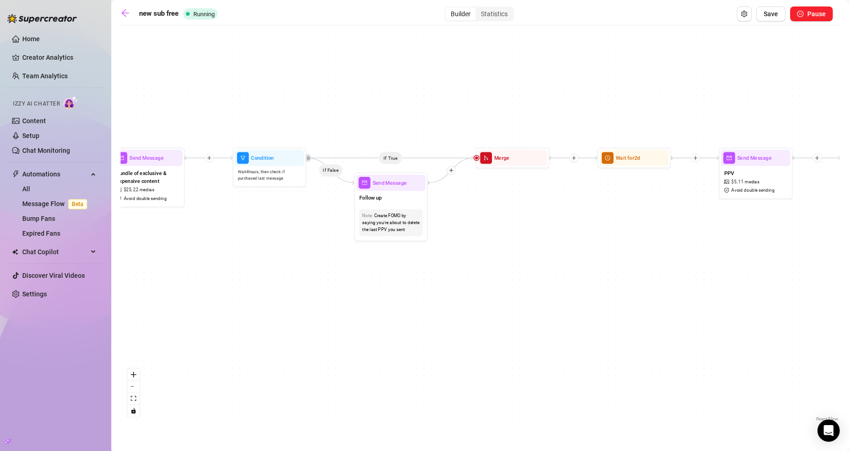
drag, startPoint x: 719, startPoint y: 309, endPoint x: 406, endPoint y: 303, distance: 313.4
click at [411, 303] on div "If True If True If True If False If False If False Send Message enagagement 1 m…" at bounding box center [480, 227] width 719 height 394
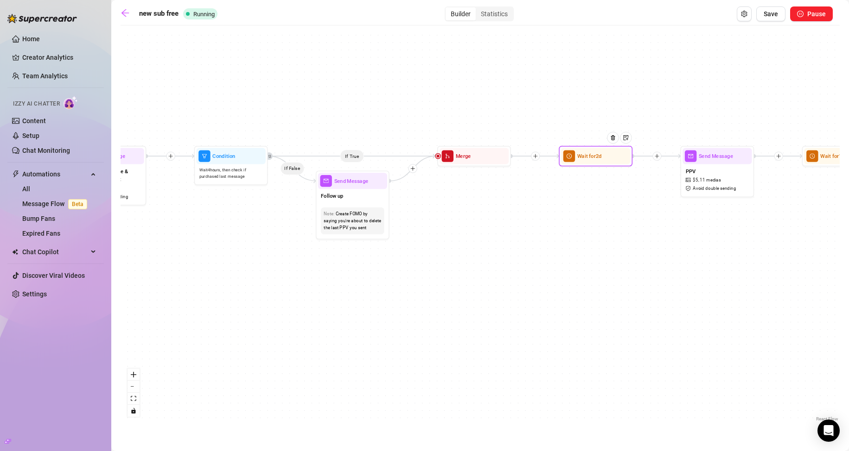
click at [600, 153] on div at bounding box center [615, 144] width 32 height 38
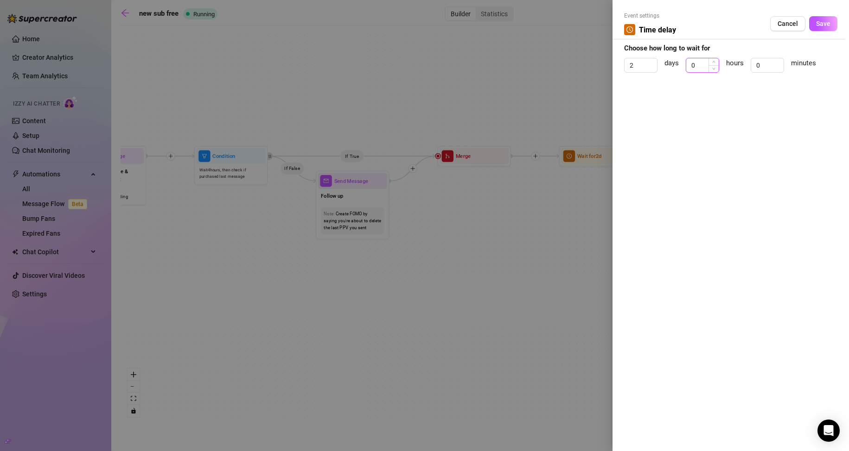
type input "0"
drag, startPoint x: 695, startPoint y: 66, endPoint x: 679, endPoint y: 72, distance: 17.0
click at [683, 69] on div "2 days hours 0 minutes" at bounding box center [730, 69] width 213 height 23
drag, startPoint x: 708, startPoint y: 70, endPoint x: 652, endPoint y: 71, distance: 55.7
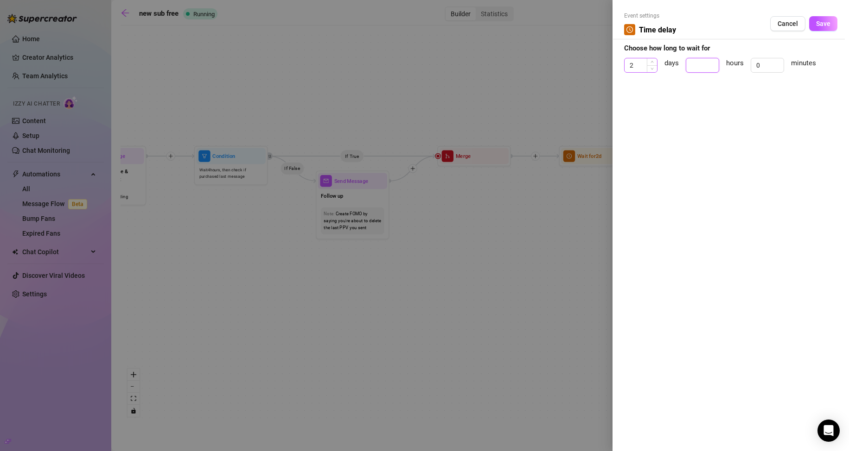
click at [652, 71] on div "2 days hours 0 minutes" at bounding box center [730, 69] width 213 height 23
type input "8"
drag, startPoint x: 621, startPoint y: 70, endPoint x: 610, endPoint y: 71, distance: 10.7
click at [610, 71] on div "Event settings Time delay Cancel Save Choose how long to wait for 2 days 8 hour…" at bounding box center [424, 225] width 849 height 451
type input "0"
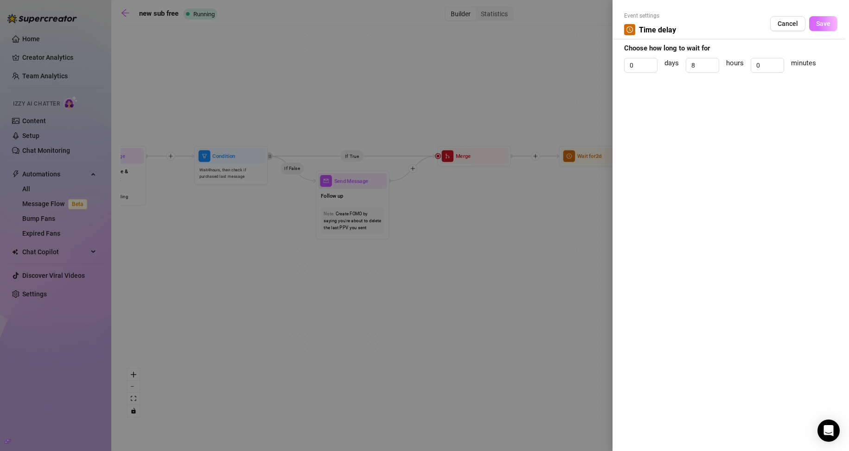
click at [816, 19] on button "Save" at bounding box center [823, 23] width 28 height 15
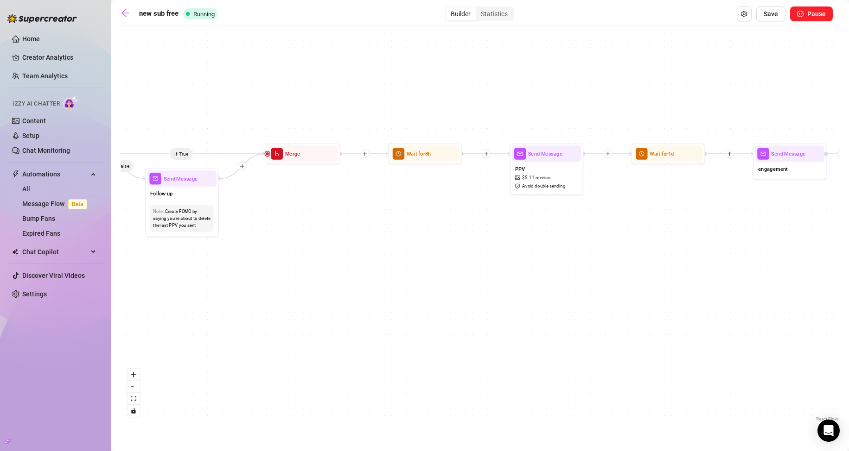
drag, startPoint x: 617, startPoint y: 203, endPoint x: 344, endPoint y: 198, distance: 273.1
click at [344, 198] on div "If True If True If True If False If False If False Send Message enagagement 1 m…" at bounding box center [480, 227] width 719 height 394
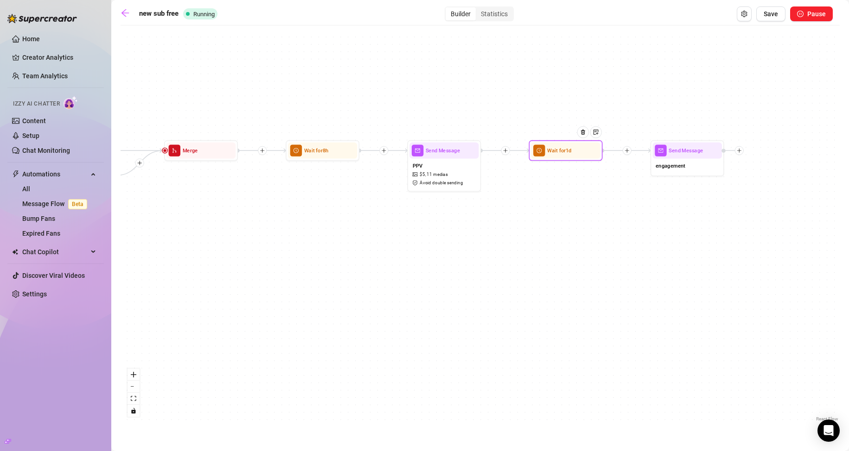
click at [567, 158] on div "Wait for 1d" at bounding box center [565, 151] width 69 height 16
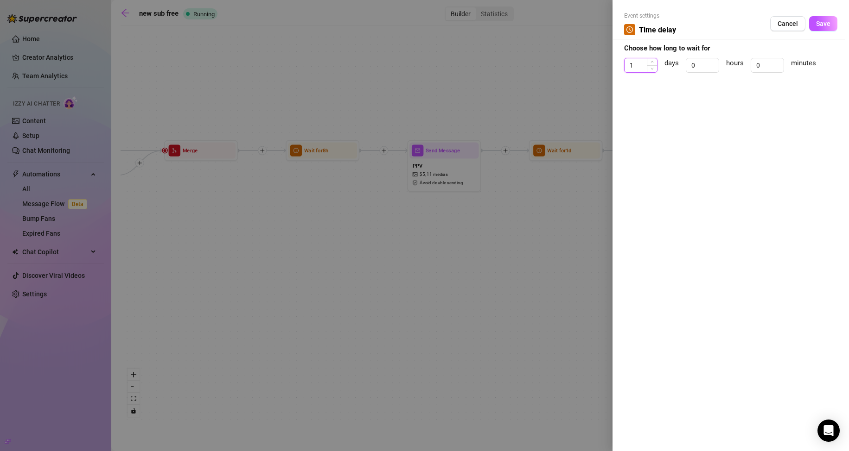
click at [629, 65] on input "1" at bounding box center [640, 65] width 32 height 14
type input "0"
drag, startPoint x: 694, startPoint y: 64, endPoint x: 689, endPoint y: 66, distance: 5.4
click at [692, 64] on input "0" at bounding box center [702, 65] width 32 height 14
type input "12"
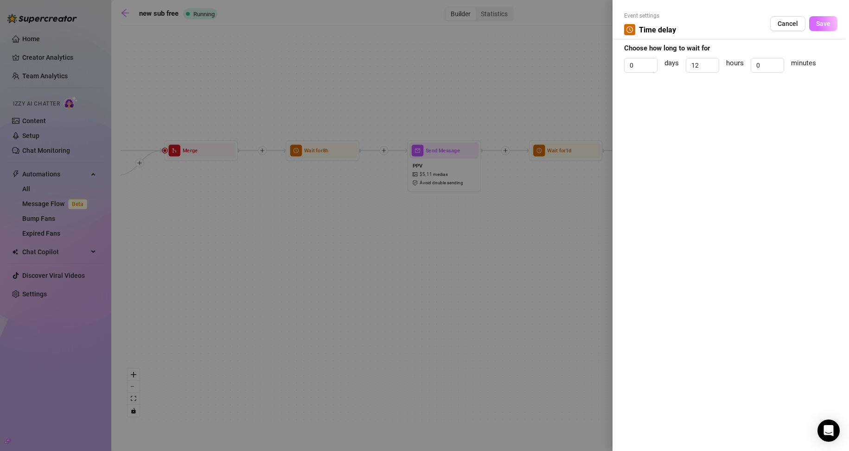
click at [821, 22] on span "Save" at bounding box center [823, 23] width 14 height 7
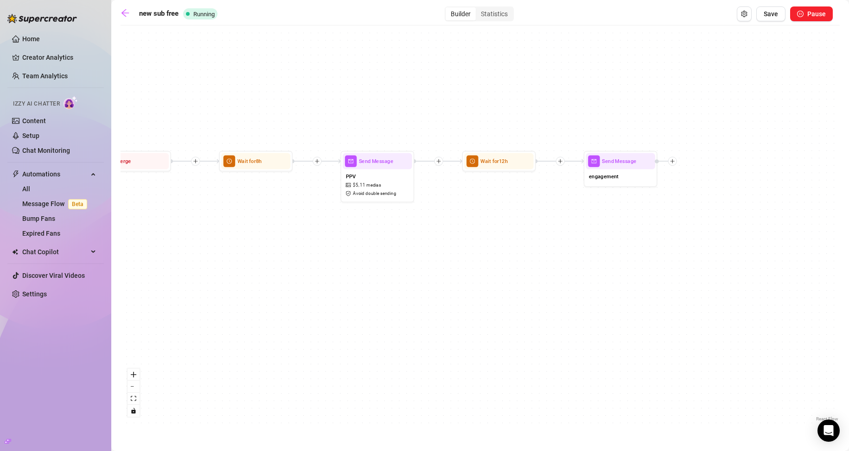
drag, startPoint x: 510, startPoint y: 246, endPoint x: 369, endPoint y: 228, distance: 142.5
click at [369, 228] on div "If True If True If True If False If False If False Send Message enagagement 1 m…" at bounding box center [480, 227] width 719 height 394
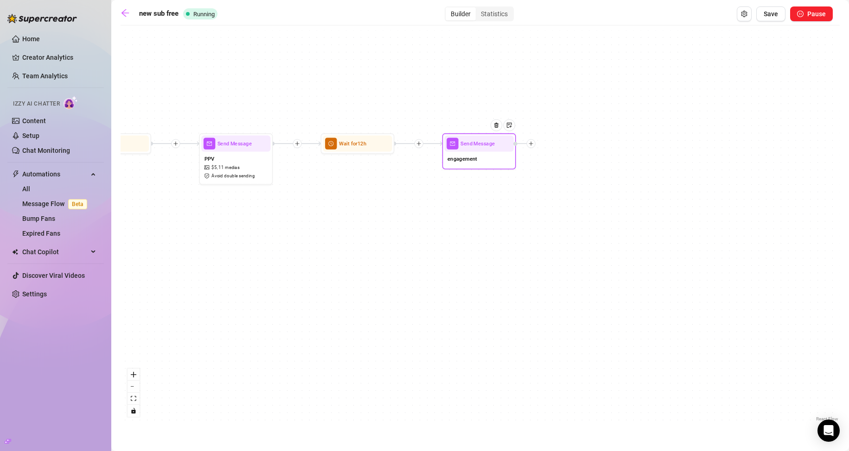
click at [477, 161] on div "engagement" at bounding box center [479, 159] width 69 height 15
type textarea "hey there daddy, [PERSON_NAME]na see something no one else has EVER seen b4? 😘"
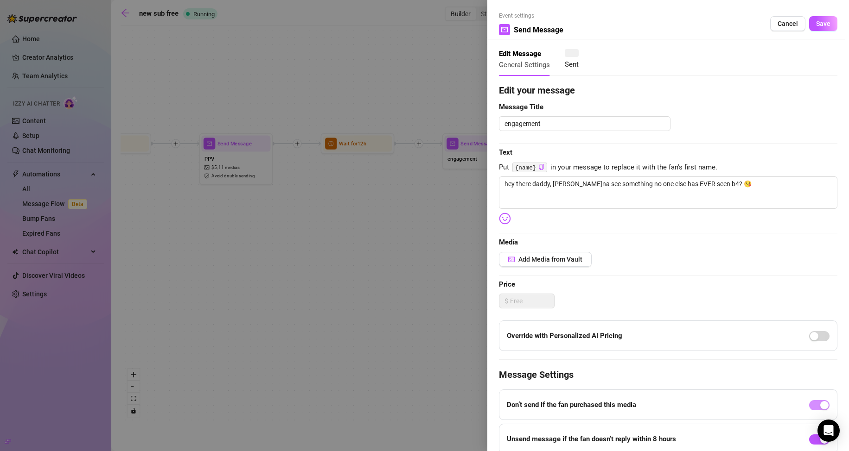
click at [436, 183] on div at bounding box center [424, 225] width 849 height 451
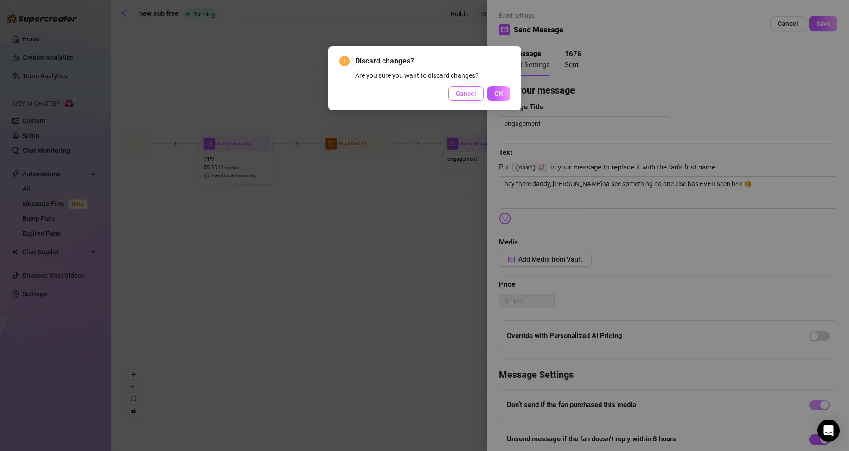
click at [475, 95] on span "Cancel" at bounding box center [466, 93] width 20 height 7
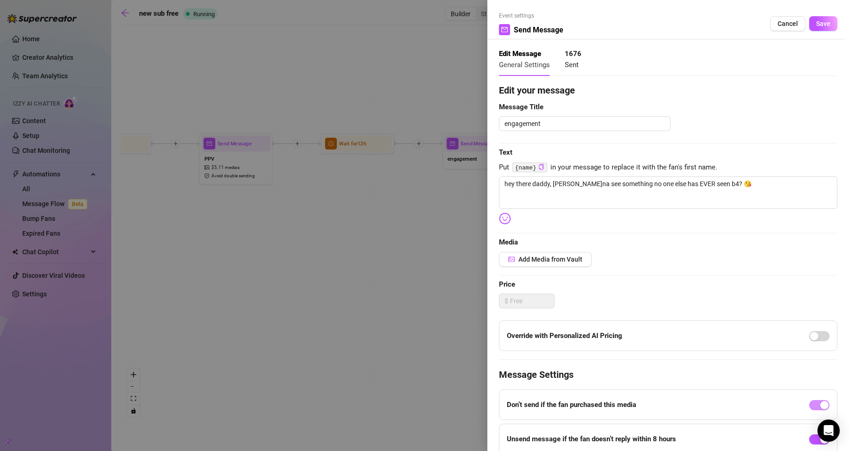
click at [374, 215] on div at bounding box center [424, 225] width 849 height 451
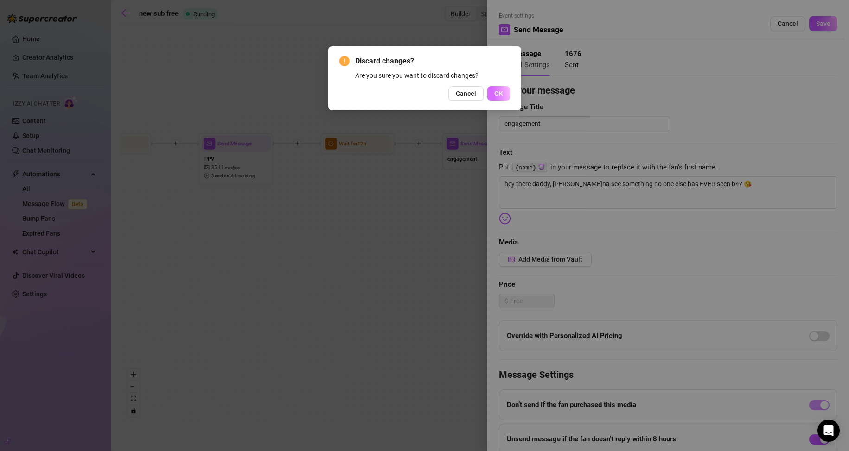
click at [495, 96] on span "OK" at bounding box center [498, 93] width 9 height 7
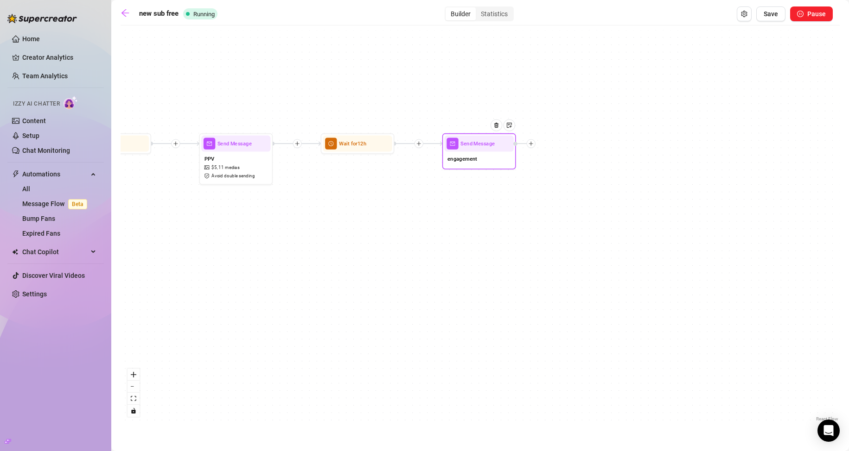
click at [533, 145] on icon "plus" at bounding box center [530, 143] width 5 height 5
click at [515, 89] on div "If True If True If True If False If False If False Send Message enagagement 1 m…" at bounding box center [480, 227] width 719 height 394
click at [495, 129] on div at bounding box center [496, 126] width 12 height 12
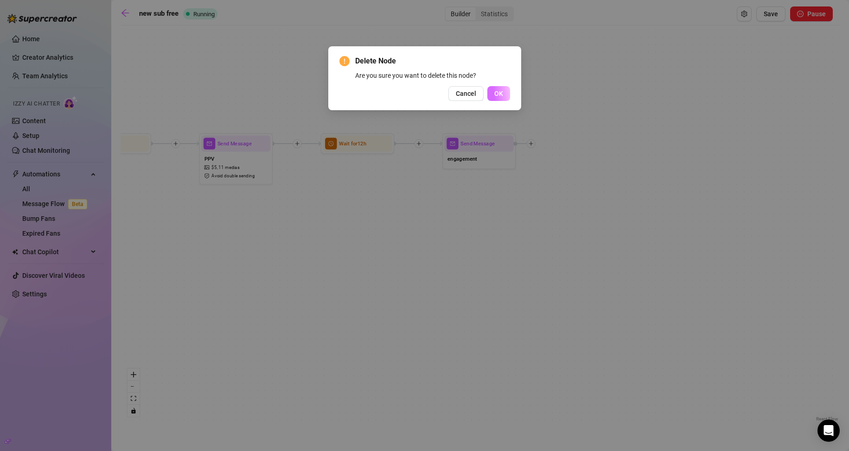
click at [498, 91] on span "OK" at bounding box center [498, 93] width 9 height 7
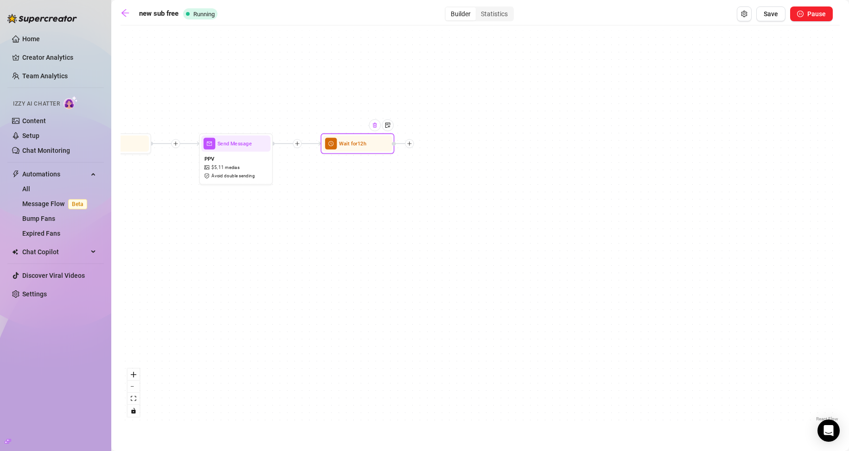
click at [375, 129] on div at bounding box center [375, 126] width 12 height 12
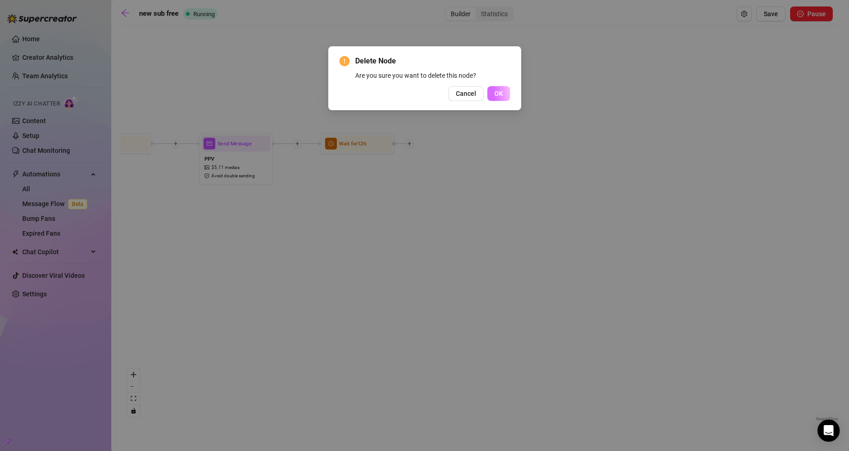
click at [500, 95] on span "OK" at bounding box center [498, 93] width 9 height 7
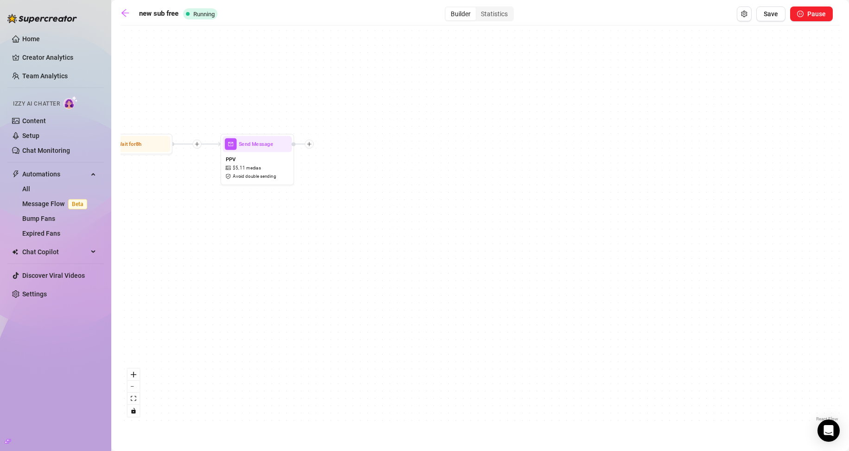
drag, startPoint x: 362, startPoint y: 98, endPoint x: 566, endPoint y: 83, distance: 203.6
click at [566, 83] on div "If True If True If True If False If False If False Send Message enagagement 1 m…" at bounding box center [480, 227] width 719 height 394
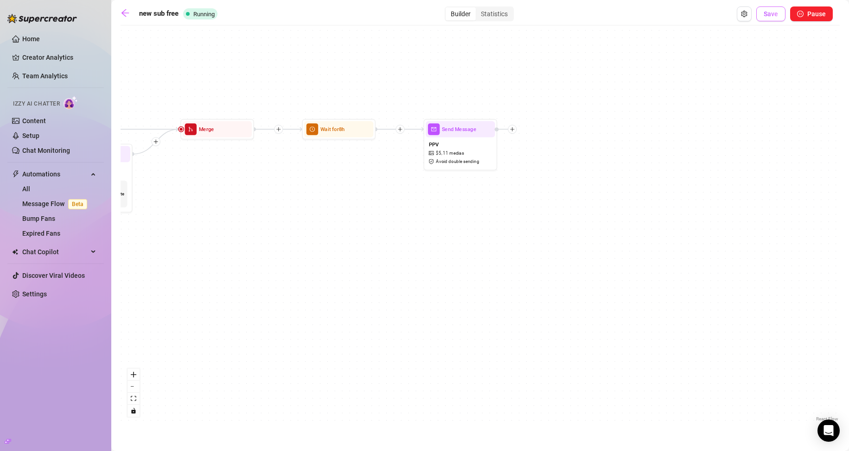
click at [764, 16] on span "Save" at bounding box center [770, 13] width 14 height 7
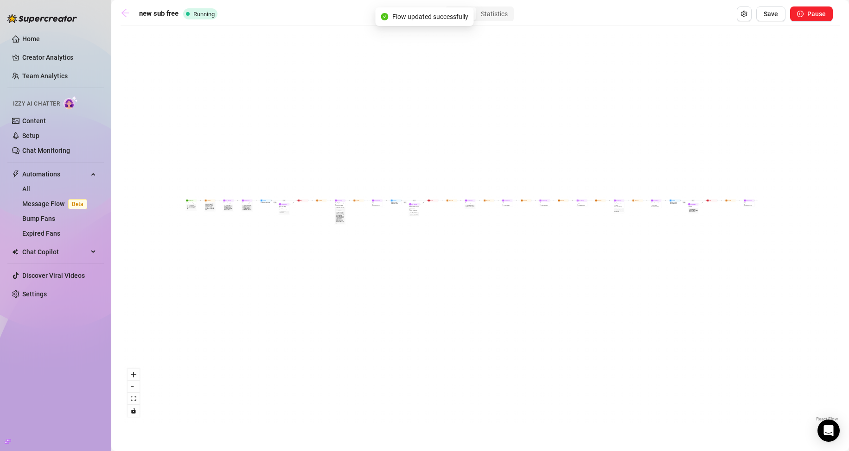
click at [125, 12] on icon "arrow-left" at bounding box center [125, 12] width 9 height 9
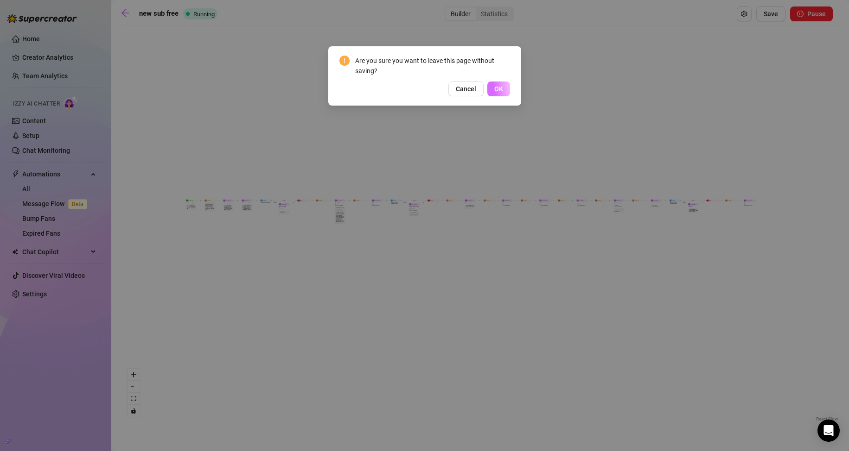
click at [496, 84] on button "OK" at bounding box center [498, 89] width 23 height 15
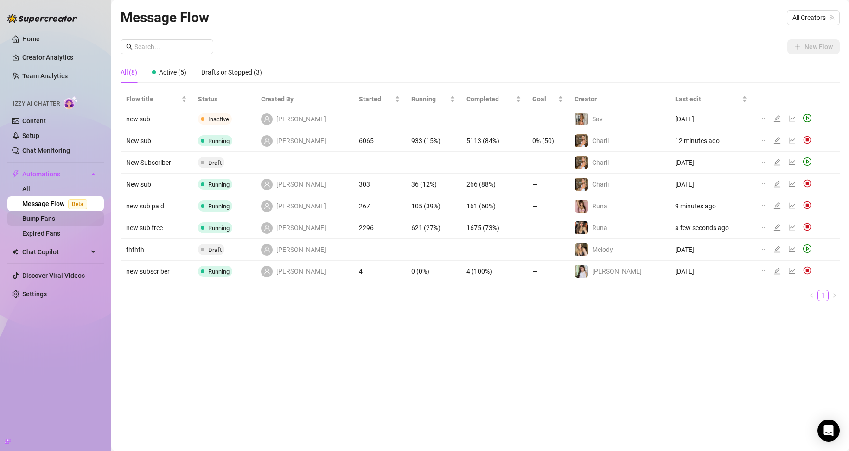
click at [30, 217] on link "Bump Fans" at bounding box center [38, 218] width 33 height 7
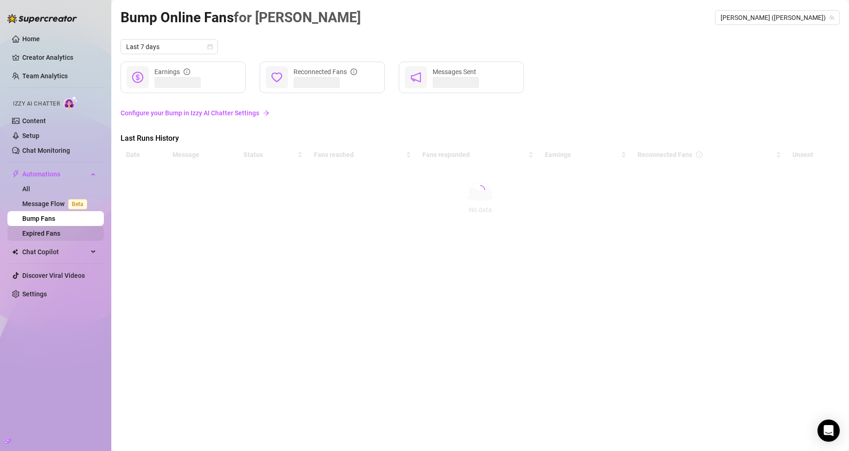
click at [39, 235] on link "Expired Fans" at bounding box center [41, 233] width 38 height 7
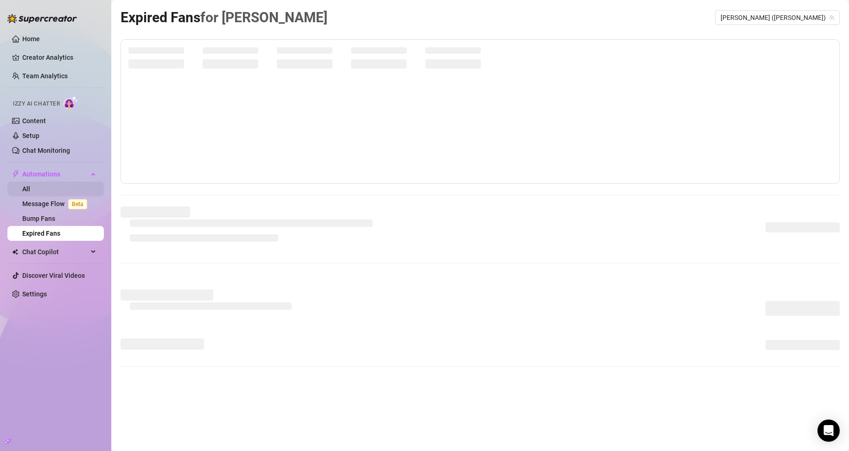
click at [30, 189] on link "All" at bounding box center [26, 188] width 8 height 7
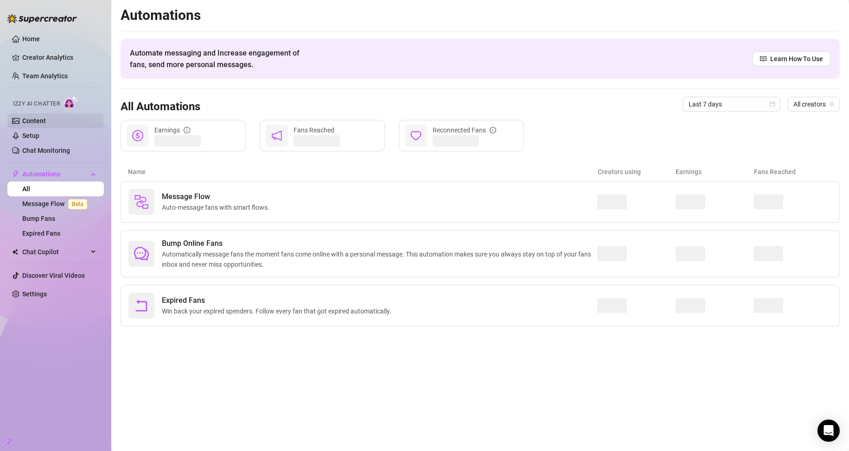
click at [38, 123] on link "Content" at bounding box center [34, 120] width 24 height 7
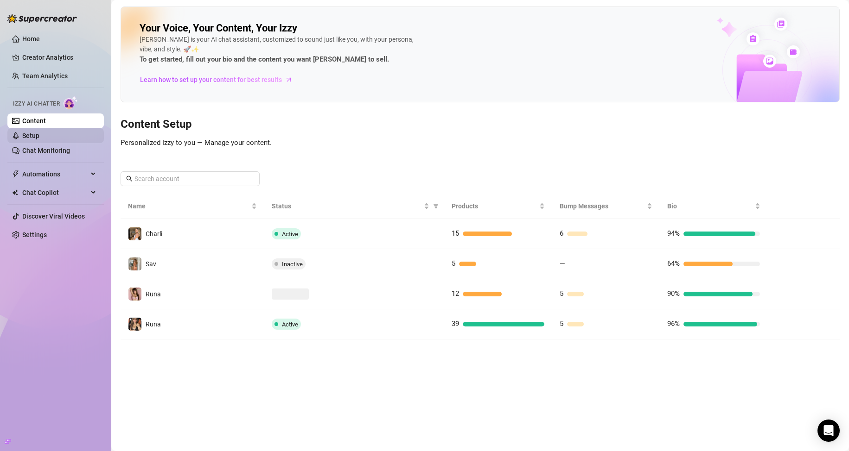
click at [39, 133] on link "Setup" at bounding box center [30, 135] width 17 height 7
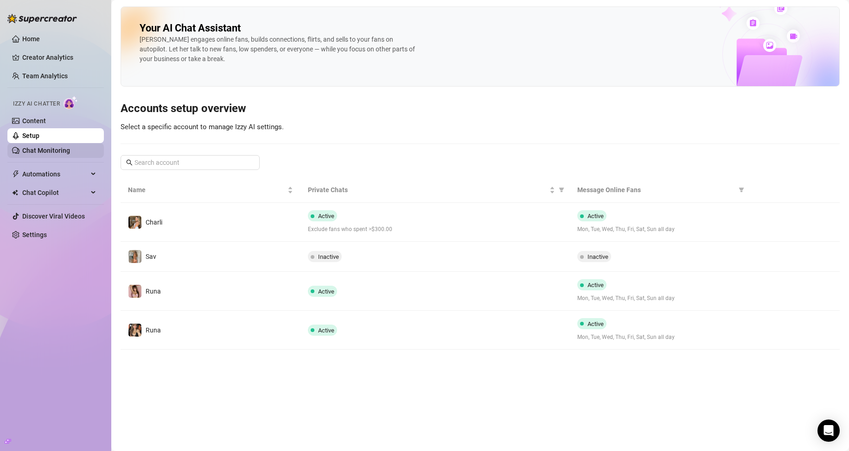
click at [44, 149] on link "Chat Monitoring" at bounding box center [46, 150] width 48 height 7
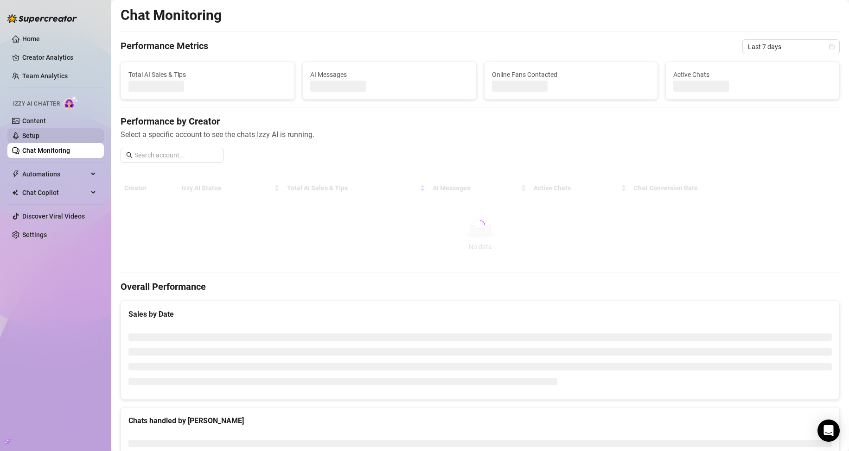
click at [39, 137] on link "Setup" at bounding box center [30, 135] width 17 height 7
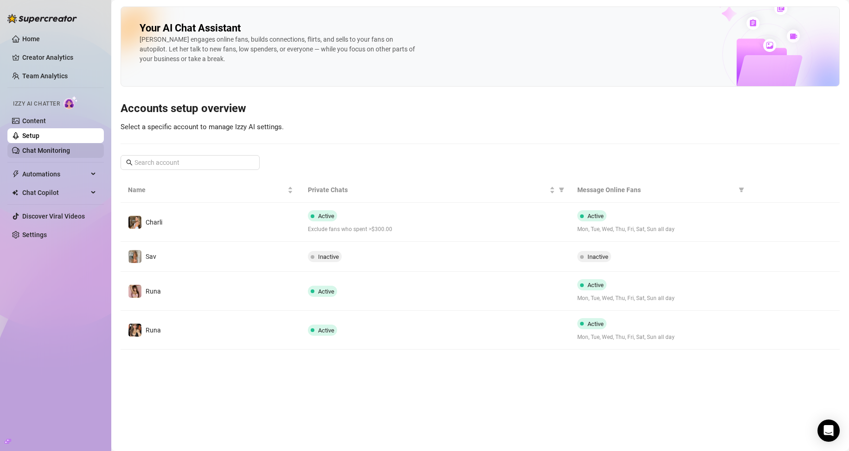
click at [46, 151] on link "Chat Monitoring" at bounding box center [46, 150] width 48 height 7
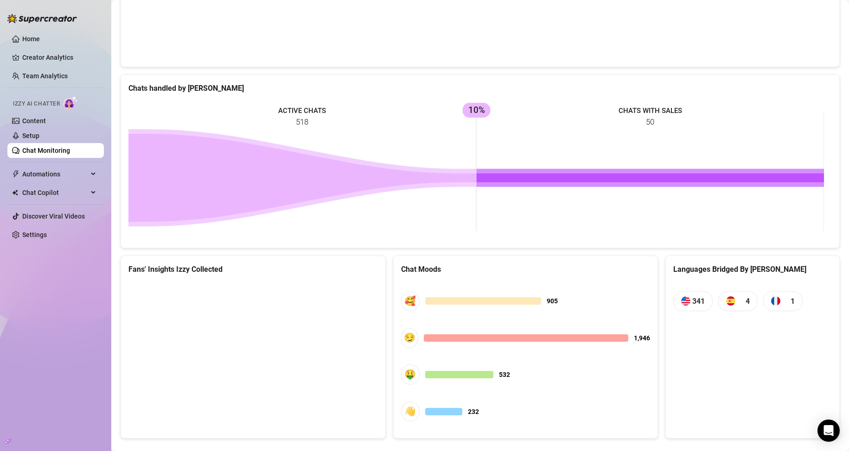
scroll to position [412, 0]
